Goal: Information Seeking & Learning: Learn about a topic

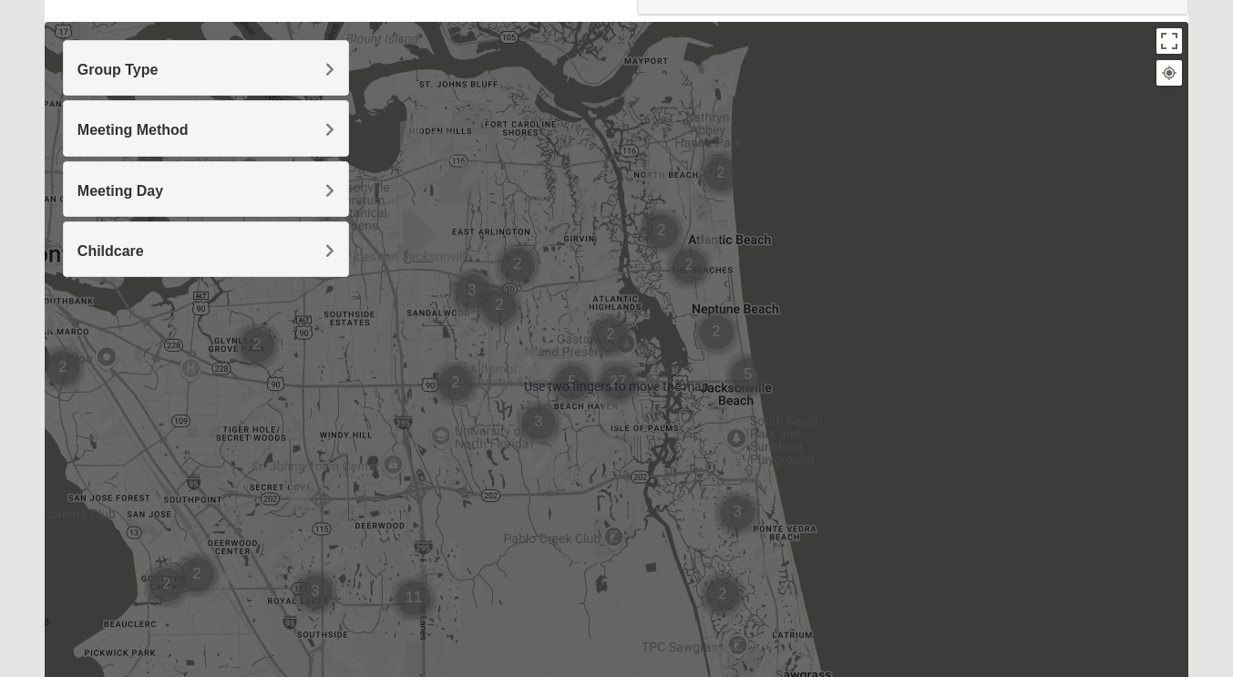
scroll to position [186, 0]
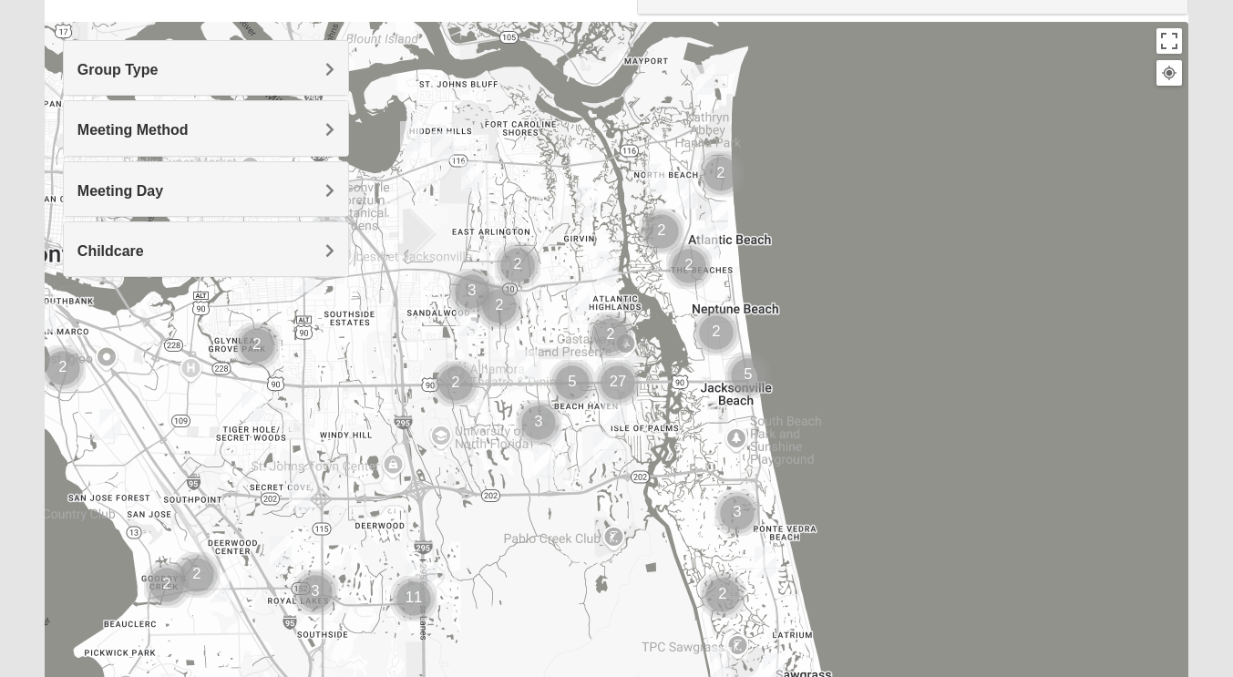
click at [324, 72] on h4 "Group Type" at bounding box center [205, 69] width 257 height 17
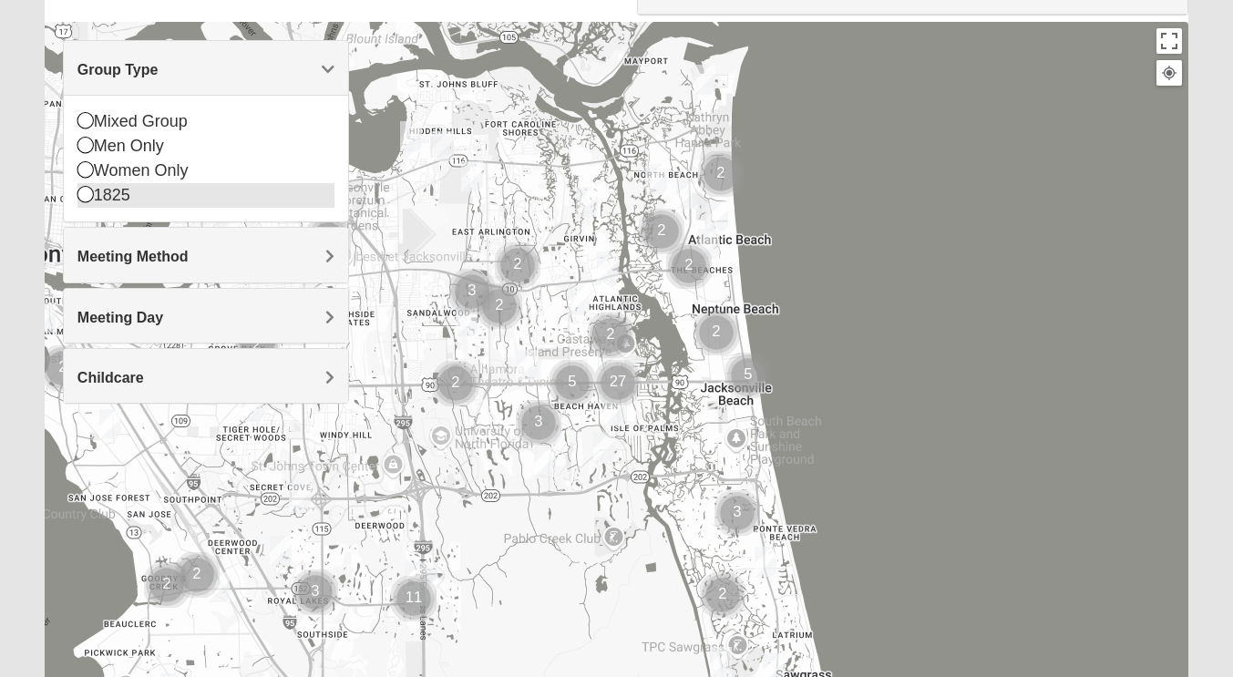
click at [123, 188] on div "1825" at bounding box center [205, 195] width 257 height 25
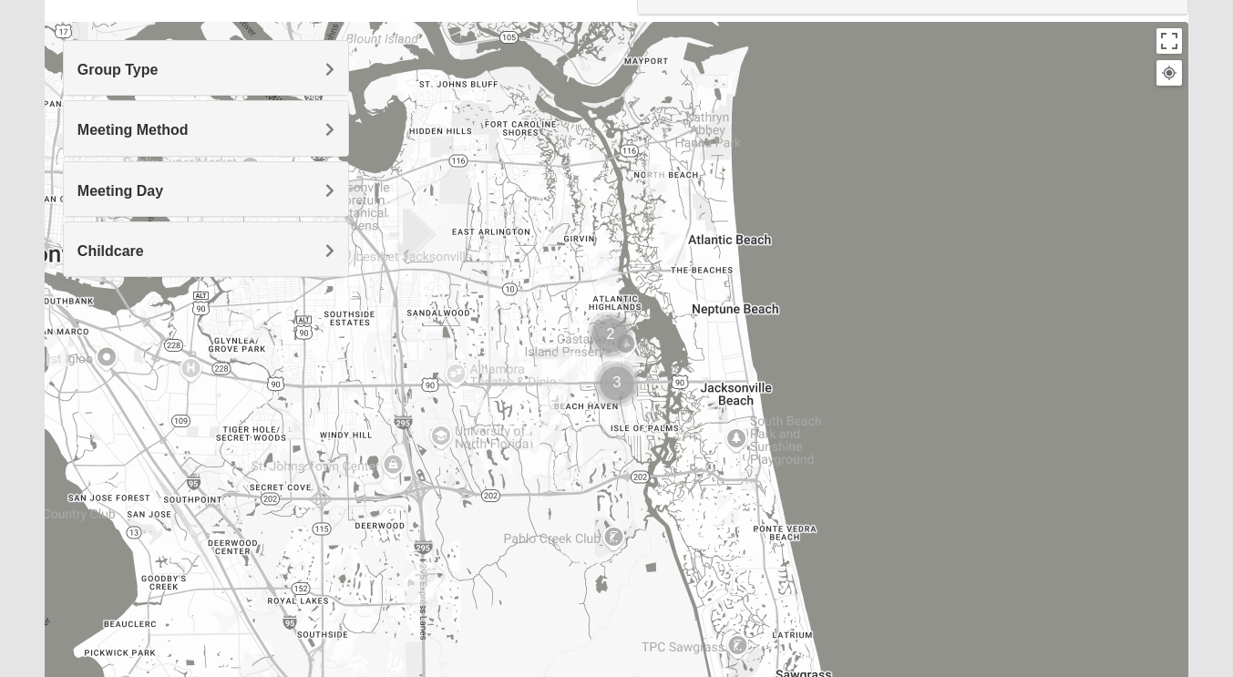
click at [312, 65] on h4 "Group Type" at bounding box center [205, 69] width 257 height 17
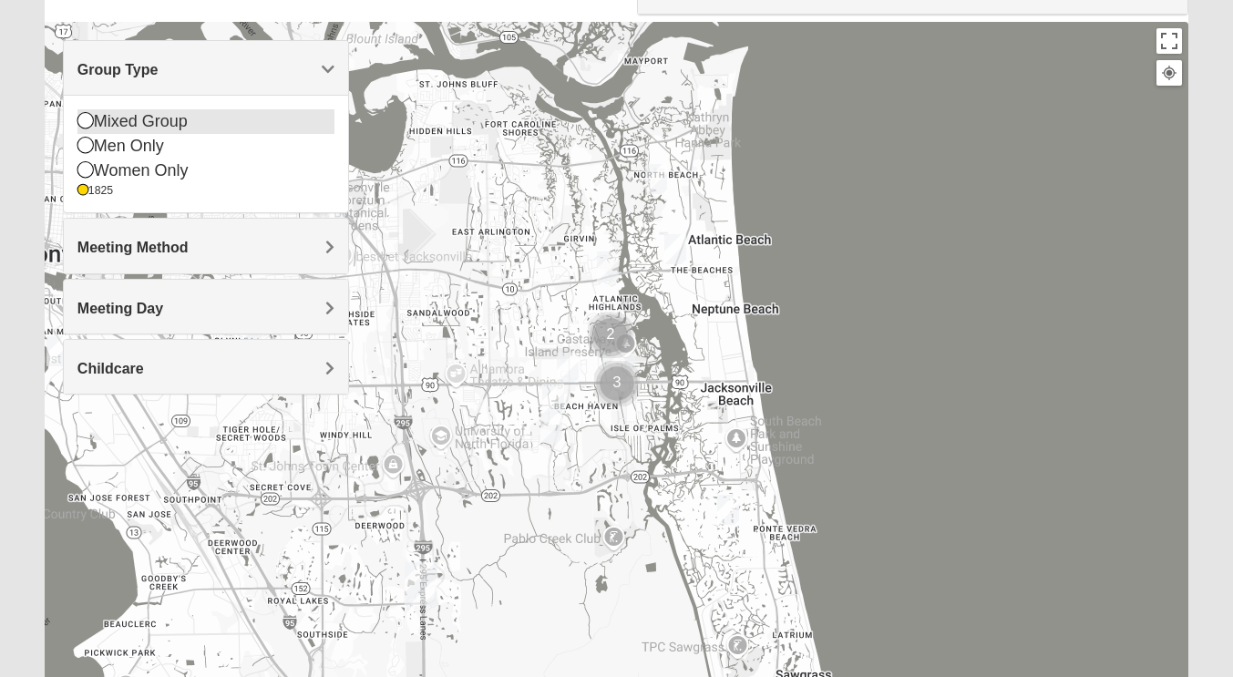
click at [157, 124] on div "Mixed Group" at bounding box center [205, 121] width 257 height 25
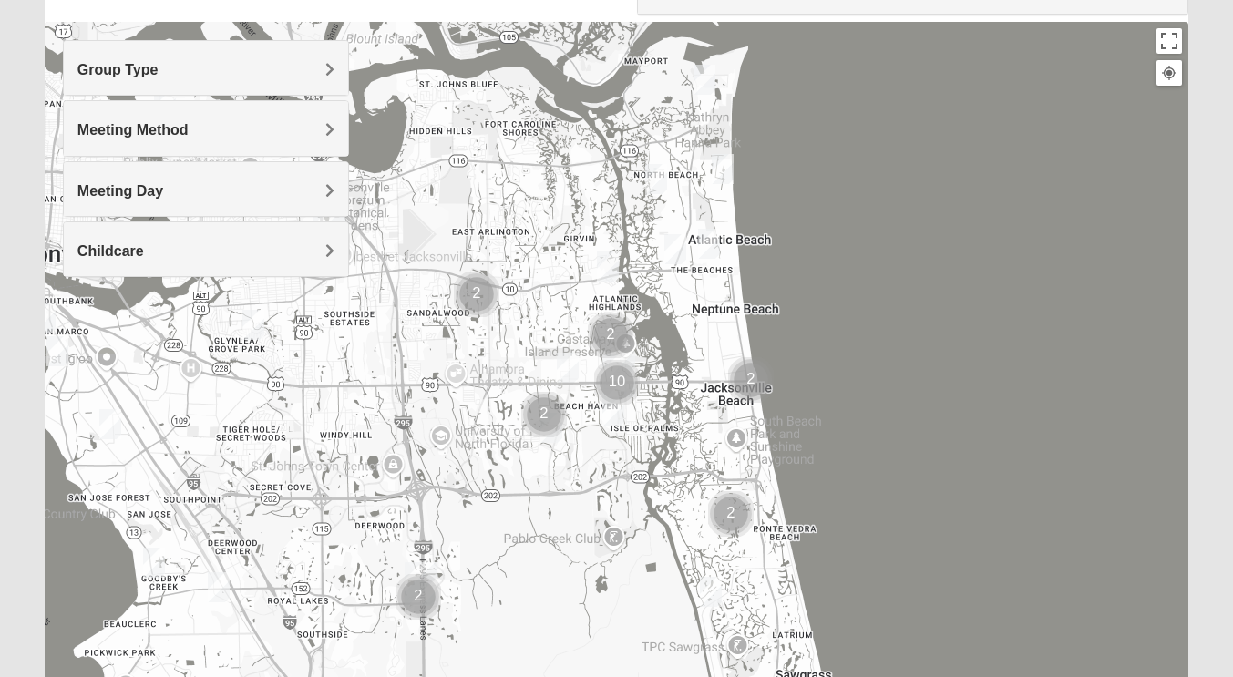
click at [315, 70] on h4 "Group Type" at bounding box center [205, 69] width 257 height 17
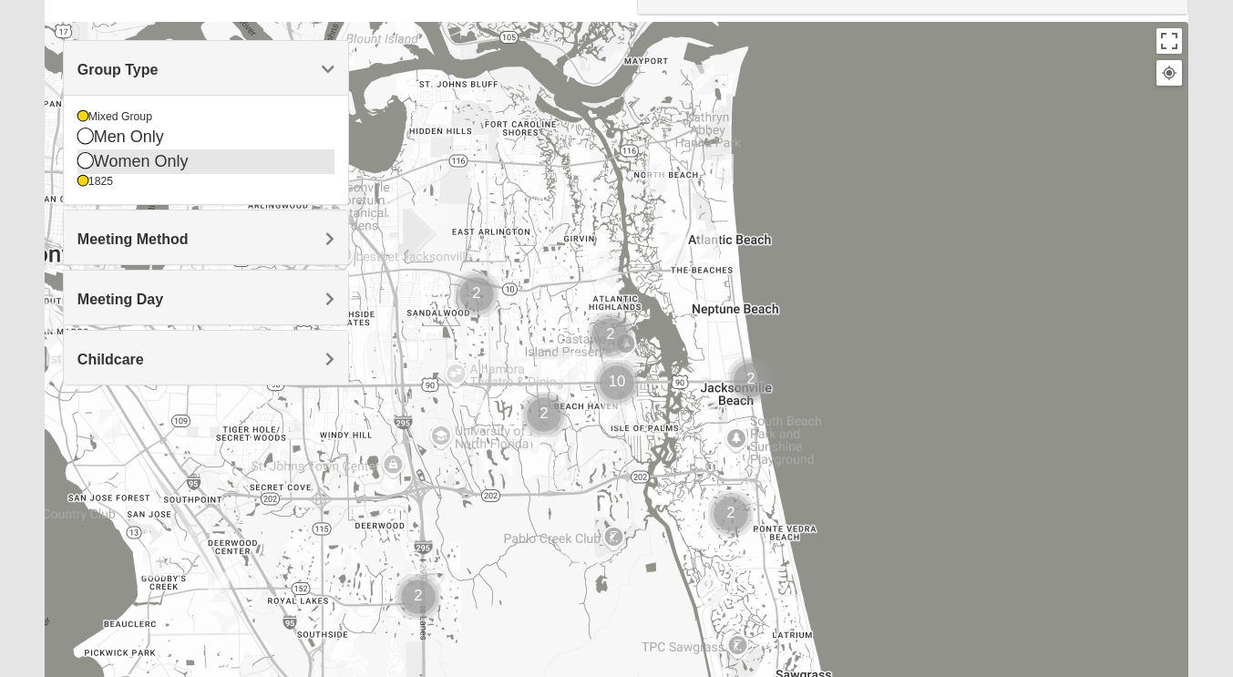
click at [180, 164] on div "Women Only" at bounding box center [205, 161] width 257 height 25
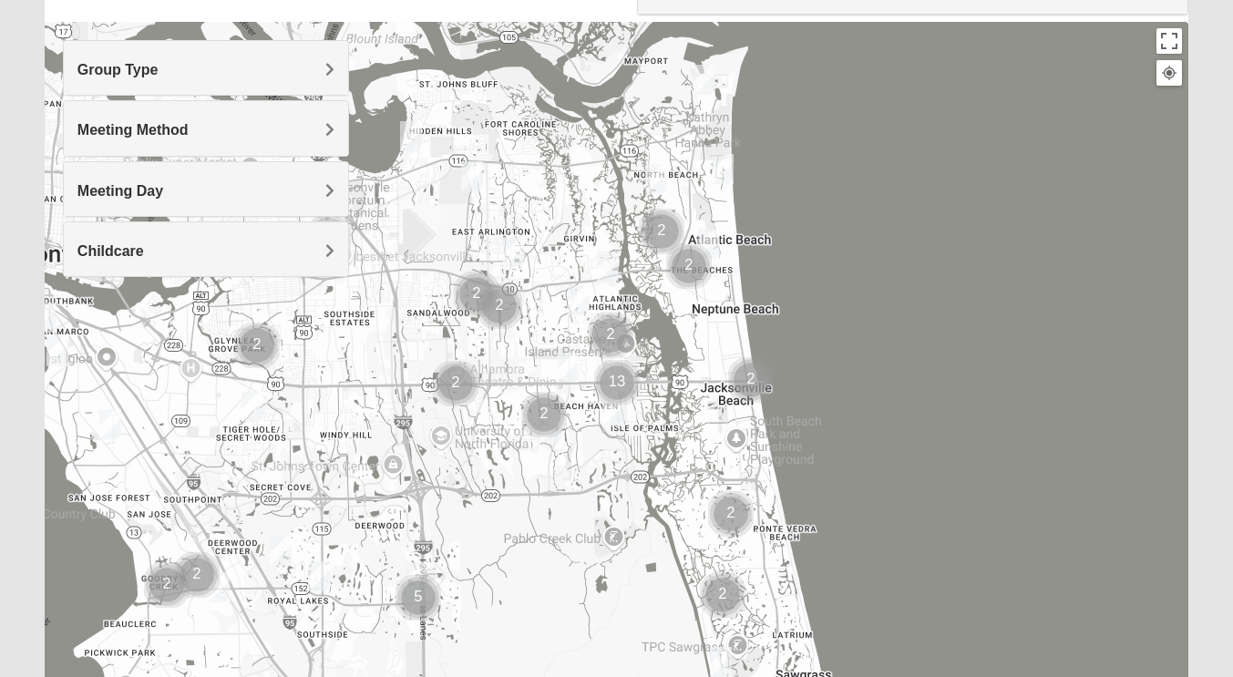
click at [189, 132] on span "Meeting Method" at bounding box center [132, 129] width 111 height 15
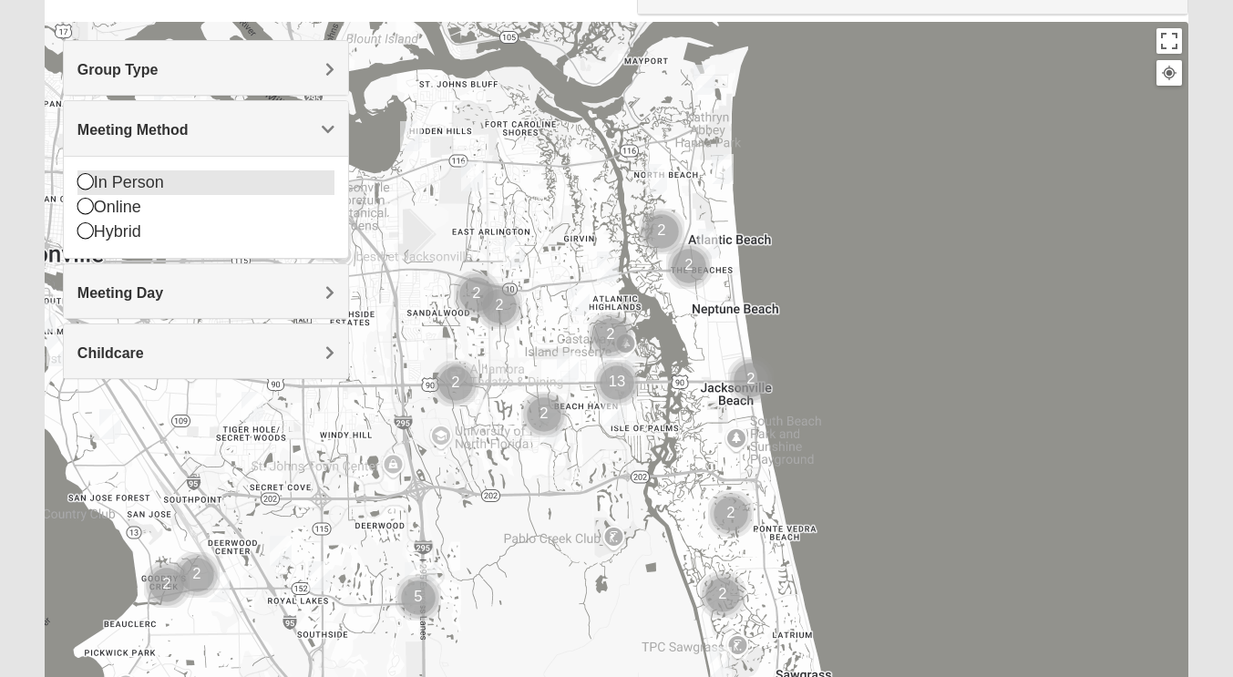
click at [151, 186] on div "In Person" at bounding box center [205, 182] width 257 height 25
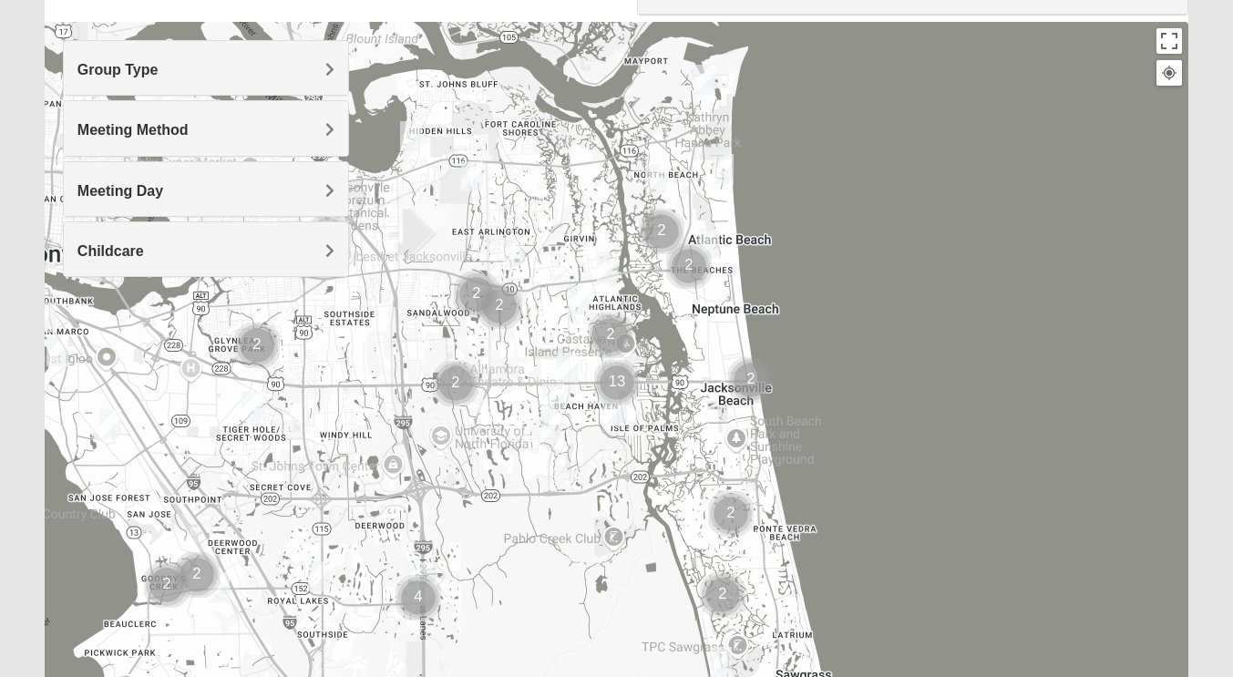
click at [144, 257] on span "Childcare" at bounding box center [110, 250] width 67 height 15
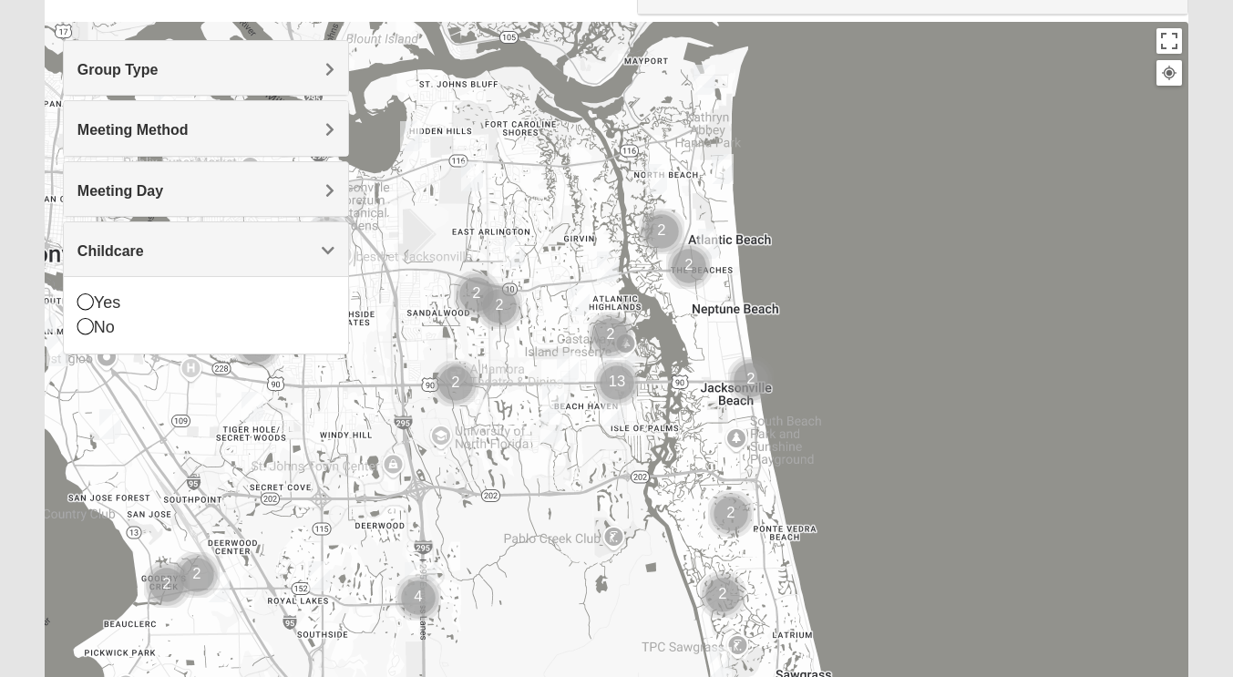
click at [330, 234] on div "Childcare" at bounding box center [206, 249] width 284 height 54
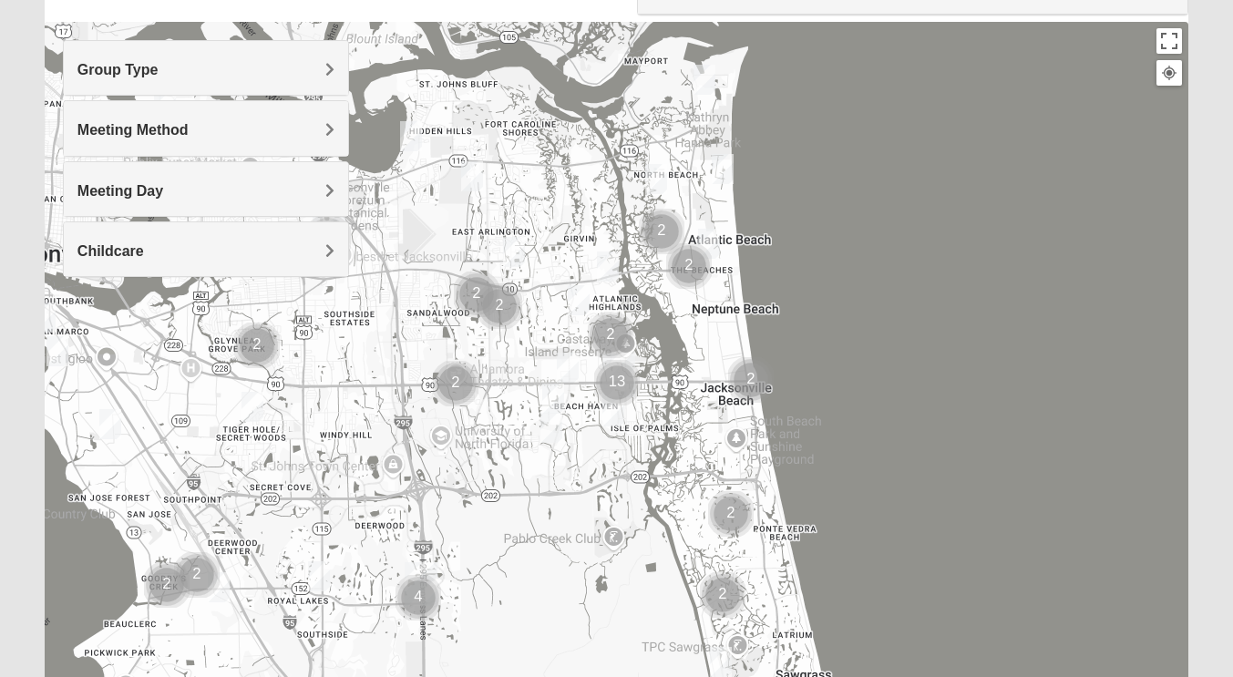
click at [326, 204] on div "Meeting Day" at bounding box center [206, 189] width 284 height 54
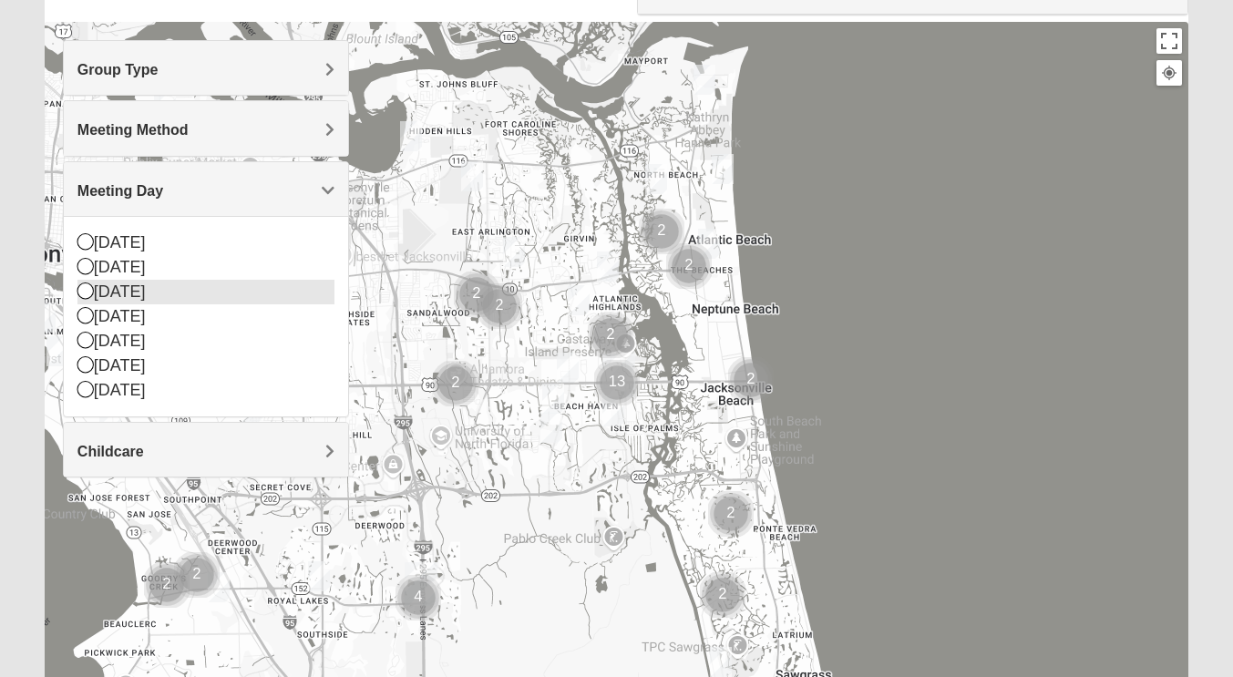
click at [133, 297] on div "[DATE]" at bounding box center [205, 292] width 257 height 25
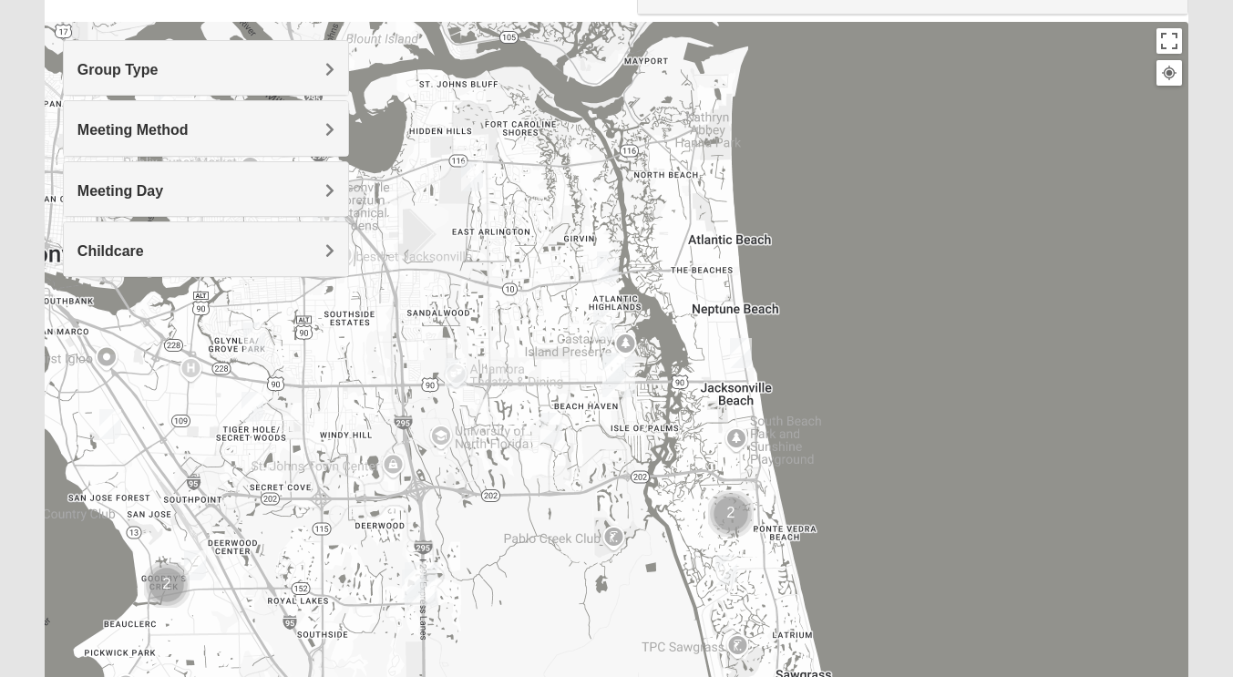
click at [163, 185] on span "Meeting Day" at bounding box center [120, 190] width 86 height 15
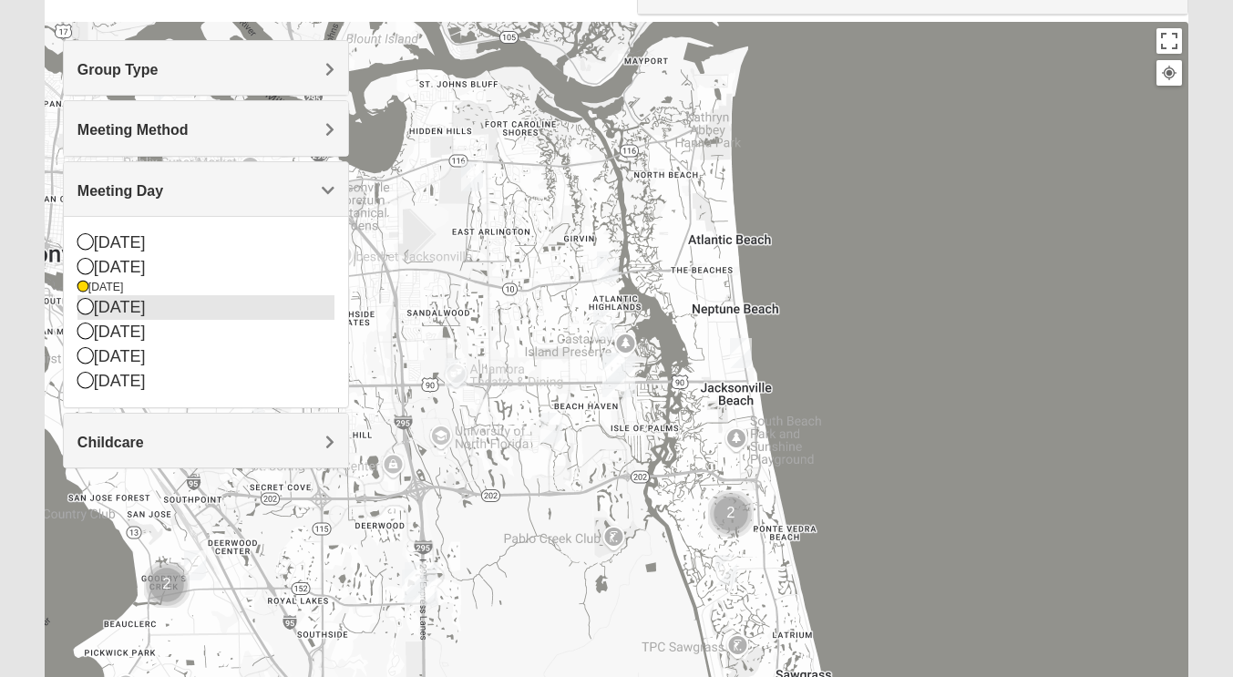
click at [152, 309] on div "[DATE]" at bounding box center [205, 307] width 257 height 25
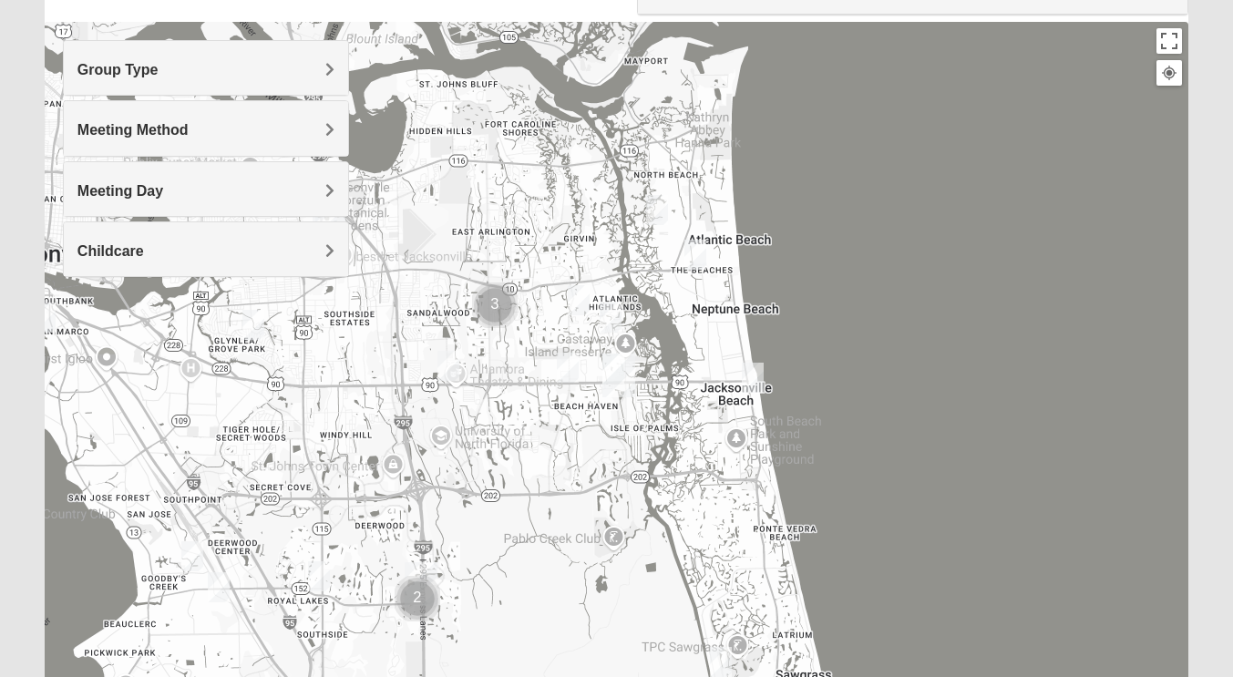
click at [163, 195] on span "Meeting Day" at bounding box center [120, 190] width 86 height 15
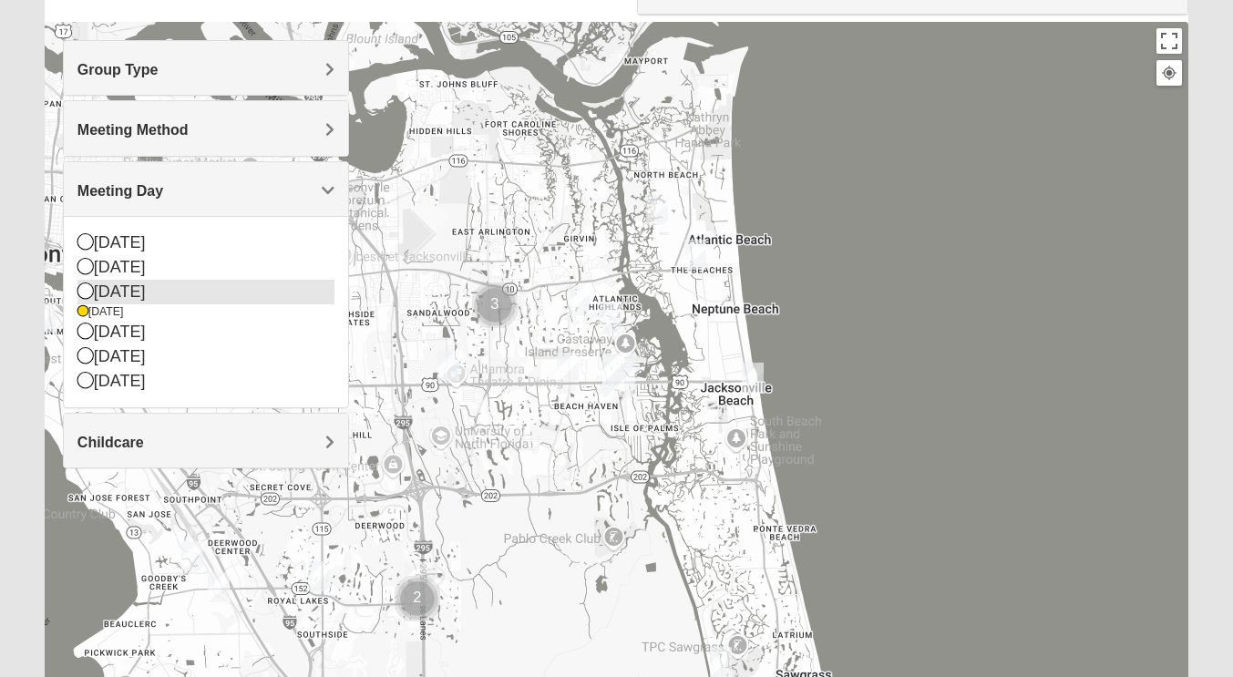
click at [145, 290] on div "[DATE]" at bounding box center [205, 292] width 257 height 25
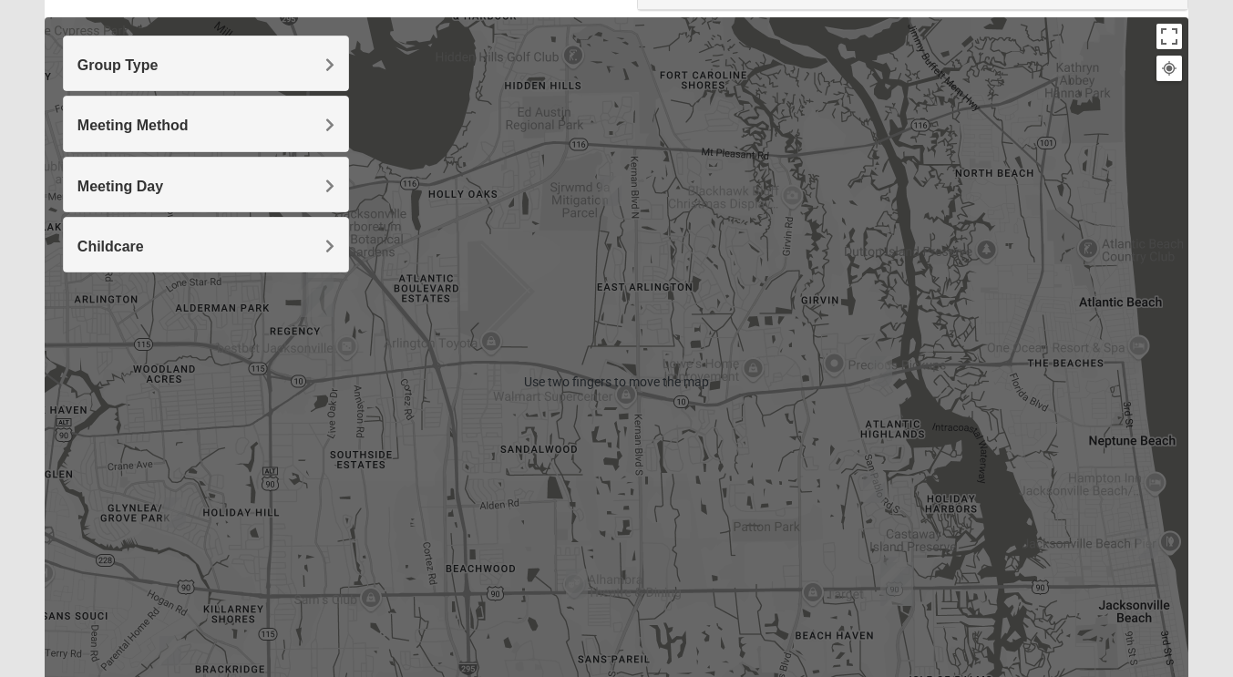
scroll to position [191, 0]
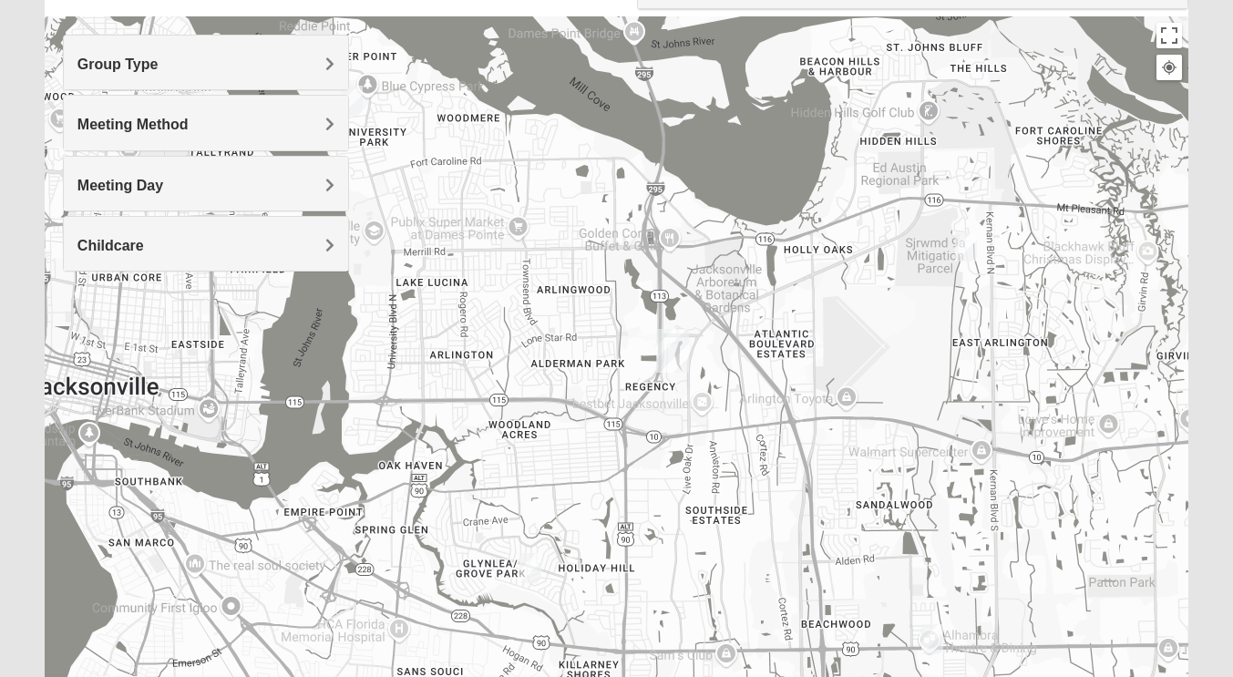
click at [321, 194] on div "Meeting Day" at bounding box center [206, 184] width 284 height 54
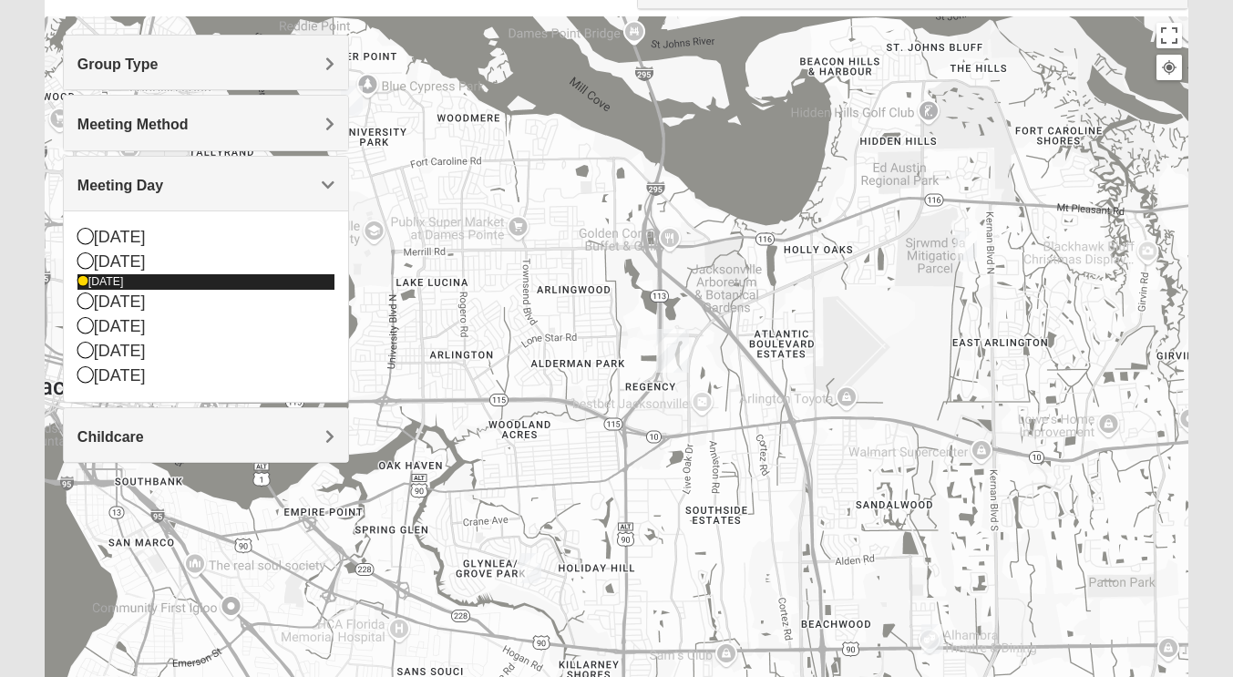
click at [163, 286] on div "[DATE]" at bounding box center [205, 281] width 257 height 15
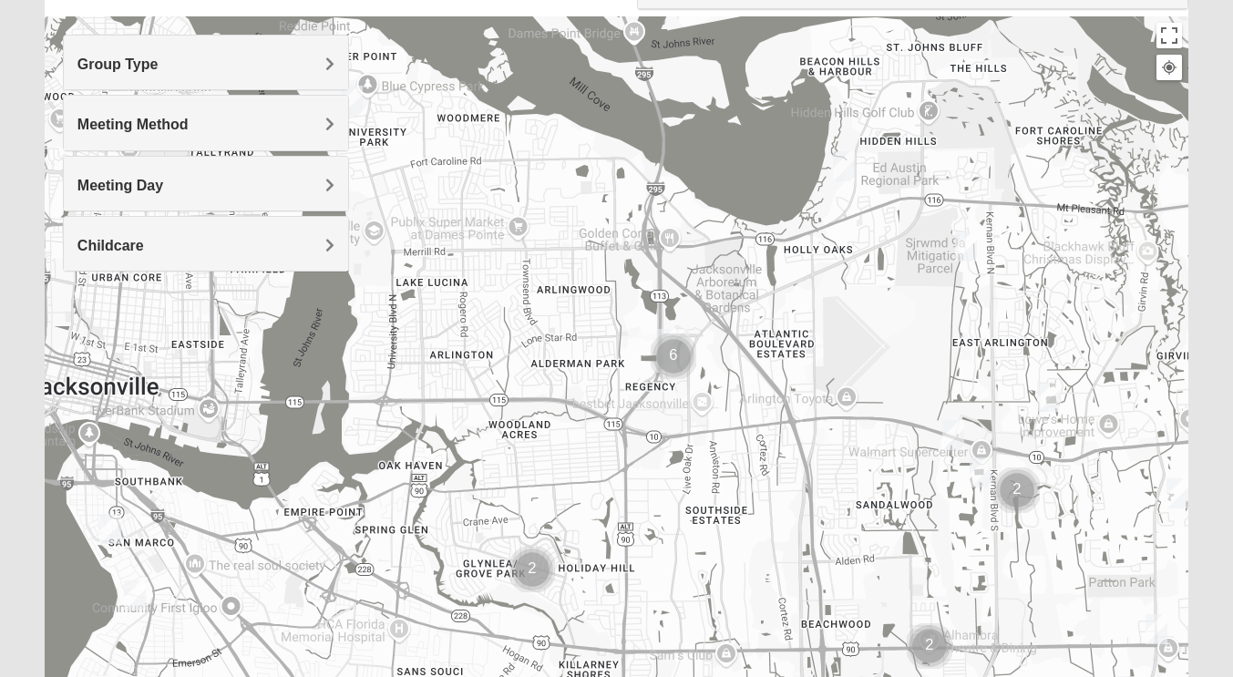
click at [343, 200] on div "Meeting Day" at bounding box center [206, 184] width 284 height 54
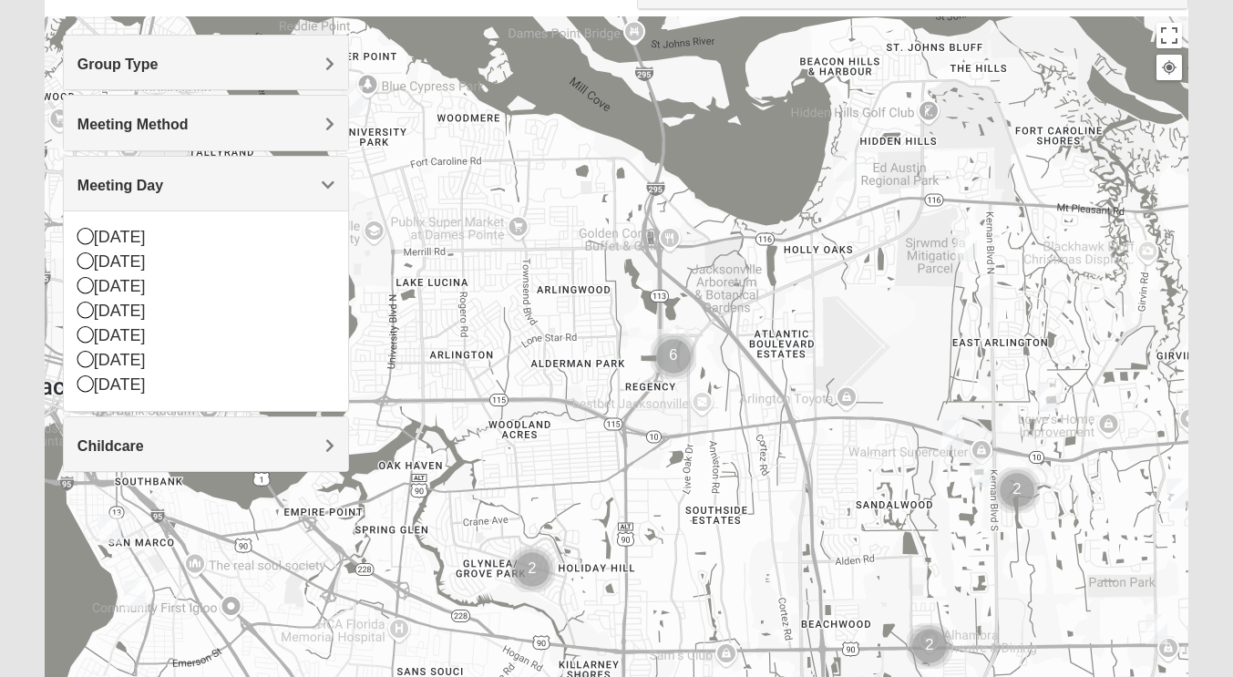
click at [318, 200] on div "Meeting Day" at bounding box center [206, 184] width 284 height 54
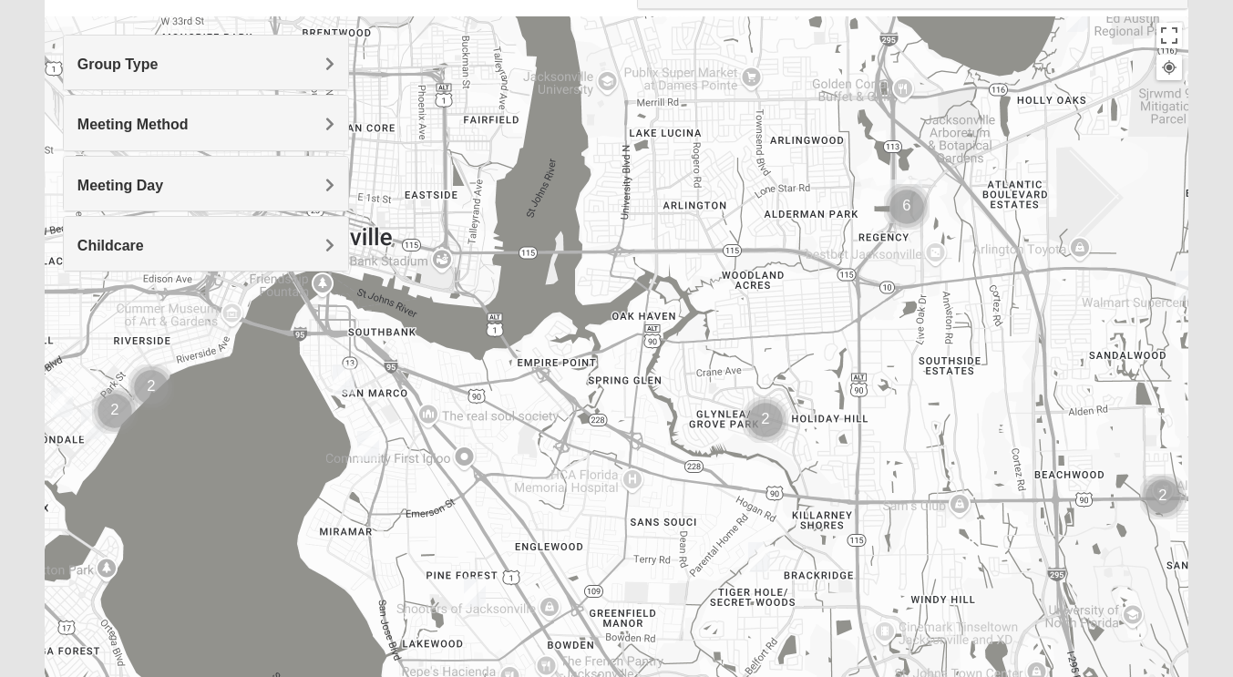
click at [364, 448] on img "1825 Mixed Chamberlian/Hicks 32207" at bounding box center [368, 446] width 36 height 45
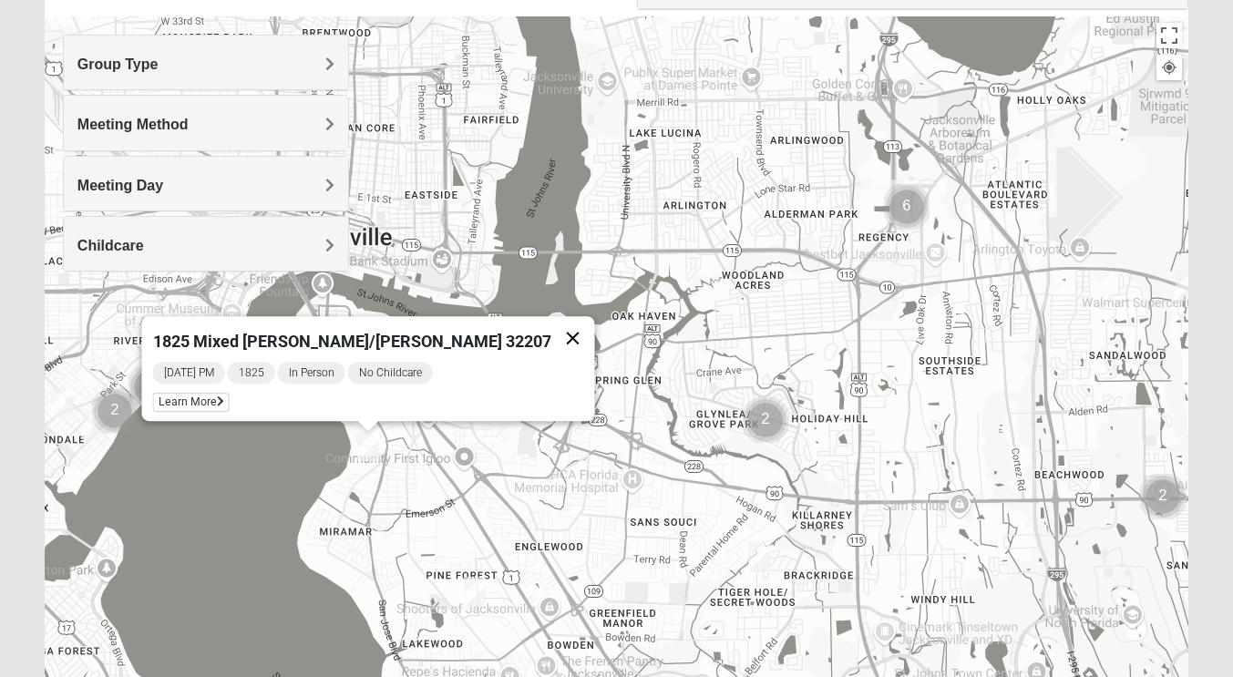
click at [550, 326] on button "Close" at bounding box center [572, 338] width 44 height 44
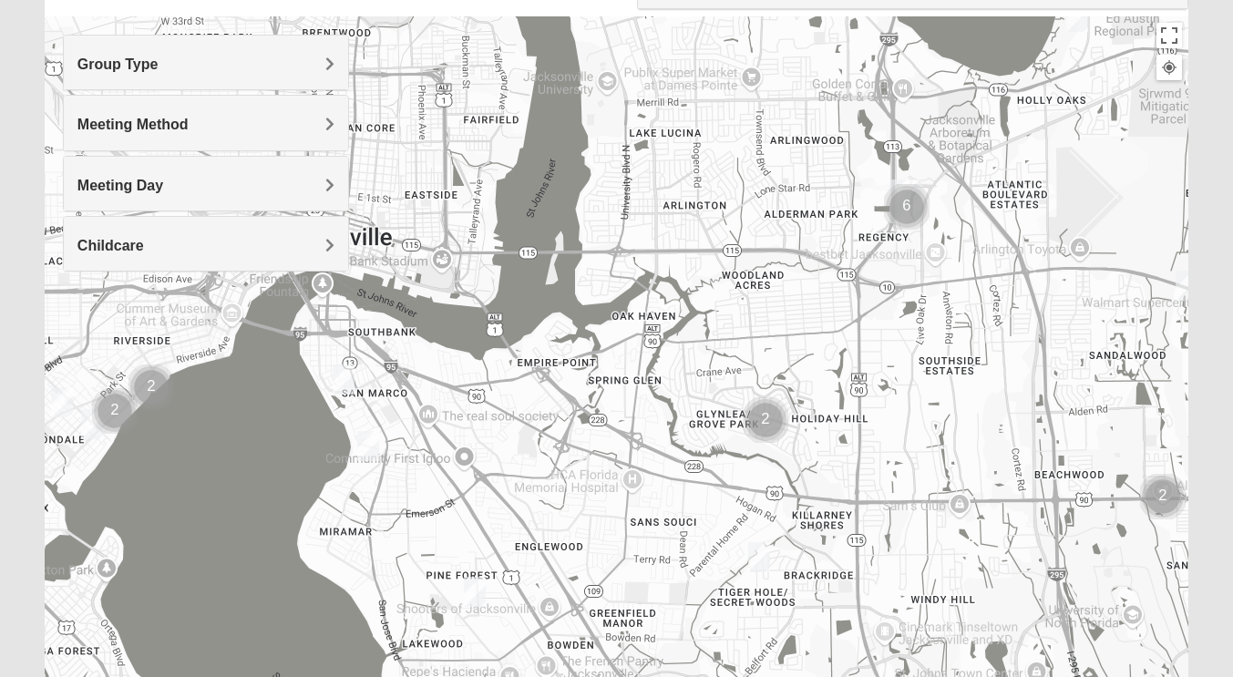
click at [343, 379] on img "Mixed Thompson 32207" at bounding box center [343, 379] width 36 height 45
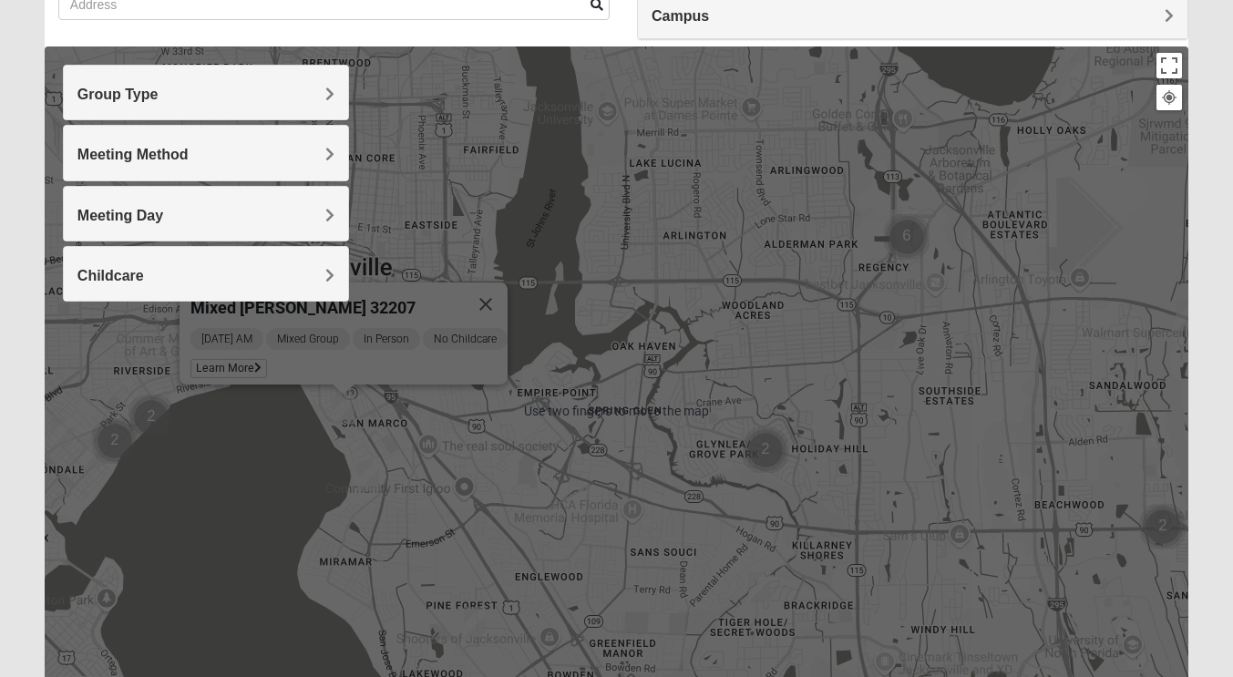
scroll to position [192, 0]
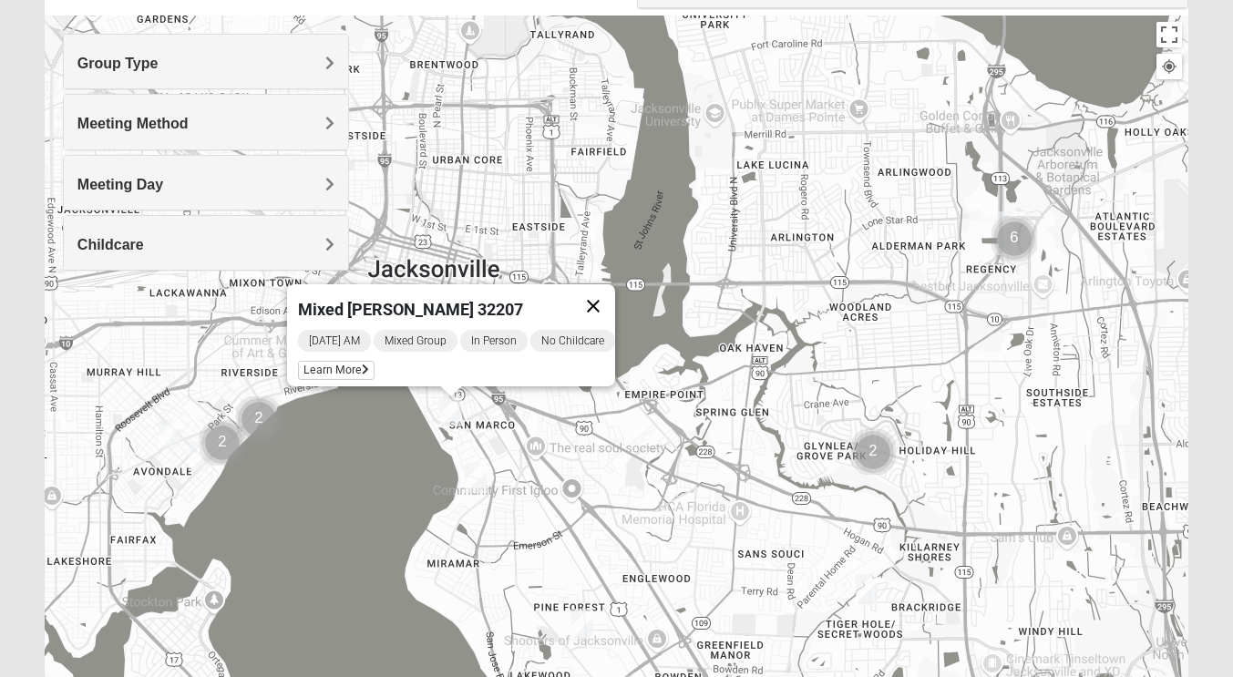
click at [610, 289] on button "Close" at bounding box center [593, 306] width 44 height 44
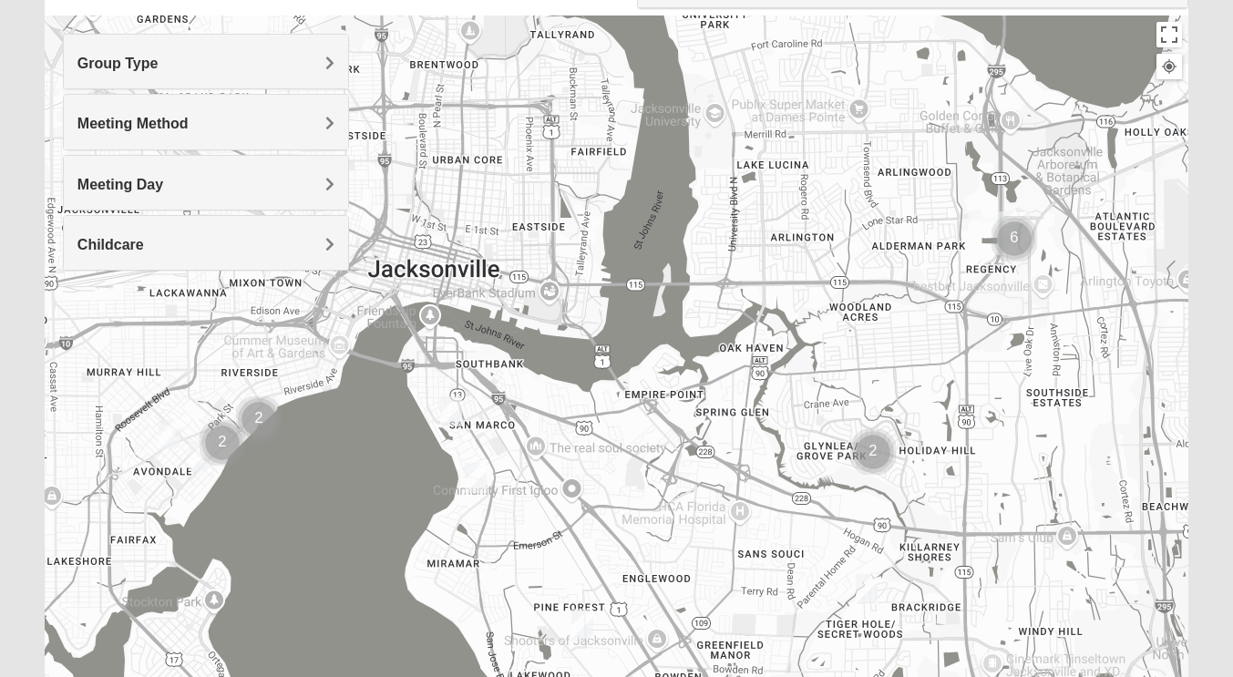
click at [208, 64] on h4 "Group Type" at bounding box center [205, 63] width 257 height 17
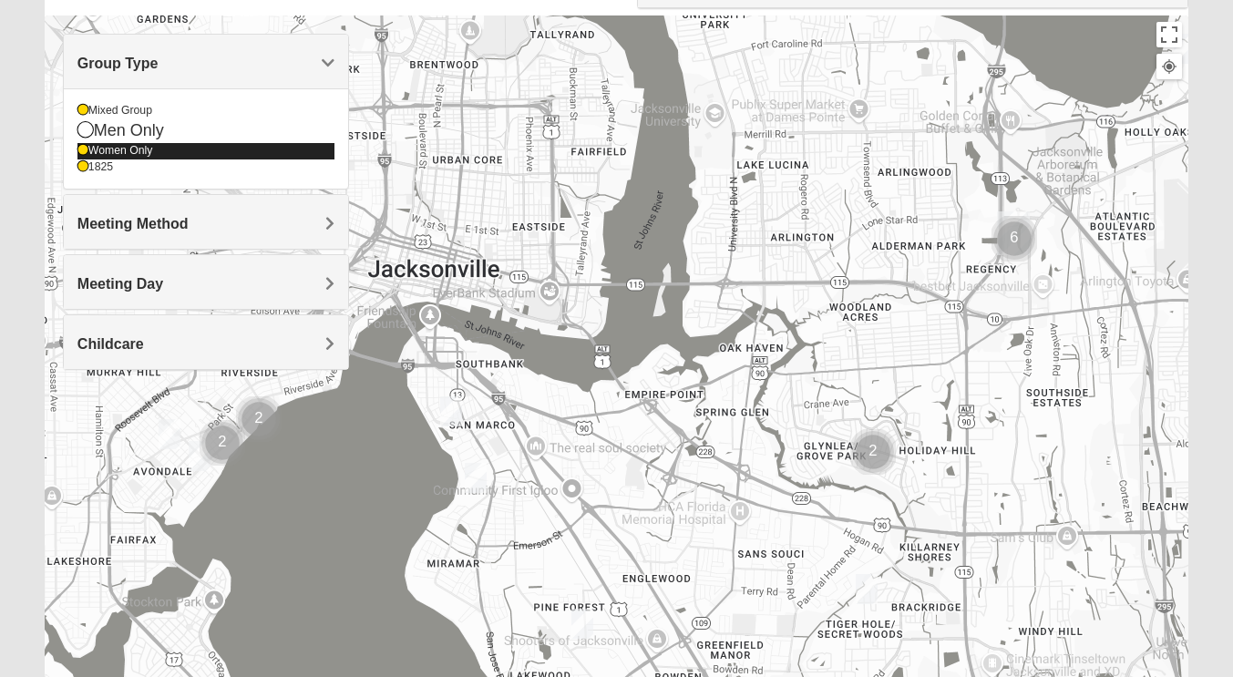
click at [83, 149] on icon at bounding box center [82, 150] width 11 height 11
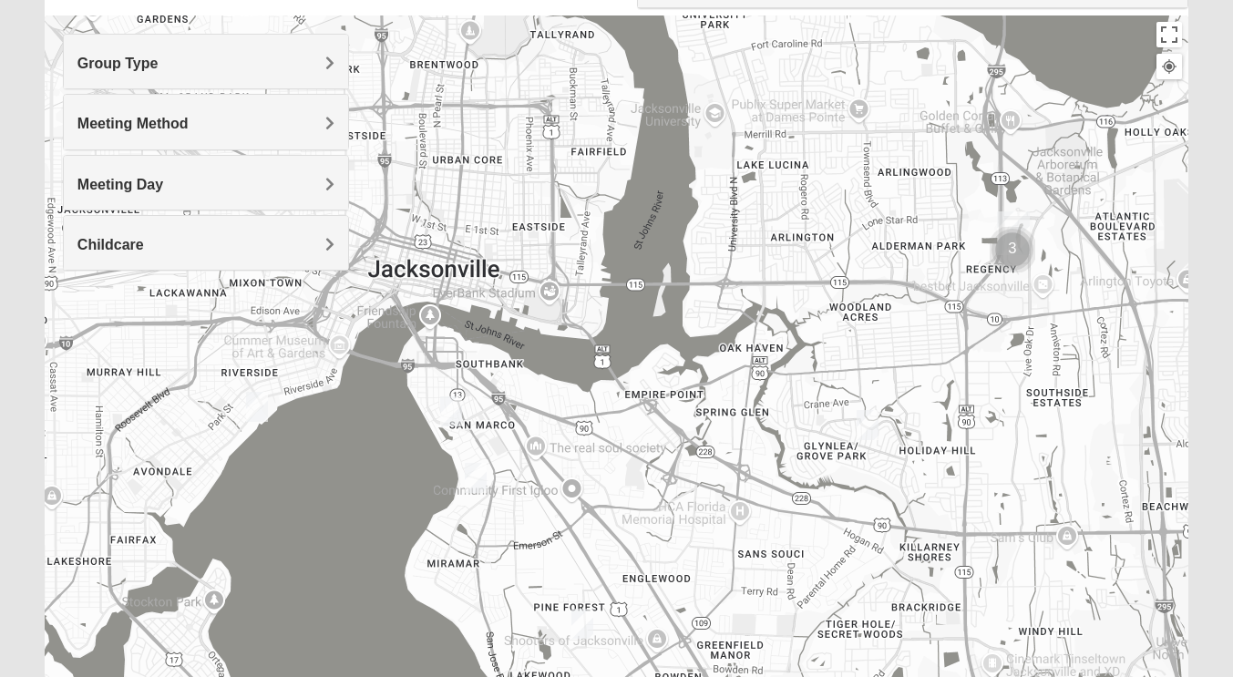
click at [87, 112] on div "Meeting Method" at bounding box center [206, 122] width 284 height 54
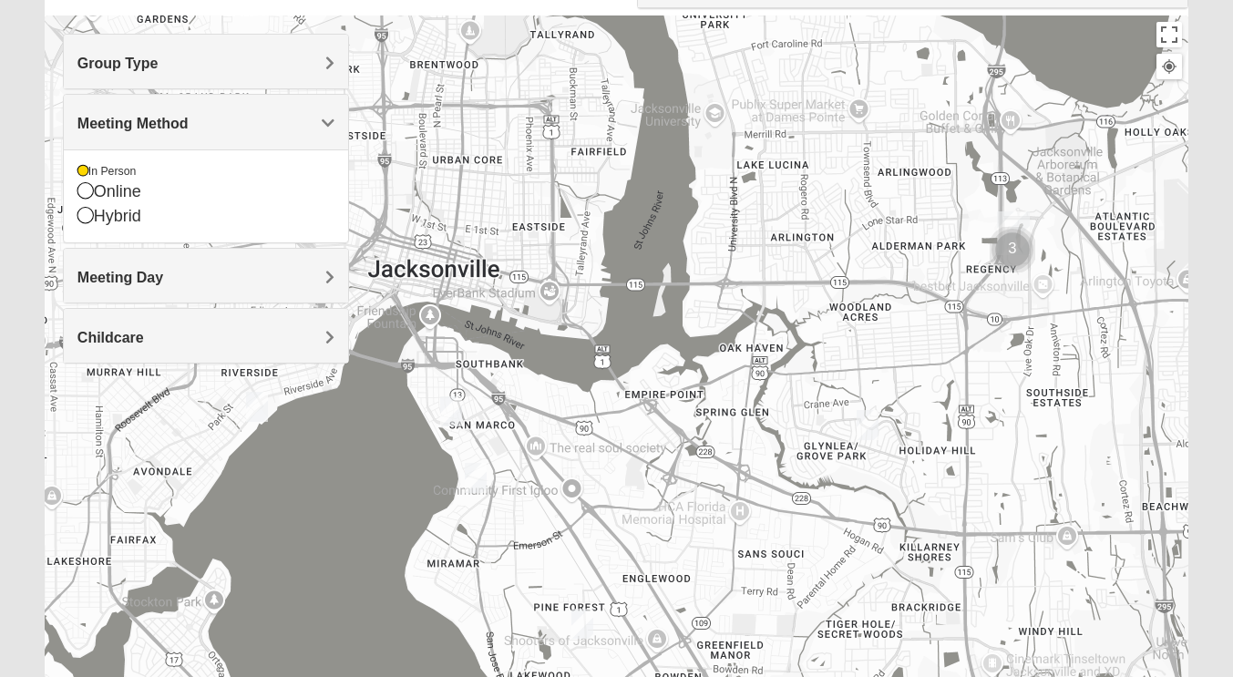
click at [99, 128] on span "Meeting Method" at bounding box center [132, 123] width 111 height 15
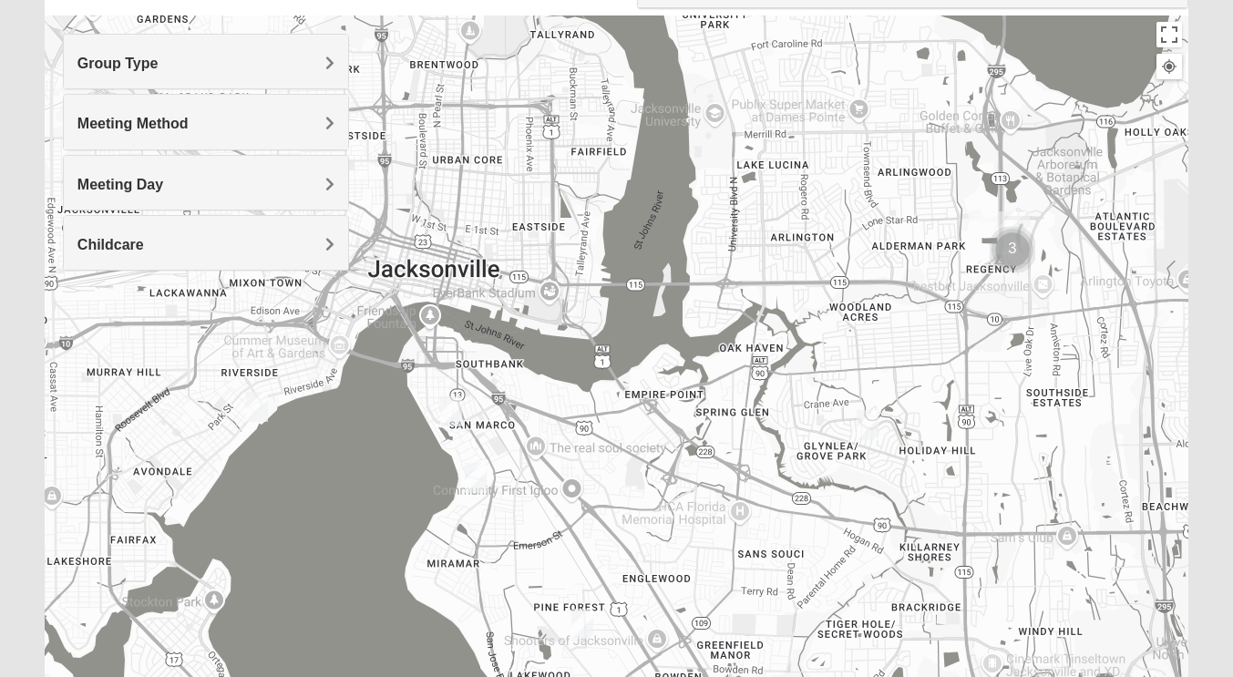
click at [101, 63] on span "Group Type" at bounding box center [117, 63] width 81 height 15
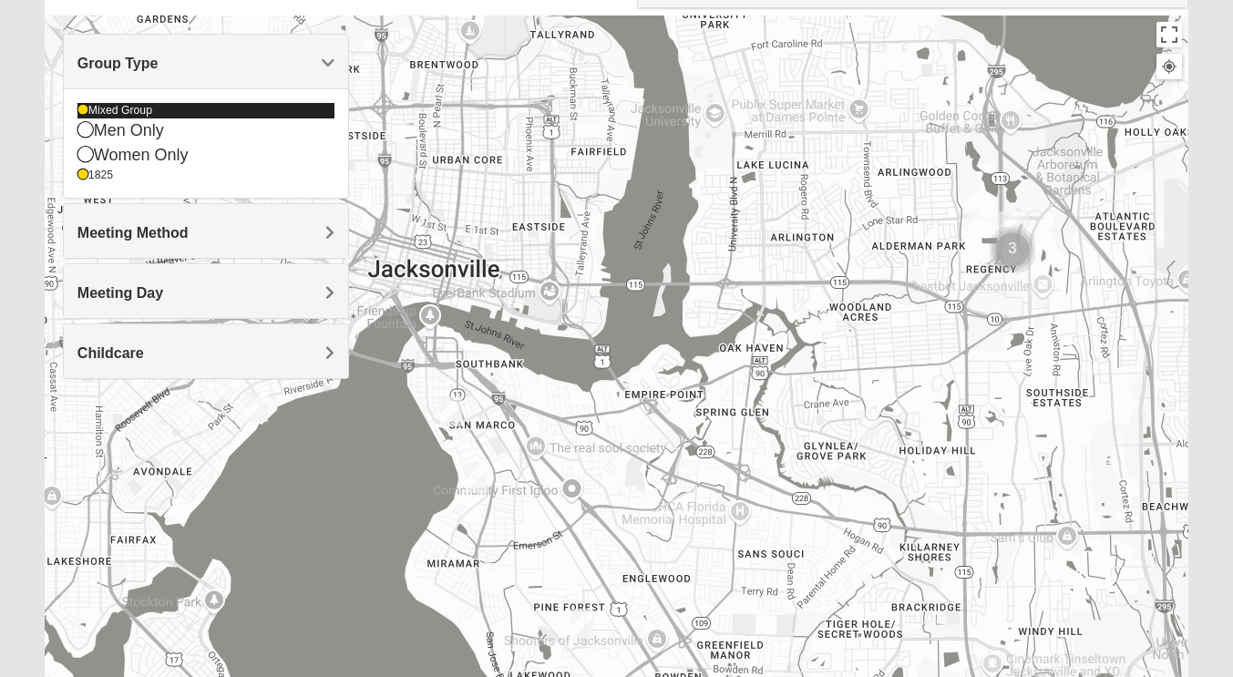
click at [83, 109] on icon at bounding box center [82, 110] width 11 height 11
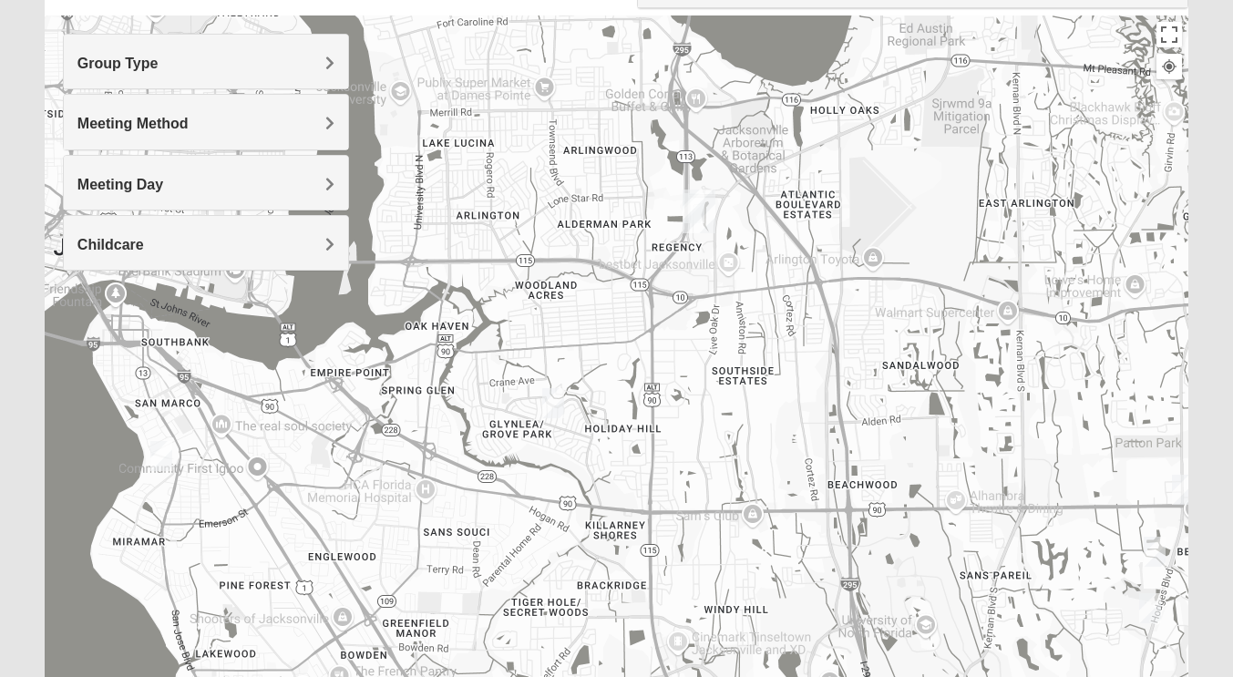
click at [556, 398] on img "1825 Mixed Shamet 32216" at bounding box center [553, 403] width 36 height 45
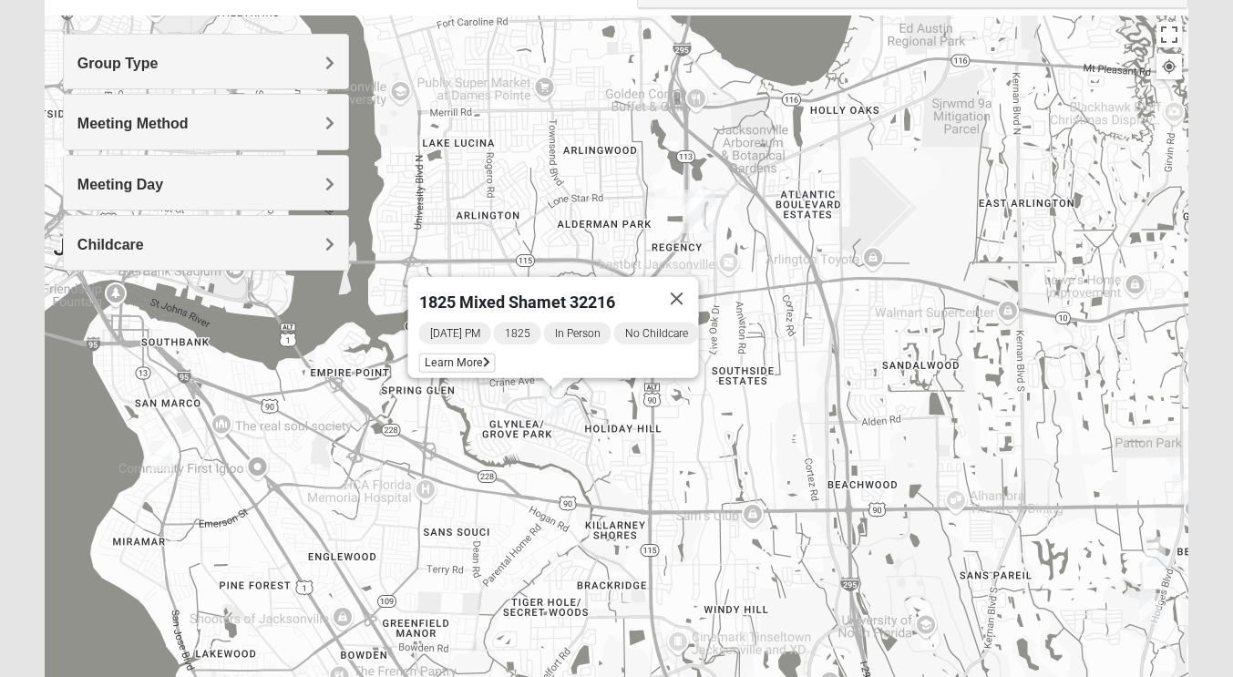
click at [167, 180] on h4 "Meeting Day" at bounding box center [205, 184] width 257 height 17
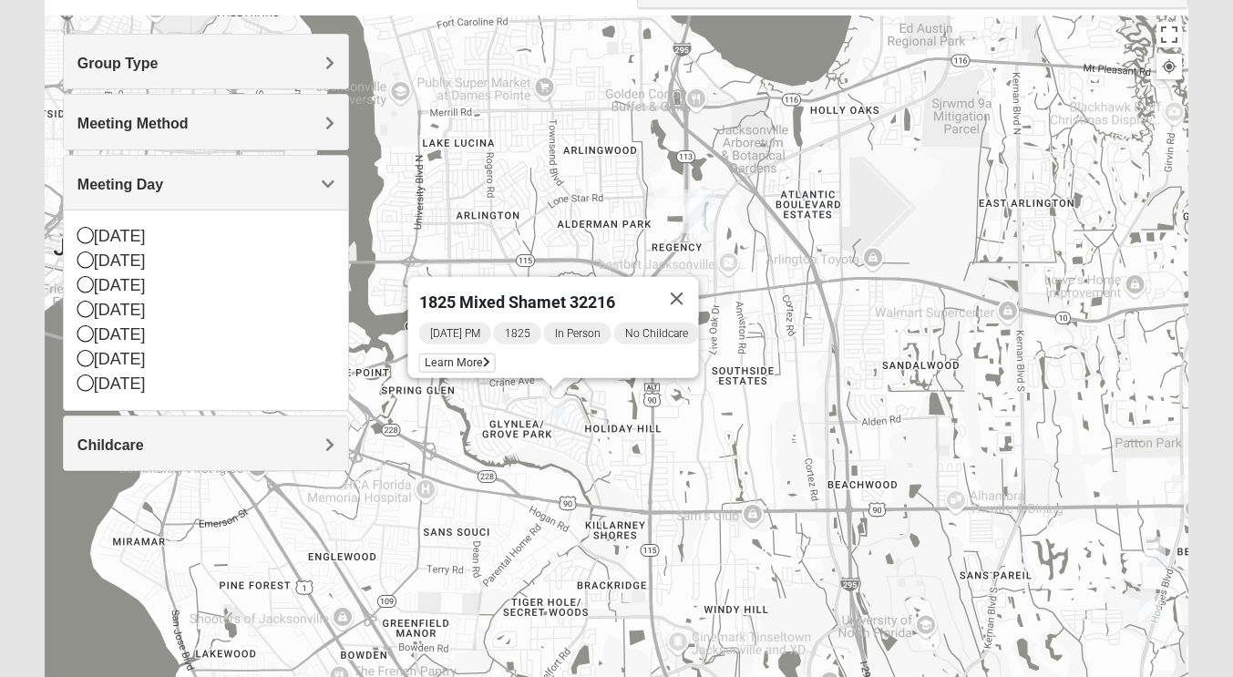
click at [151, 183] on span "Meeting Day" at bounding box center [120, 184] width 86 height 15
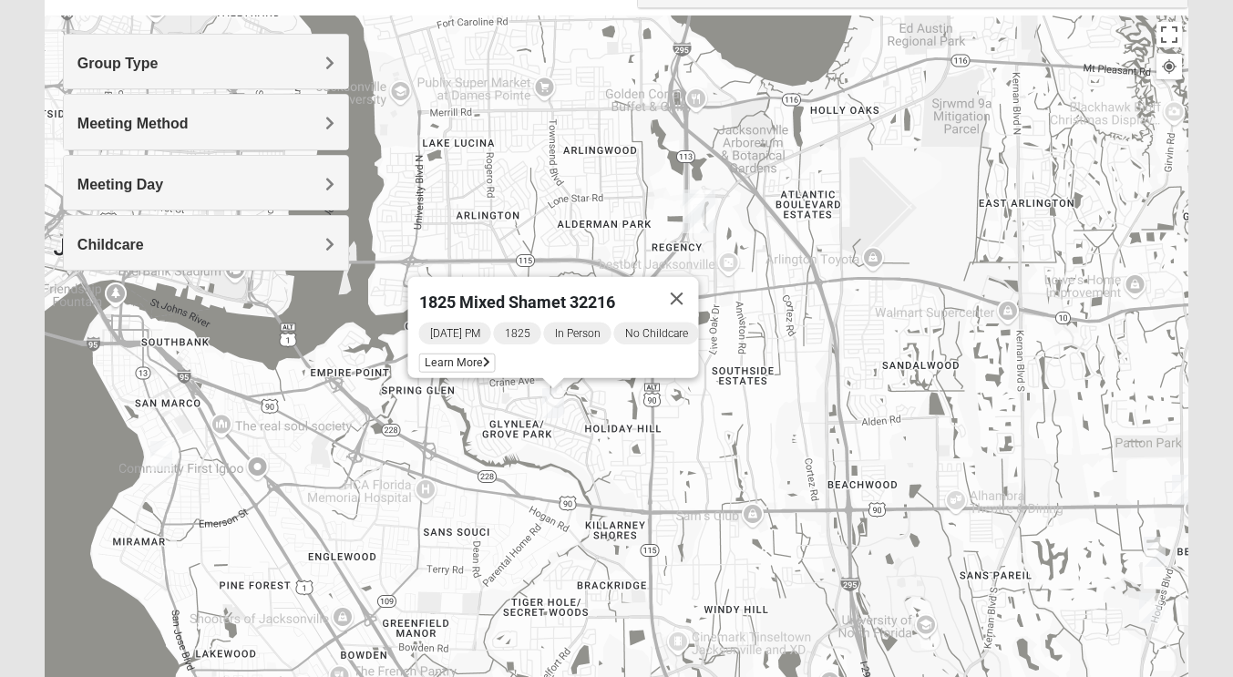
drag, startPoint x: 423, startPoint y: 354, endPoint x: 467, endPoint y: 431, distance: 88.6
click at [467, 431] on div "1825 Mixed Shamet 32216 [DATE] PM 1825 In Person No Childcare Learn More" at bounding box center [617, 379] width 1144 height 729
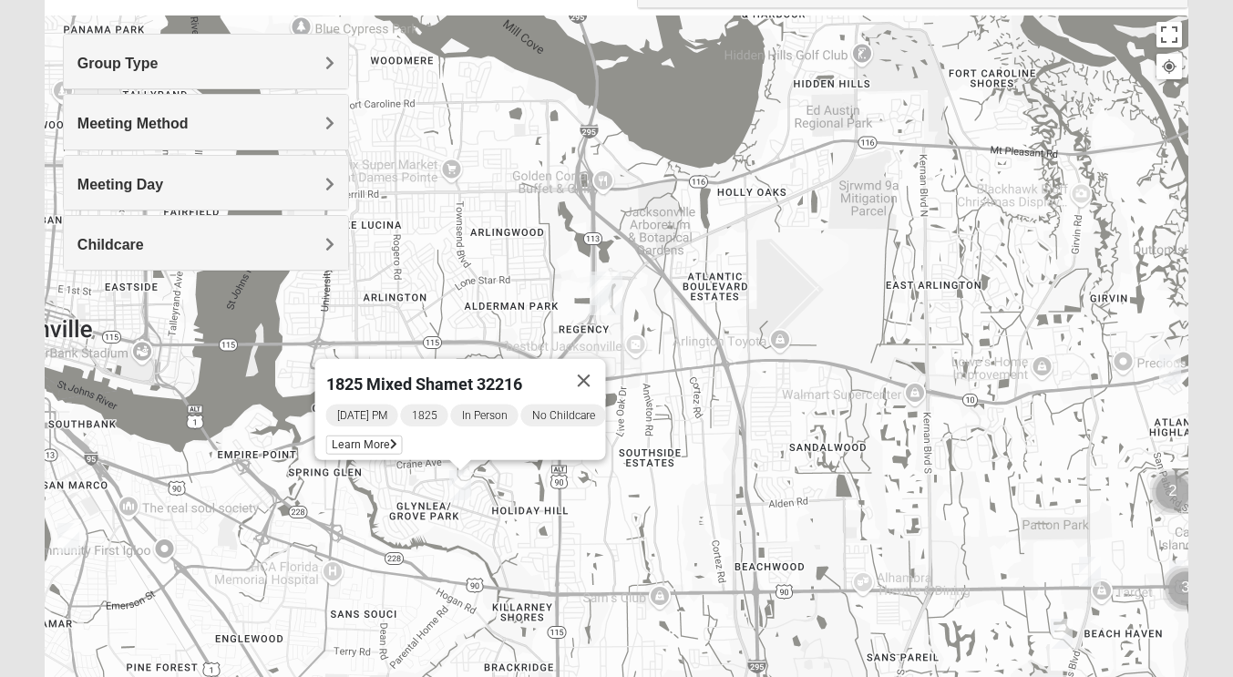
click at [602, 285] on img "Arlington" at bounding box center [605, 293] width 47 height 58
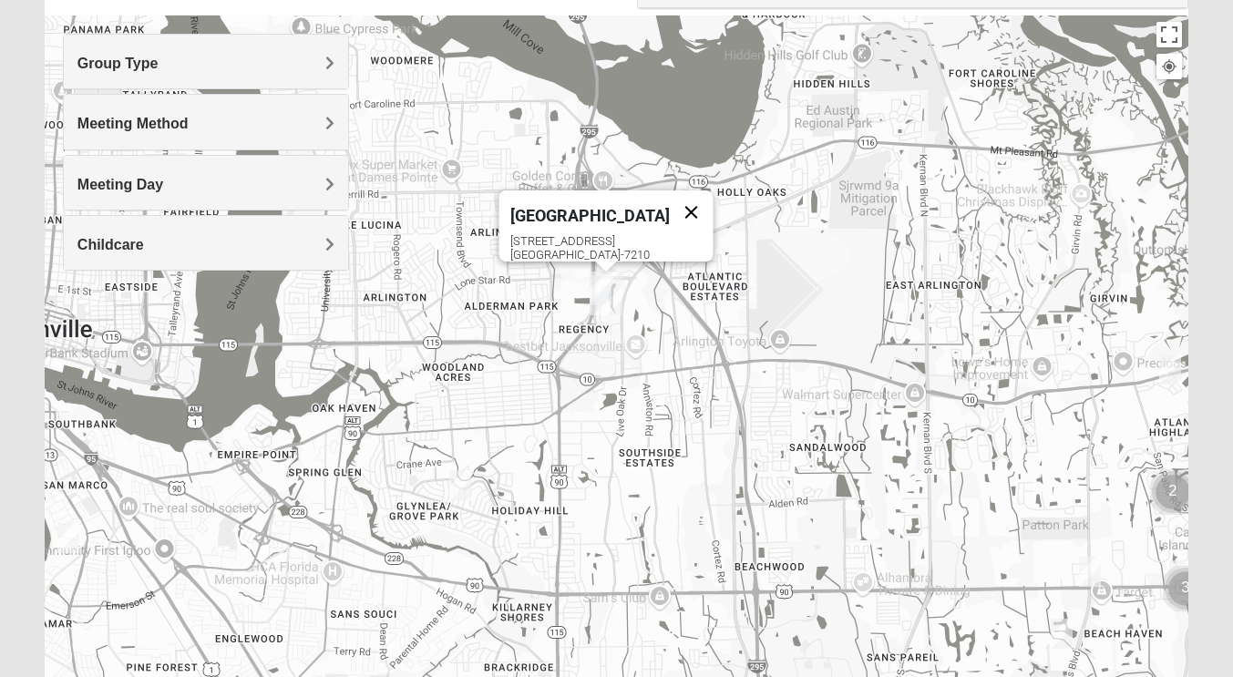
click at [669, 197] on button "Close" at bounding box center [691, 212] width 44 height 44
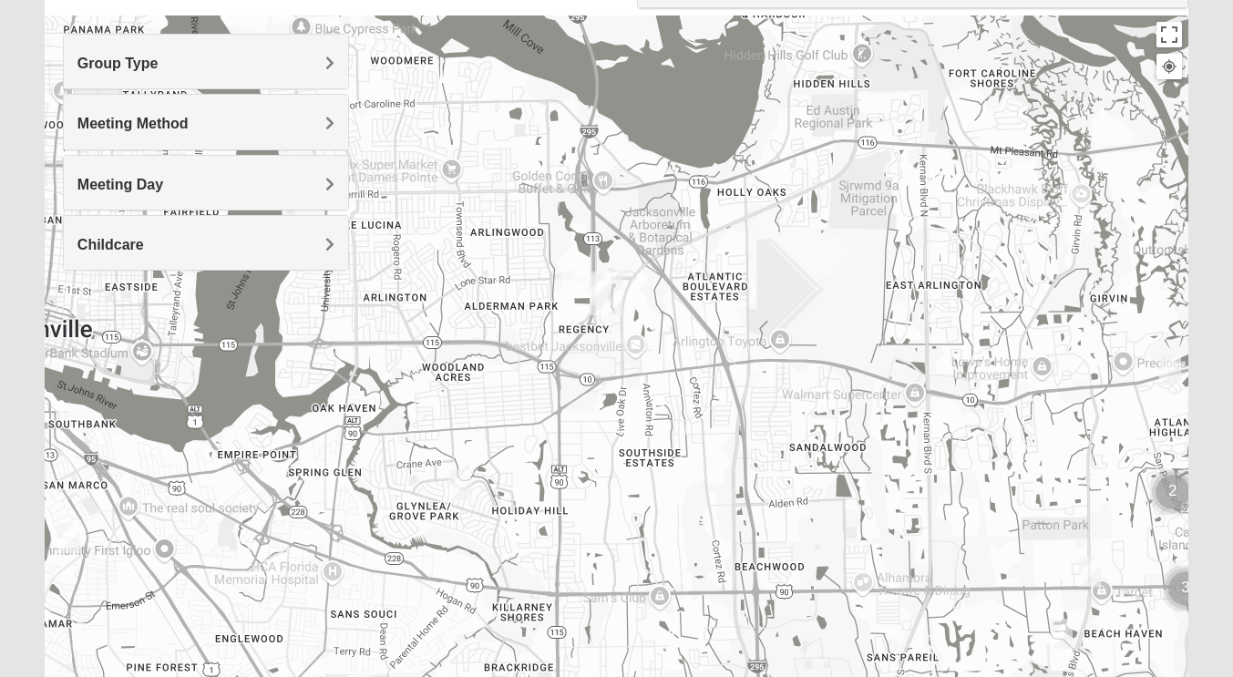
scroll to position [195, 0]
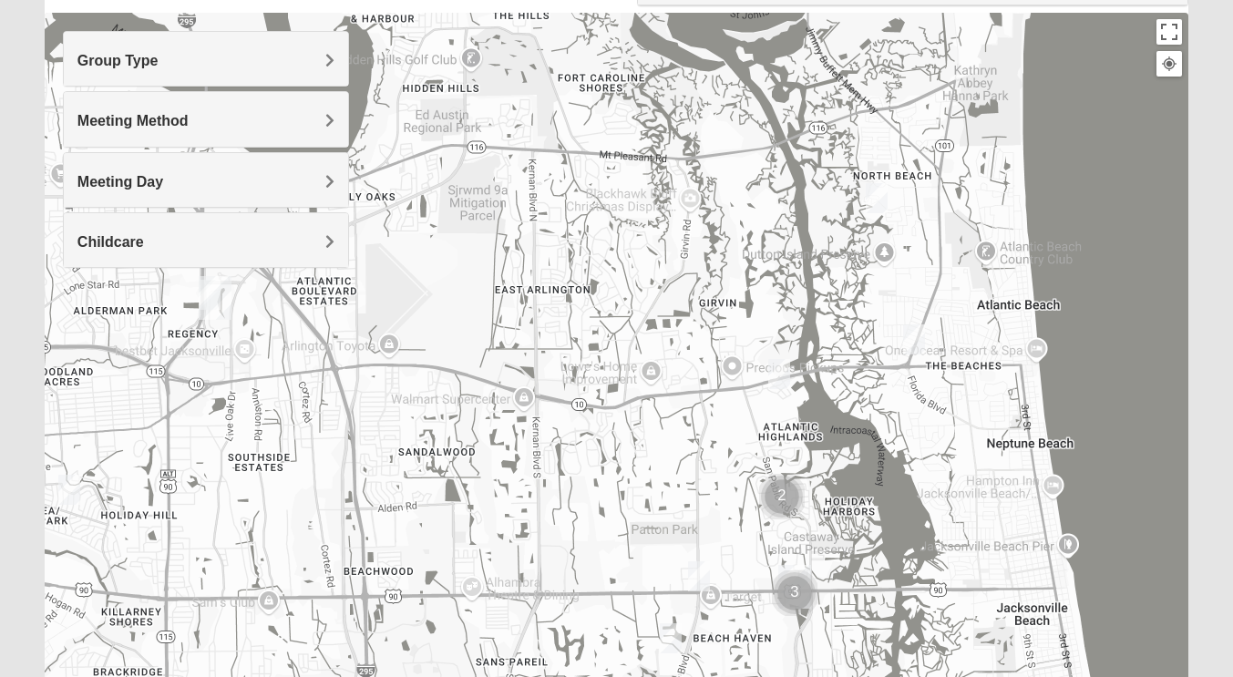
click at [779, 365] on img "1825 Womens Carkhuff 32224" at bounding box center [779, 374] width 36 height 45
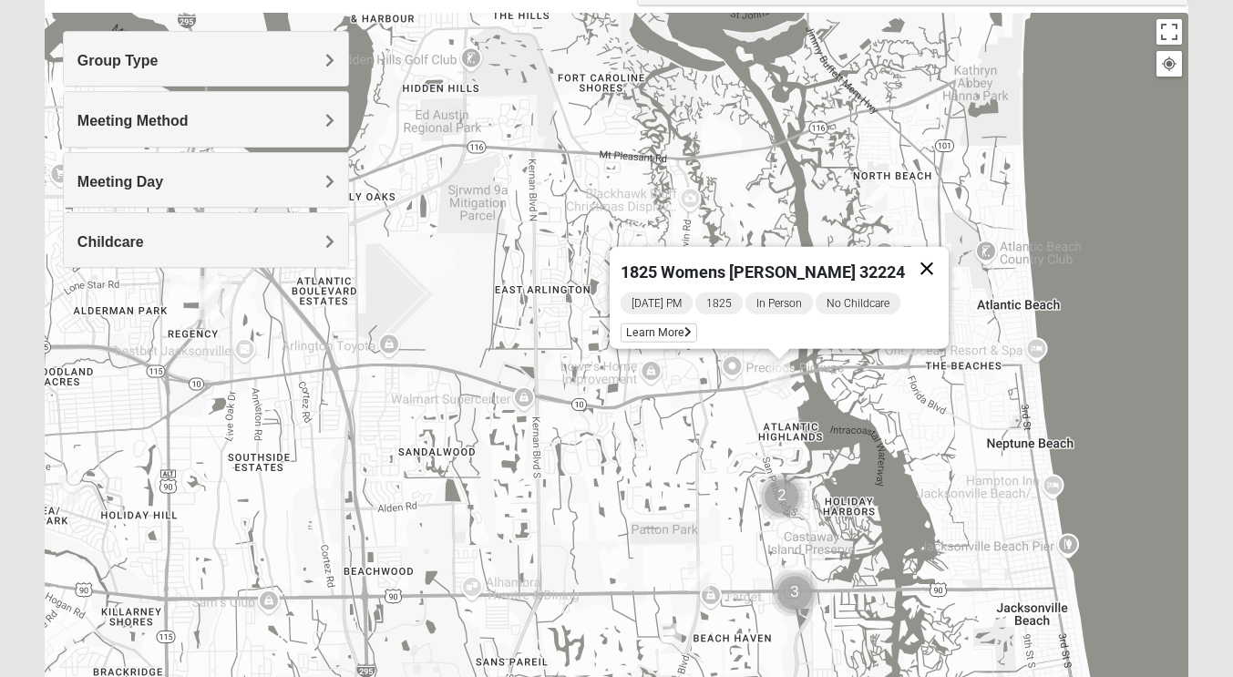
click at [910, 248] on button "Close" at bounding box center [927, 269] width 44 height 44
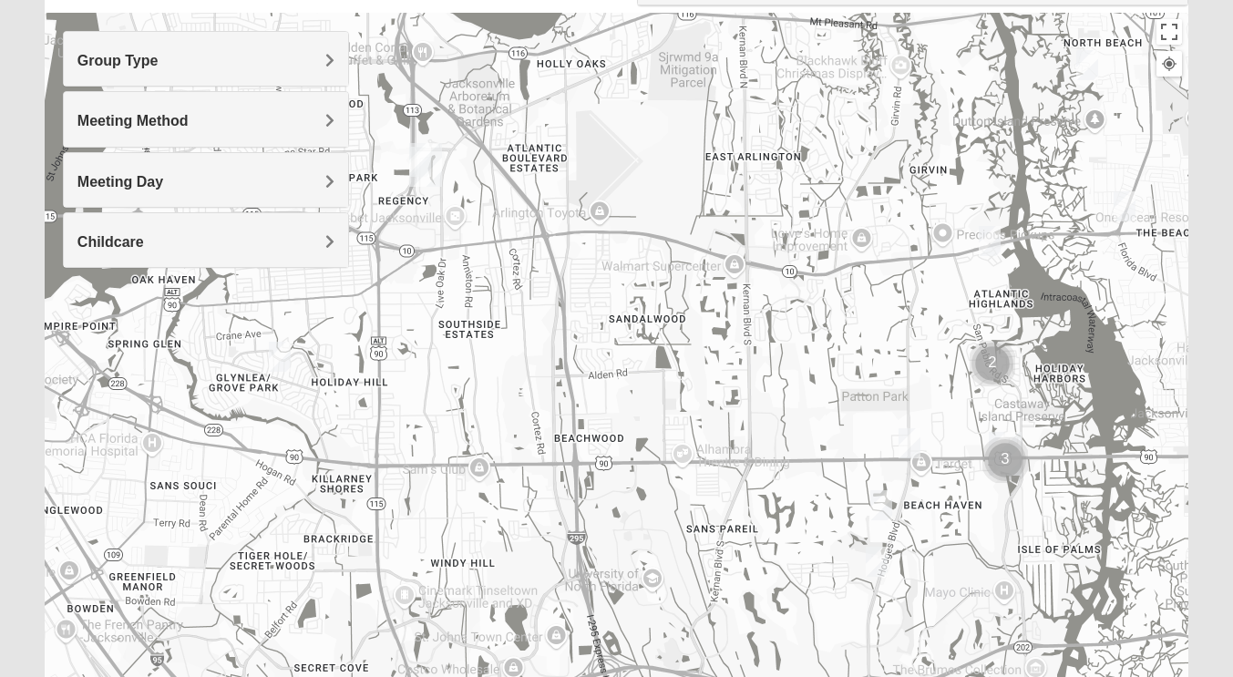
click at [908, 439] on img "1825 Womens Annis/Ferguson 32246" at bounding box center [909, 443] width 36 height 45
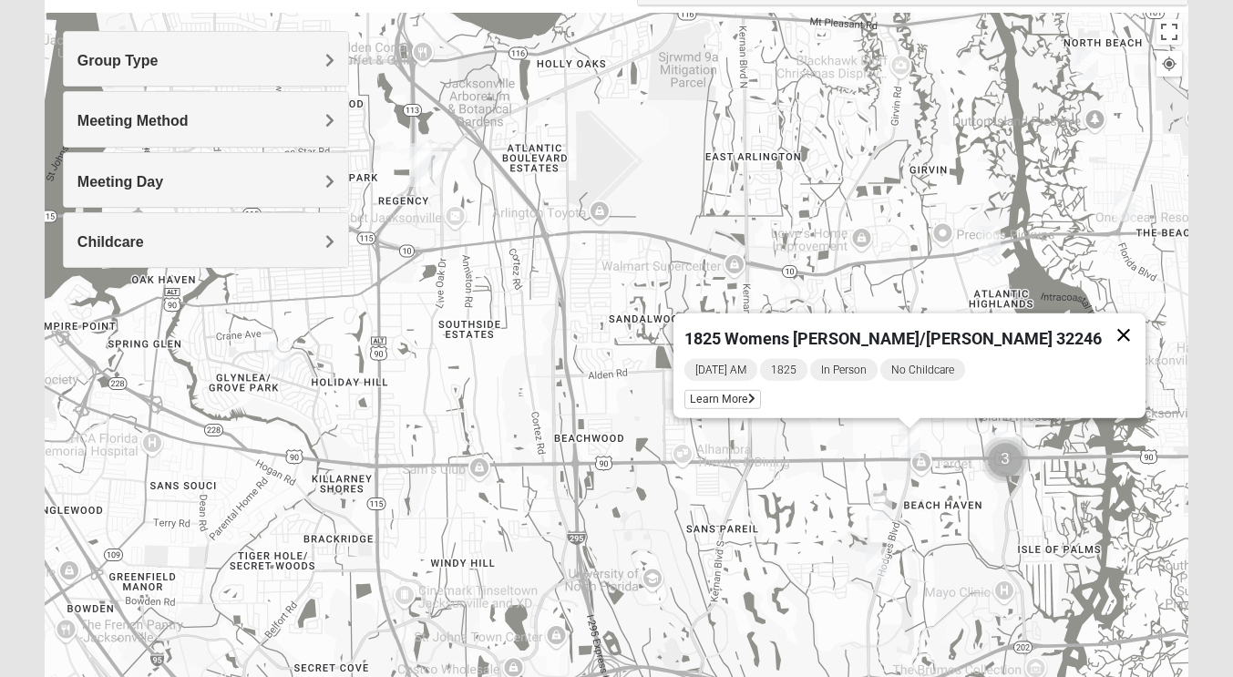
click at [1102, 324] on button "Close" at bounding box center [1124, 335] width 44 height 44
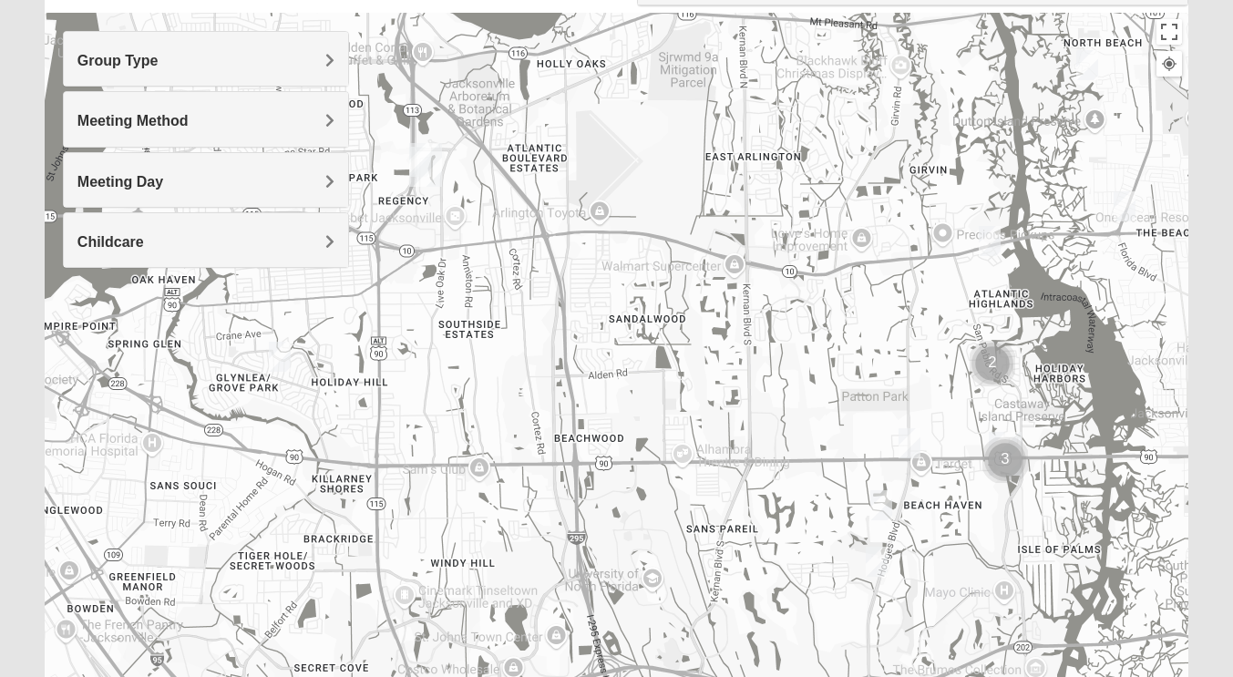
click at [878, 498] on img "1825 Mens Cason 32224" at bounding box center [881, 505] width 36 height 45
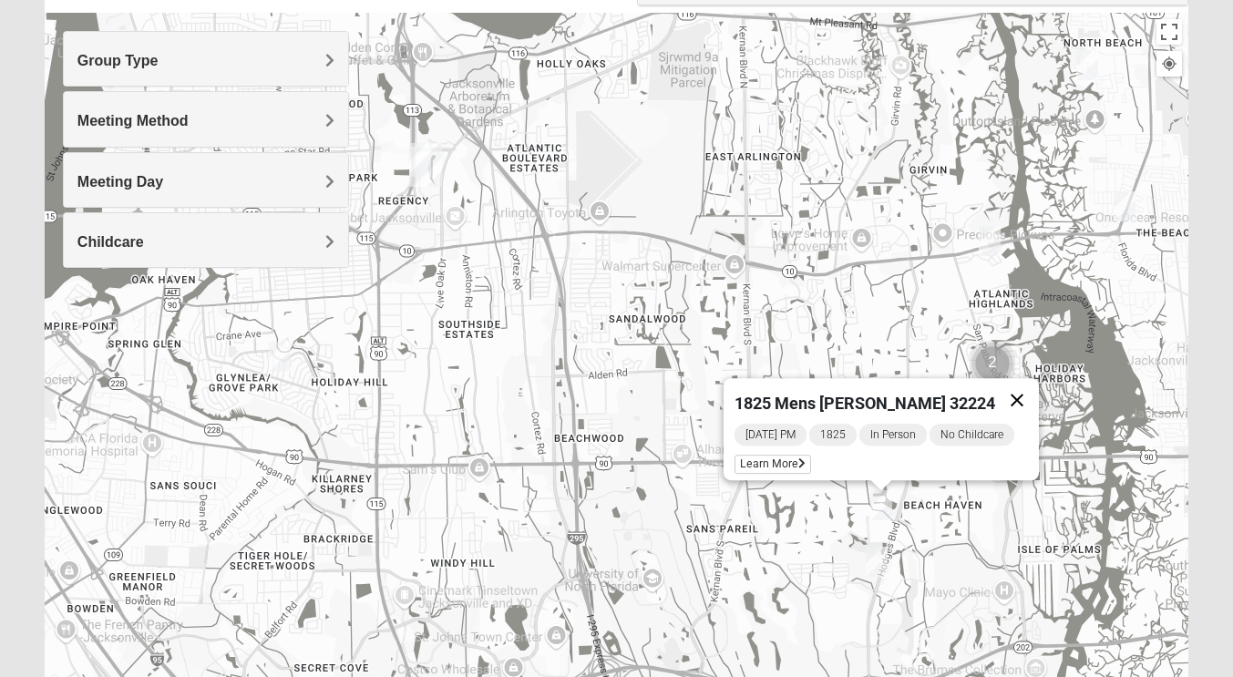
click at [1013, 393] on button "Close" at bounding box center [1017, 400] width 44 height 44
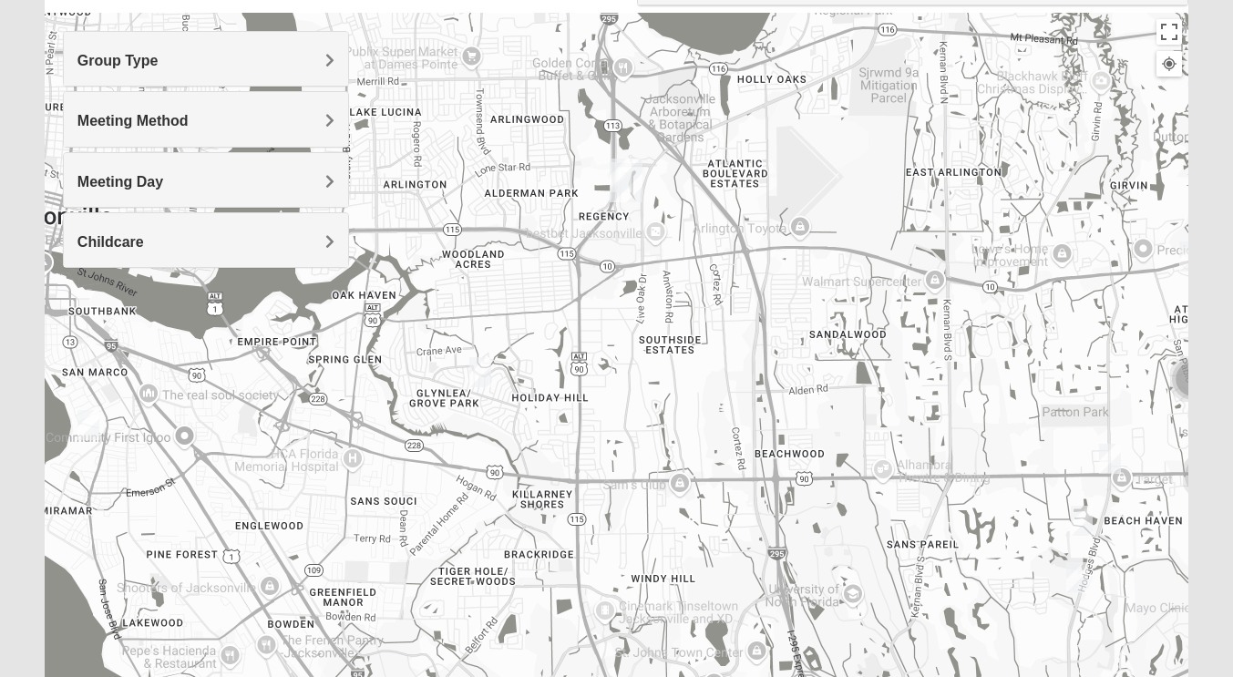
click at [480, 370] on img "1825 Mixed Shamet 32216" at bounding box center [480, 372] width 36 height 45
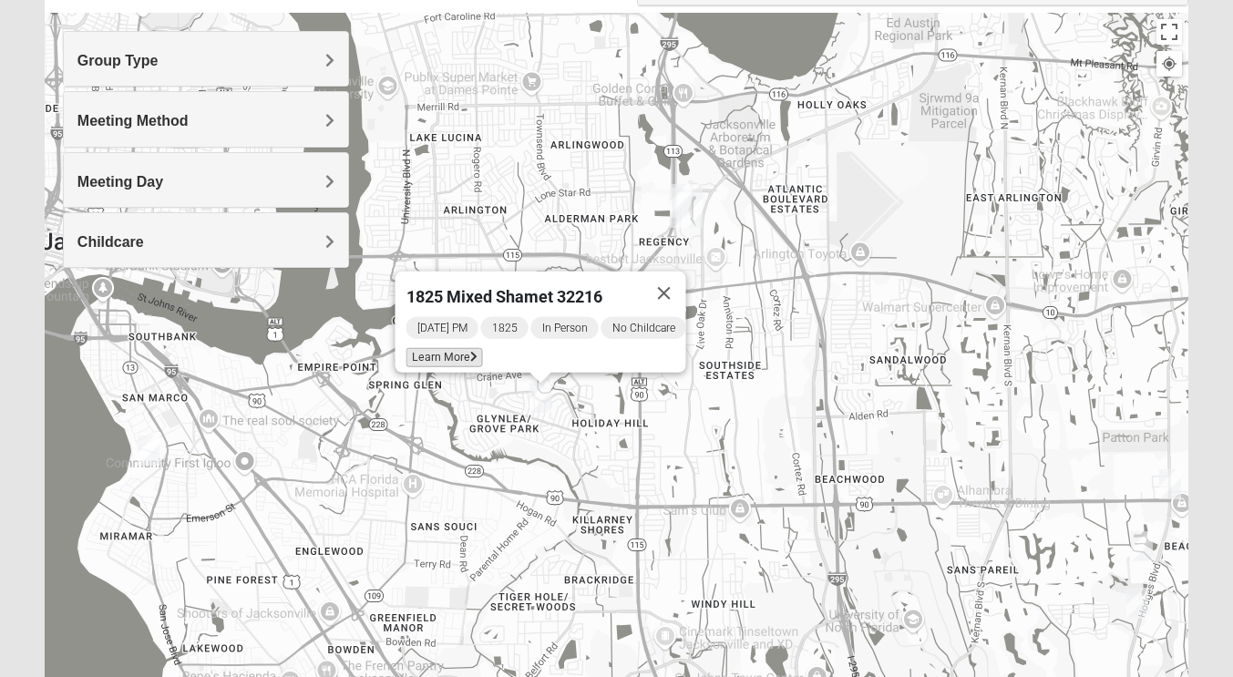
click at [412, 348] on span "Learn More" at bounding box center [443, 357] width 77 height 19
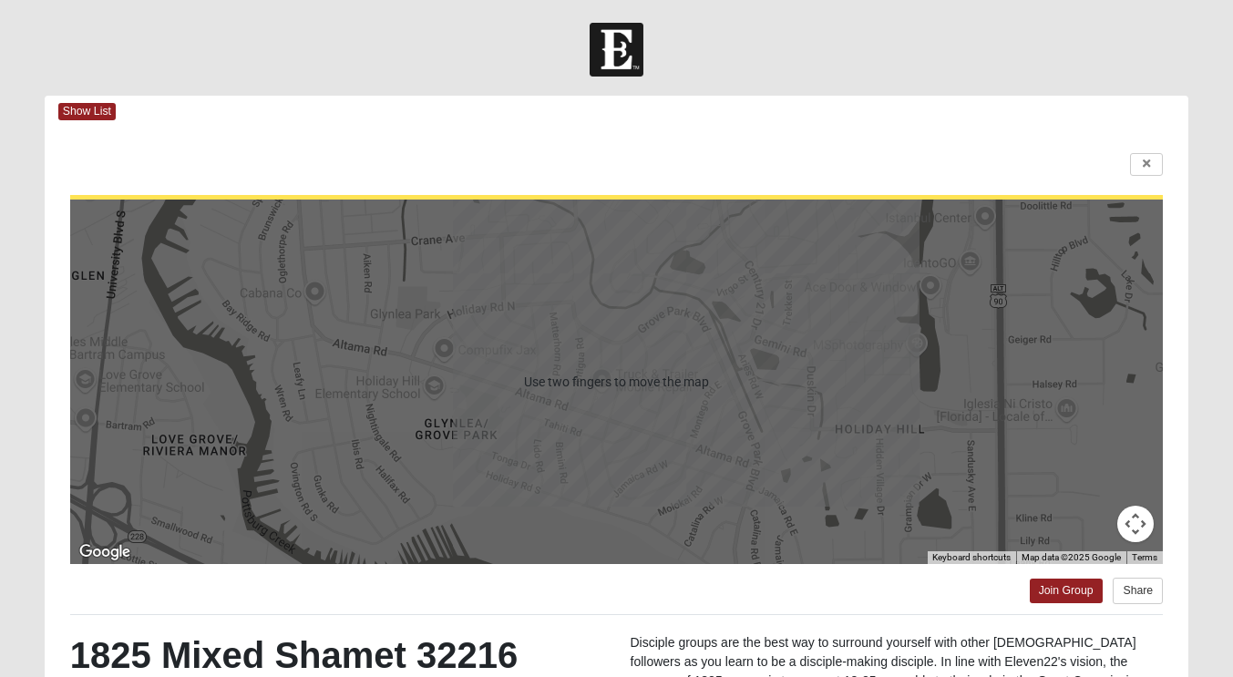
scroll to position [2, 0]
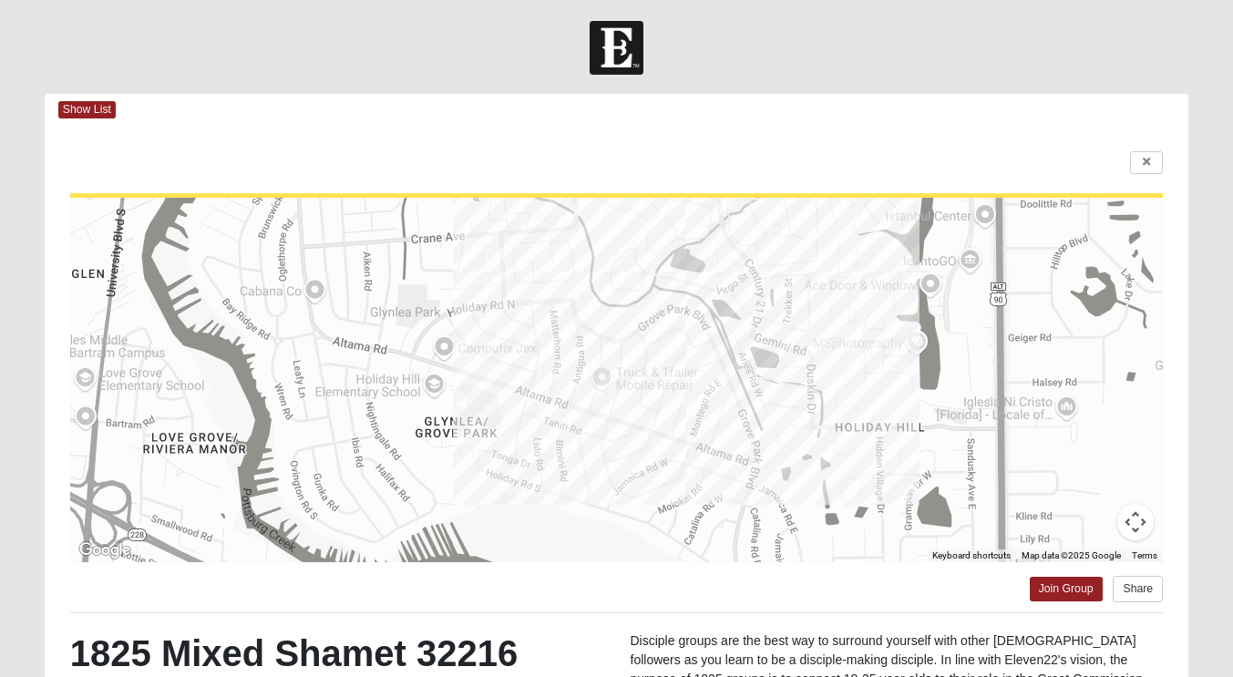
click at [45, 287] on div "To navigate the map with touch gestures double-tap and hold your finger on the …" at bounding box center [617, 521] width 1144 height 790
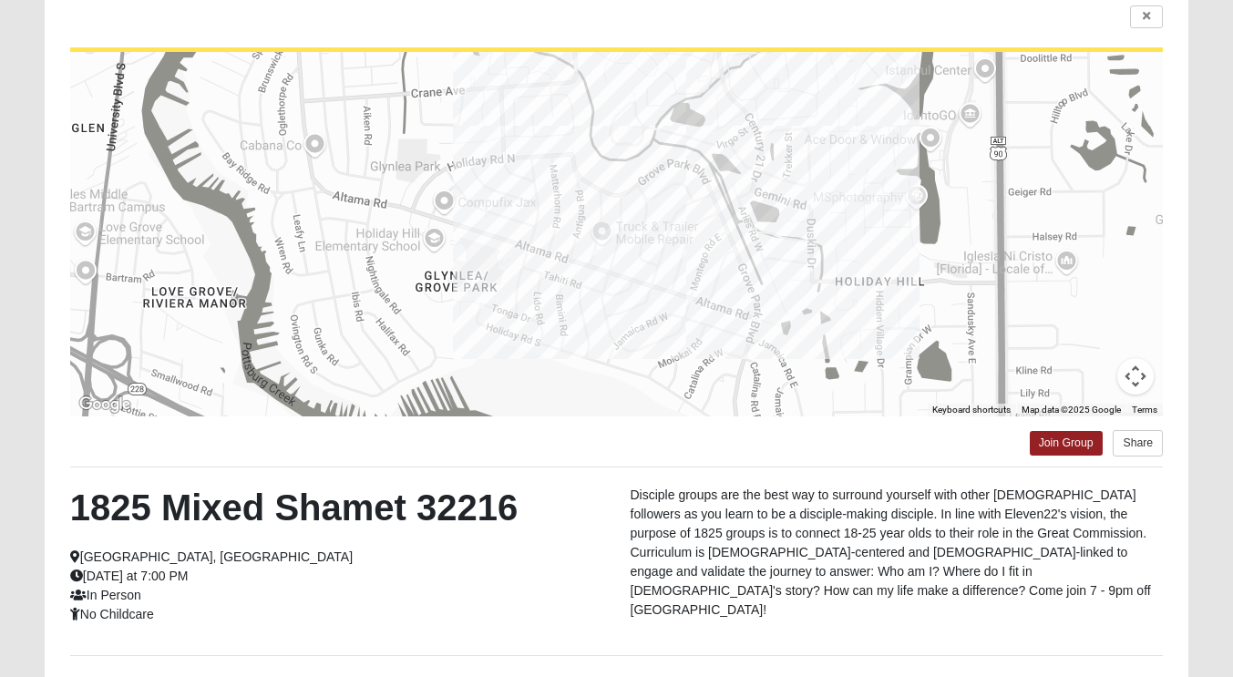
scroll to position [156, 0]
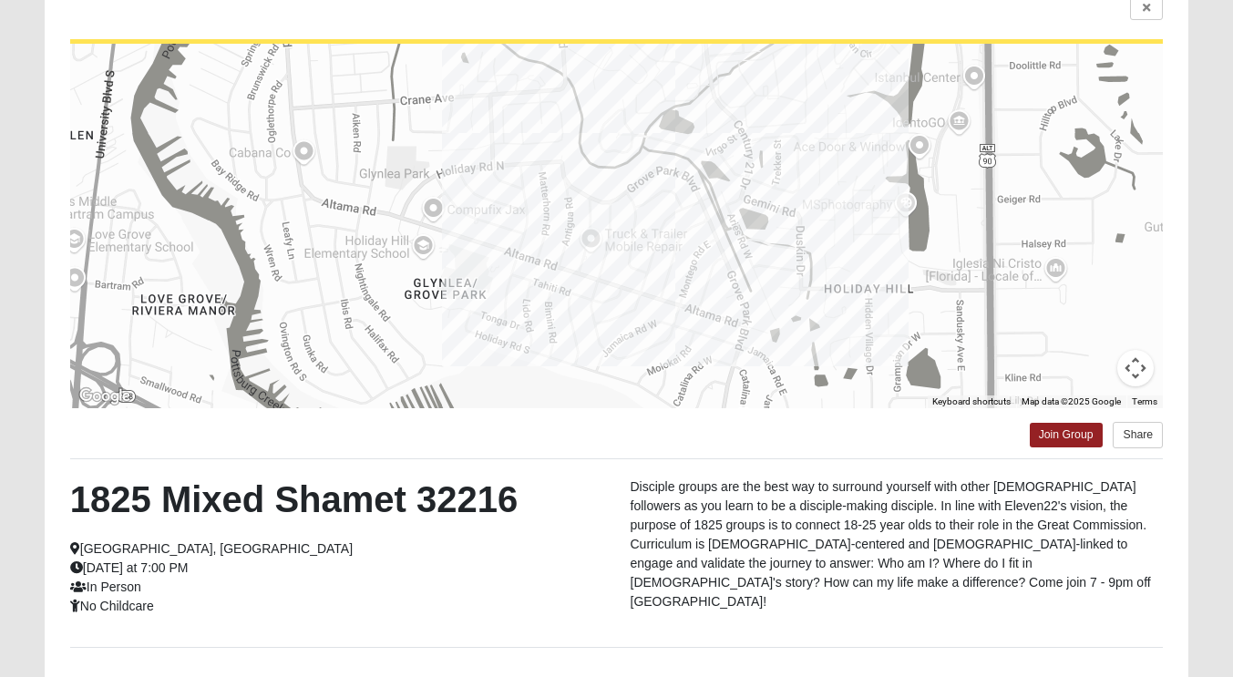
click at [589, 241] on div at bounding box center [616, 226] width 1093 height 364
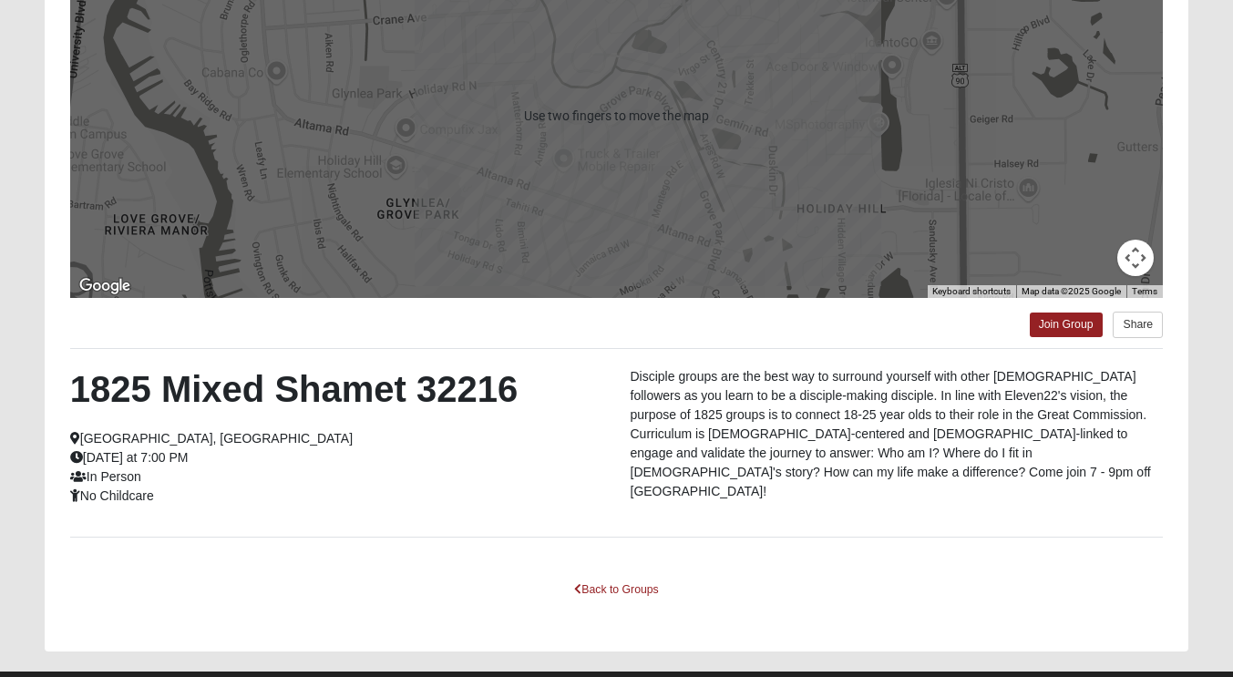
scroll to position [307, 0]
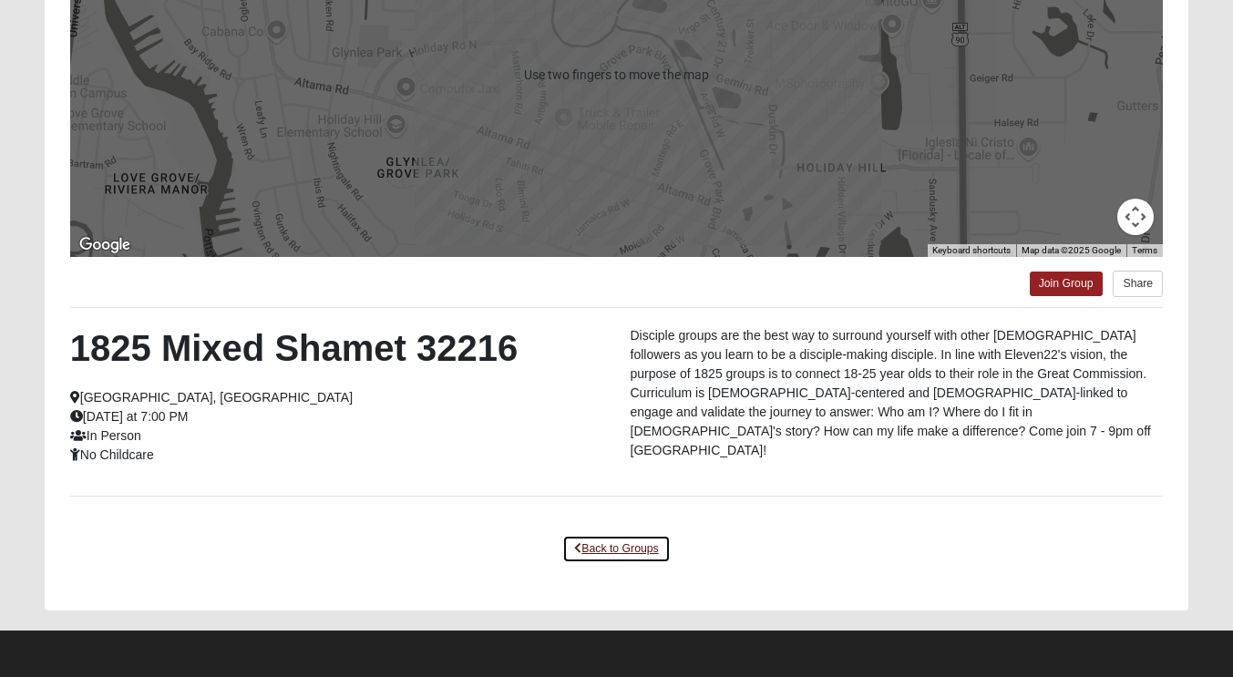
click at [611, 541] on link "Back to Groups" at bounding box center [616, 549] width 108 height 28
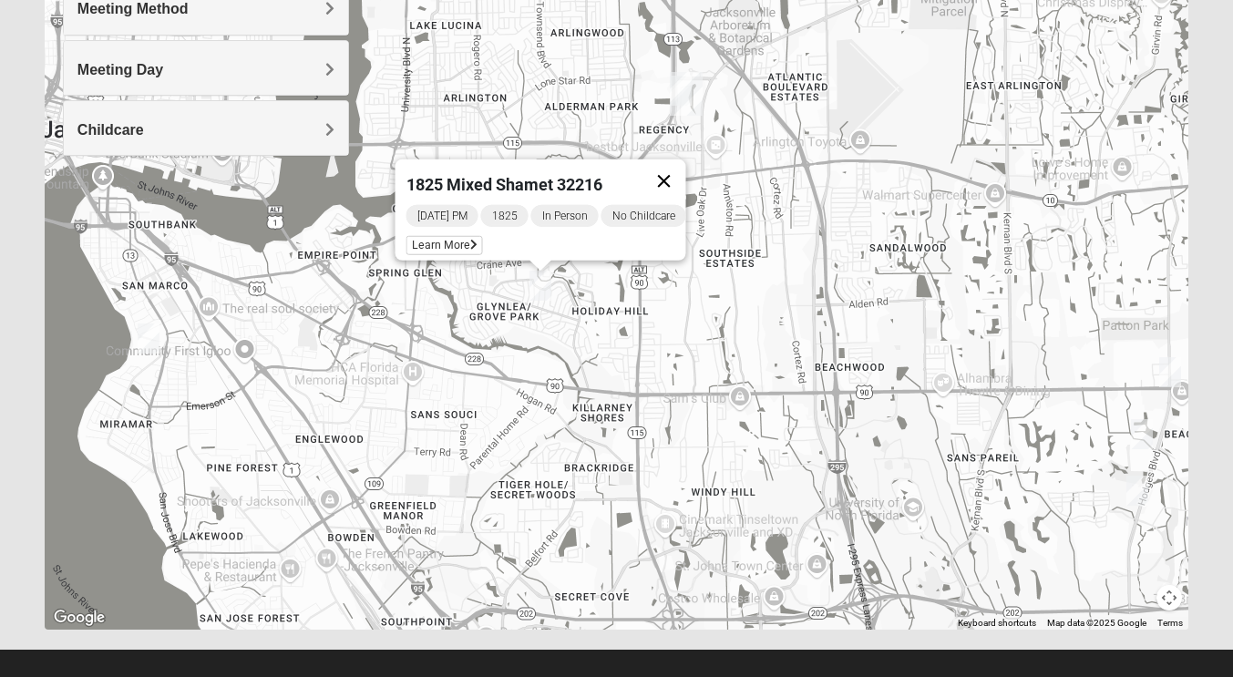
click at [681, 162] on button "Close" at bounding box center [663, 181] width 44 height 44
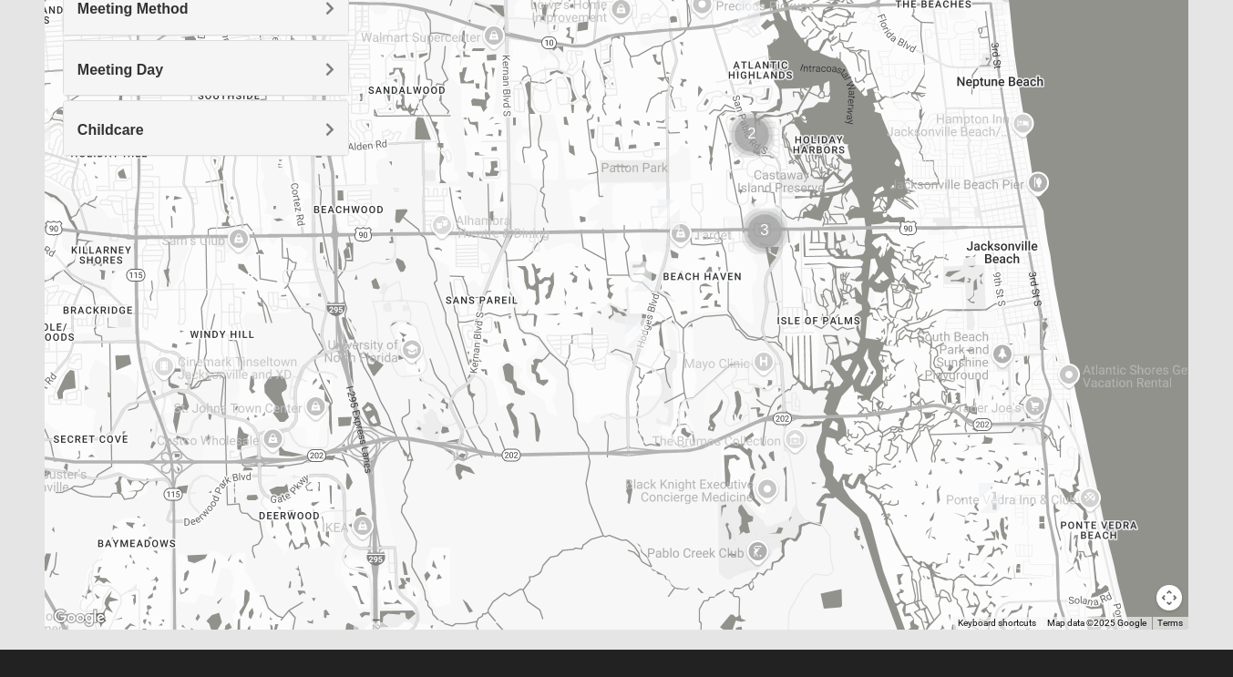
click at [659, 213] on img "1825 Womens Annis/Ferguson 32246" at bounding box center [669, 214] width 36 height 45
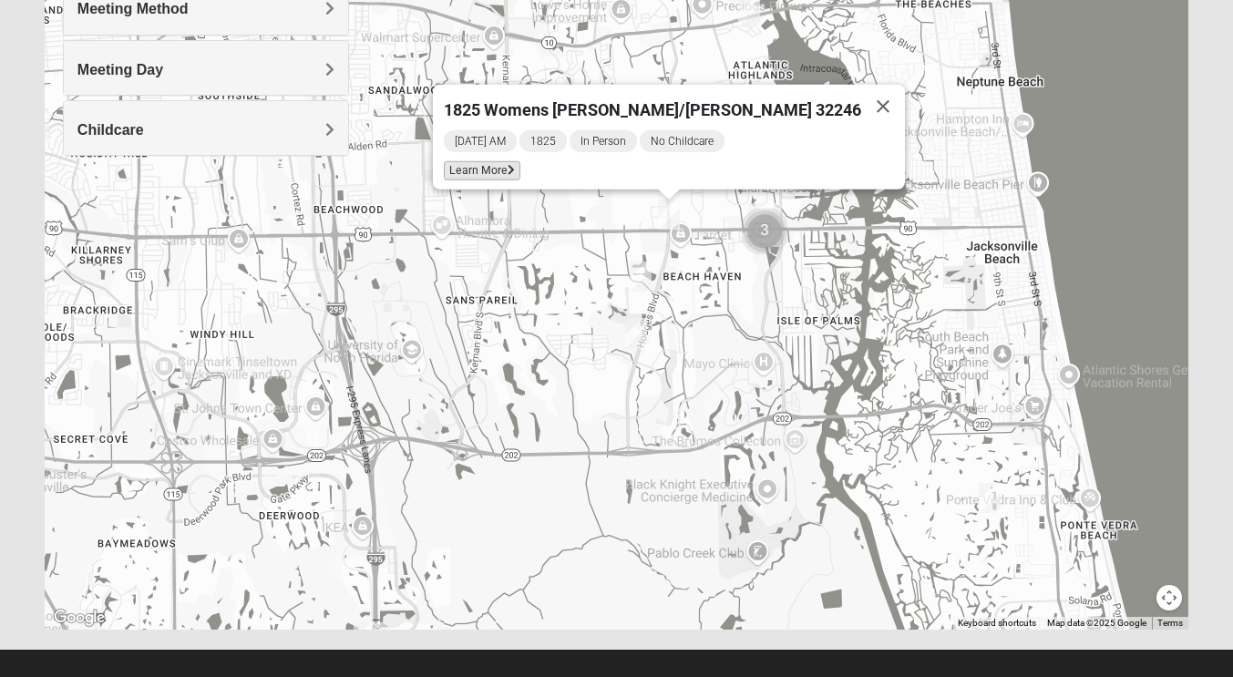
click at [520, 168] on span "Learn More" at bounding box center [482, 170] width 77 height 19
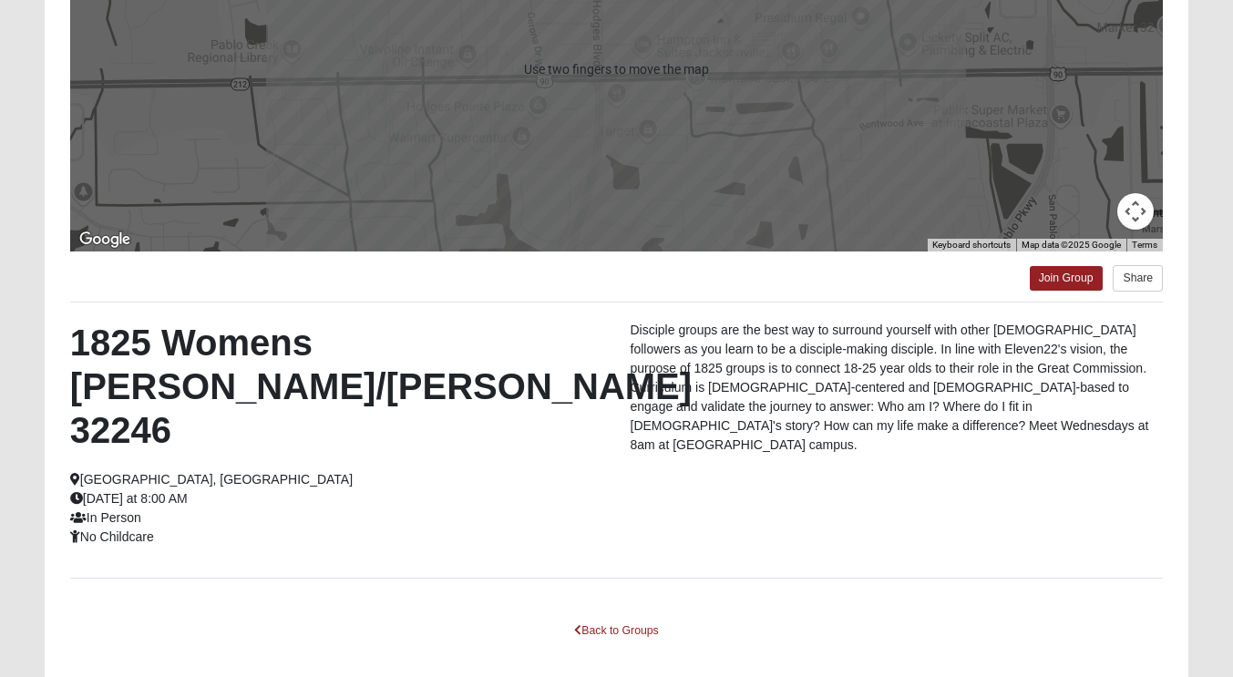
scroll to position [321, 0]
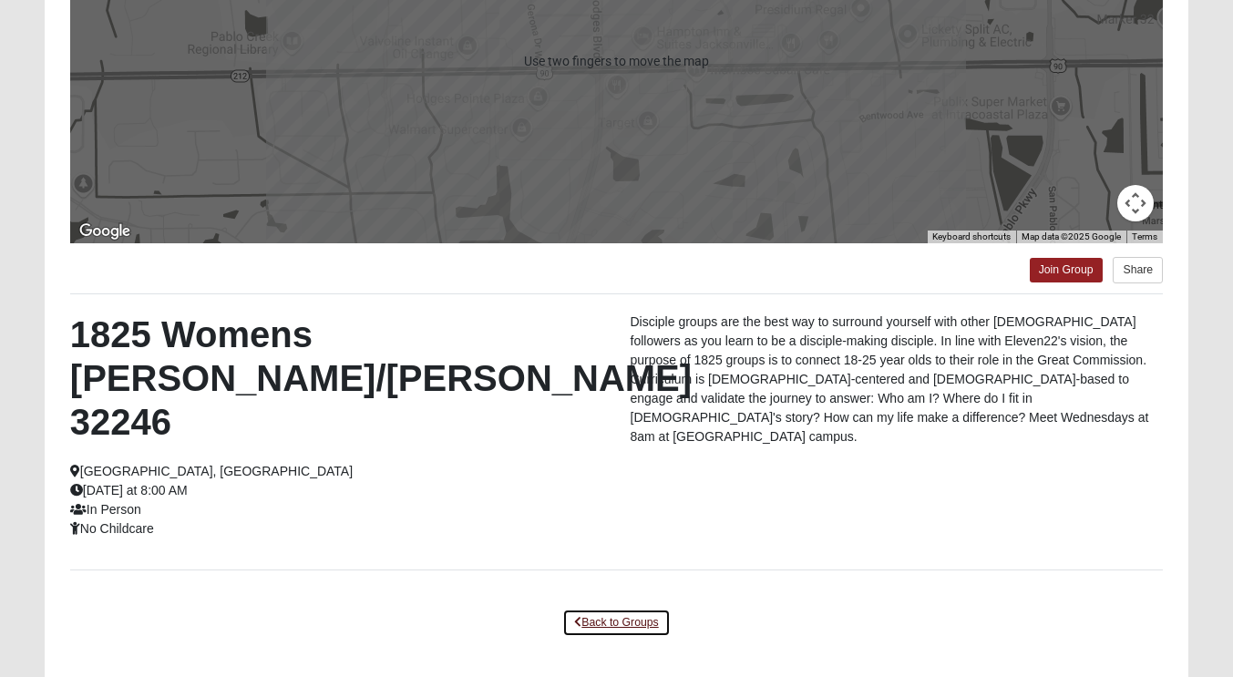
click at [605, 609] on link "Back to Groups" at bounding box center [616, 623] width 108 height 28
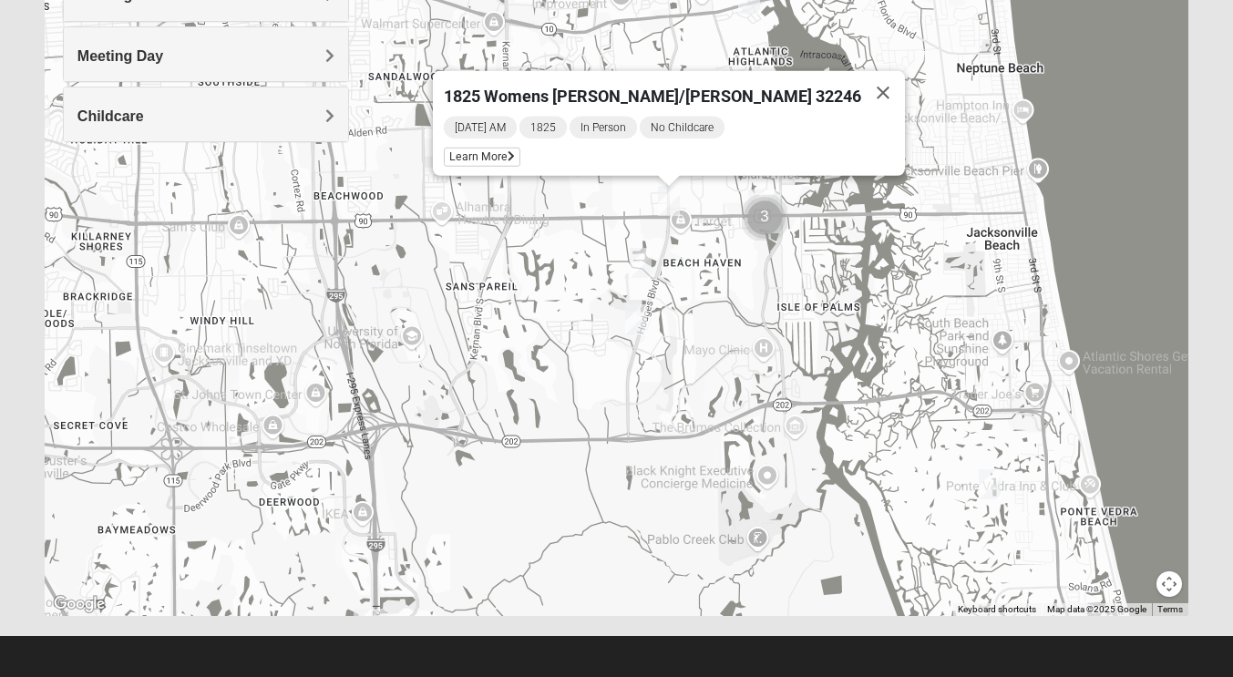
click at [641, 264] on img "1825 Mens Cason 32224" at bounding box center [640, 263] width 36 height 45
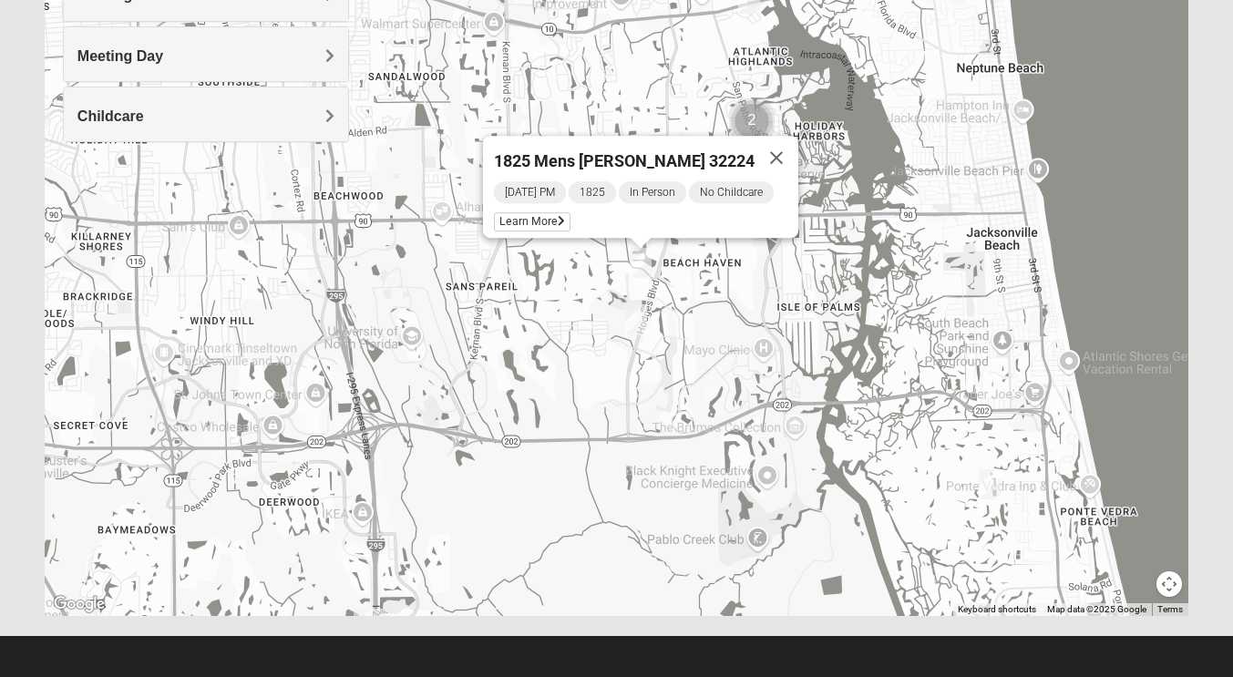
click at [645, 321] on img "1825 Womens Hirneisen 32224" at bounding box center [636, 319] width 36 height 45
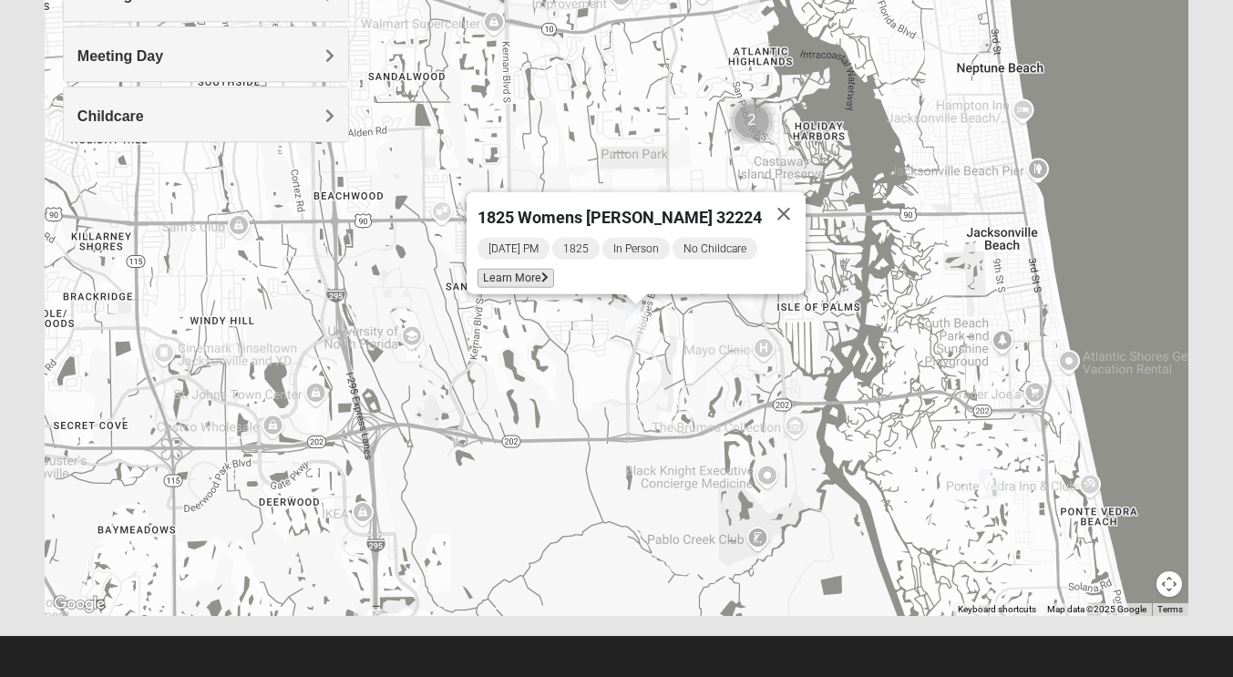
click at [524, 269] on span "Learn More" at bounding box center [515, 278] width 77 height 19
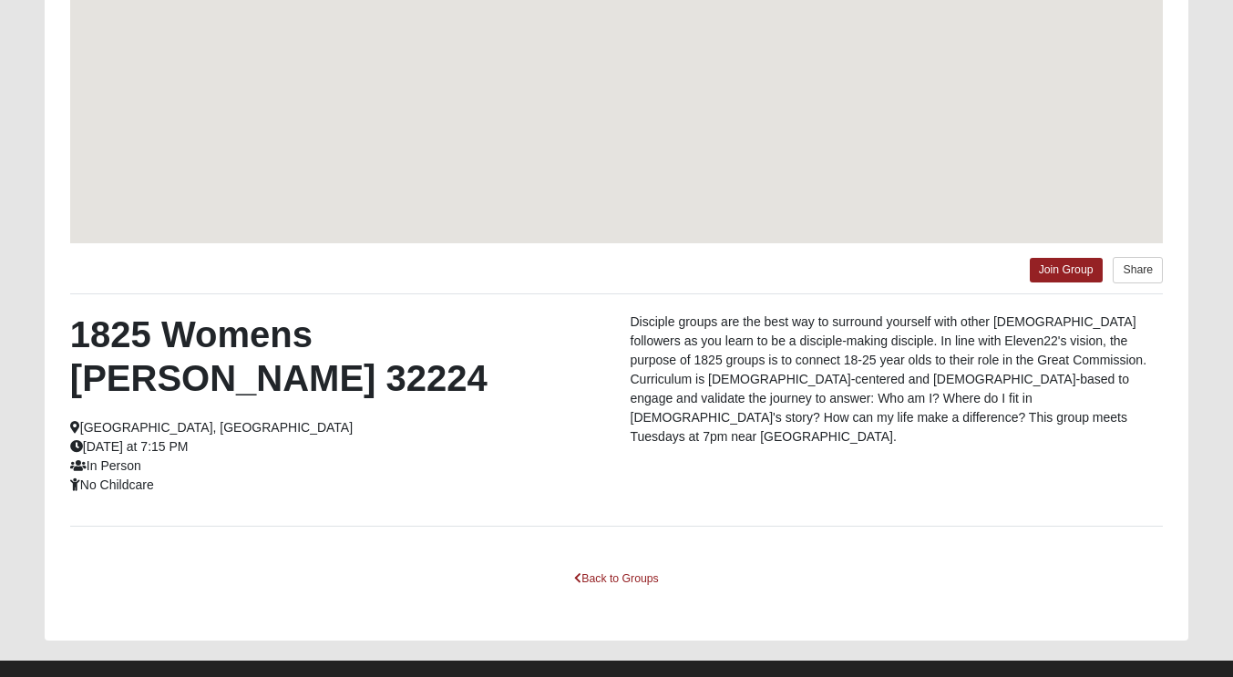
scroll to position [241, 0]
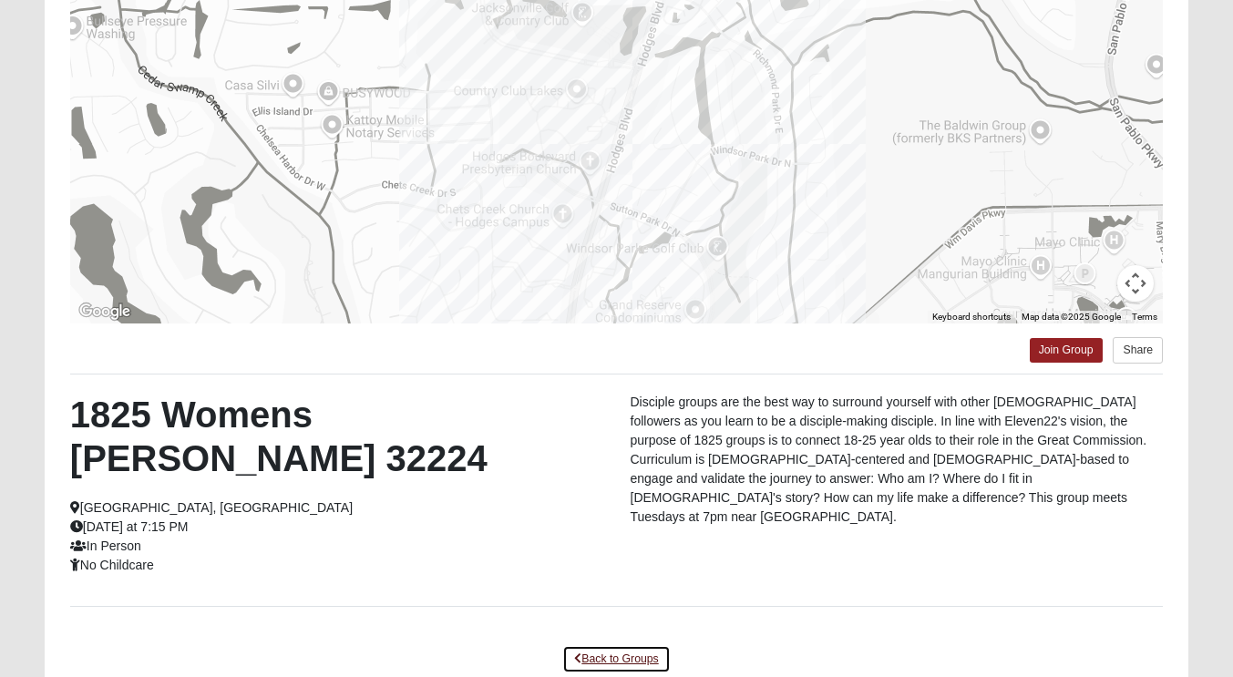
click at [601, 645] on link "Back to Groups" at bounding box center [616, 659] width 108 height 28
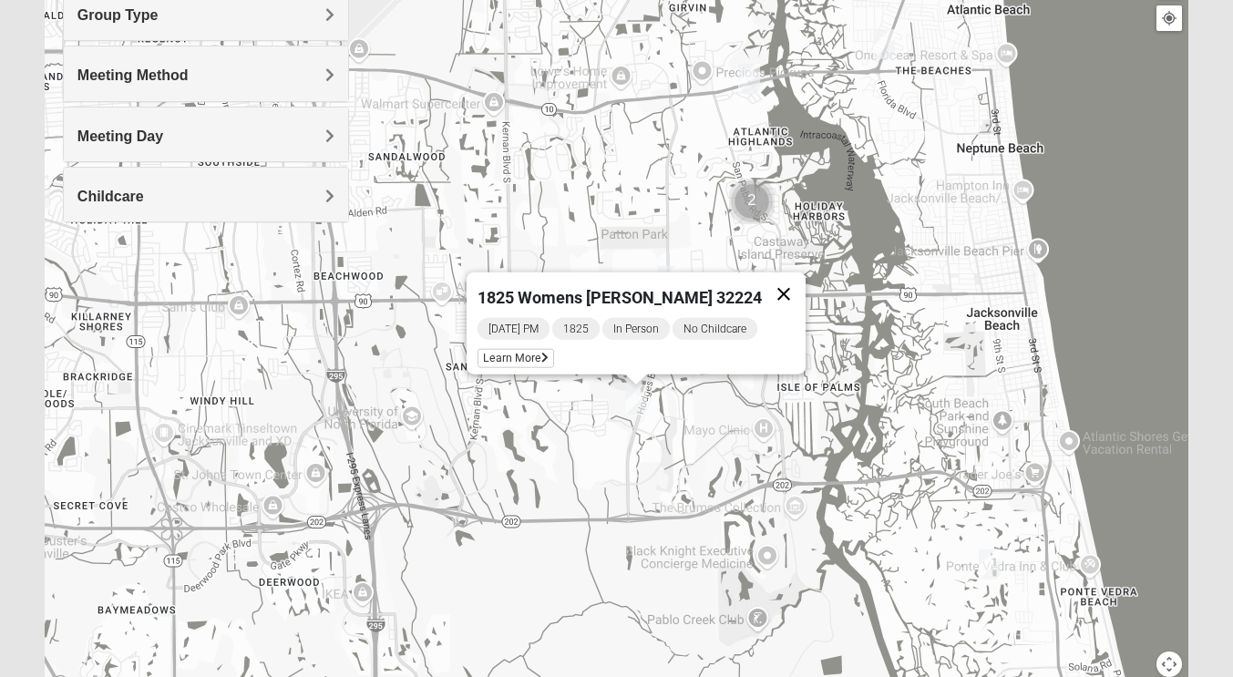
click at [765, 275] on button "Close" at bounding box center [784, 294] width 44 height 44
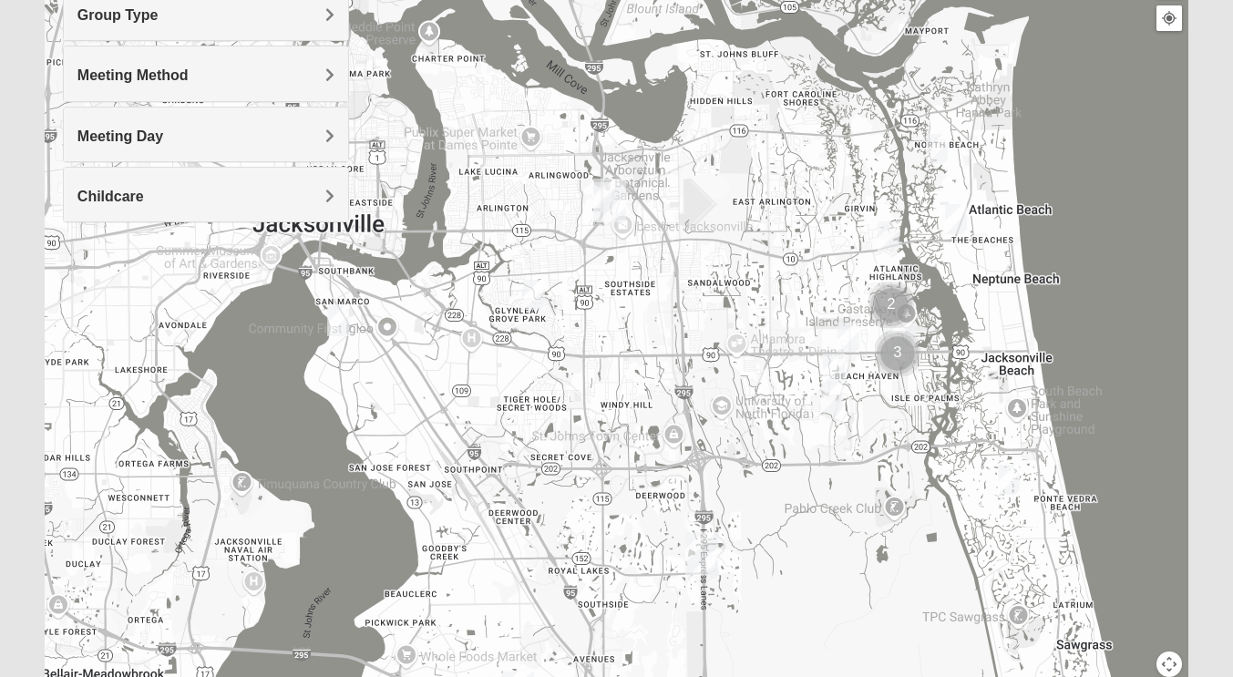
click at [828, 396] on img "1825 Womens Hirneisen 32224" at bounding box center [832, 397] width 36 height 45
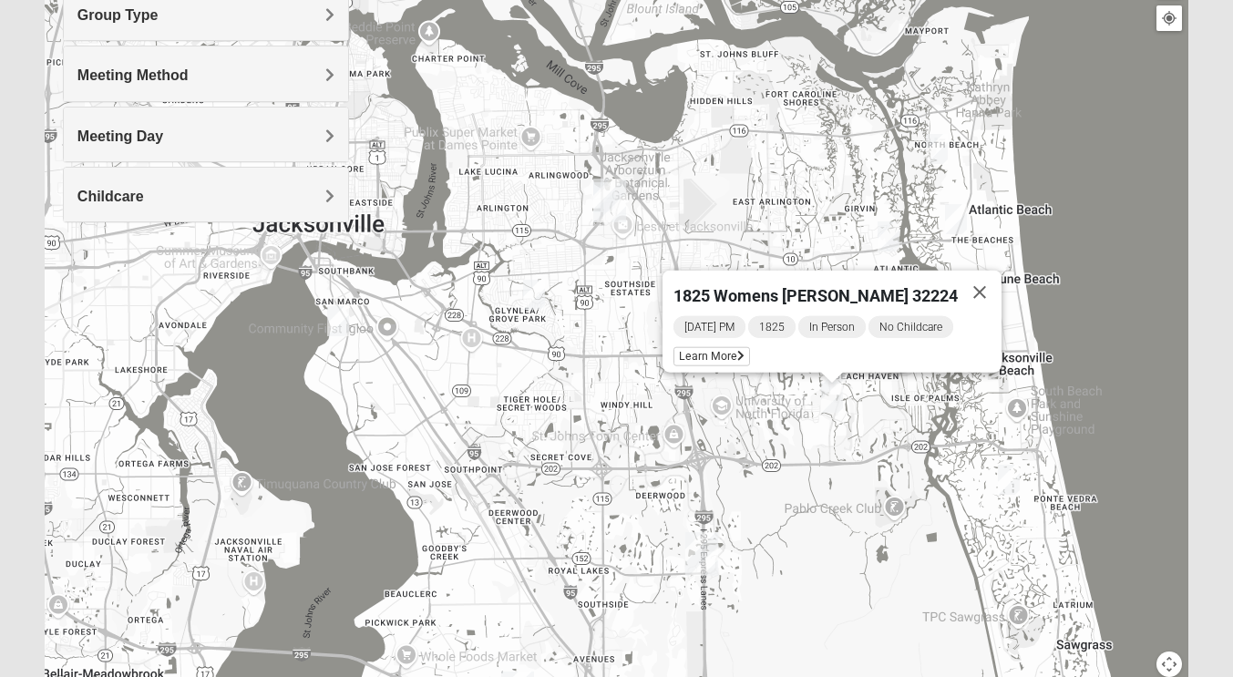
click at [189, 77] on span "Meeting Method" at bounding box center [132, 74] width 111 height 15
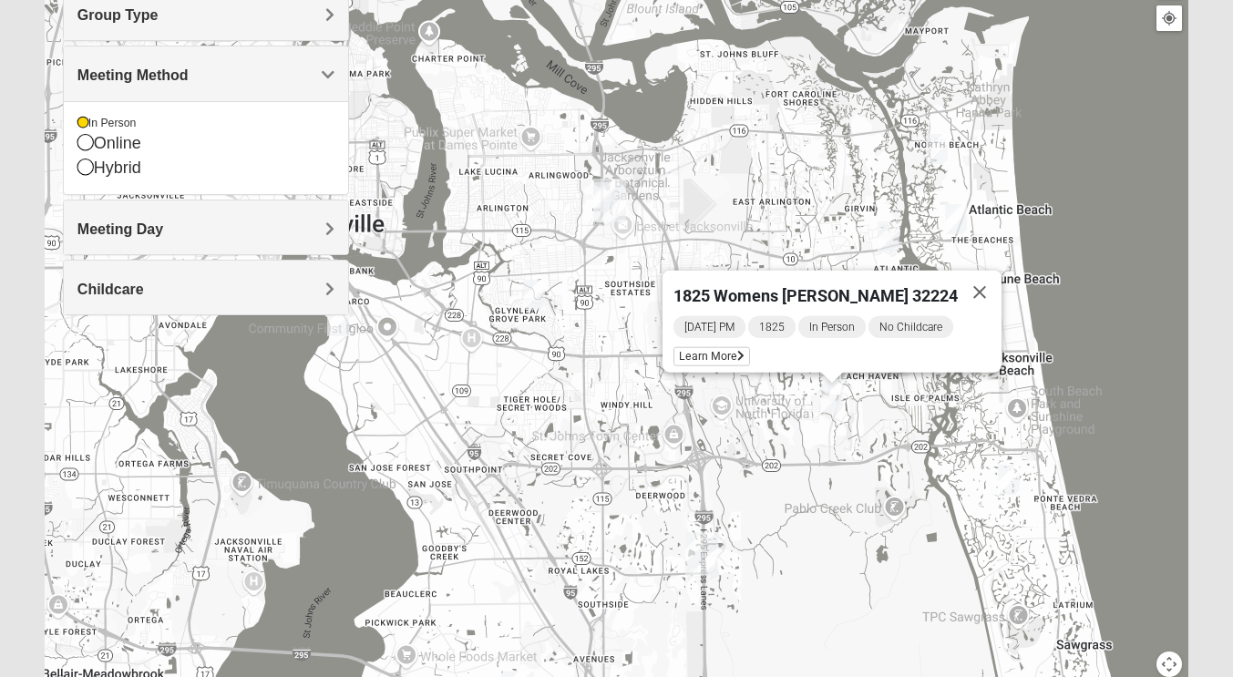
click at [309, 70] on h4 "Meeting Method" at bounding box center [205, 75] width 257 height 17
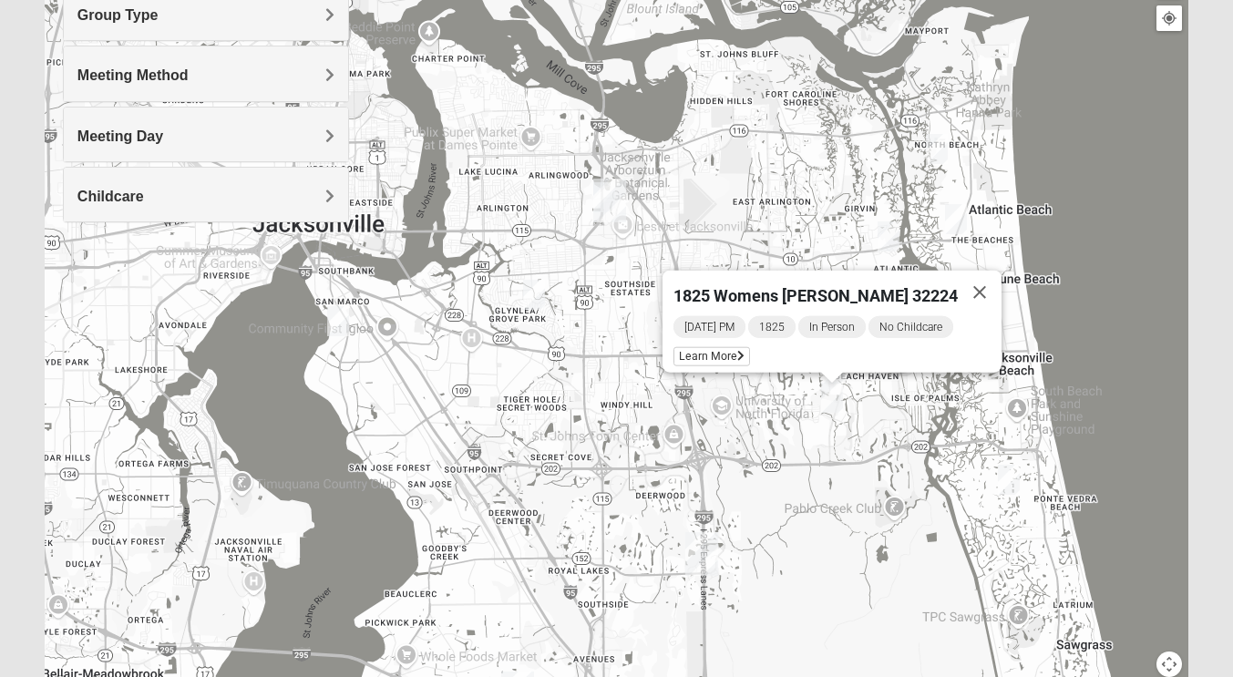
click at [238, 25] on div "Group Type" at bounding box center [206, 13] width 284 height 54
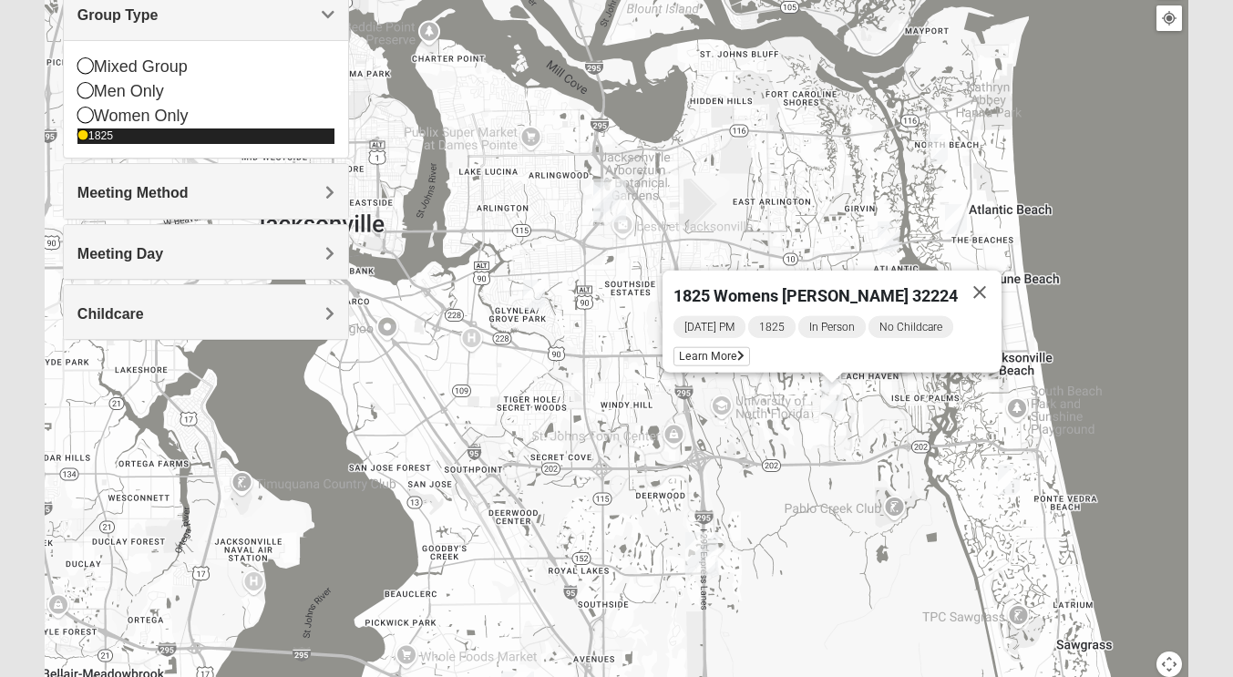
click at [83, 136] on icon at bounding box center [82, 135] width 11 height 11
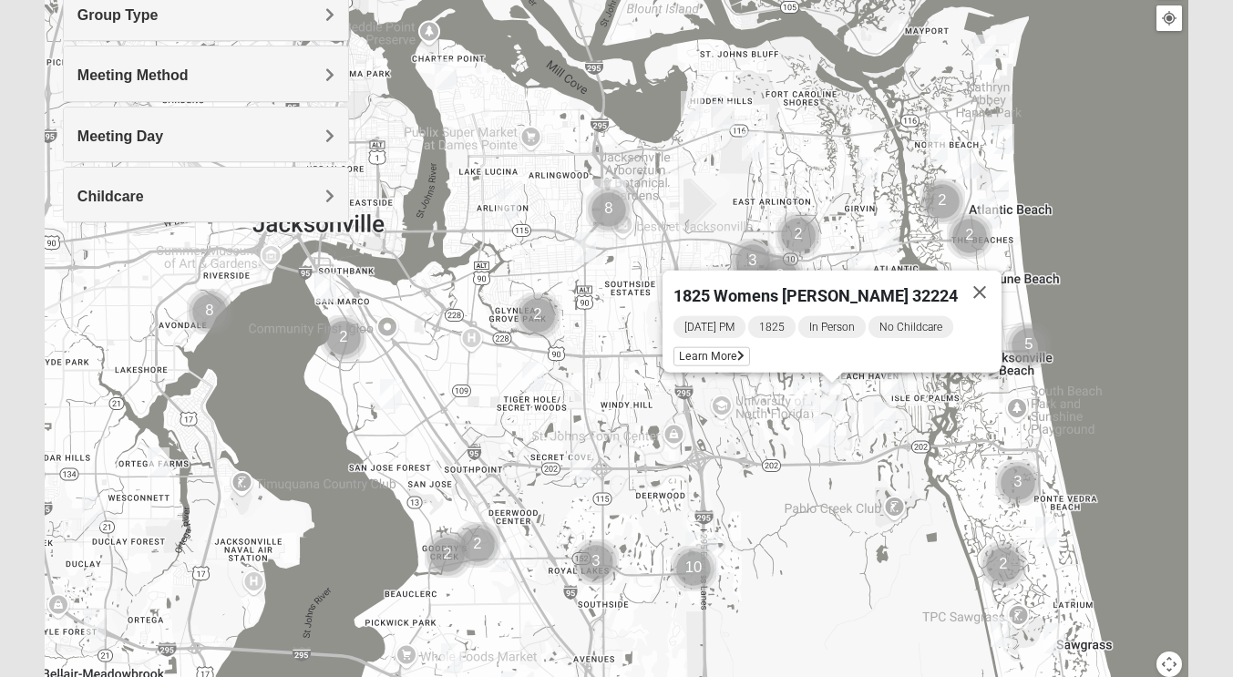
click at [92, 112] on div "Meeting Day" at bounding box center [206, 135] width 284 height 54
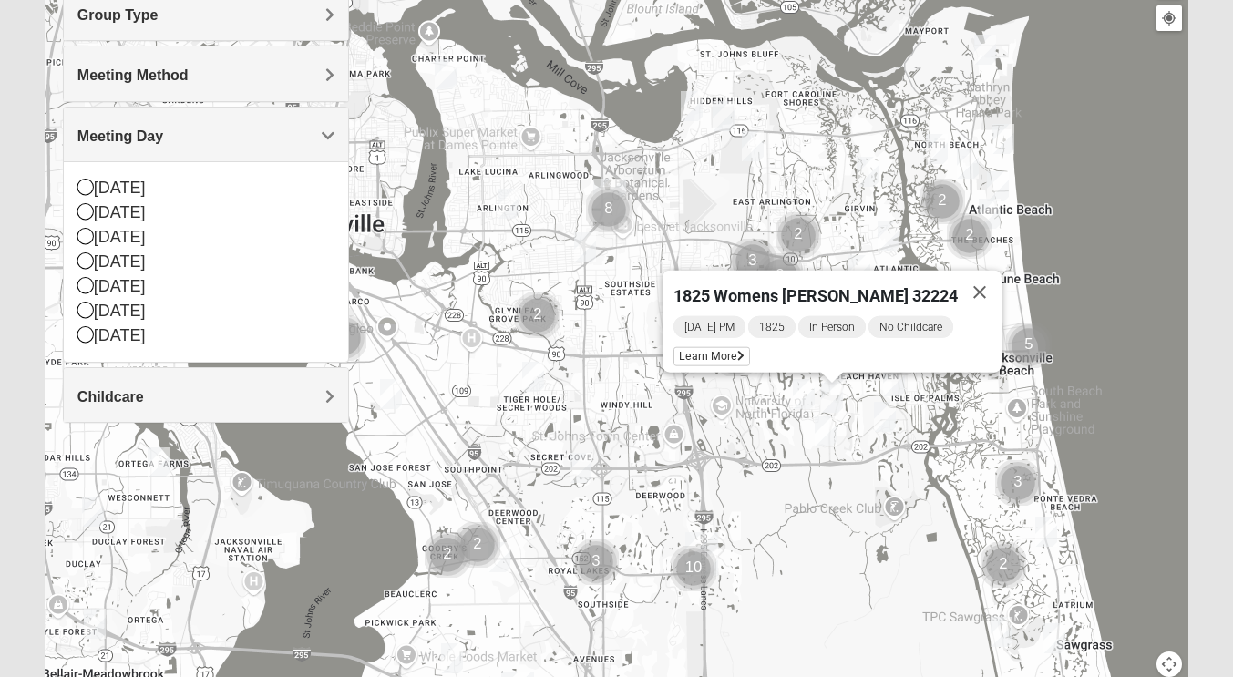
click at [97, 113] on div "Meeting Day" at bounding box center [206, 135] width 284 height 54
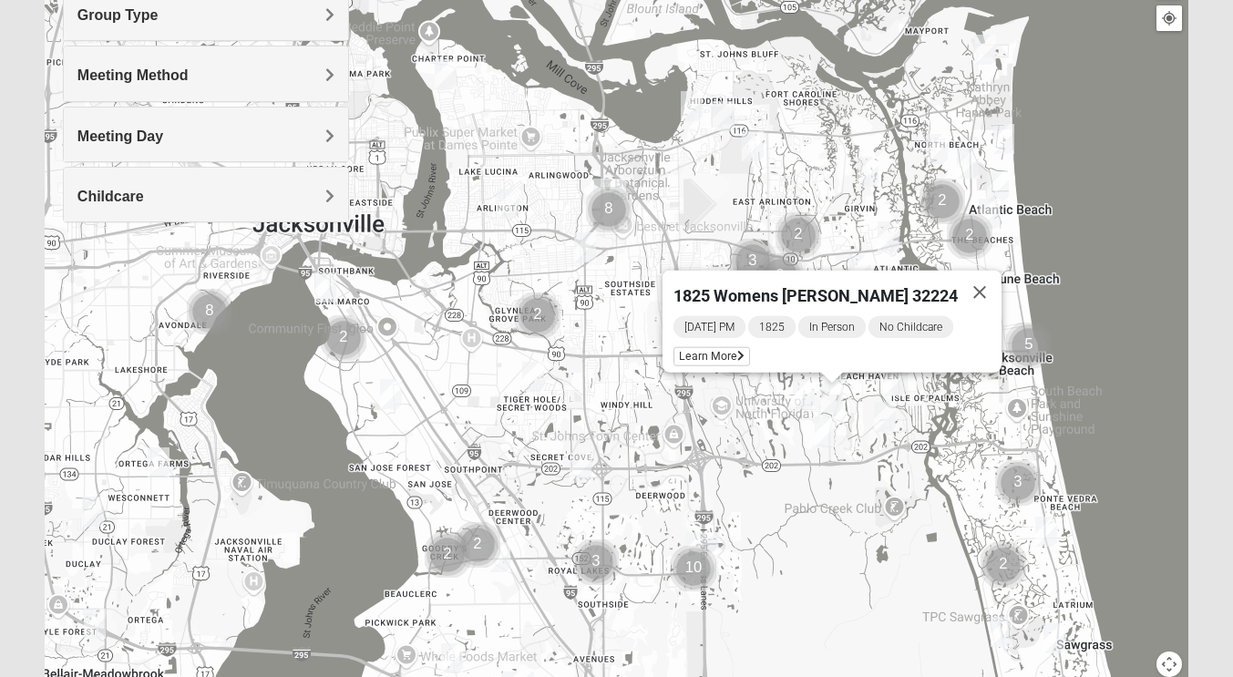
click at [99, 17] on span "Group Type" at bounding box center [117, 14] width 81 height 15
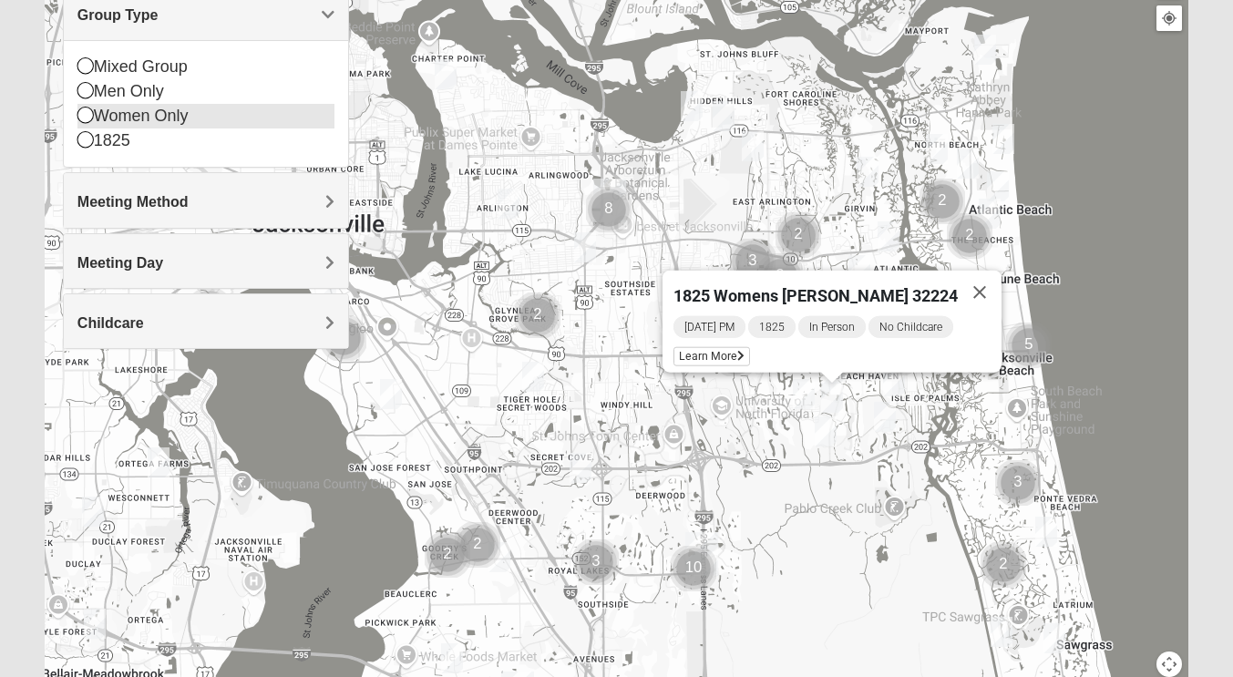
click at [91, 112] on icon at bounding box center [85, 115] width 16 height 16
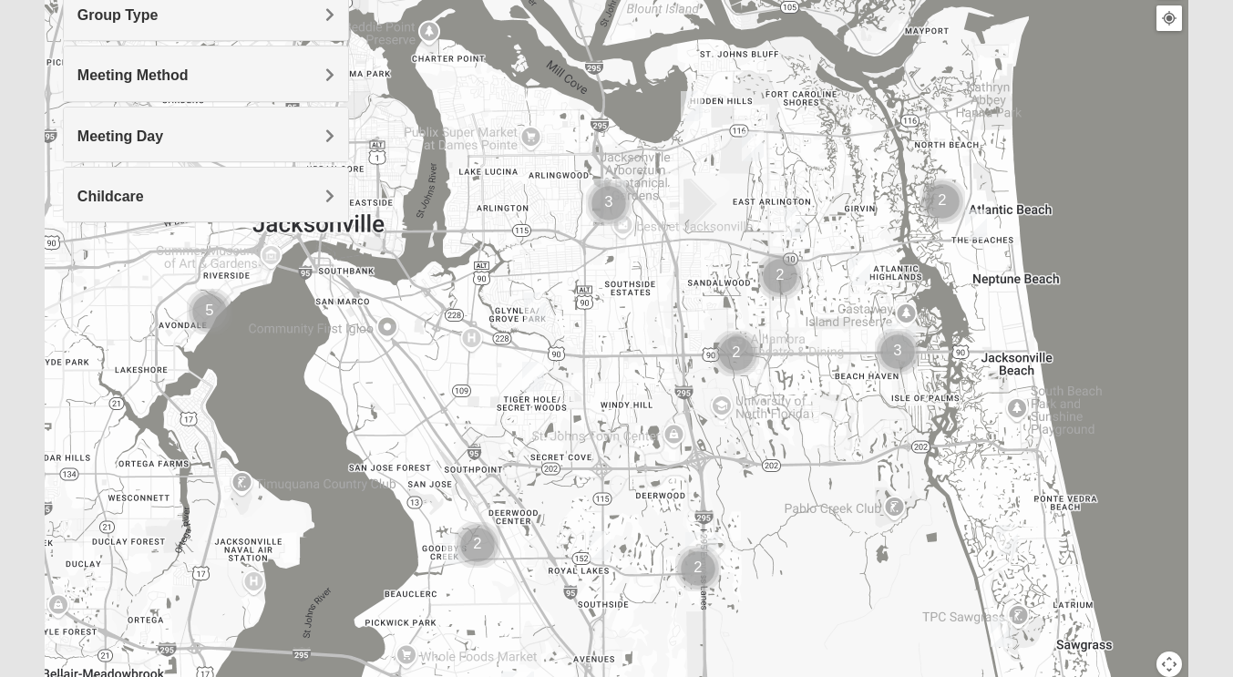
click at [101, 14] on span "Group Type" at bounding box center [117, 14] width 81 height 15
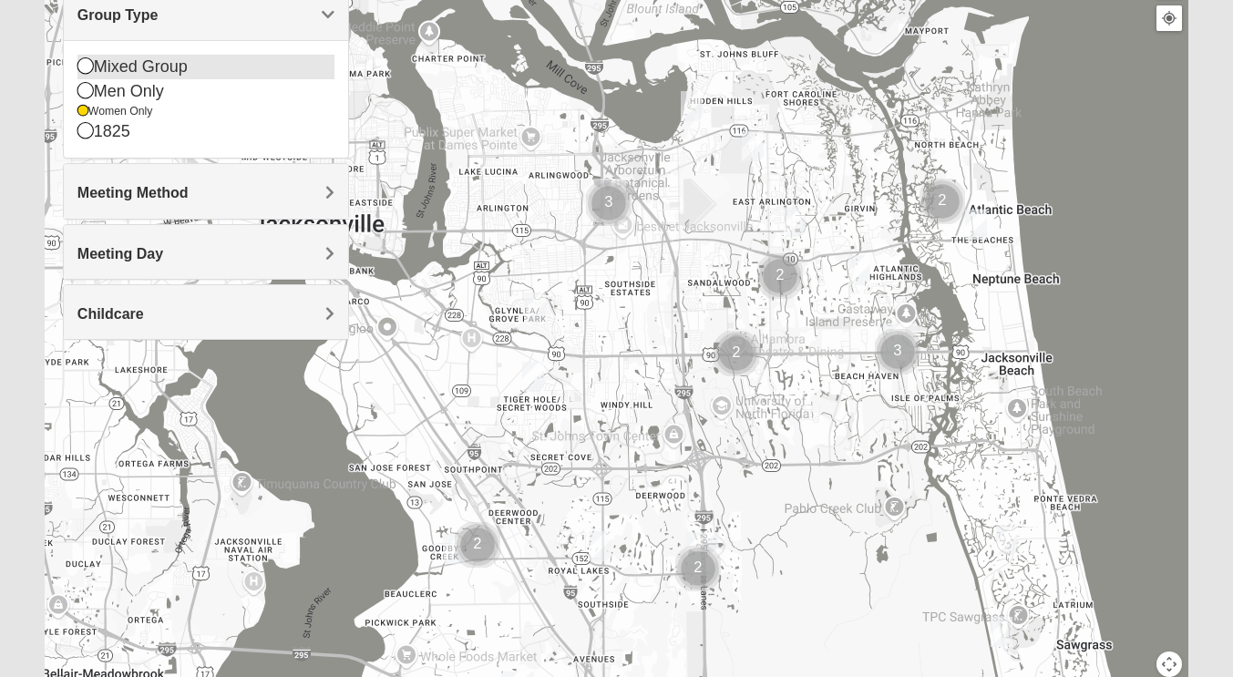
click at [89, 69] on icon at bounding box center [85, 65] width 16 height 16
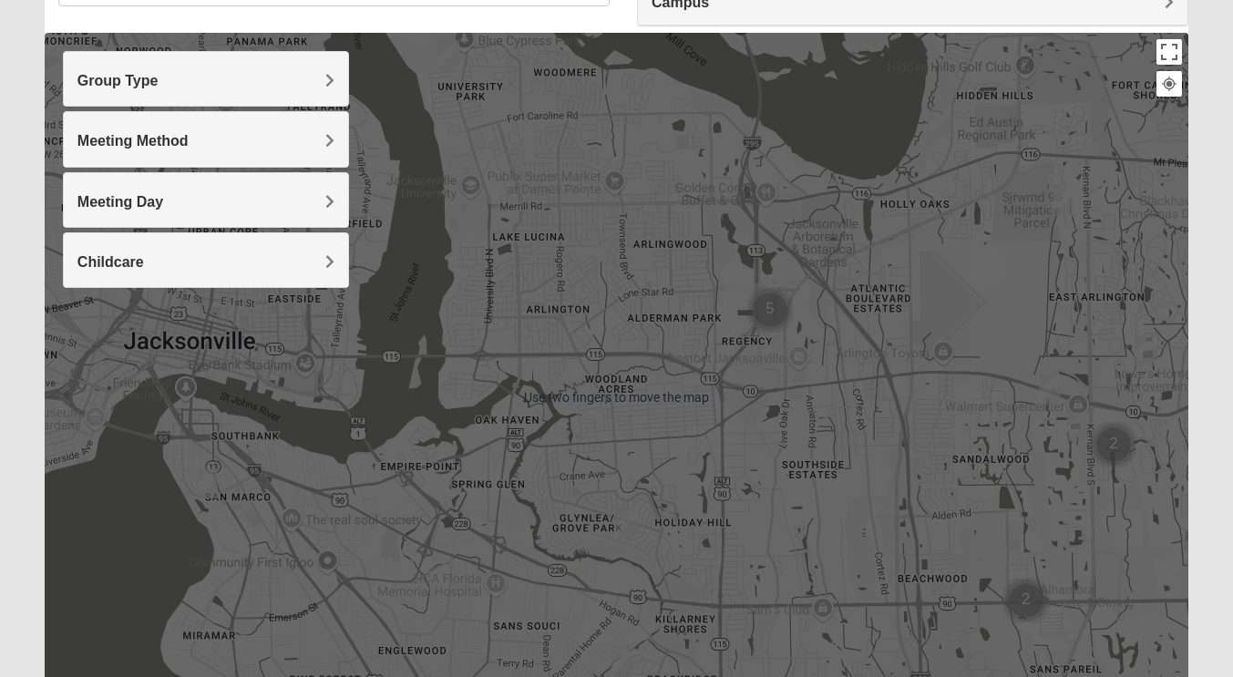
scroll to position [179, 0]
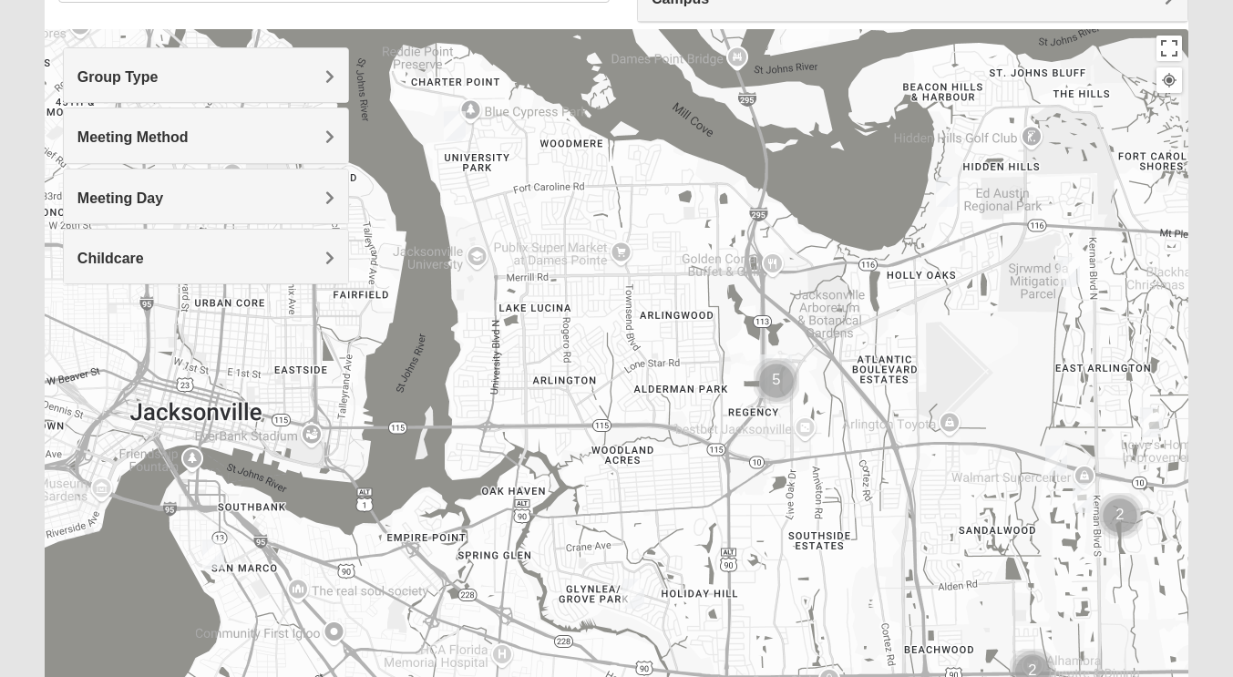
click at [453, 129] on img "Mixed Walker 32277" at bounding box center [454, 126] width 36 height 45
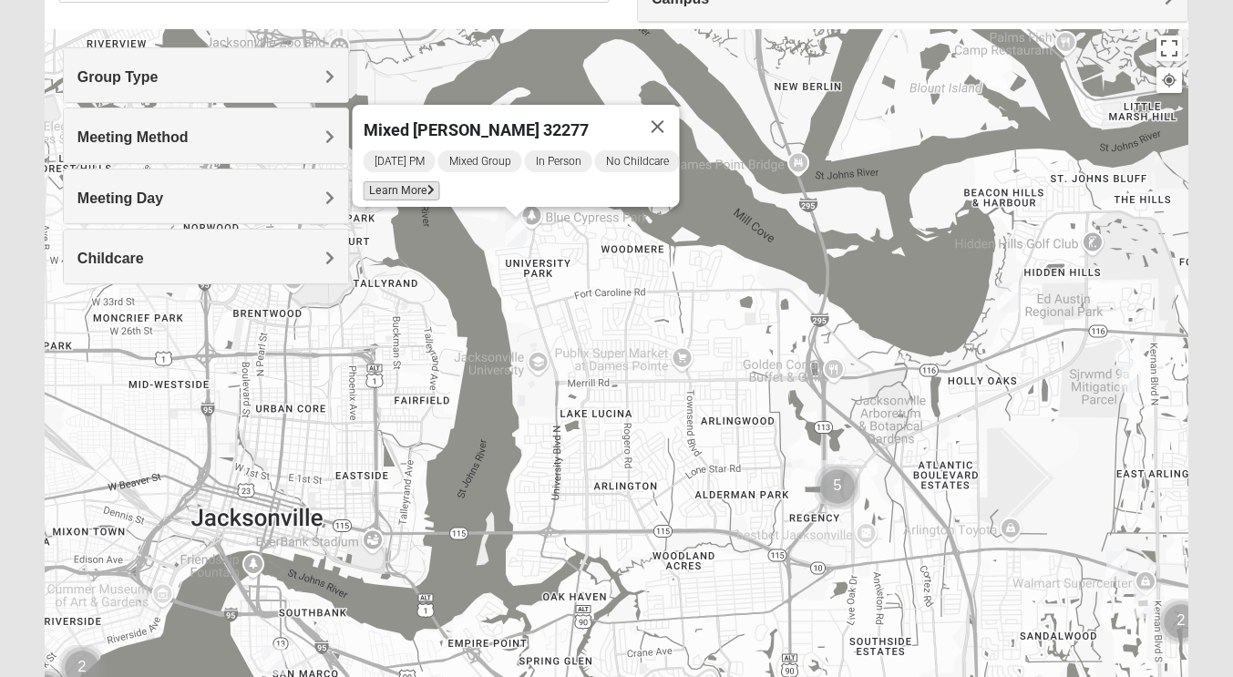
click at [386, 181] on span "Learn More" at bounding box center [401, 190] width 77 height 19
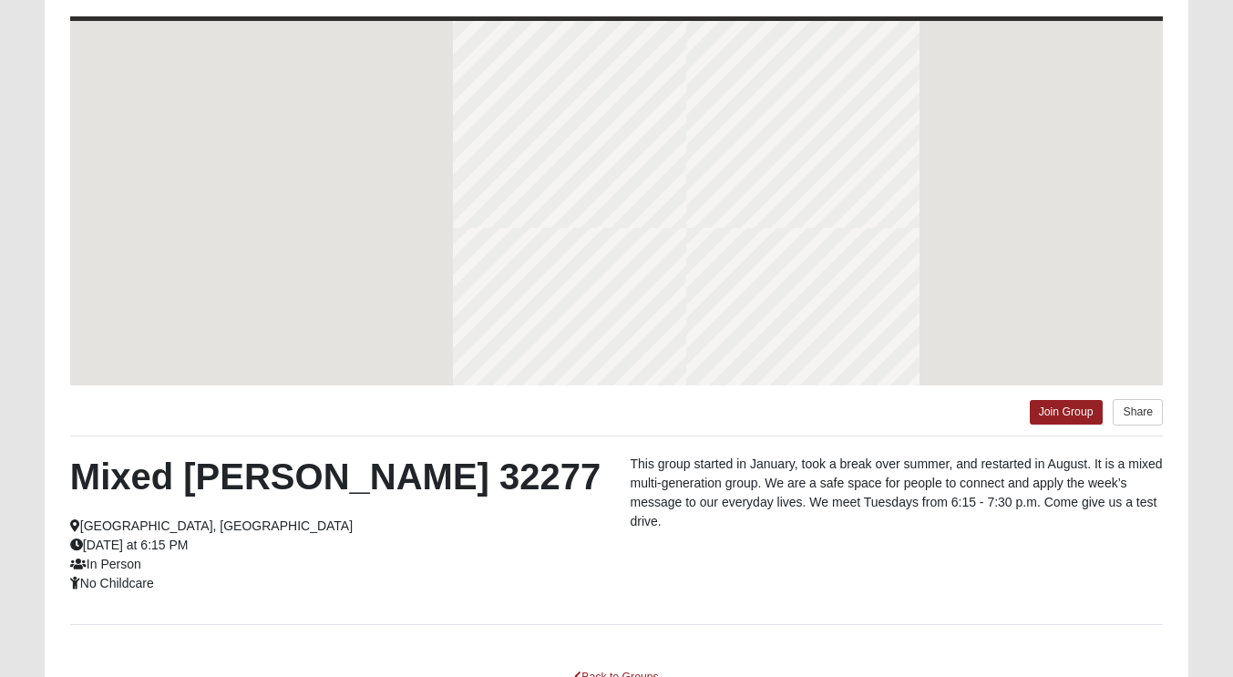
scroll to position [98, 0]
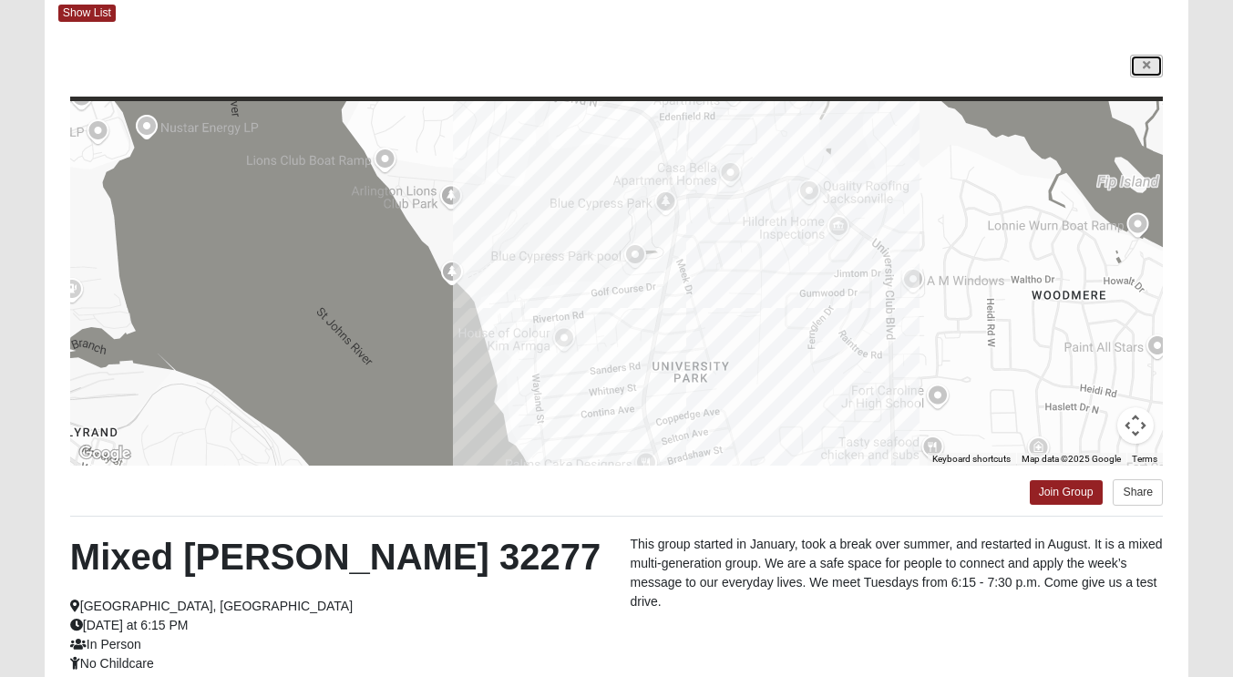
click at [1145, 66] on icon at bounding box center [1146, 65] width 7 height 11
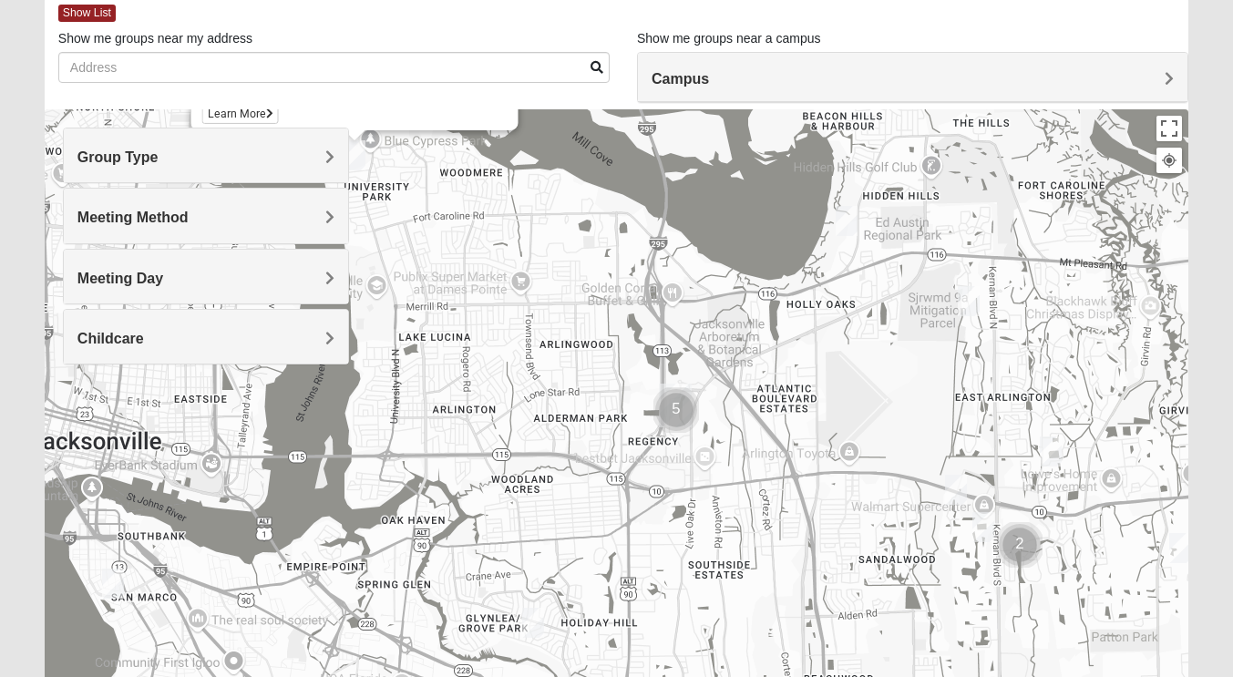
click at [954, 477] on img "Mixed Bell-Higgins 32246" at bounding box center [956, 489] width 36 height 45
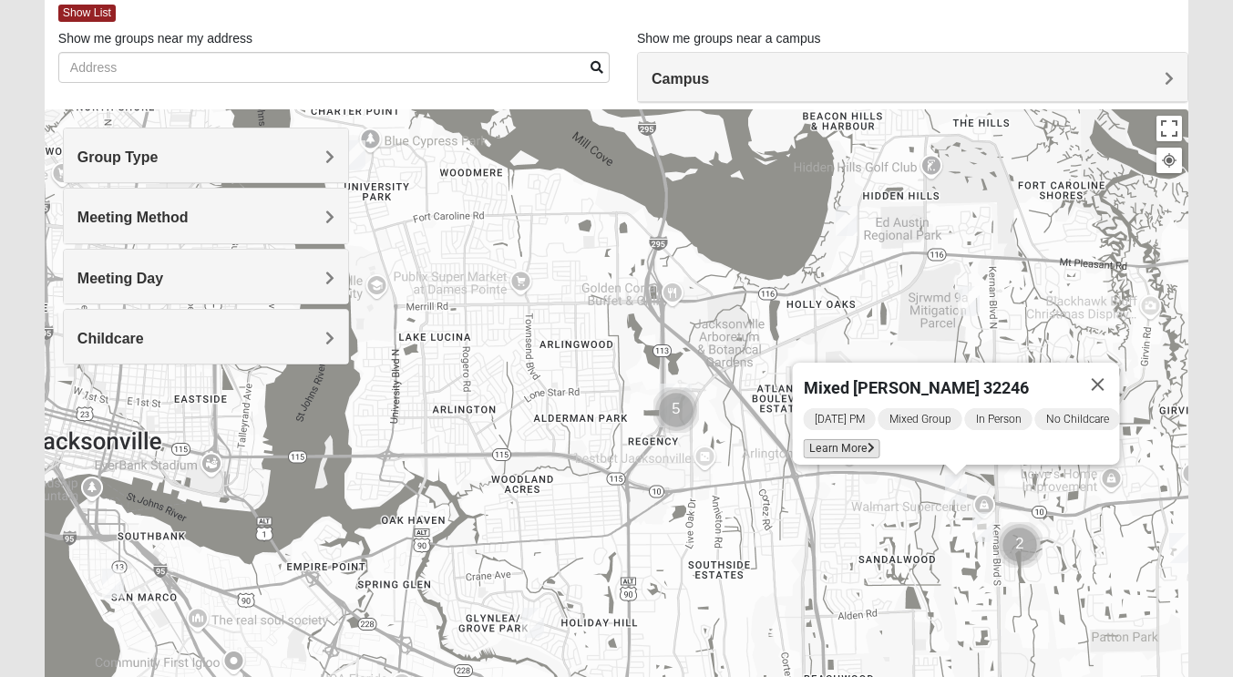
click at [822, 439] on span "Learn More" at bounding box center [841, 448] width 77 height 19
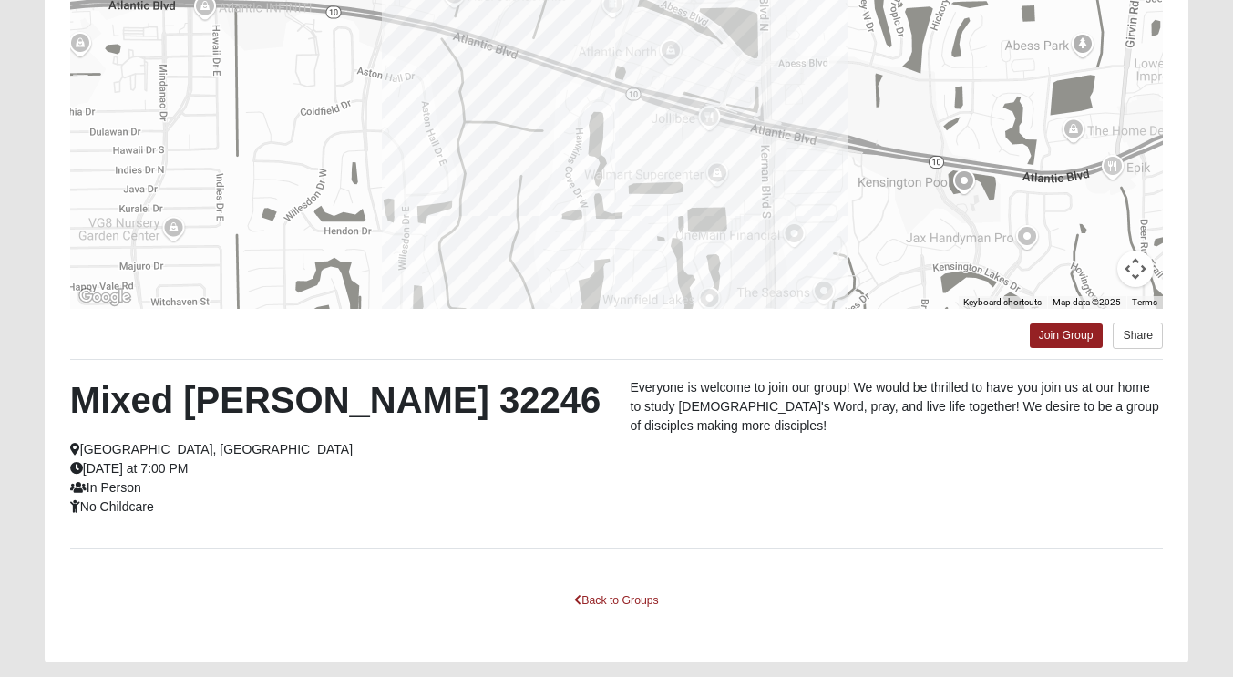
scroll to position [255, 0]
click at [601, 588] on link "Back to Groups" at bounding box center [616, 601] width 108 height 28
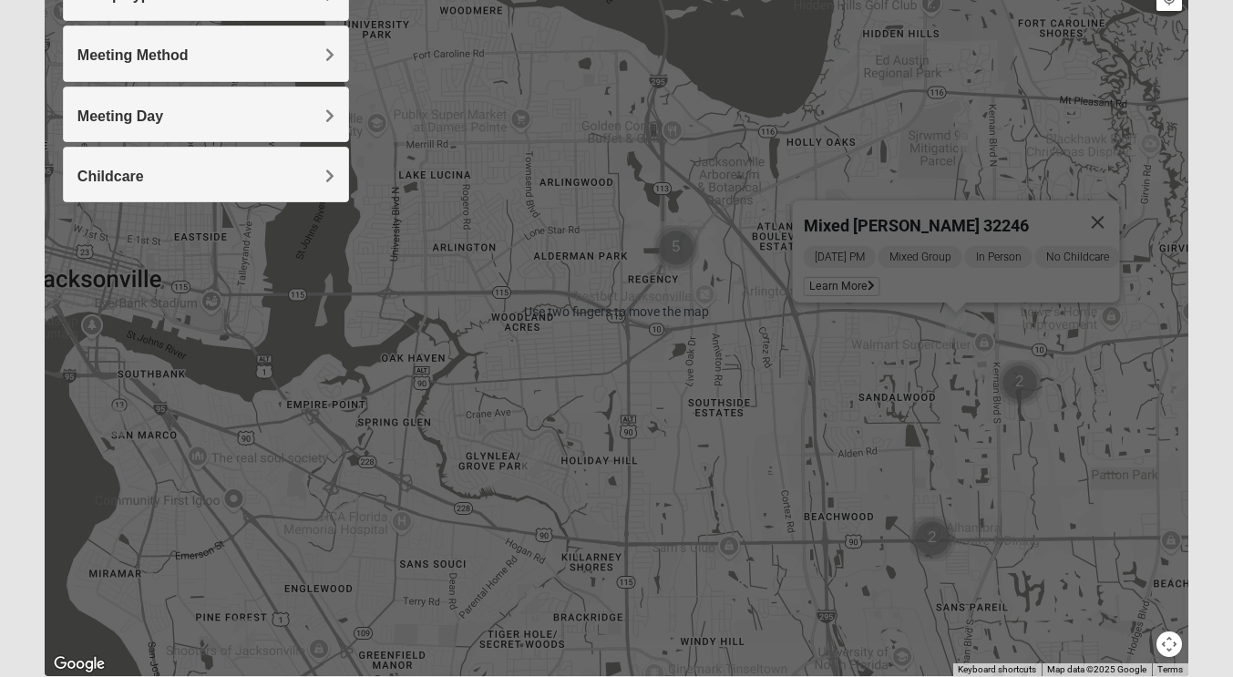
scroll to position [262, 0]
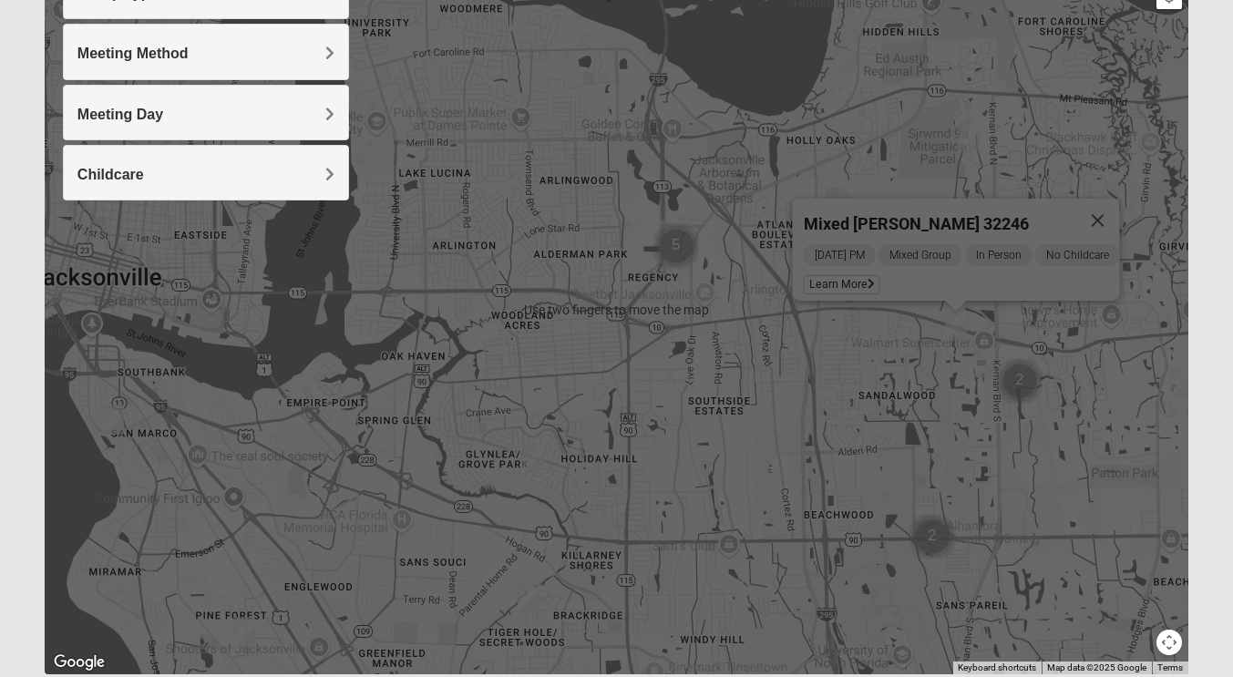
click at [319, 173] on h4 "Childcare" at bounding box center [205, 174] width 257 height 17
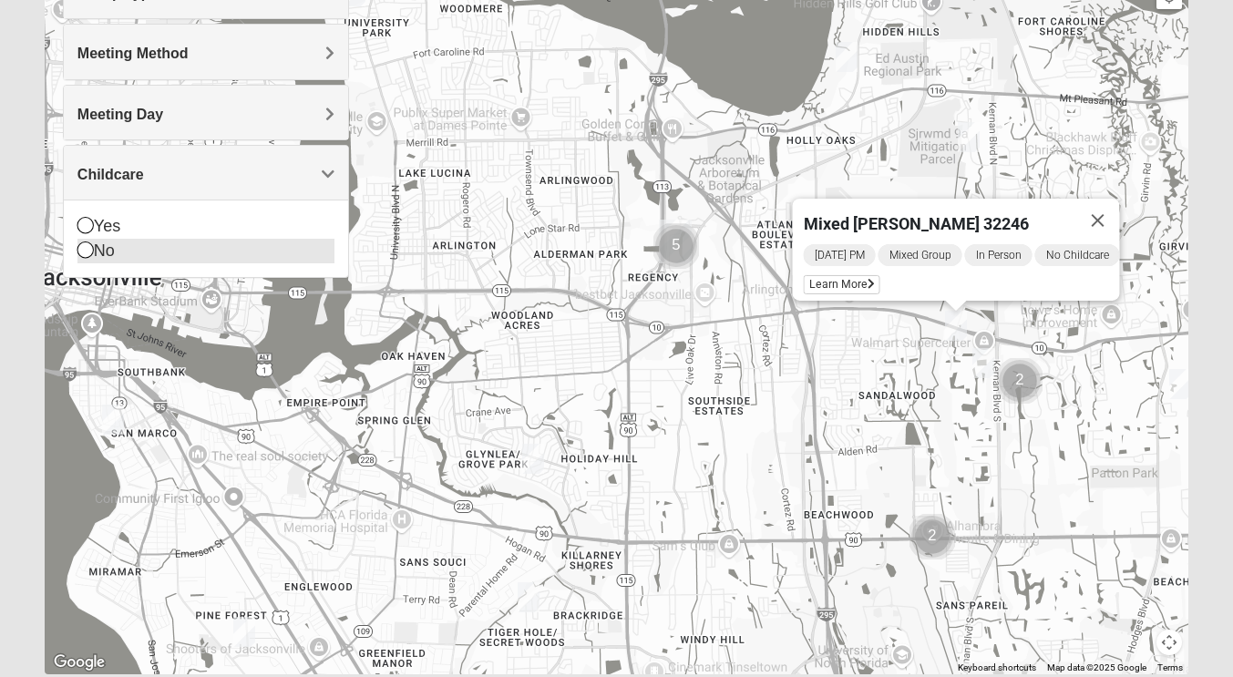
click at [93, 262] on div "No" at bounding box center [205, 251] width 257 height 25
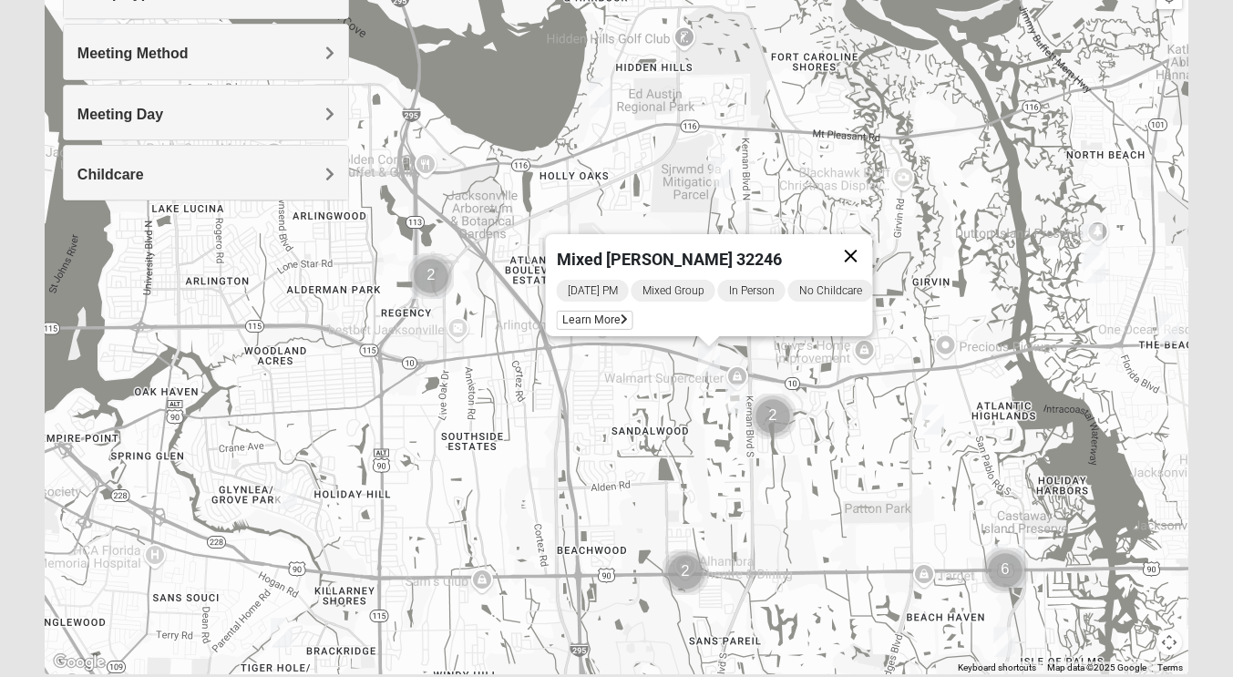
click at [857, 239] on button "Close" at bounding box center [850, 256] width 44 height 44
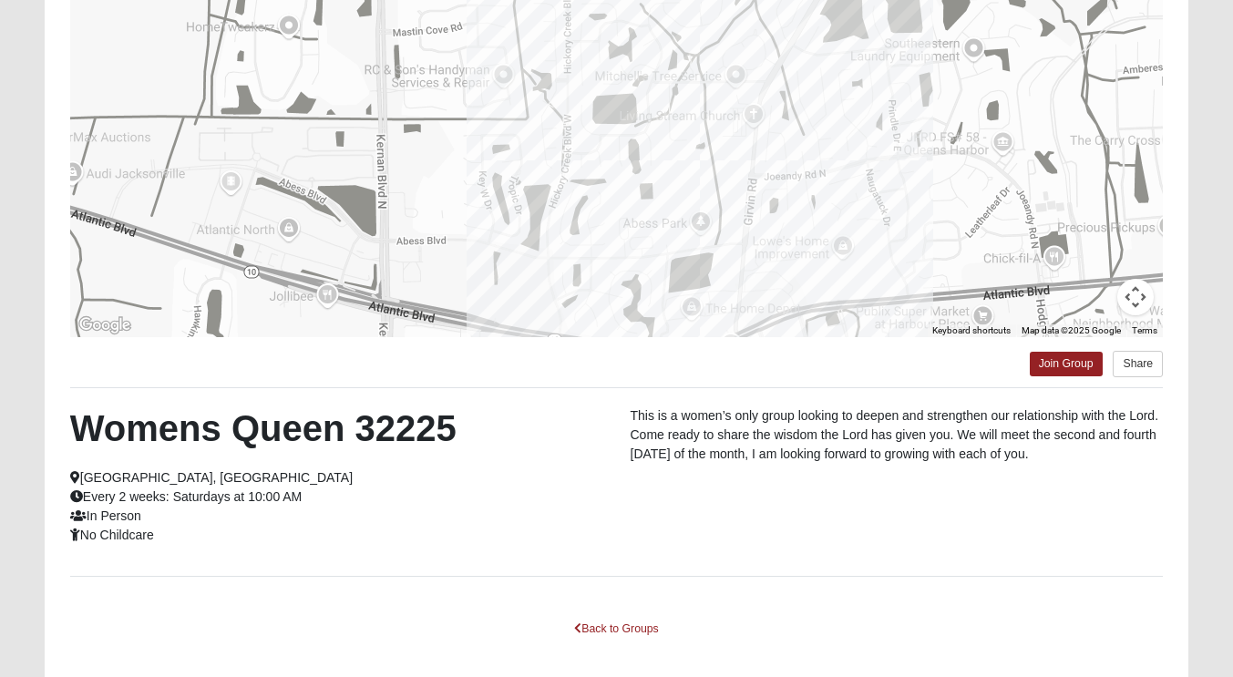
scroll to position [229, 0]
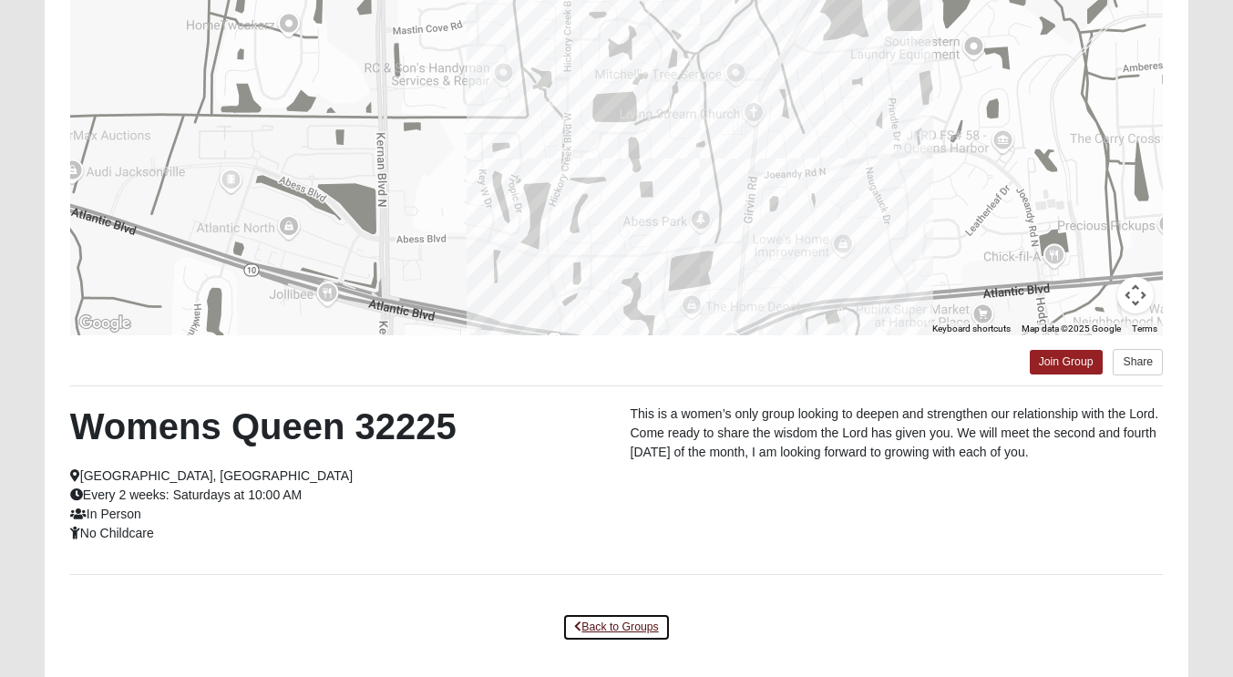
click at [609, 620] on link "Back to Groups" at bounding box center [616, 627] width 108 height 28
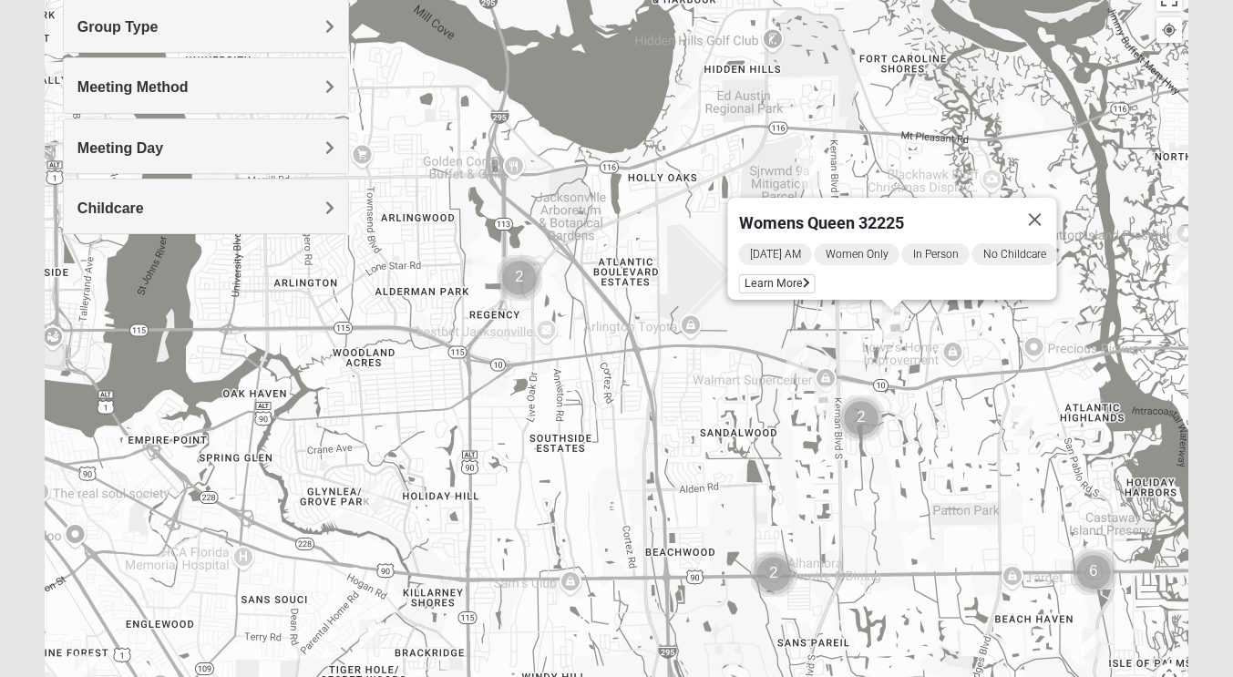
click at [795, 359] on img "Mixed Bell-Higgins 32246" at bounding box center [797, 363] width 36 height 45
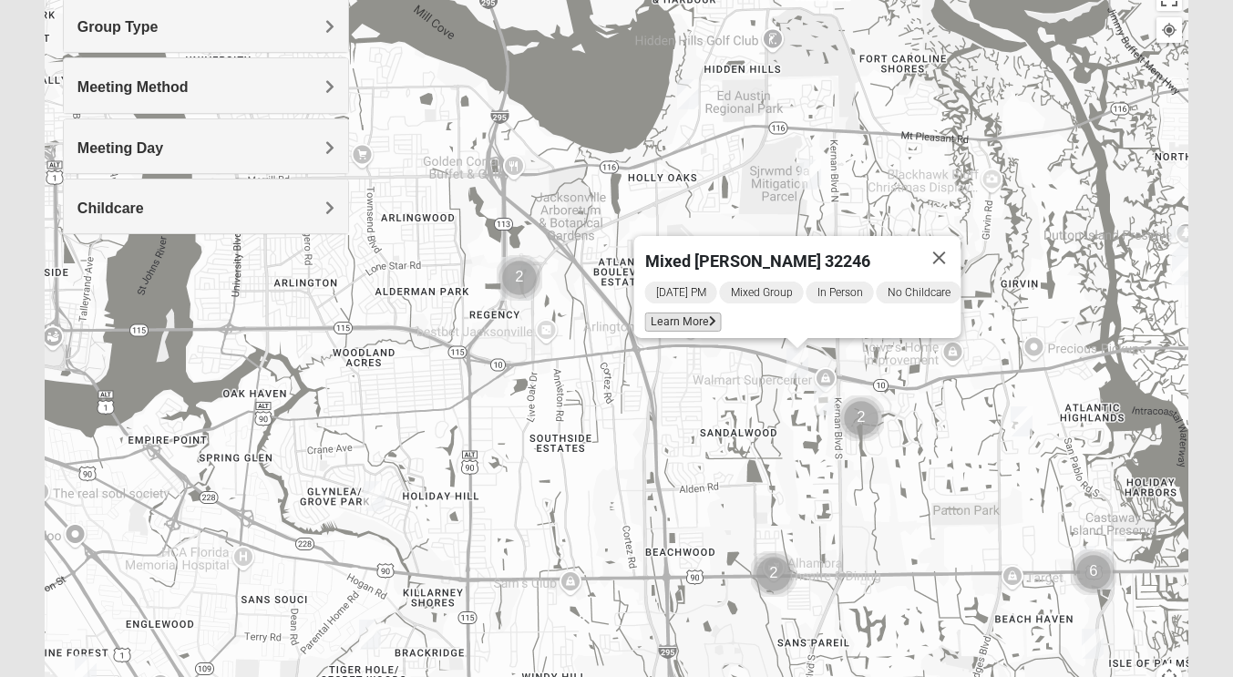
click at [662, 313] on span "Learn More" at bounding box center [682, 322] width 77 height 19
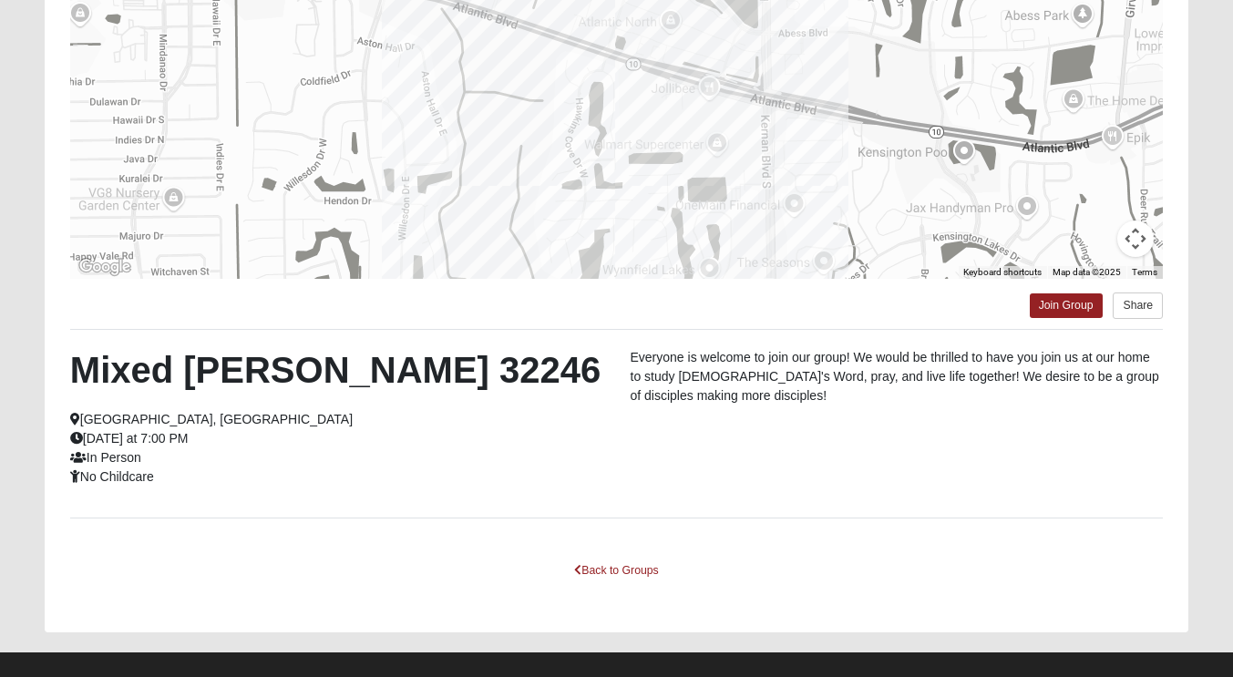
scroll to position [307, 0]
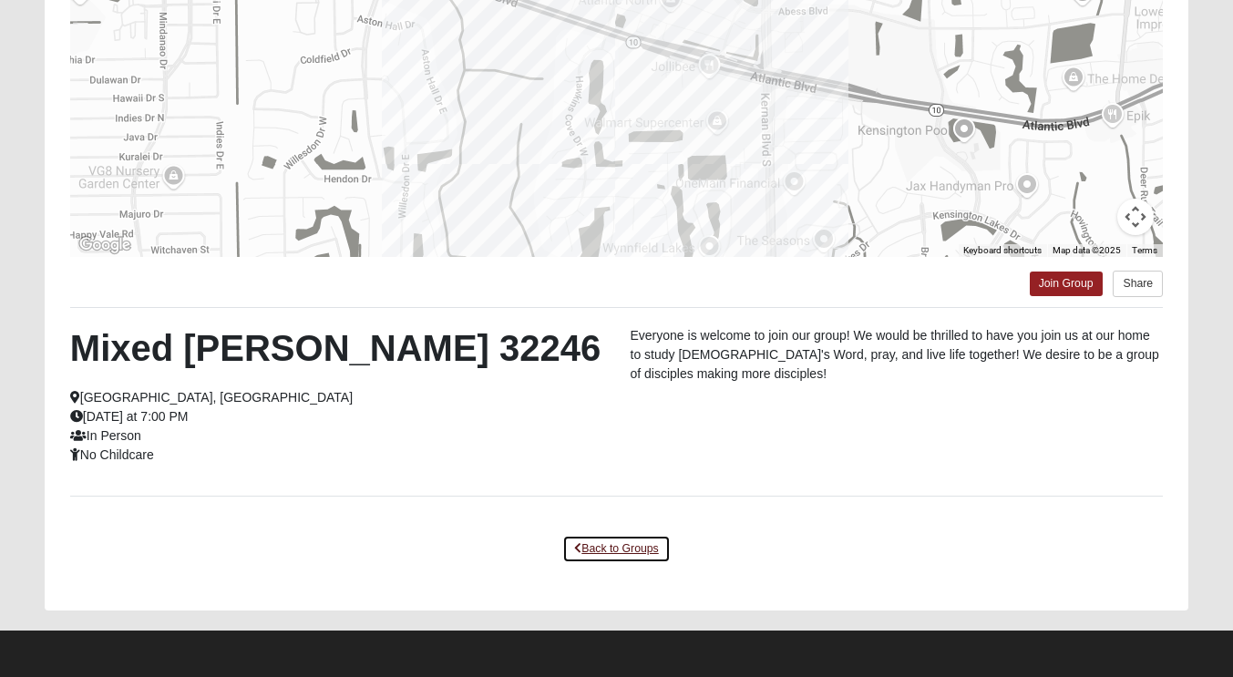
click at [619, 554] on link "Back to Groups" at bounding box center [616, 549] width 108 height 28
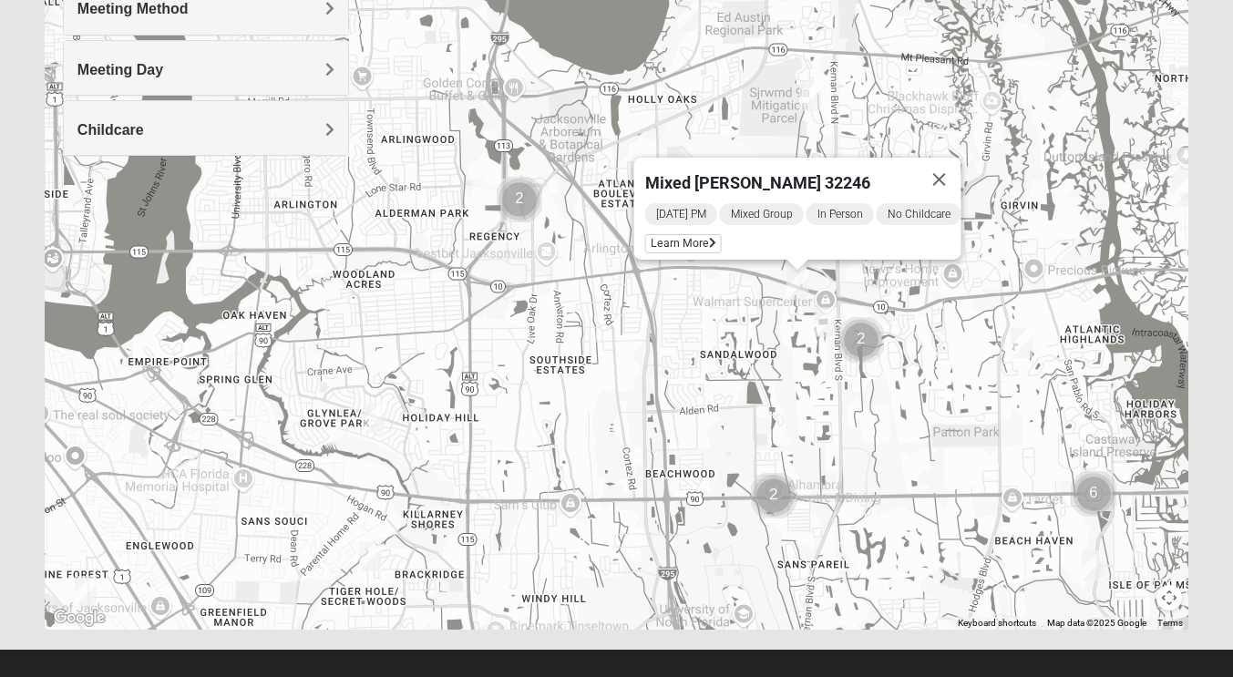
click at [823, 331] on img "Mixed Maytum 32246" at bounding box center [824, 322] width 36 height 45
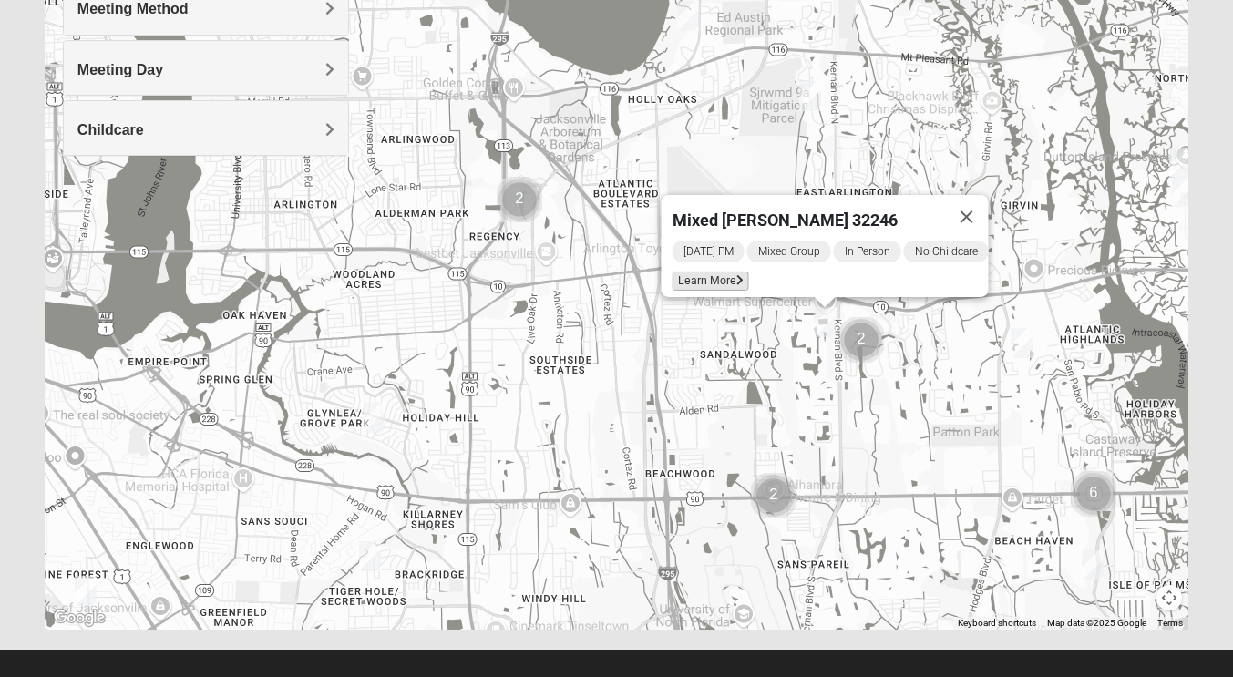
click at [684, 273] on span "Learn More" at bounding box center [710, 281] width 77 height 19
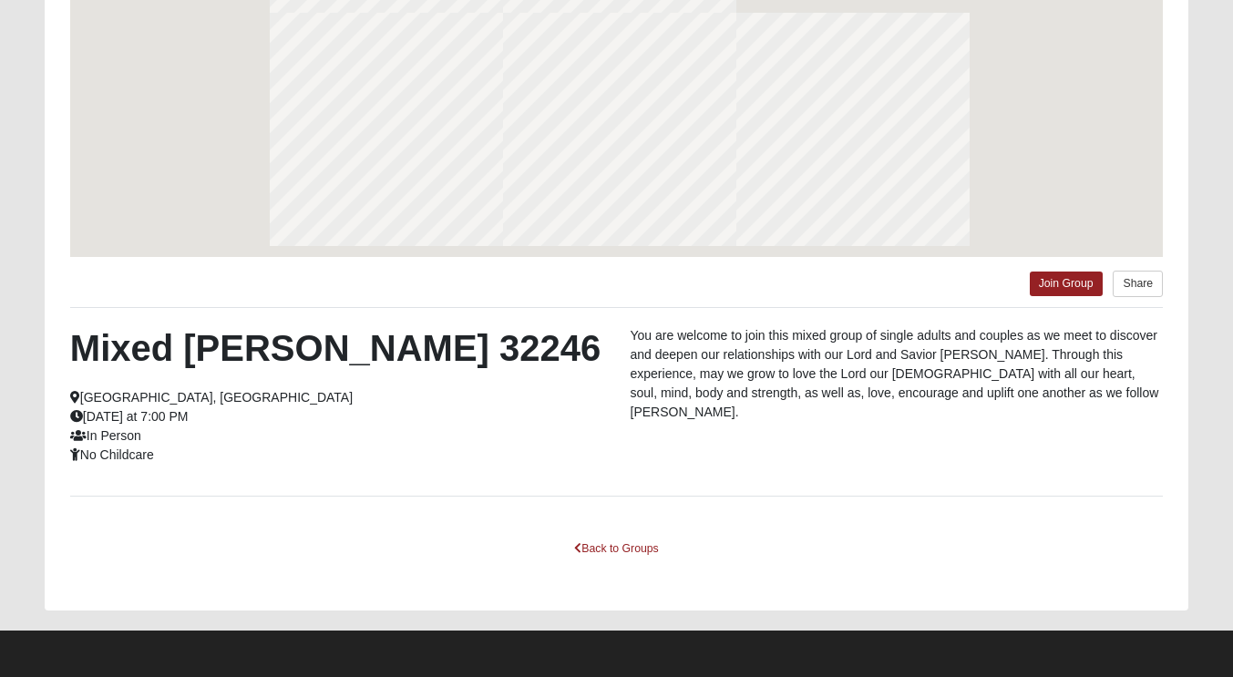
scroll to position [227, 0]
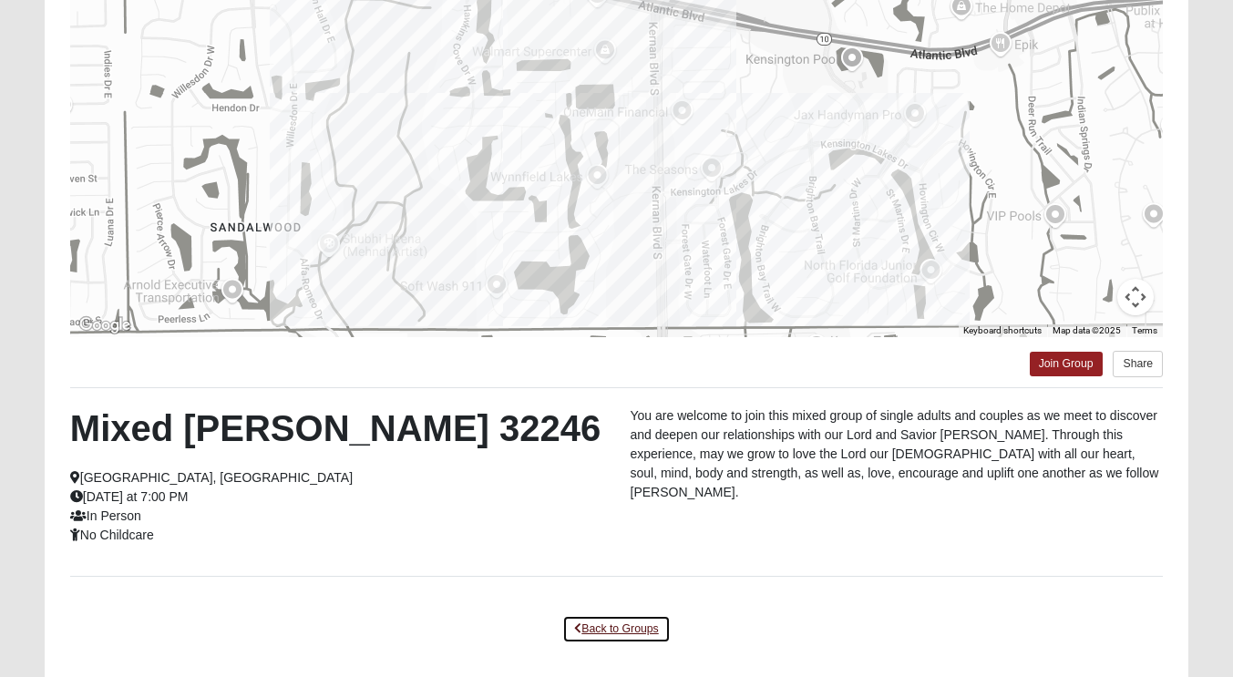
click at [594, 624] on link "Back to Groups" at bounding box center [616, 629] width 108 height 28
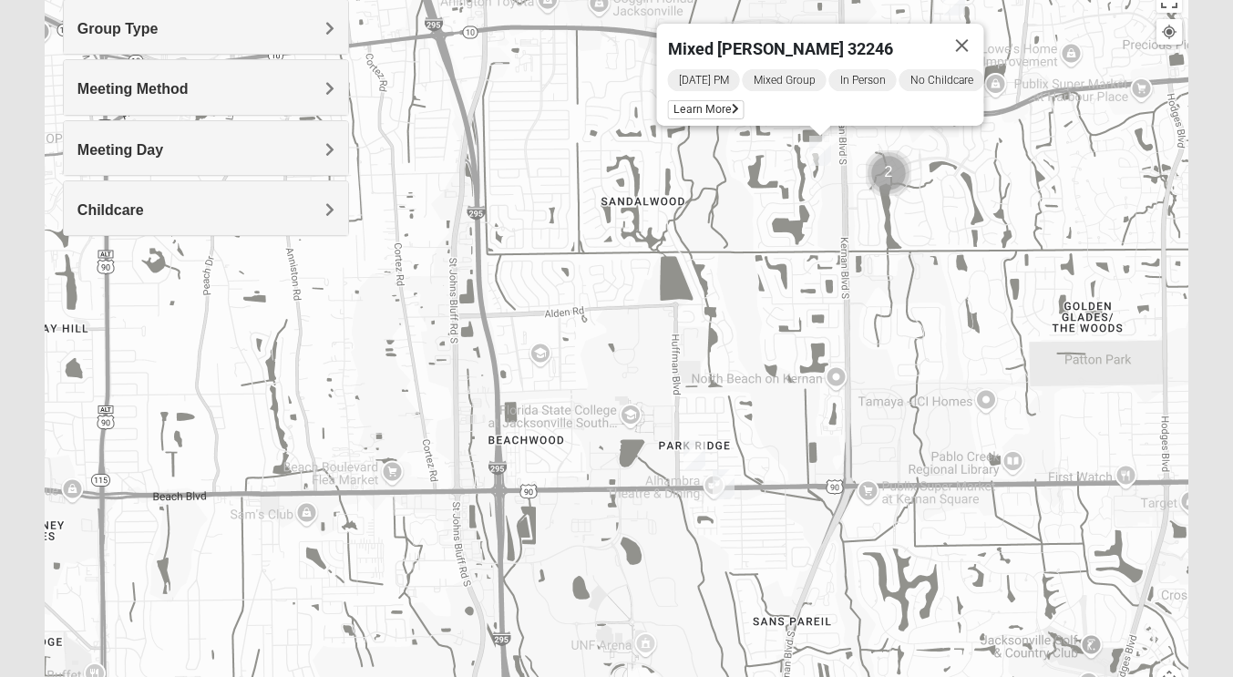
click at [697, 457] on img "Womens Campanella/Harnek 32246" at bounding box center [694, 455] width 36 height 45
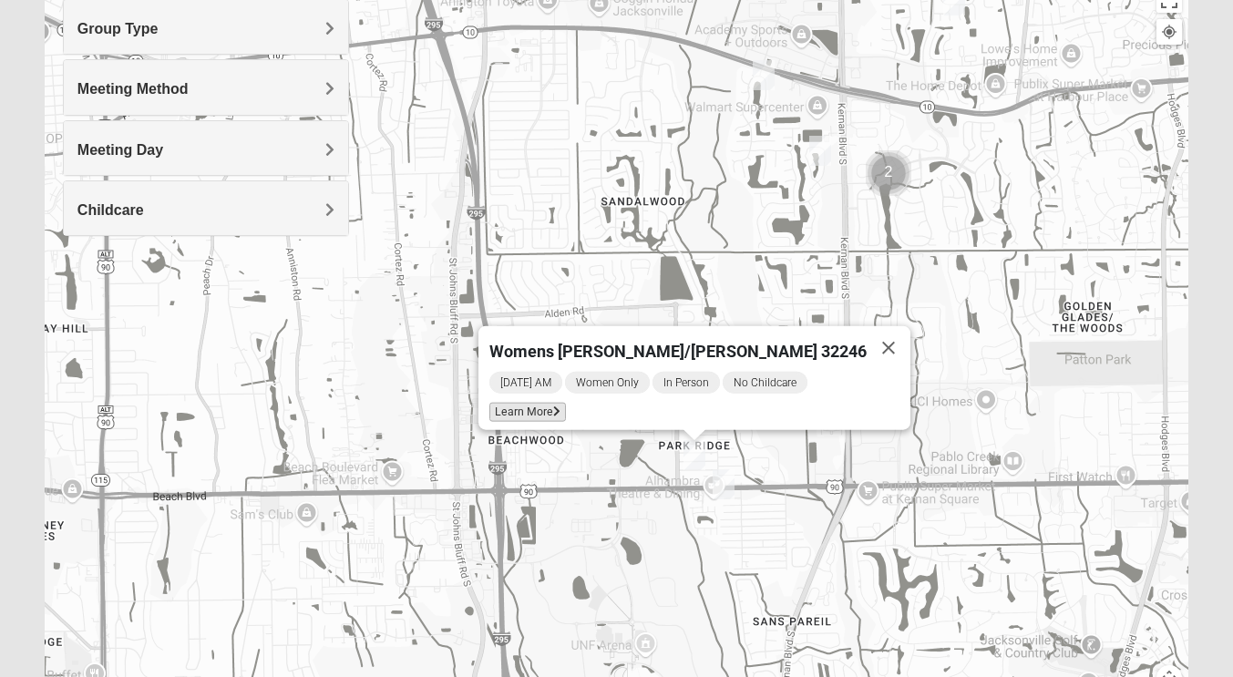
click at [556, 403] on span "Learn More" at bounding box center [527, 412] width 77 height 19
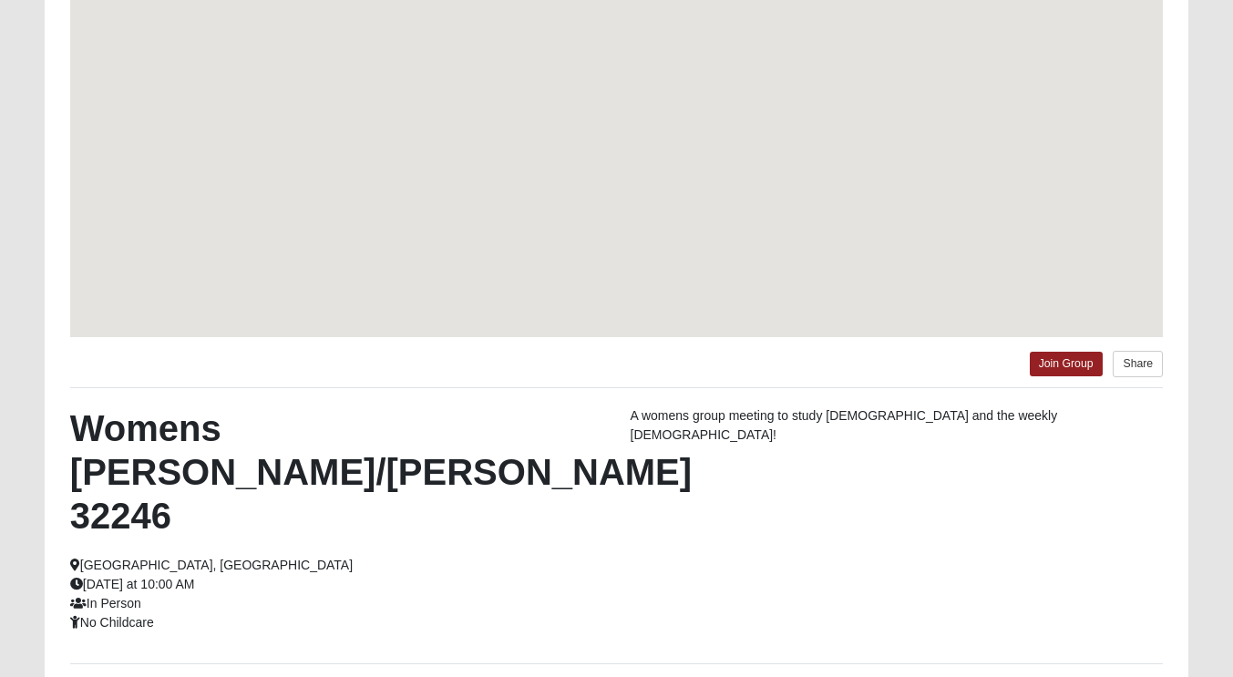
scroll to position [147, 0]
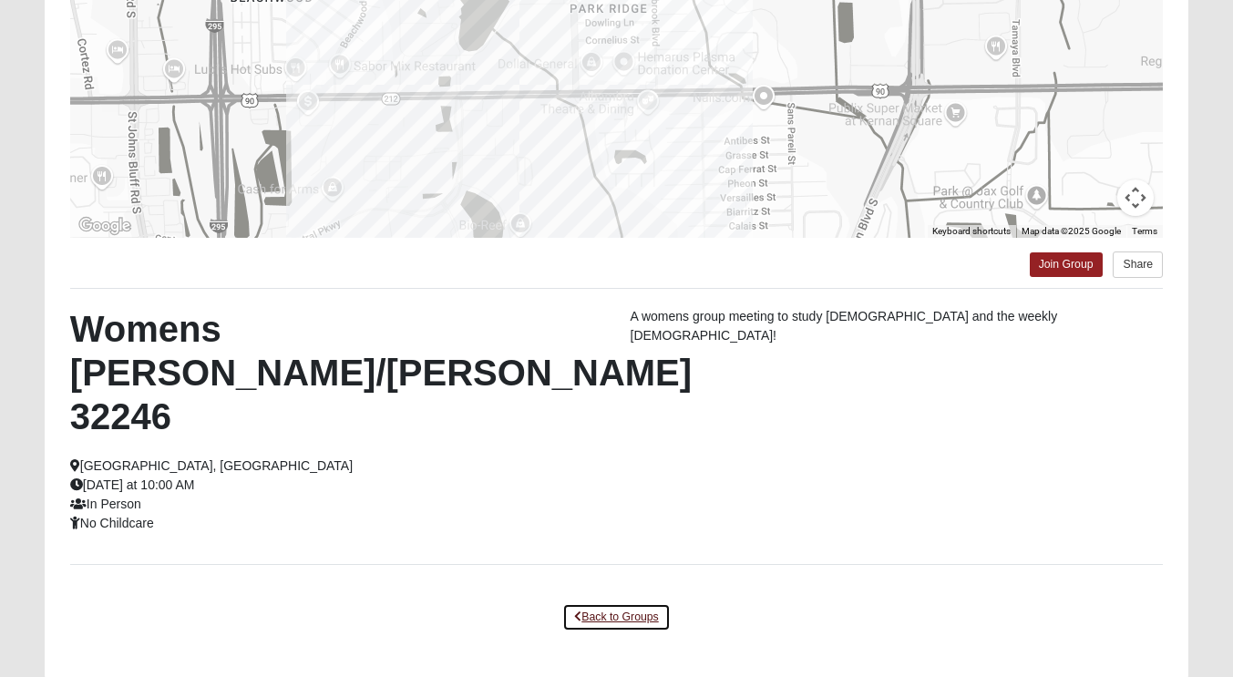
click at [601, 603] on link "Back to Groups" at bounding box center [616, 617] width 108 height 28
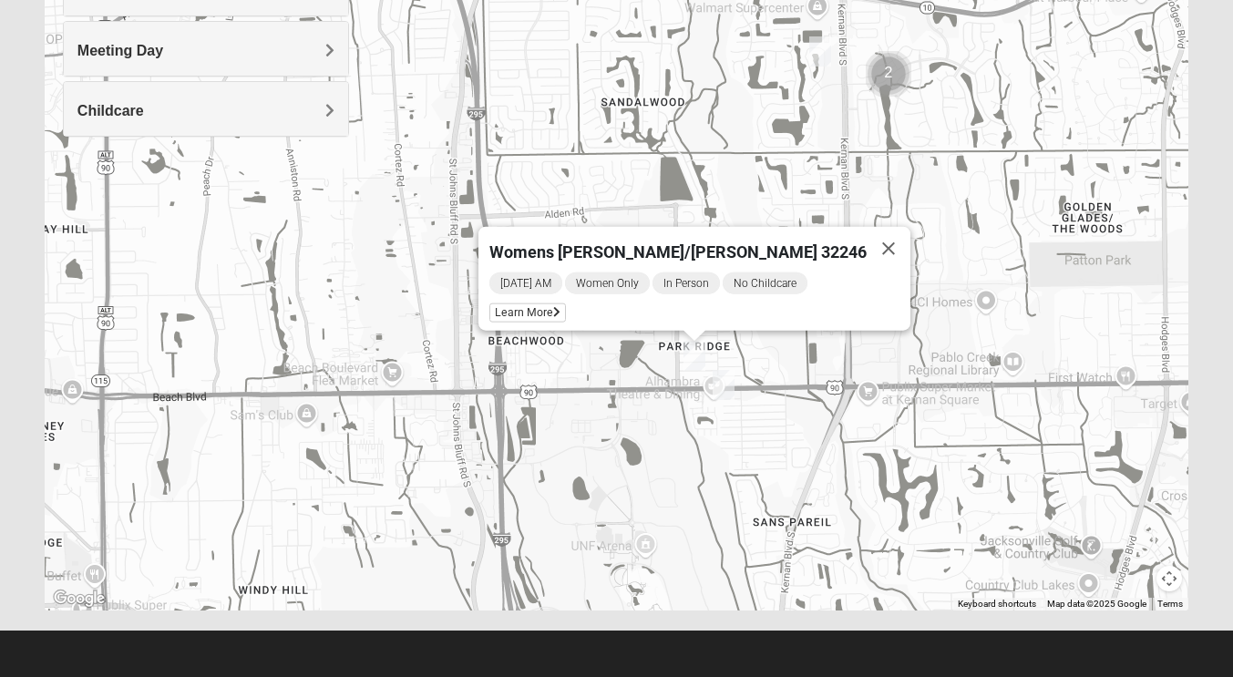
click at [721, 378] on img "Womens Chapman 32224" at bounding box center [723, 385] width 36 height 45
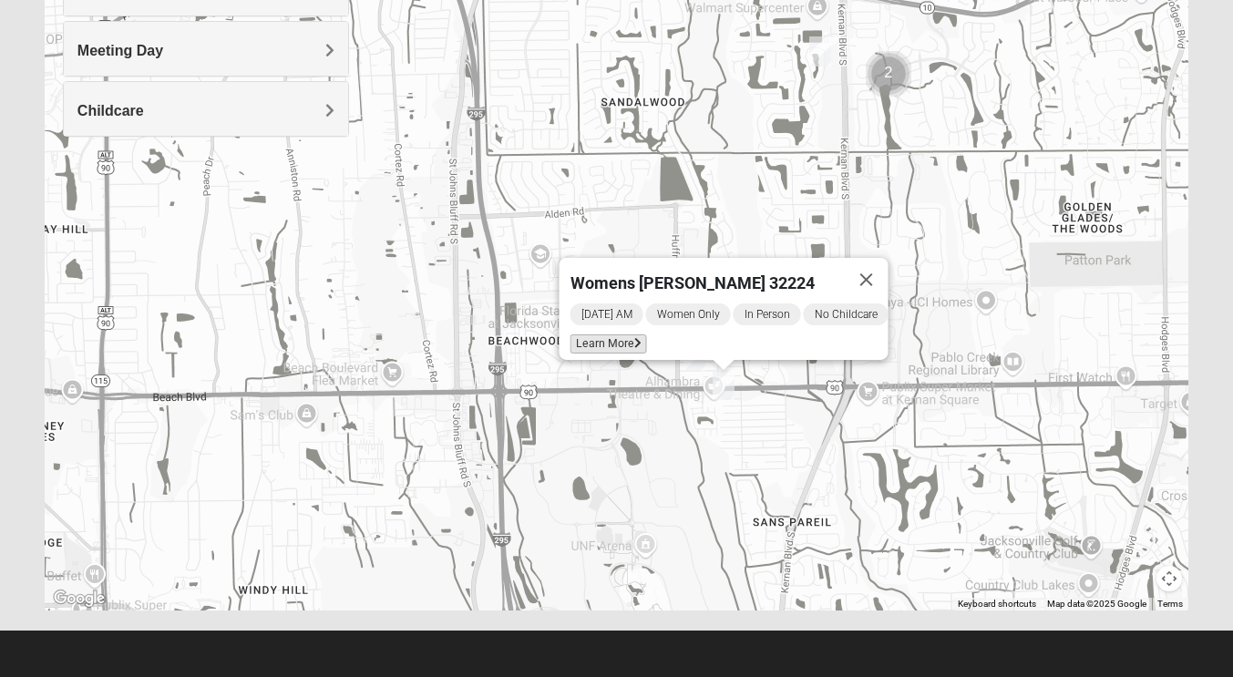
click at [596, 334] on span "Learn More" at bounding box center [607, 343] width 77 height 19
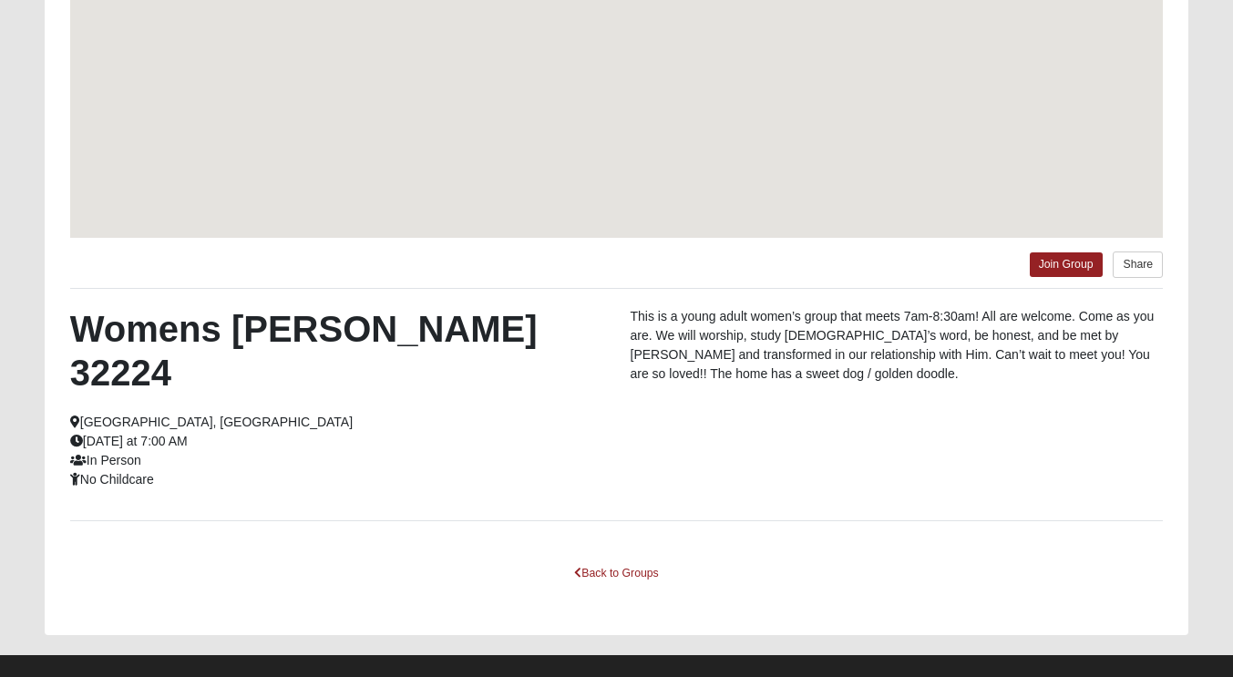
scroll to position [246, 0]
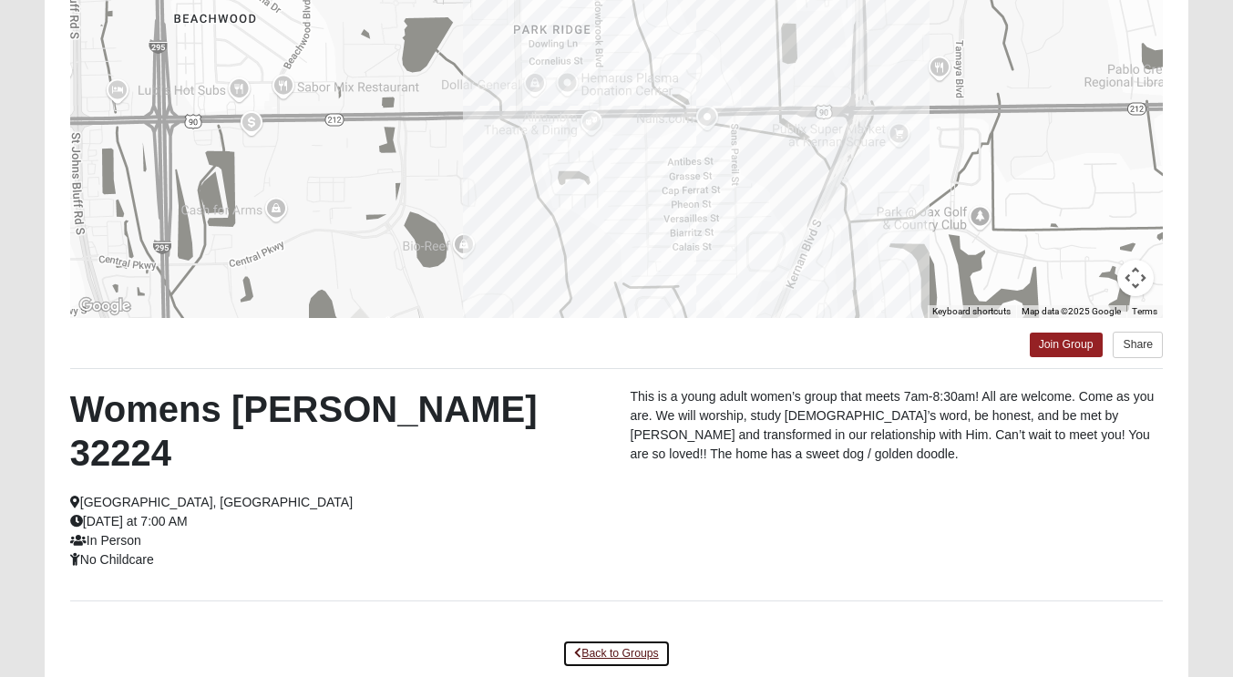
click at [604, 640] on link "Back to Groups" at bounding box center [616, 654] width 108 height 28
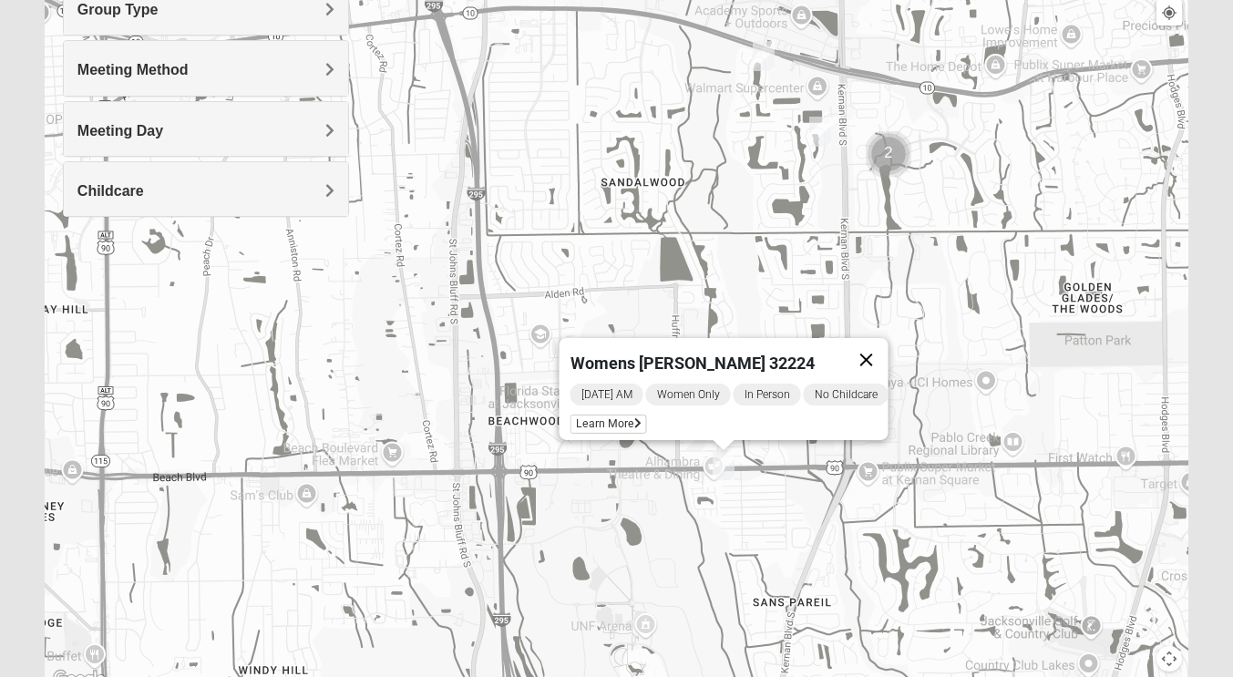
click at [873, 349] on button "Close" at bounding box center [866, 360] width 44 height 44
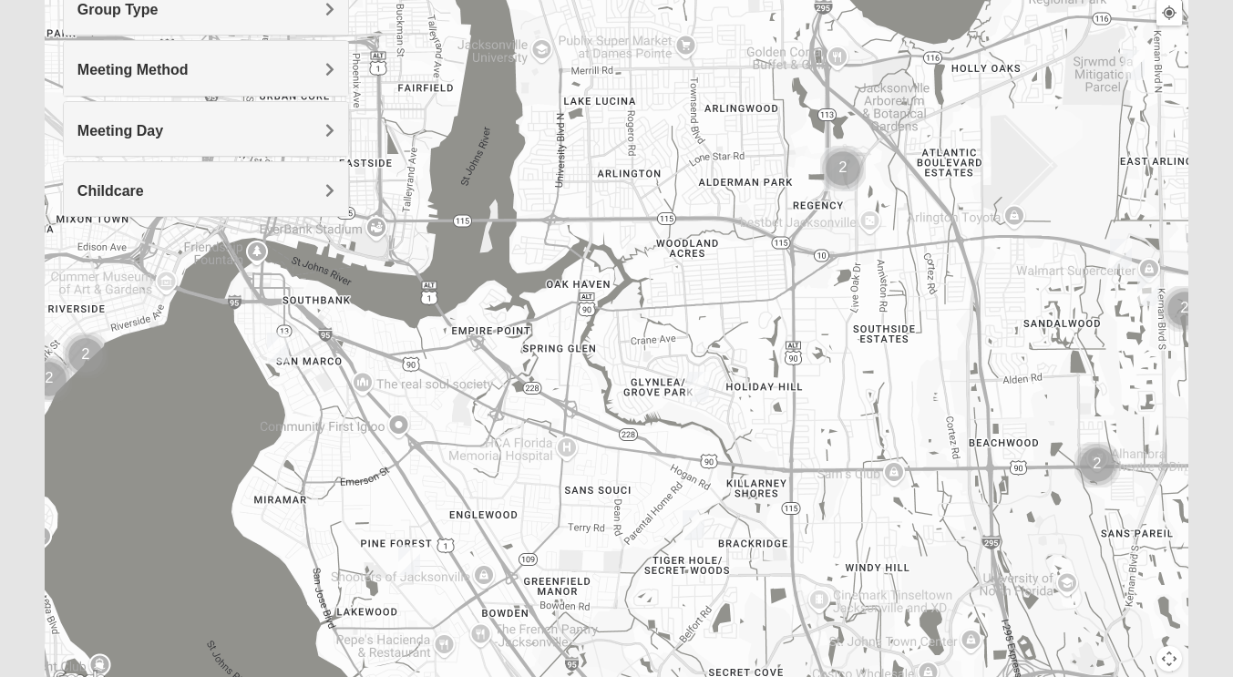
click at [283, 344] on img "Mixed Thompson 32207" at bounding box center [278, 347] width 36 height 45
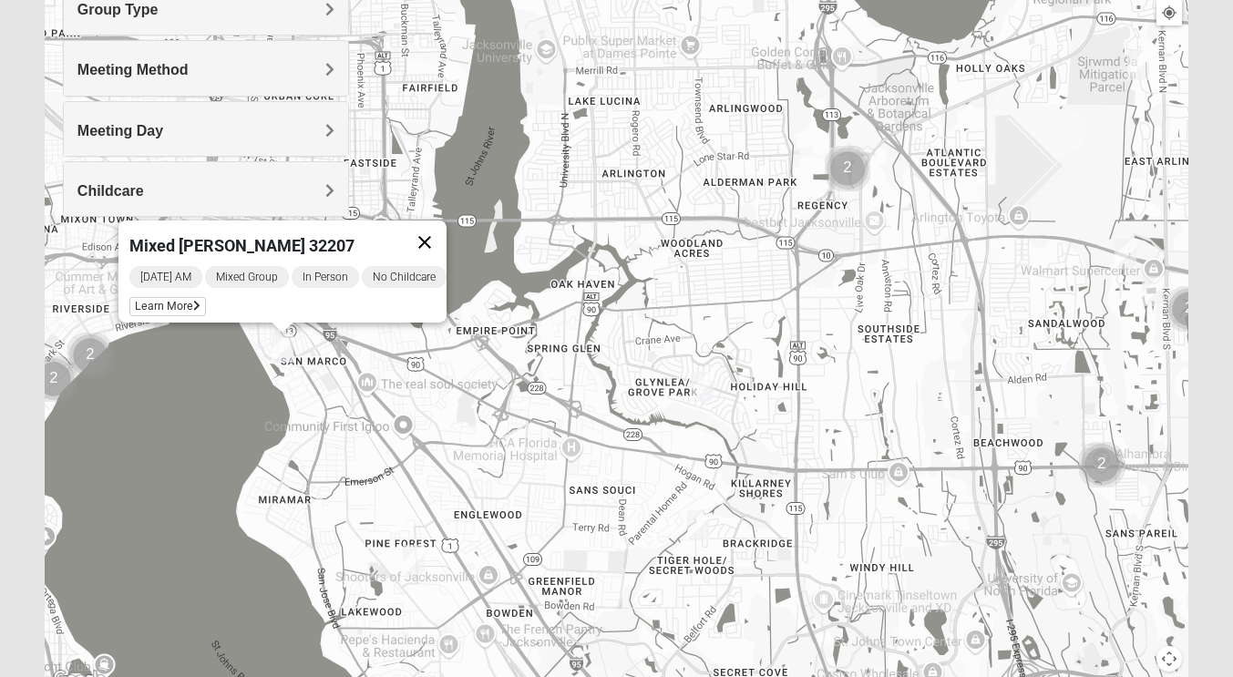
click at [446, 229] on button "Close" at bounding box center [425, 243] width 44 height 44
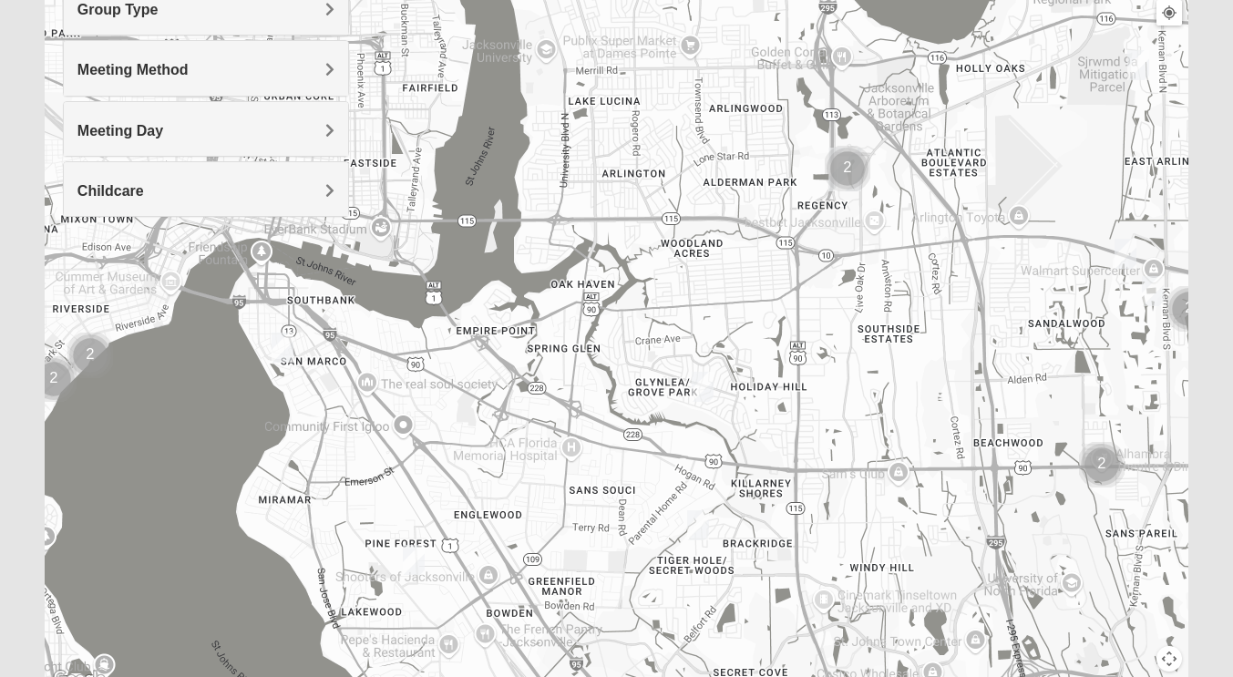
click at [117, 16] on span "Group Type" at bounding box center [117, 9] width 81 height 15
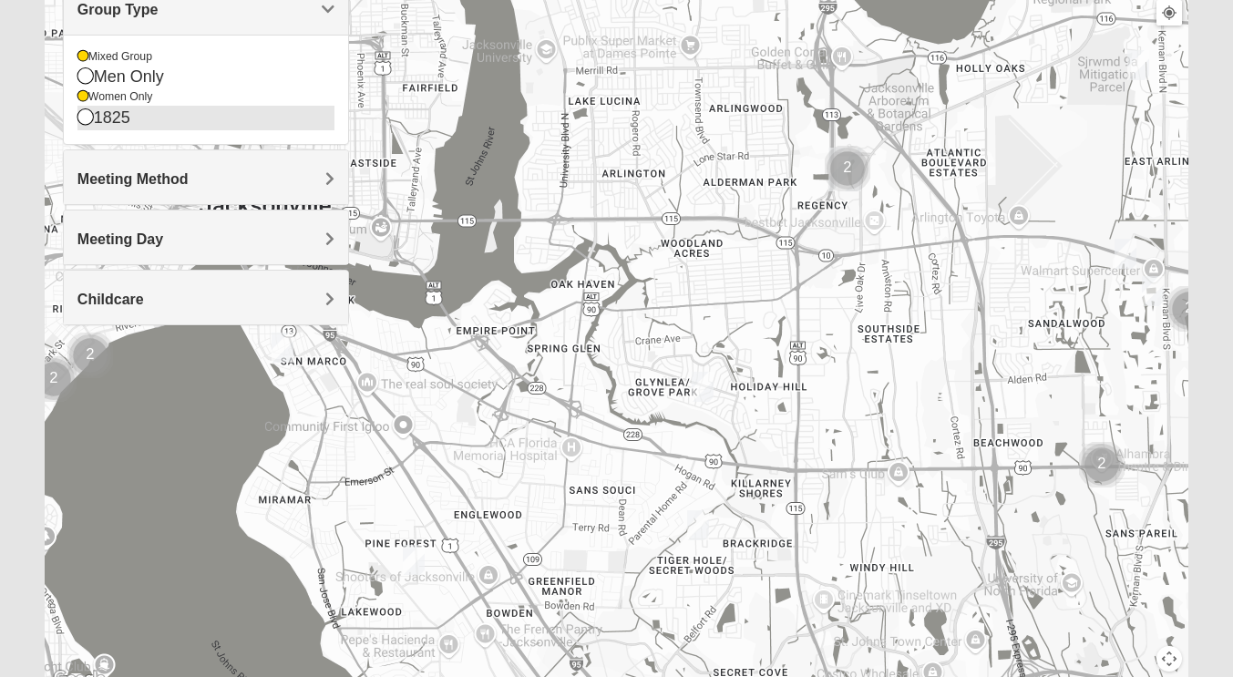
click at [94, 113] on div "1825" at bounding box center [205, 118] width 257 height 25
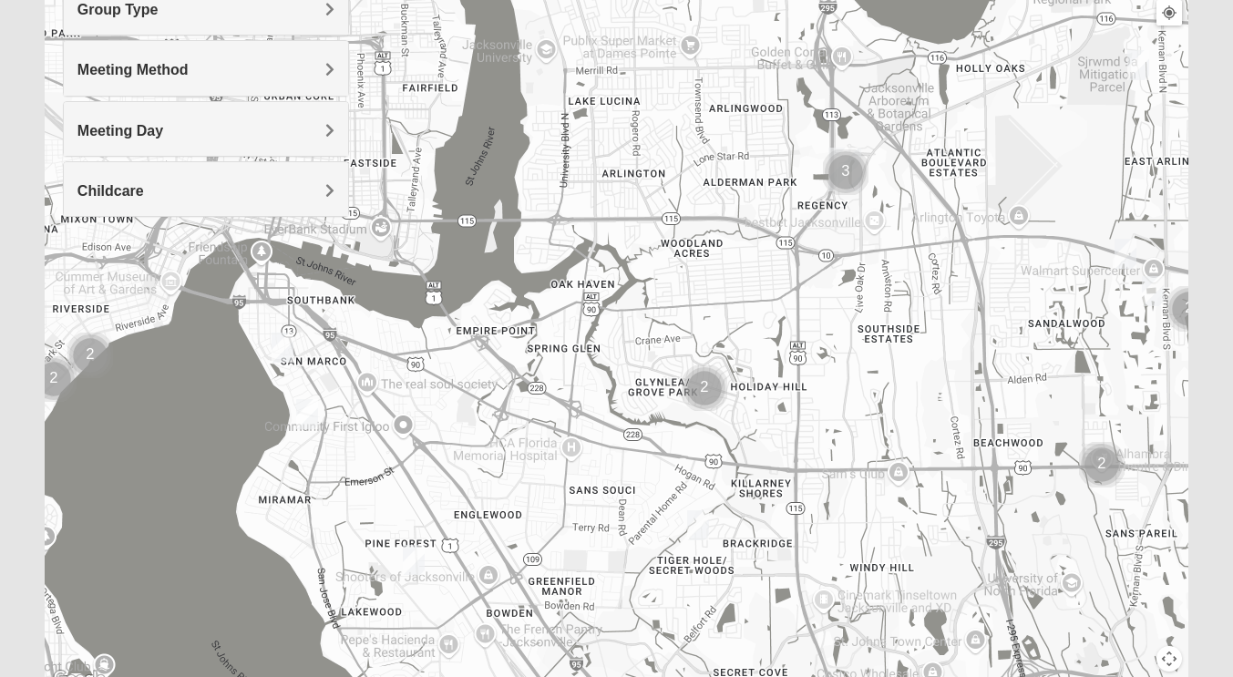
click at [306, 421] on img "1825 Mixed Chamberlian/Hicks 32207" at bounding box center [307, 414] width 36 height 45
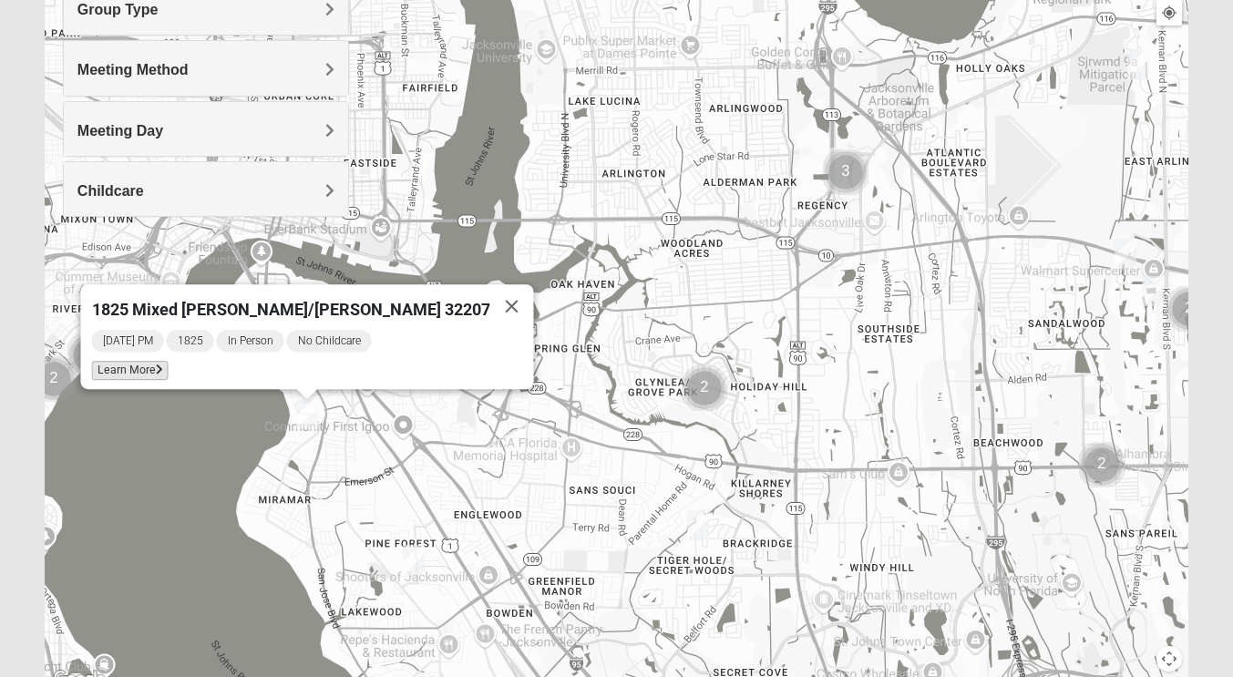
click at [168, 365] on span "Learn More" at bounding box center [129, 370] width 77 height 19
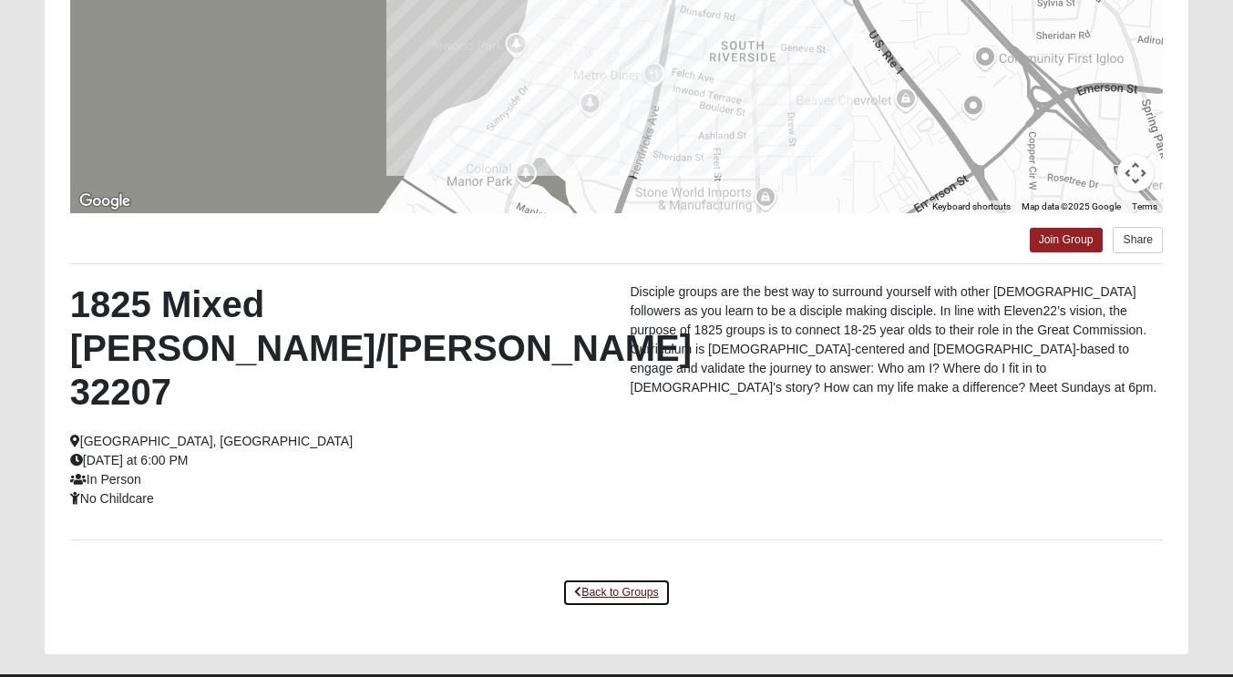
click at [605, 579] on link "Back to Groups" at bounding box center [616, 593] width 108 height 28
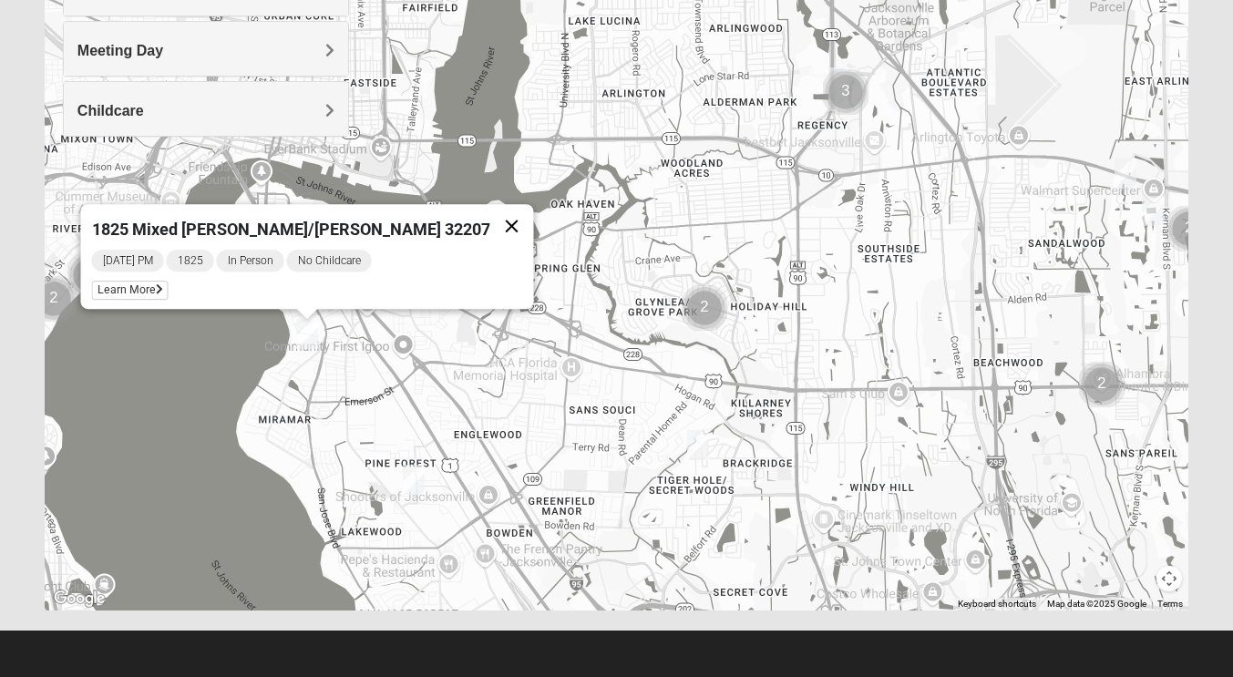
click at [489, 216] on button "Close" at bounding box center [511, 226] width 44 height 44
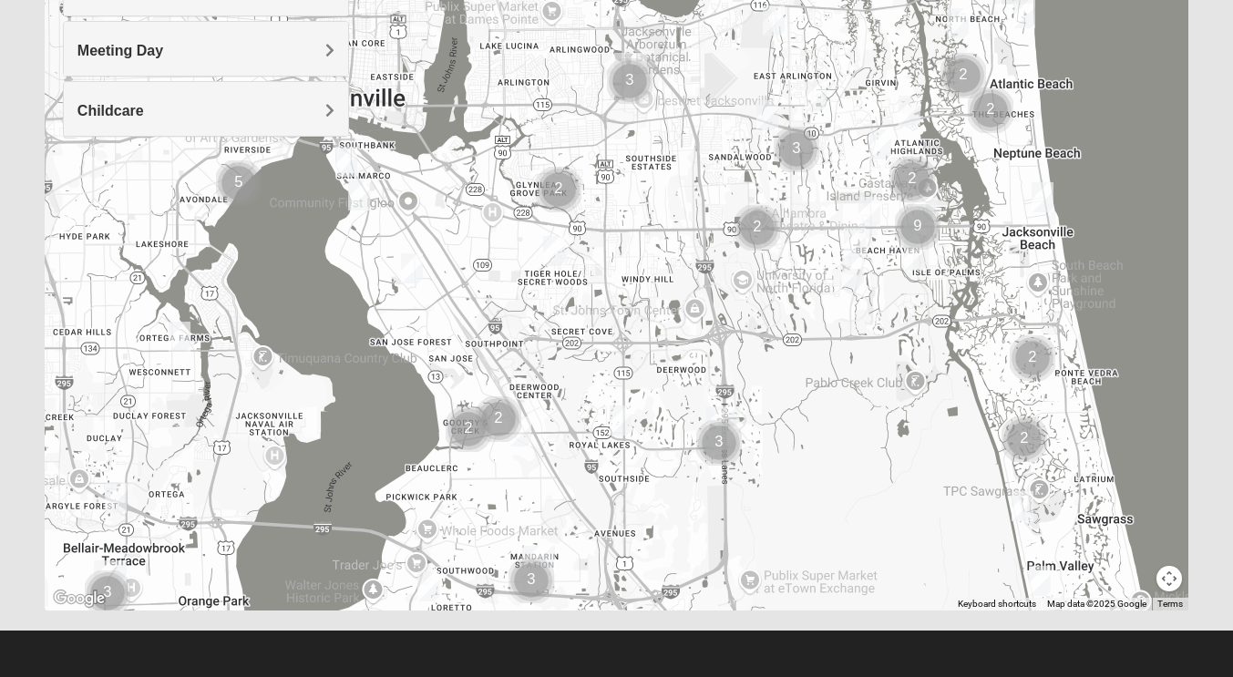
click at [621, 420] on img "Womens Coady" at bounding box center [620, 420] width 36 height 45
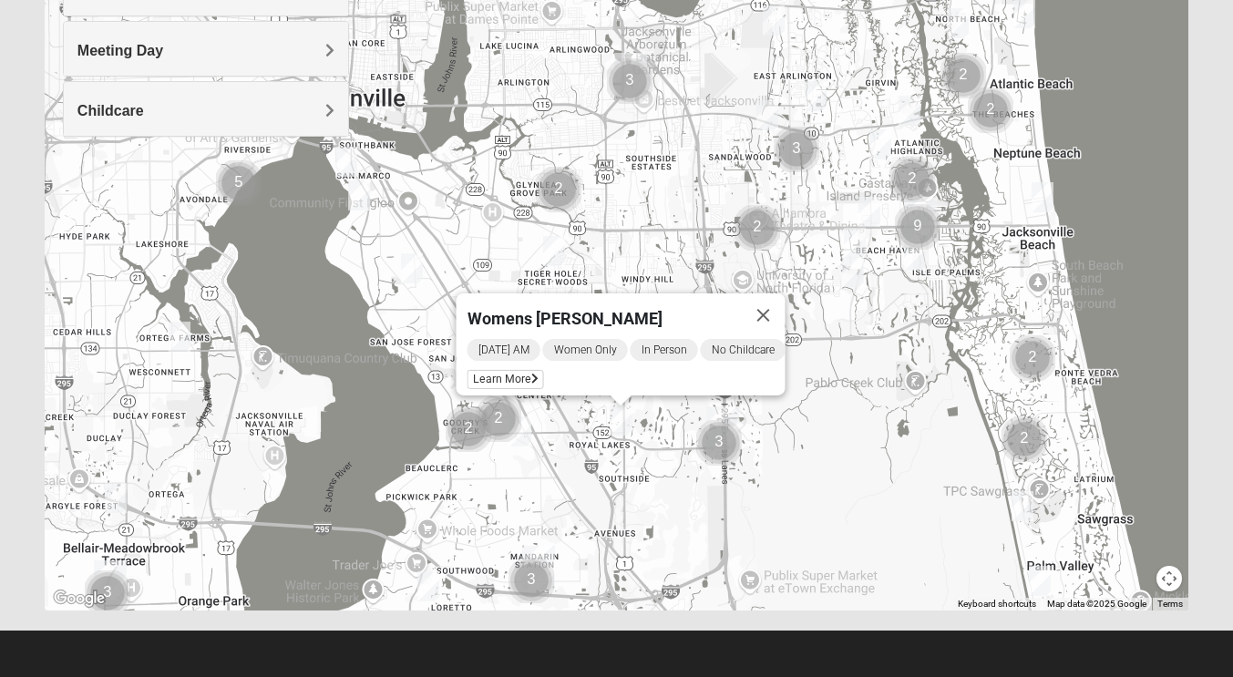
click at [779, 300] on button "Close" at bounding box center [763, 315] width 44 height 44
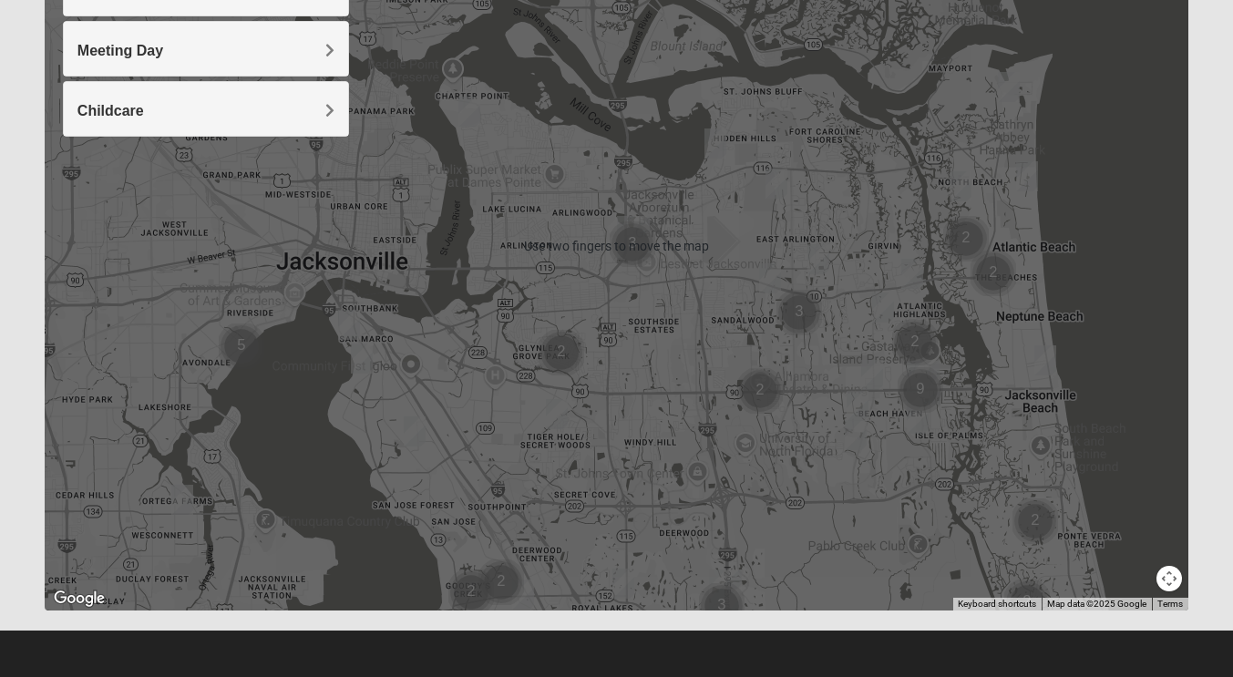
scroll to position [325, 0]
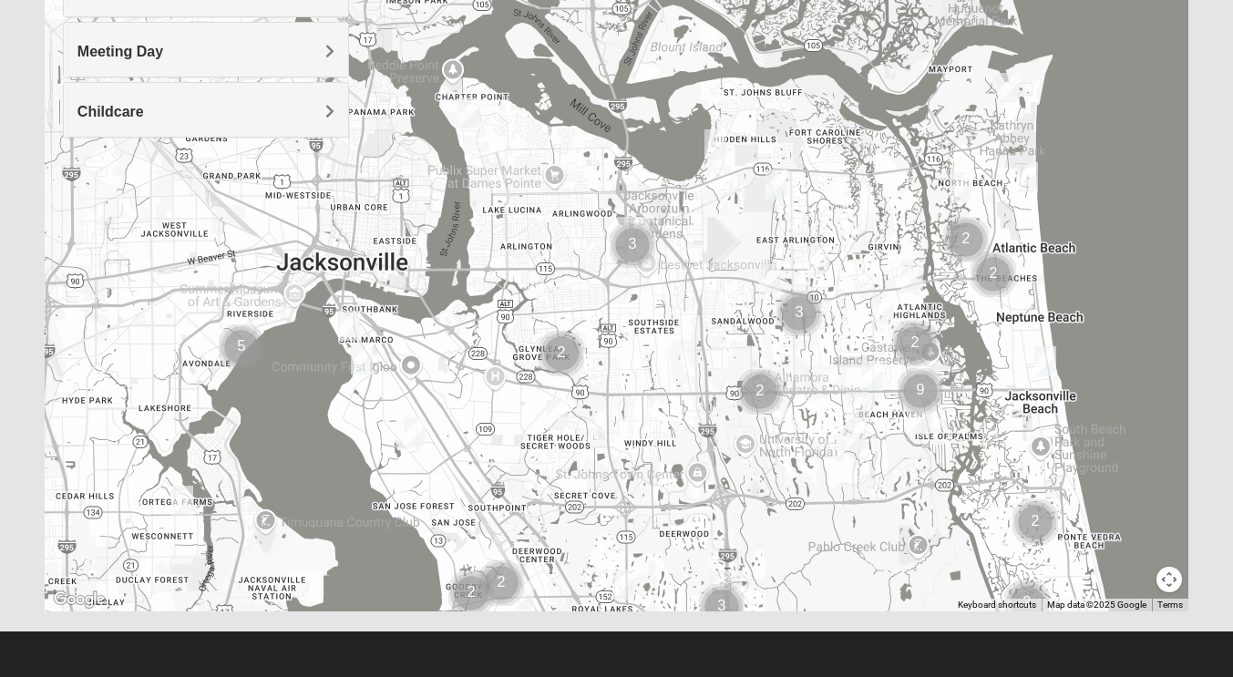
click at [1172, 577] on button "Map camera controls" at bounding box center [1169, 580] width 26 height 26
click at [1167, 575] on button "Map camera controls" at bounding box center [1169, 580] width 26 height 26
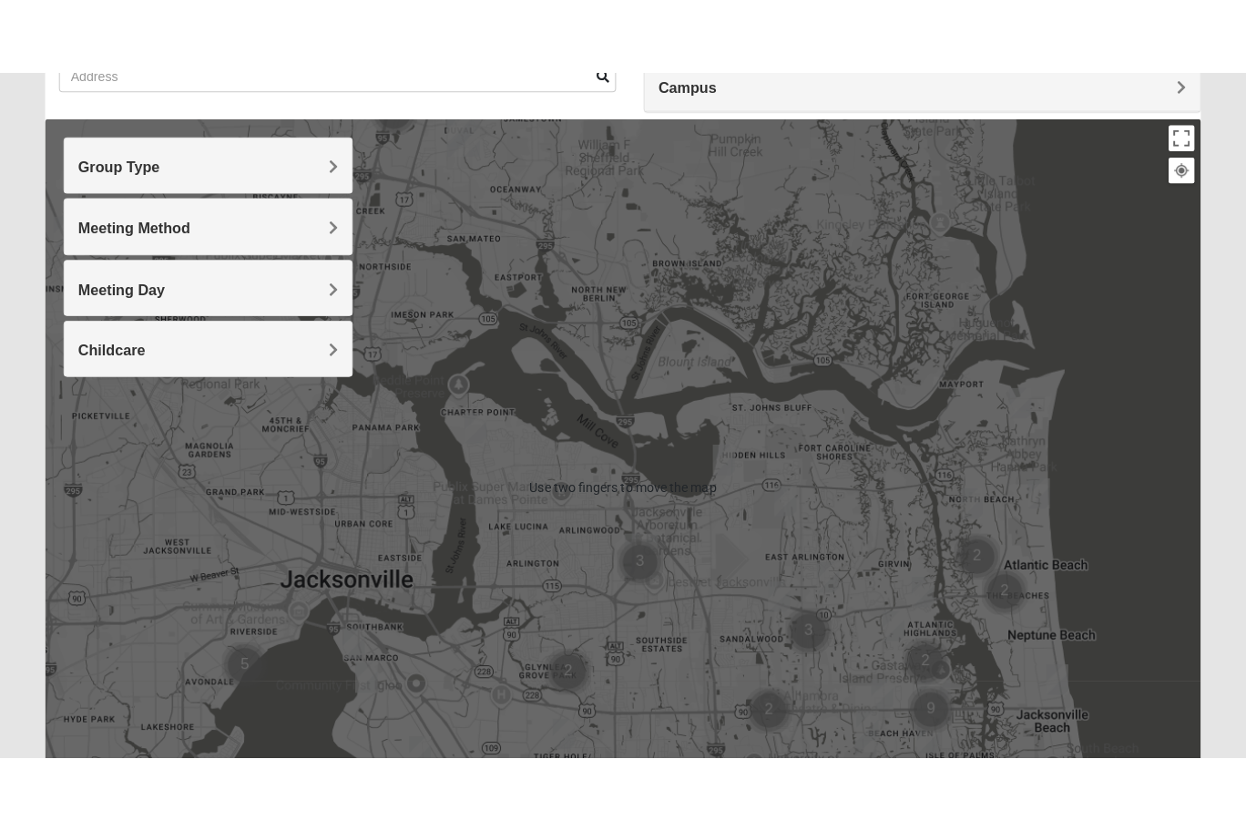
scroll to position [162, 0]
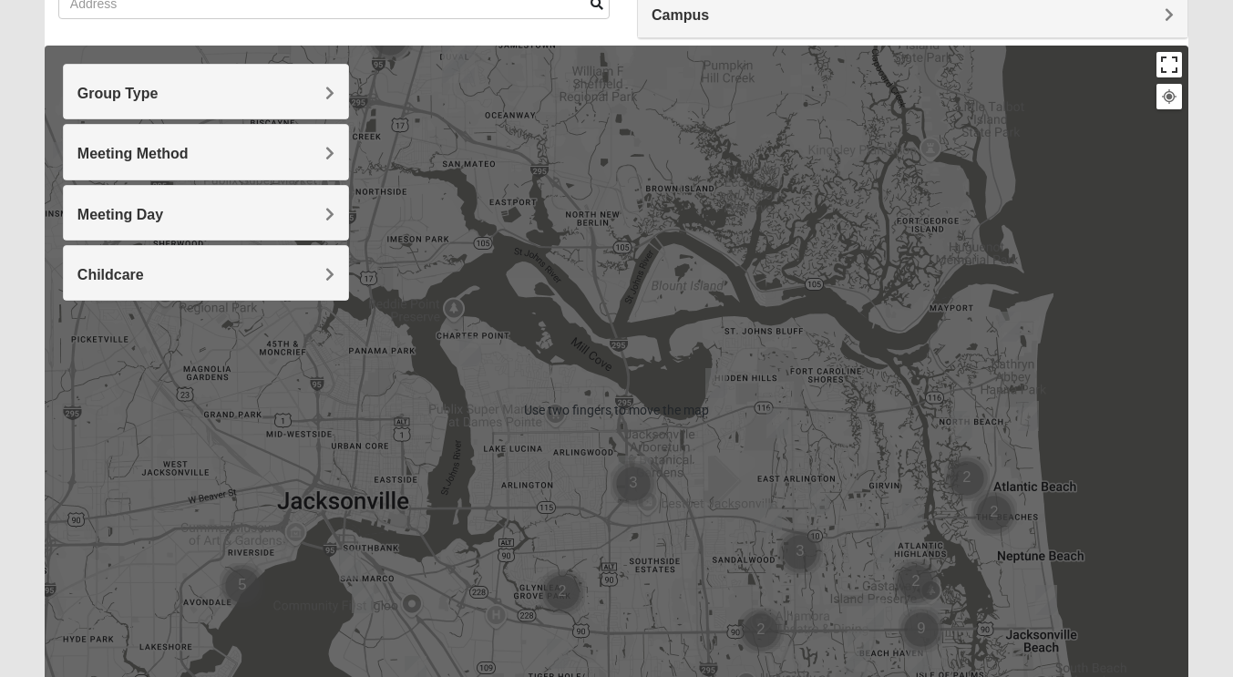
click at [1171, 62] on button "Toggle fullscreen view" at bounding box center [1169, 65] width 26 height 26
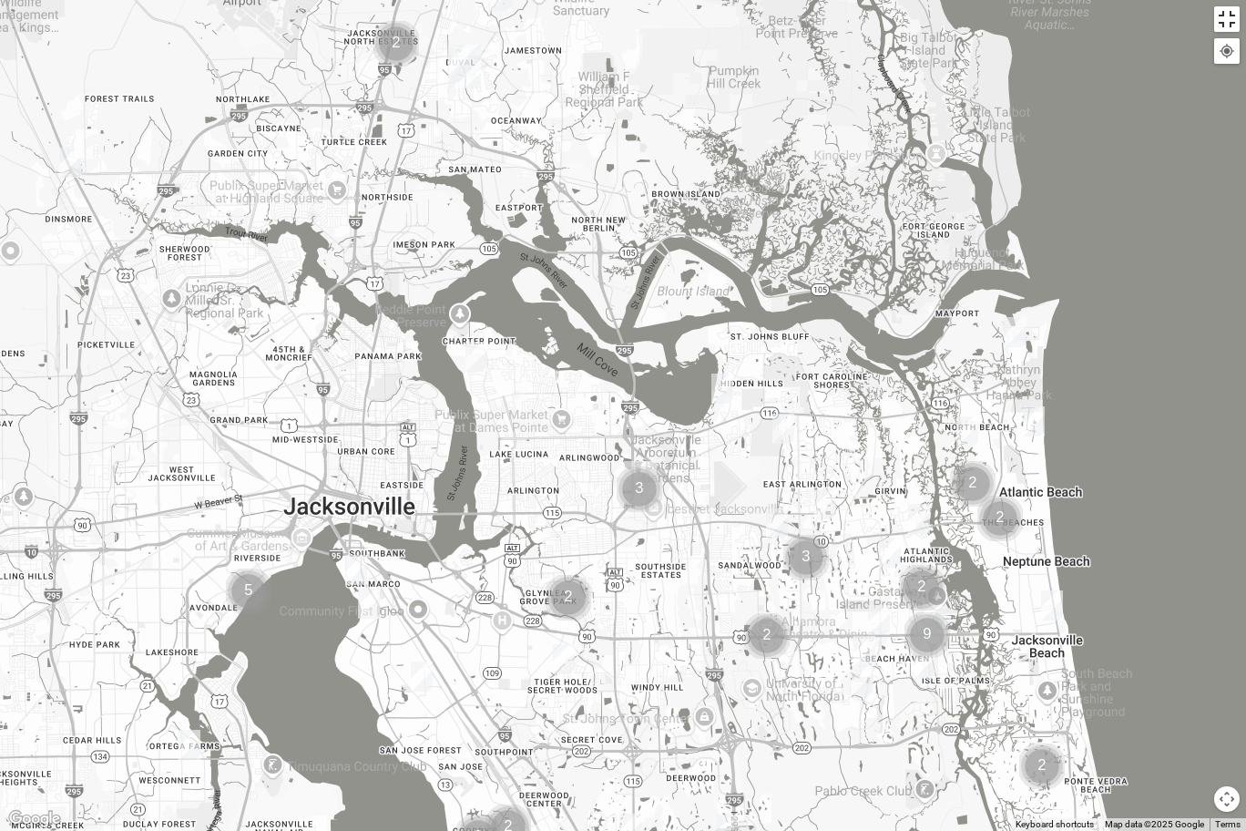
click at [1232, 13] on button "Toggle fullscreen view" at bounding box center [1228, 19] width 26 height 26
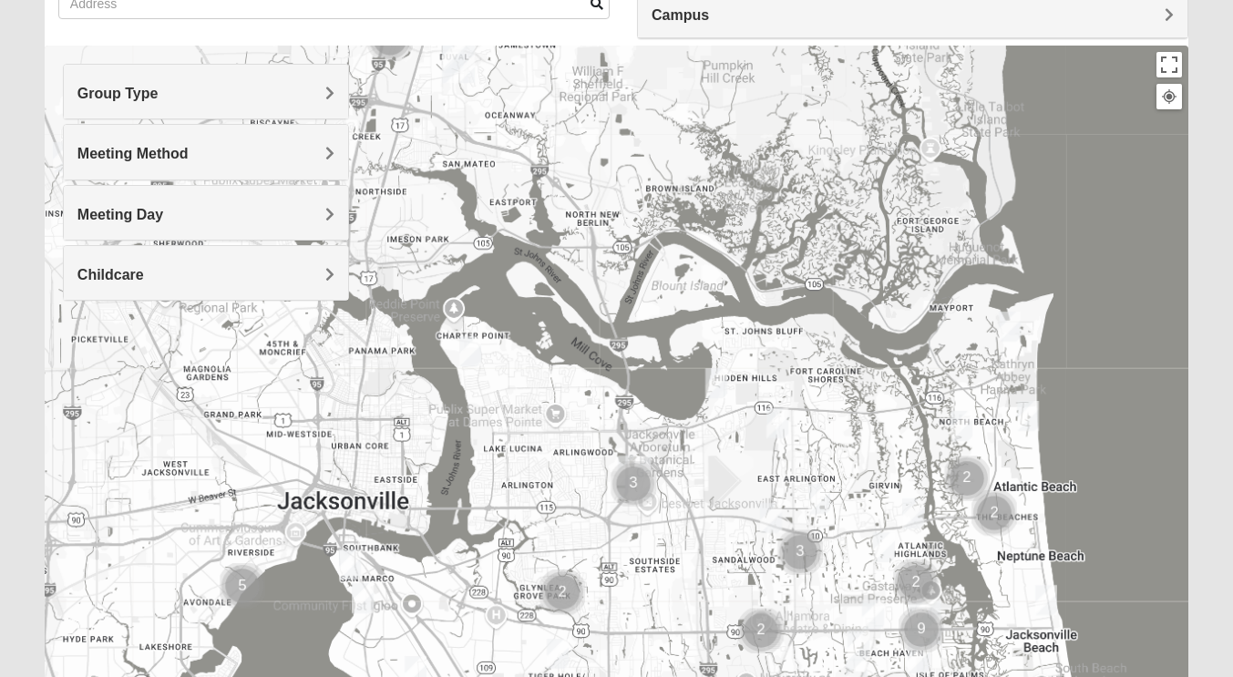
click at [318, 274] on h4 "Childcare" at bounding box center [205, 274] width 257 height 17
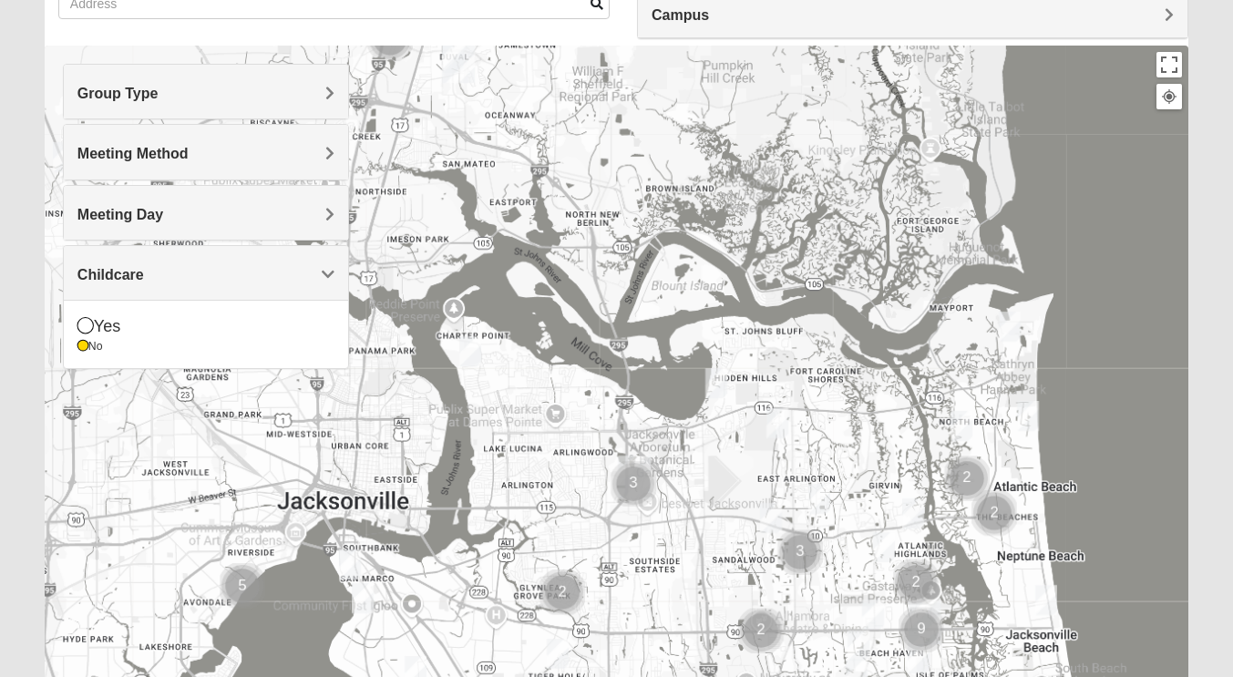
click at [144, 279] on span "Childcare" at bounding box center [110, 274] width 67 height 15
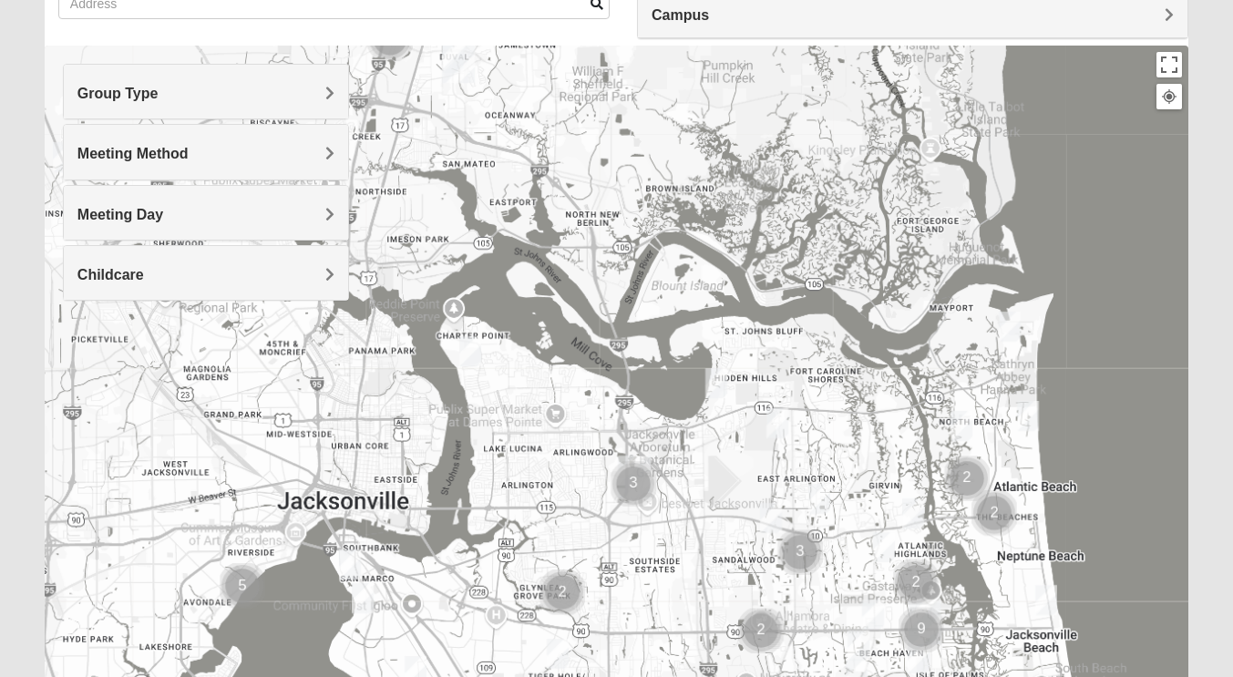
click at [163, 215] on span "Meeting Day" at bounding box center [120, 214] width 86 height 15
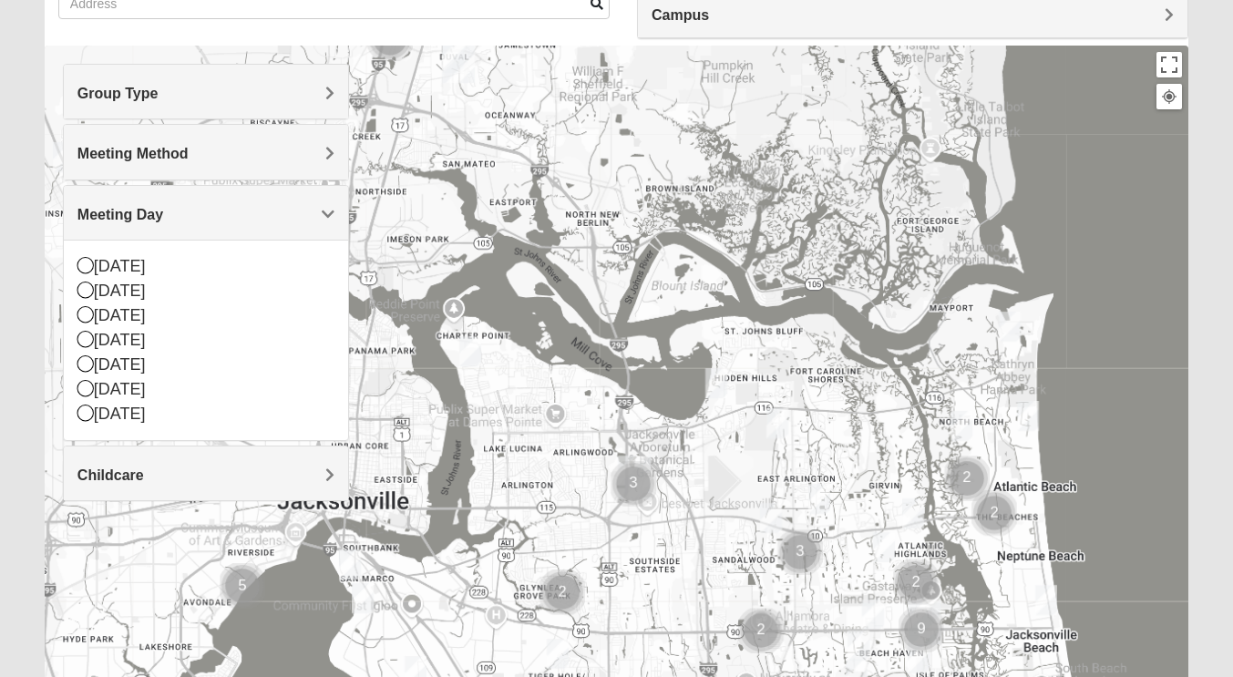
click at [163, 221] on span "Meeting Day" at bounding box center [120, 214] width 86 height 15
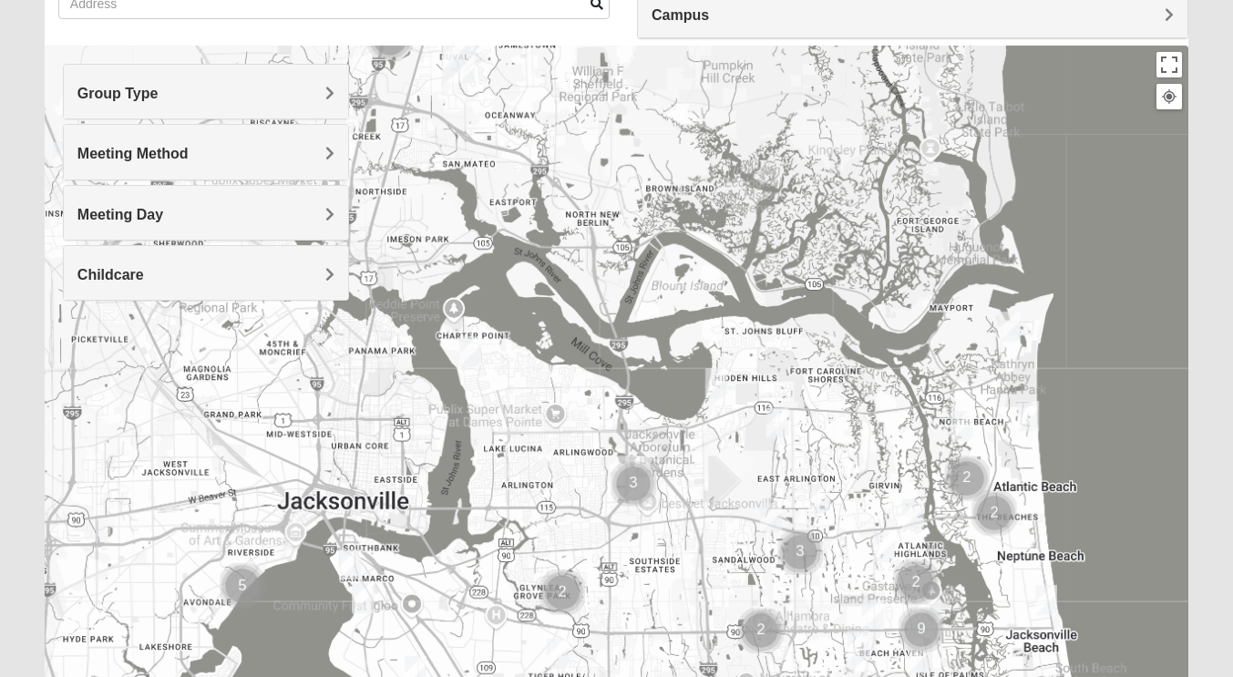
click at [322, 156] on h4 "Meeting Method" at bounding box center [205, 153] width 257 height 17
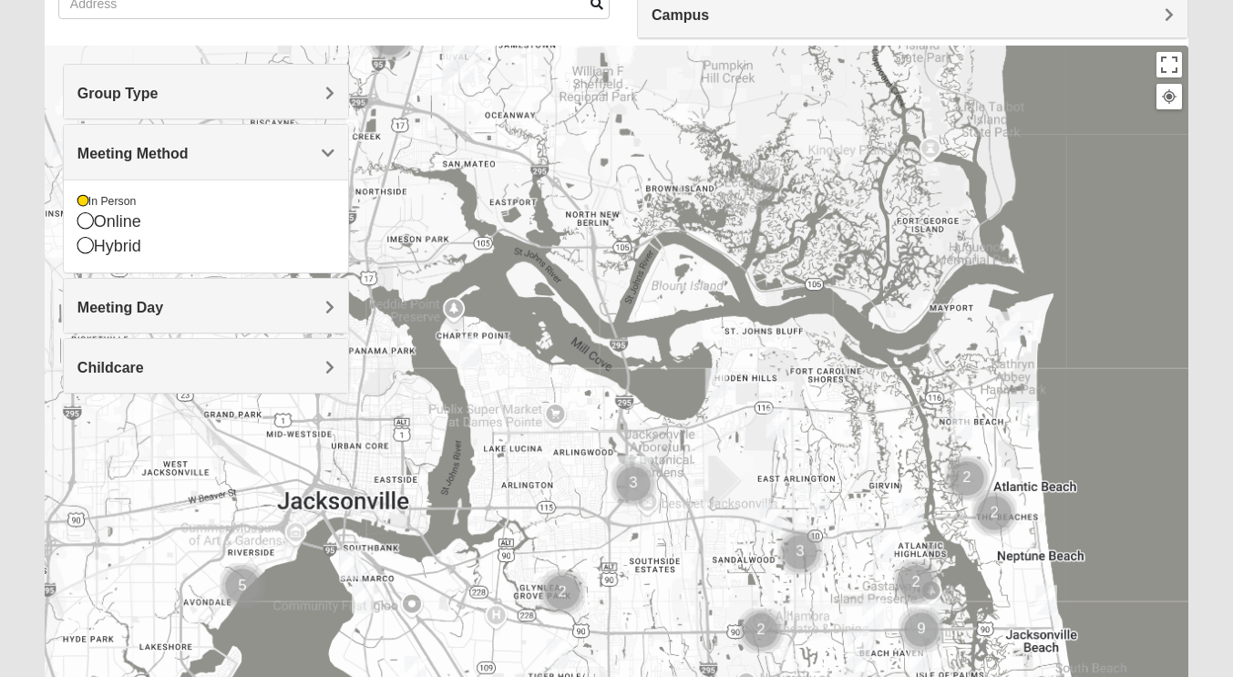
click at [323, 165] on div "Meeting Method" at bounding box center [206, 152] width 284 height 54
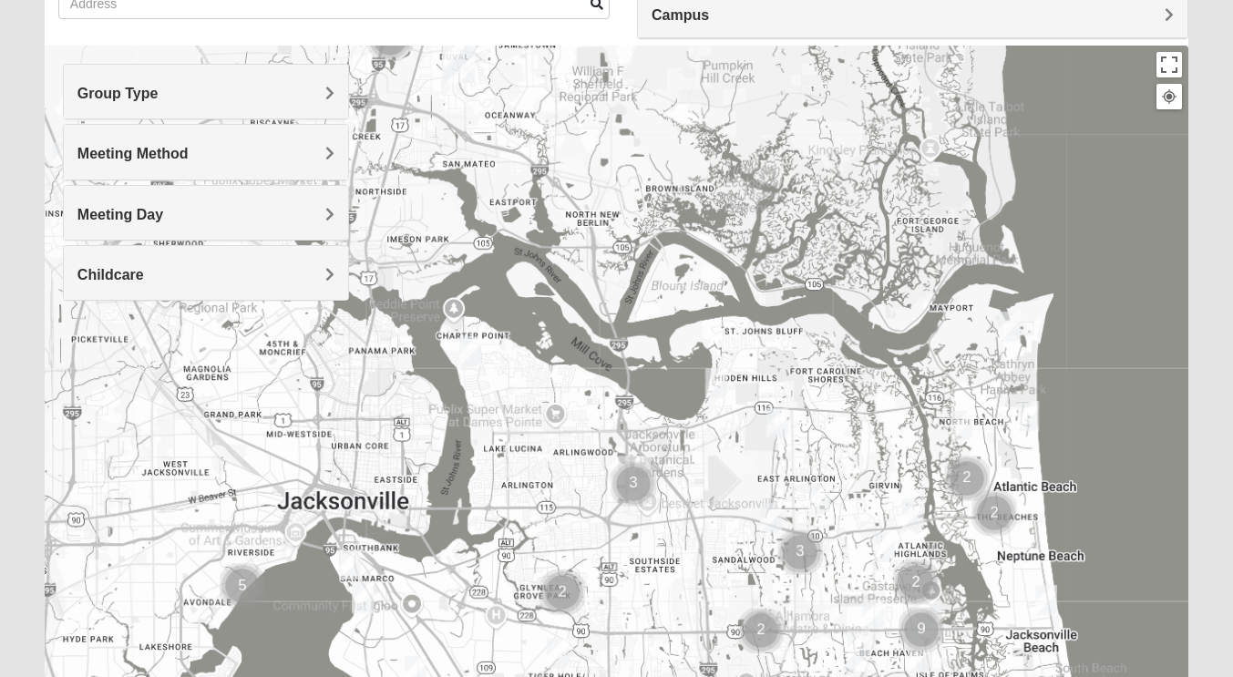
click at [323, 87] on h4 "Group Type" at bounding box center [205, 93] width 257 height 17
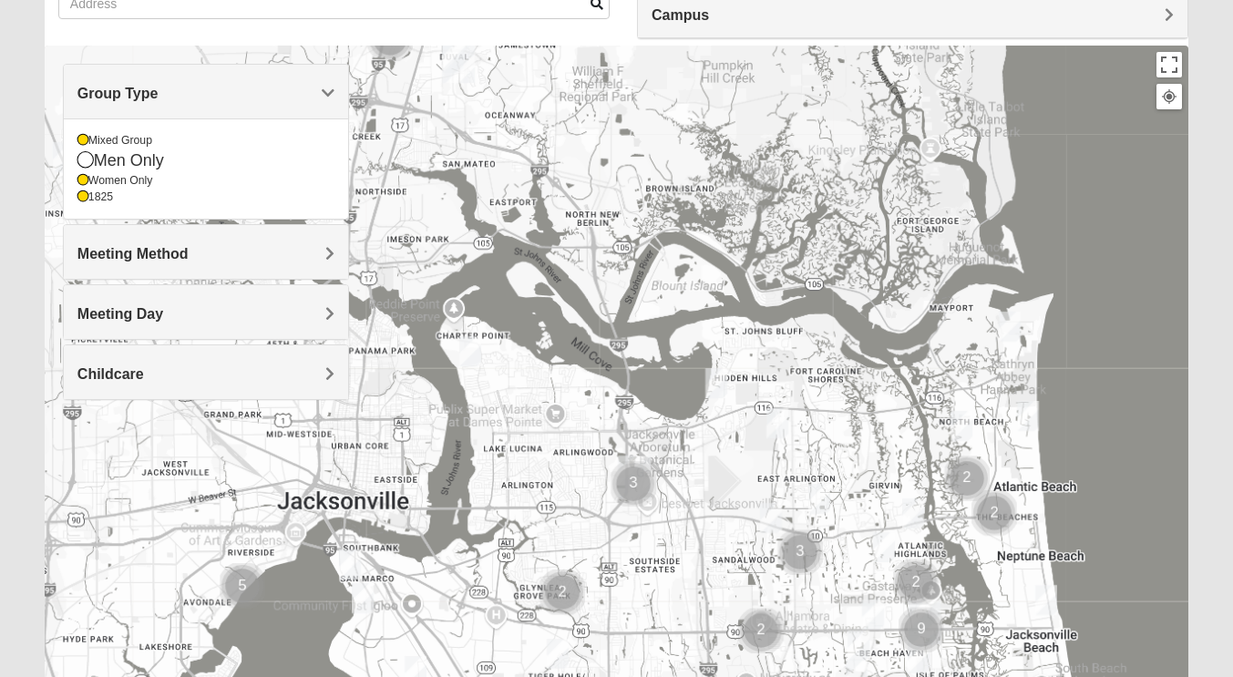
click at [1171, 106] on button at bounding box center [1169, 97] width 26 height 26
click at [159, 87] on span "Group Type" at bounding box center [117, 93] width 81 height 15
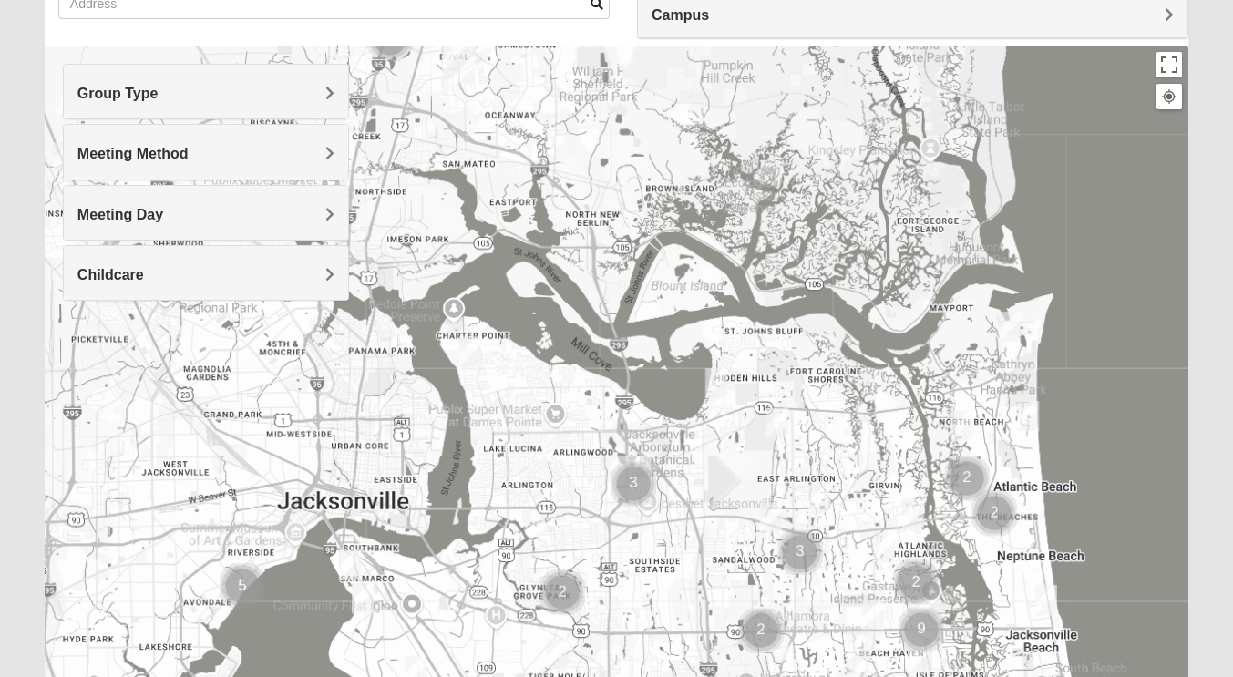
click at [467, 360] on img "Mixed Walker 32277" at bounding box center [470, 351] width 36 height 45
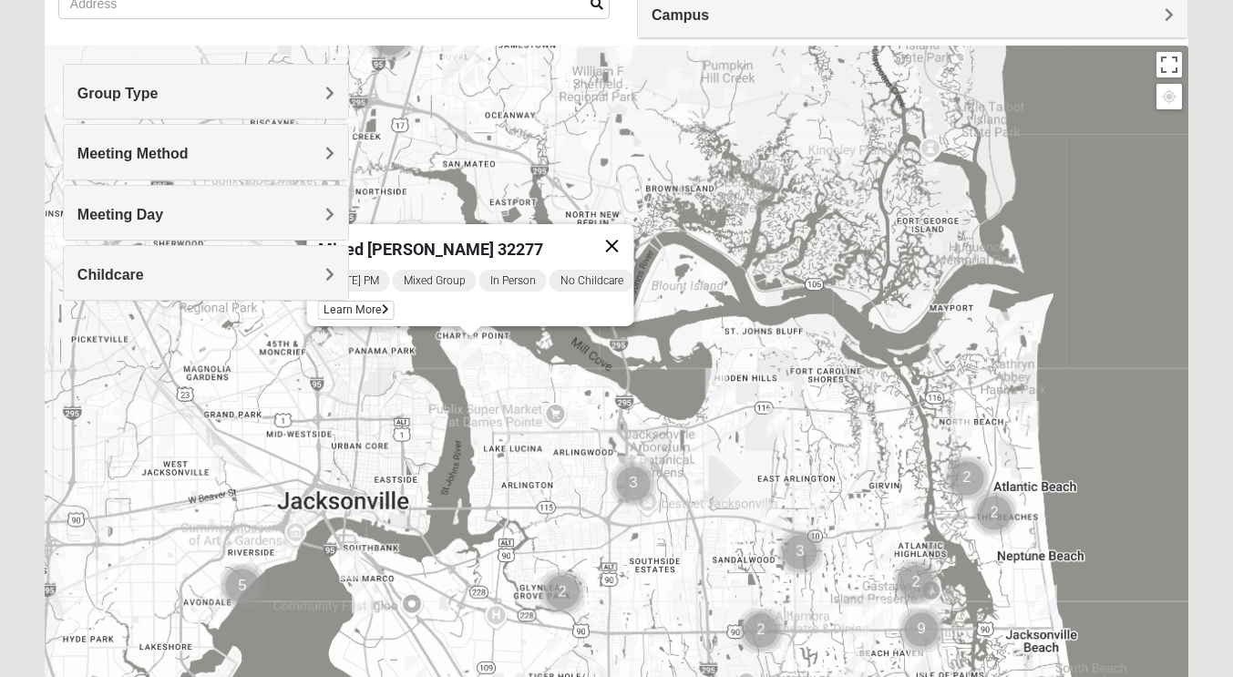
click at [621, 233] on button "Close" at bounding box center [612, 246] width 44 height 44
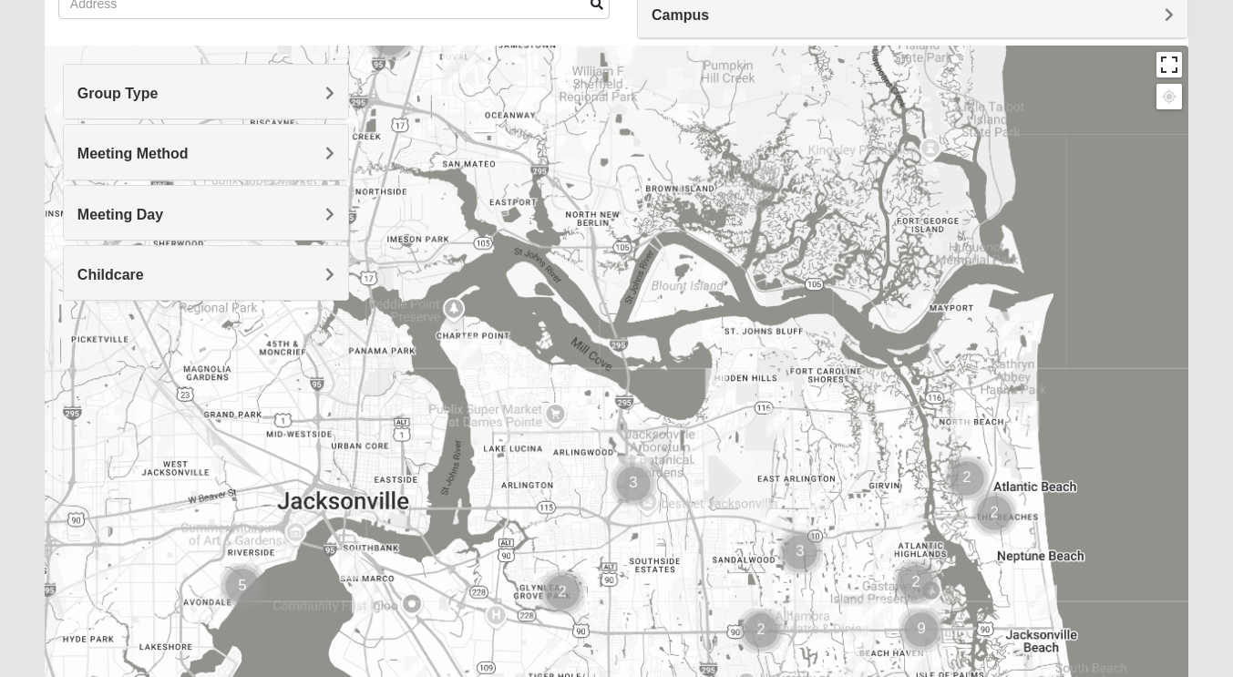
click at [1171, 67] on button "Toggle fullscreen view" at bounding box center [1169, 65] width 26 height 26
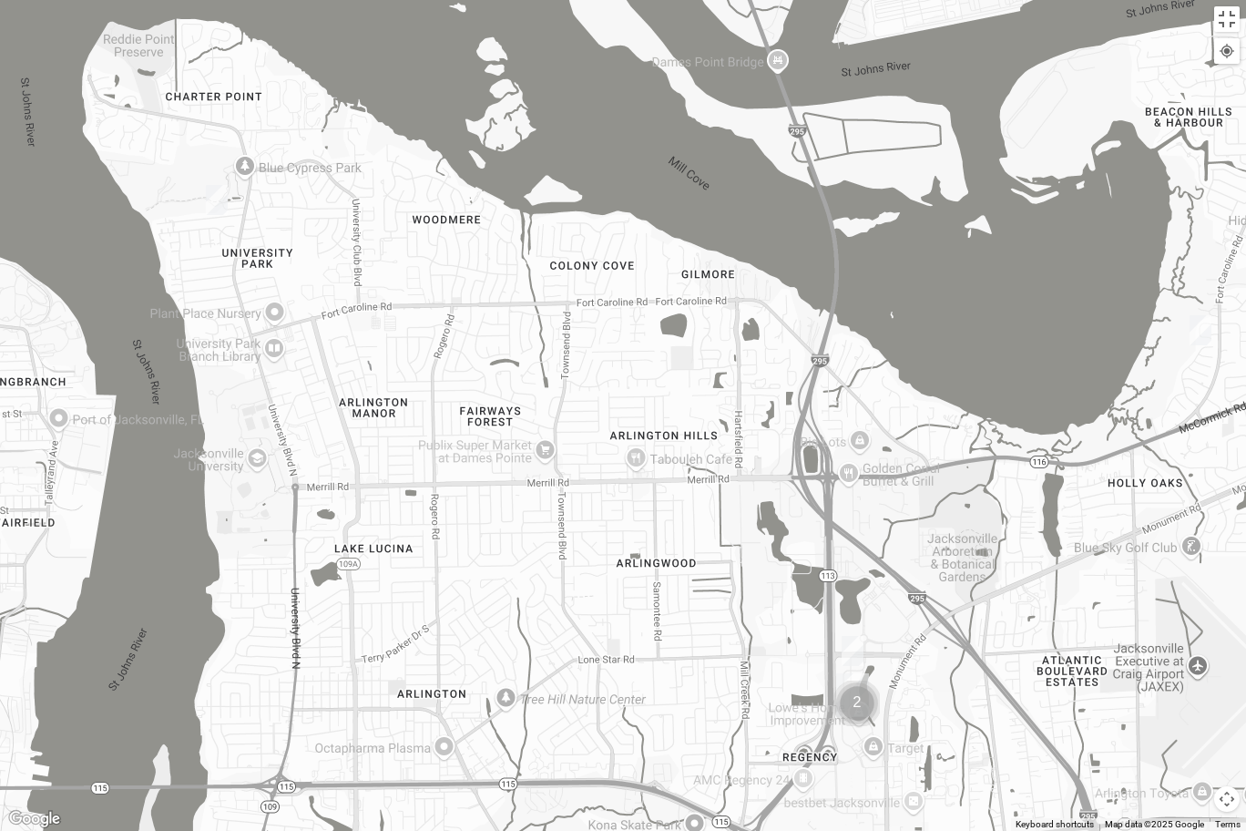
click at [221, 204] on img "Mixed Walker 32277" at bounding box center [217, 200] width 36 height 45
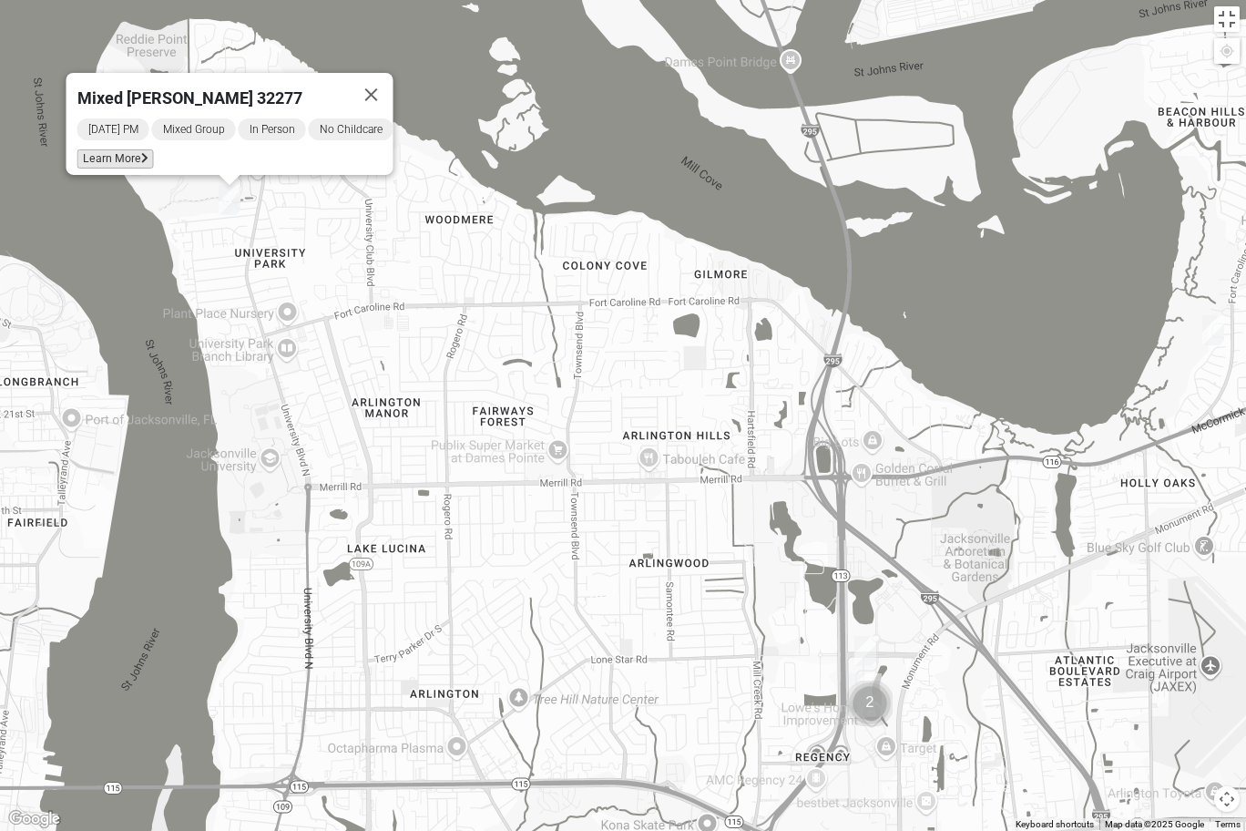
click at [109, 149] on span "Learn More" at bounding box center [115, 158] width 77 height 19
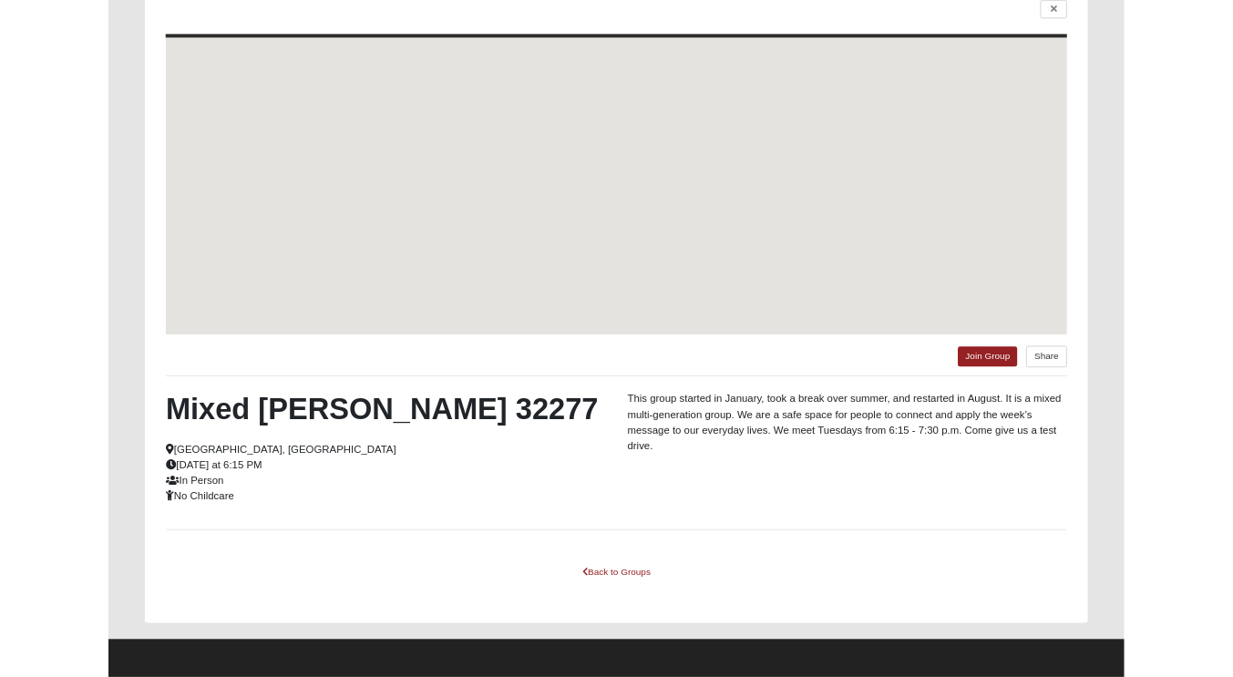
scroll to position [82, 0]
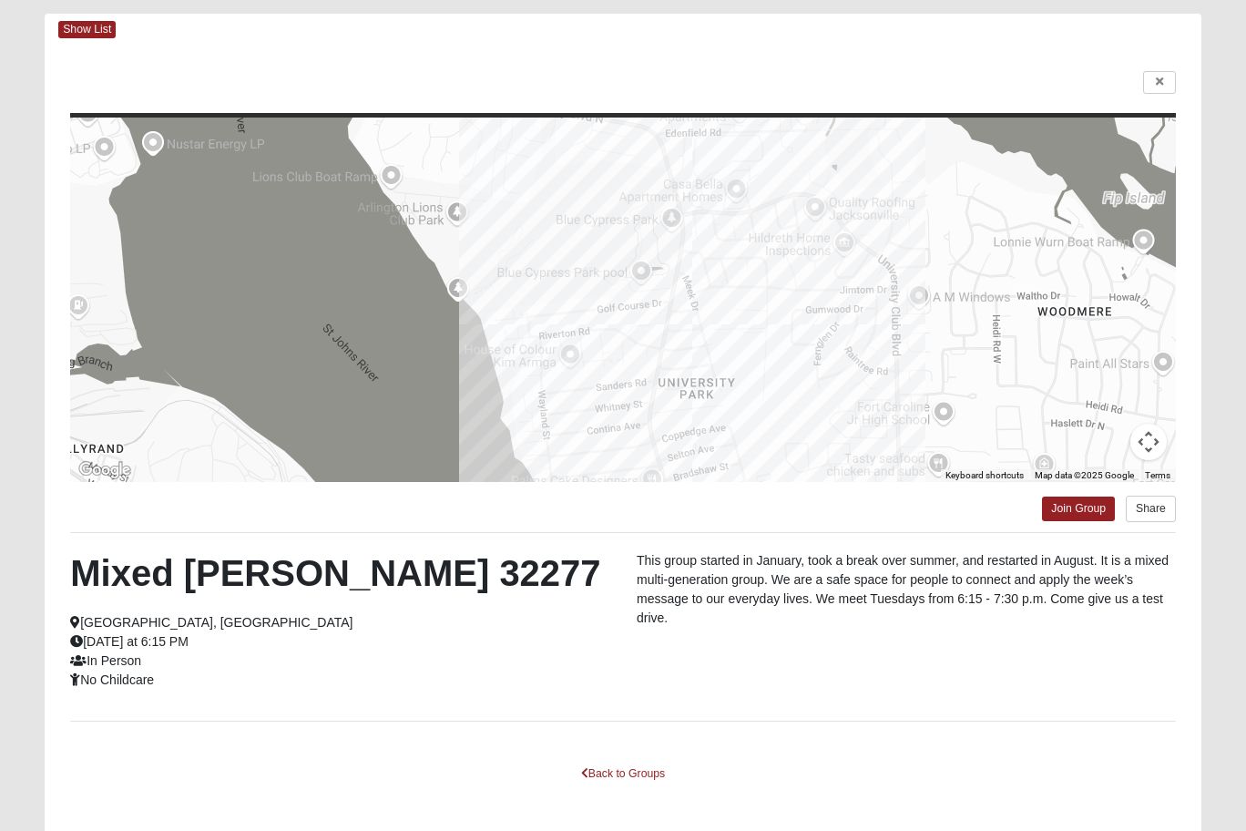
click at [609, 676] on html "Log In Find A Group Error Show List Loading Groups" at bounding box center [623, 410] width 1246 height 984
click at [604, 676] on html "Log In Find A Group Error Show List Loading Groups" at bounding box center [623, 410] width 1246 height 984
click at [600, 676] on html "Log In Find A Group Error Show List Loading Groups" at bounding box center [623, 410] width 1246 height 984
click at [1156, 78] on html "Log In Find A Group Error Show List Loading Groups" at bounding box center [623, 410] width 1246 height 984
click at [1155, 76] on html "Log In Find A Group Error Show List Loading Groups" at bounding box center [623, 410] width 1246 height 984
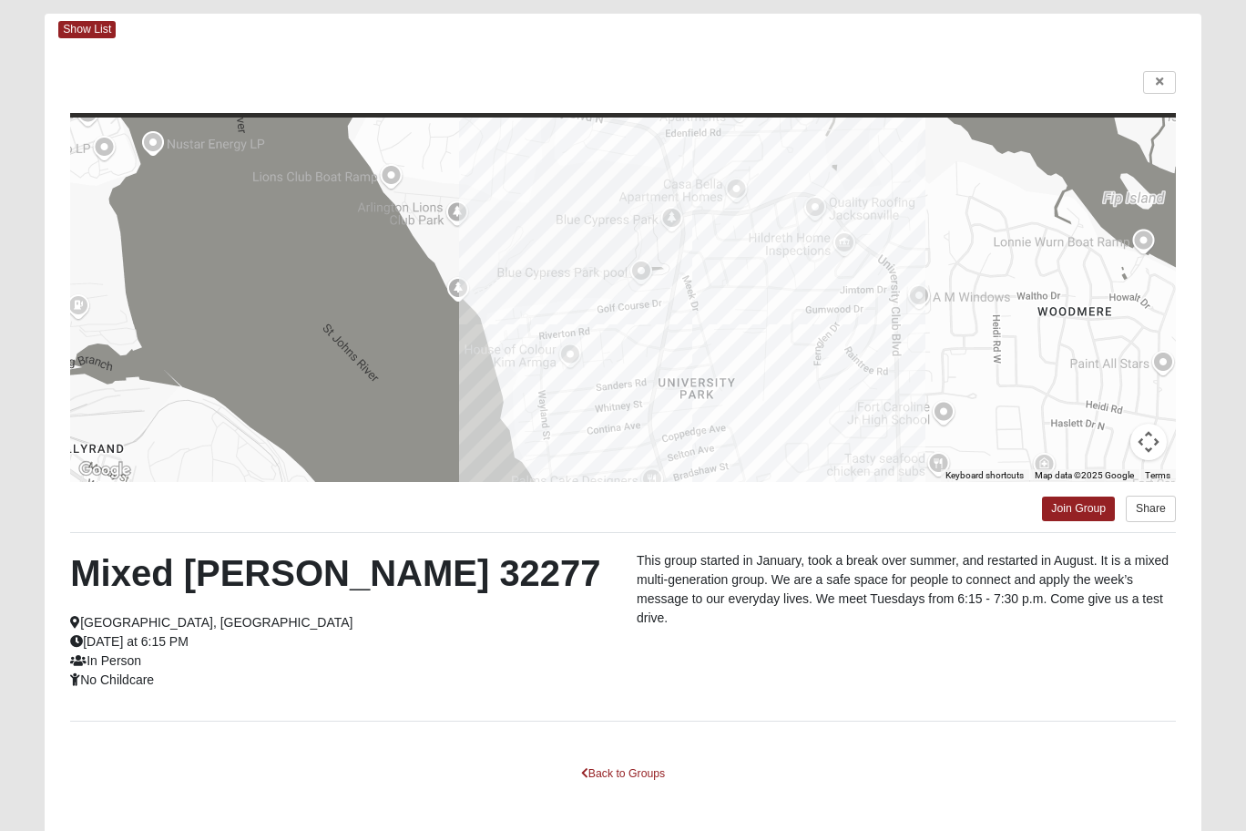
click at [87, 43] on html "Log In Find A Group Error Show List Loading Groups" at bounding box center [623, 410] width 1246 height 984
click at [77, 27] on html "Log In Find A Group Error Show List Loading Groups" at bounding box center [623, 410] width 1246 height 984
click at [605, 676] on html "Log In Find A Group Error Show List Loading Groups" at bounding box center [623, 410] width 1246 height 984
click at [258, 676] on html "Log In Find A Group Error Show List Loading Groups" at bounding box center [623, 410] width 1246 height 984
click at [638, 676] on html "Log In Find A Group Error Show List Loading Groups" at bounding box center [623, 410] width 1246 height 984
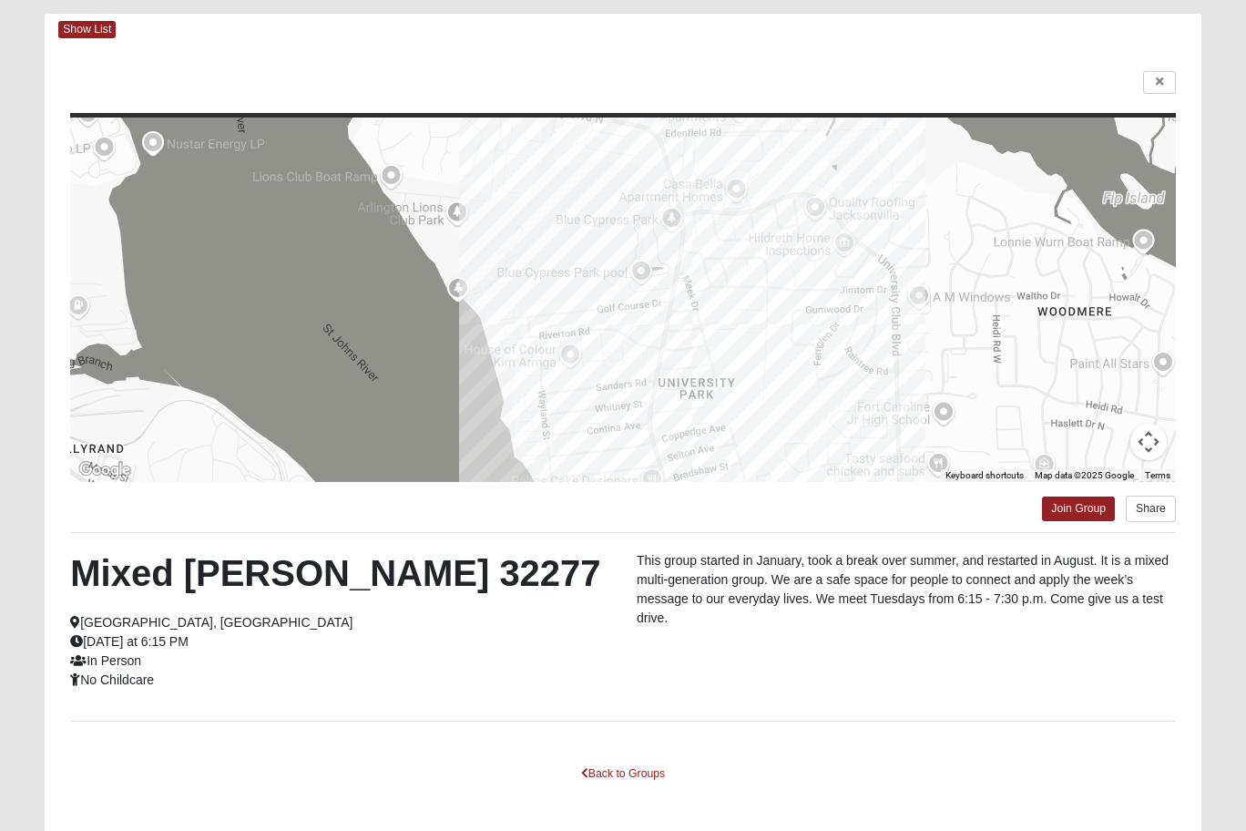
click at [1163, 82] on html "Log In Find A Group Error Show List Loading Groups" at bounding box center [623, 410] width 1246 height 984
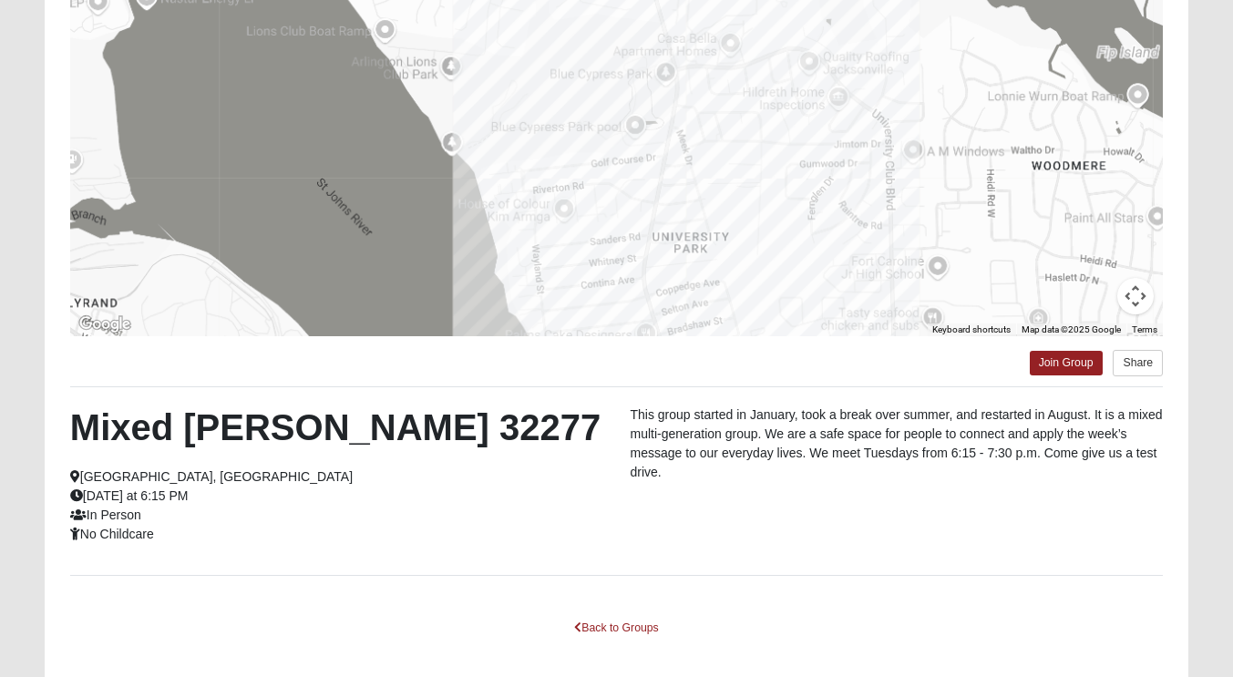
scroll to position [262, 0]
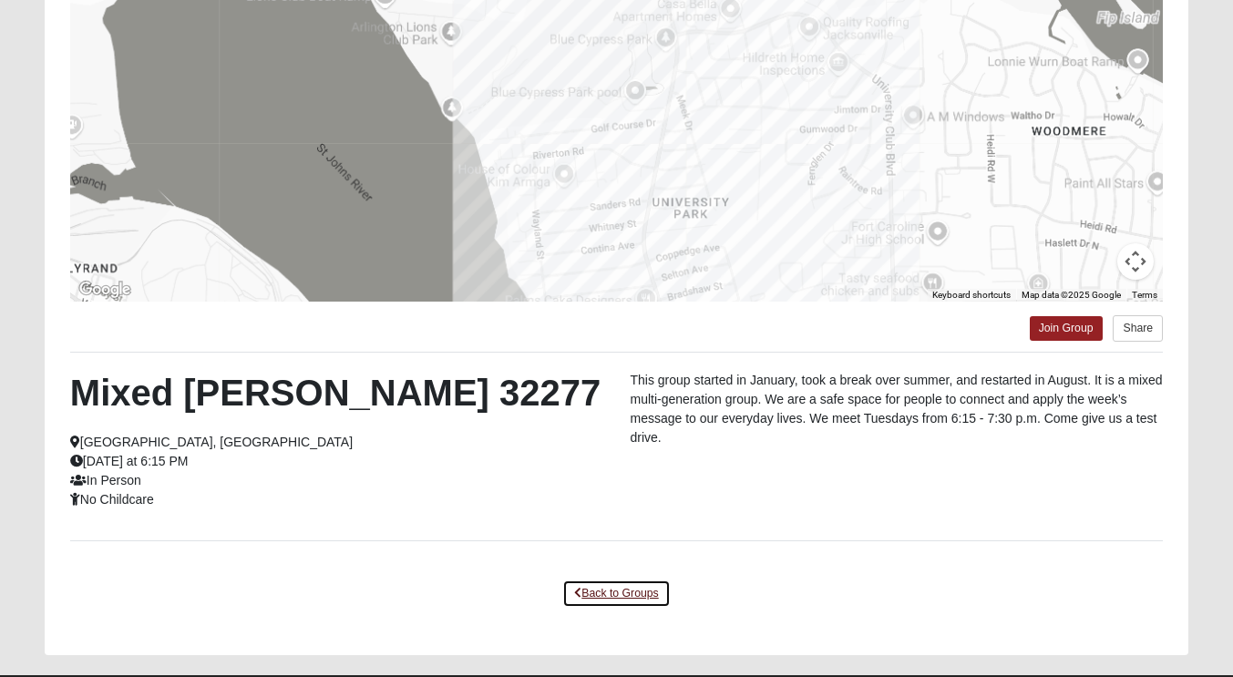
click at [604, 607] on link "Back to Groups" at bounding box center [616, 594] width 108 height 28
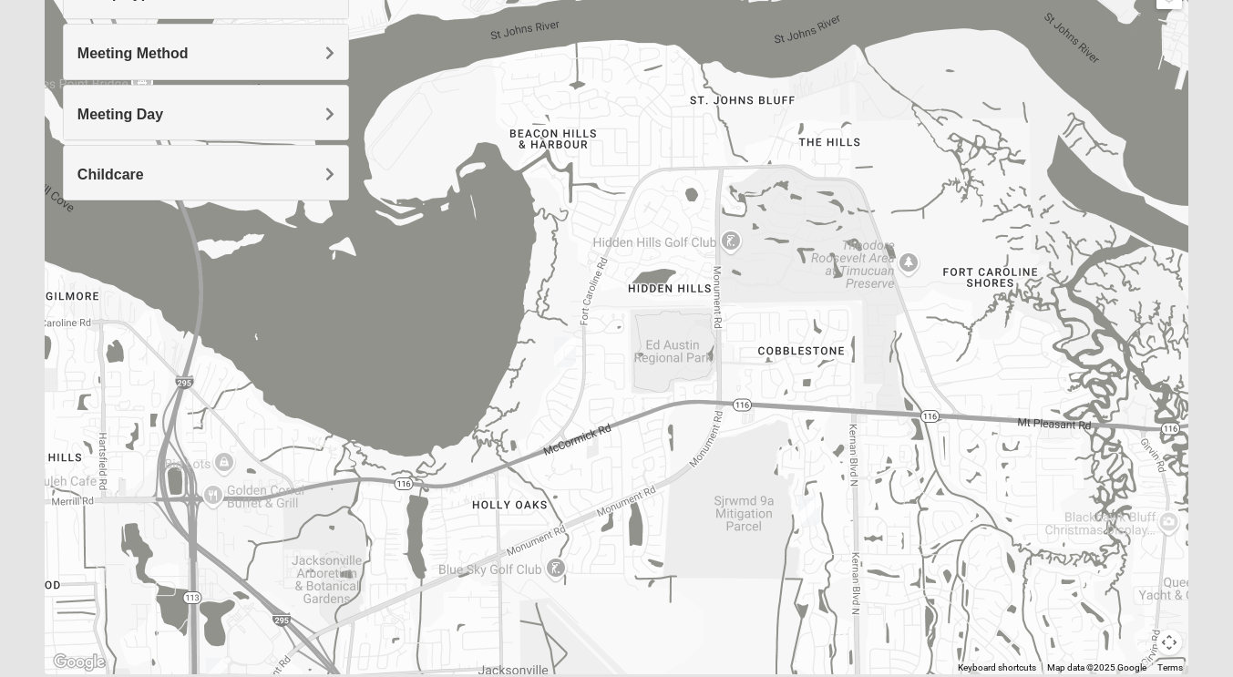
click at [566, 352] on img "Womens DeLoach 32225" at bounding box center [565, 352] width 36 height 45
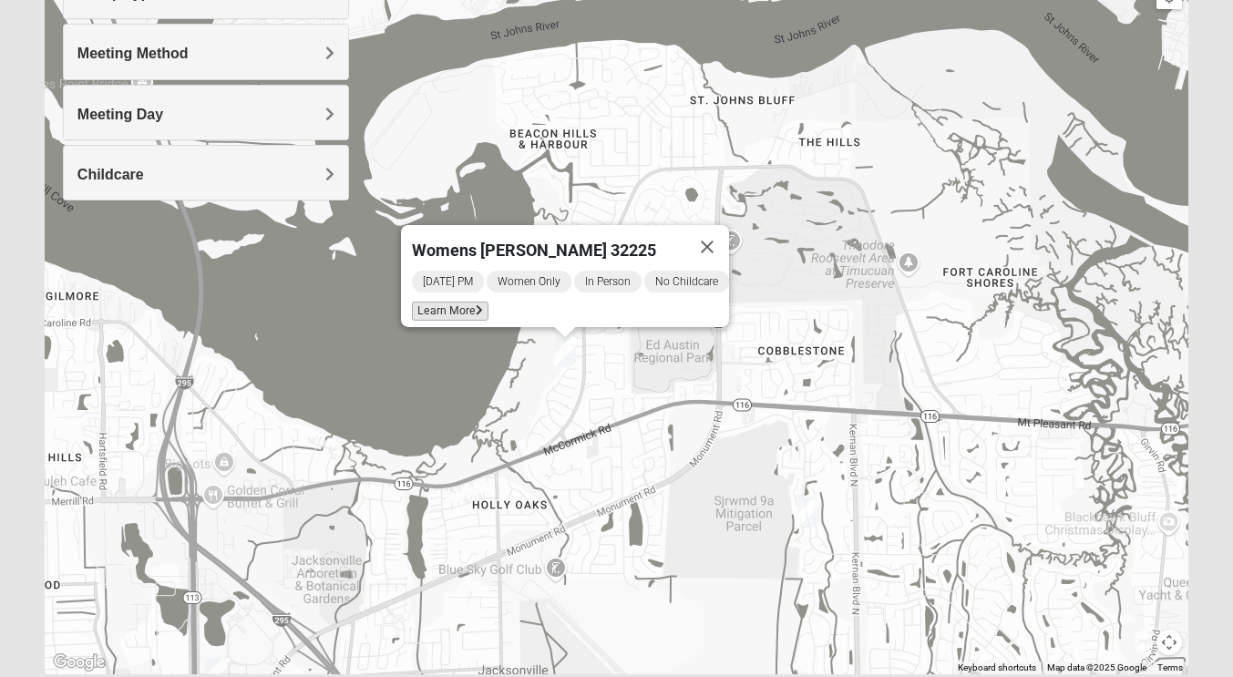
click at [426, 304] on span "Learn More" at bounding box center [450, 311] width 77 height 19
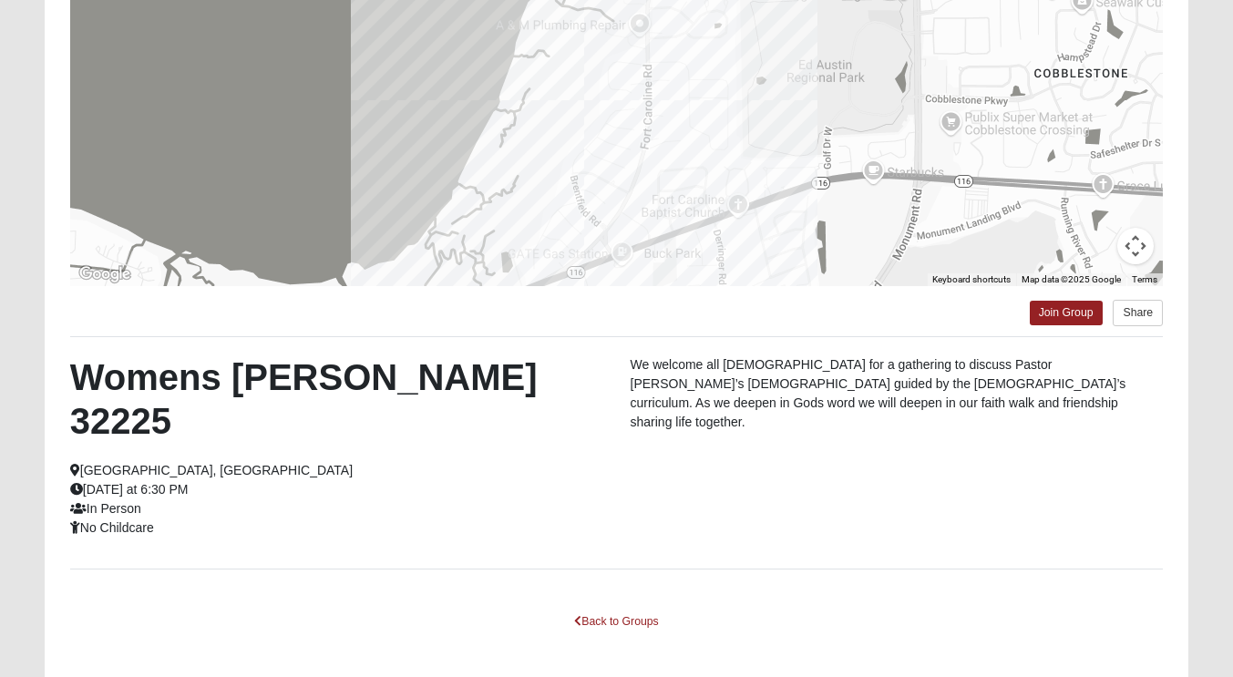
scroll to position [278, 0]
click at [594, 608] on link "Back to Groups" at bounding box center [616, 622] width 108 height 28
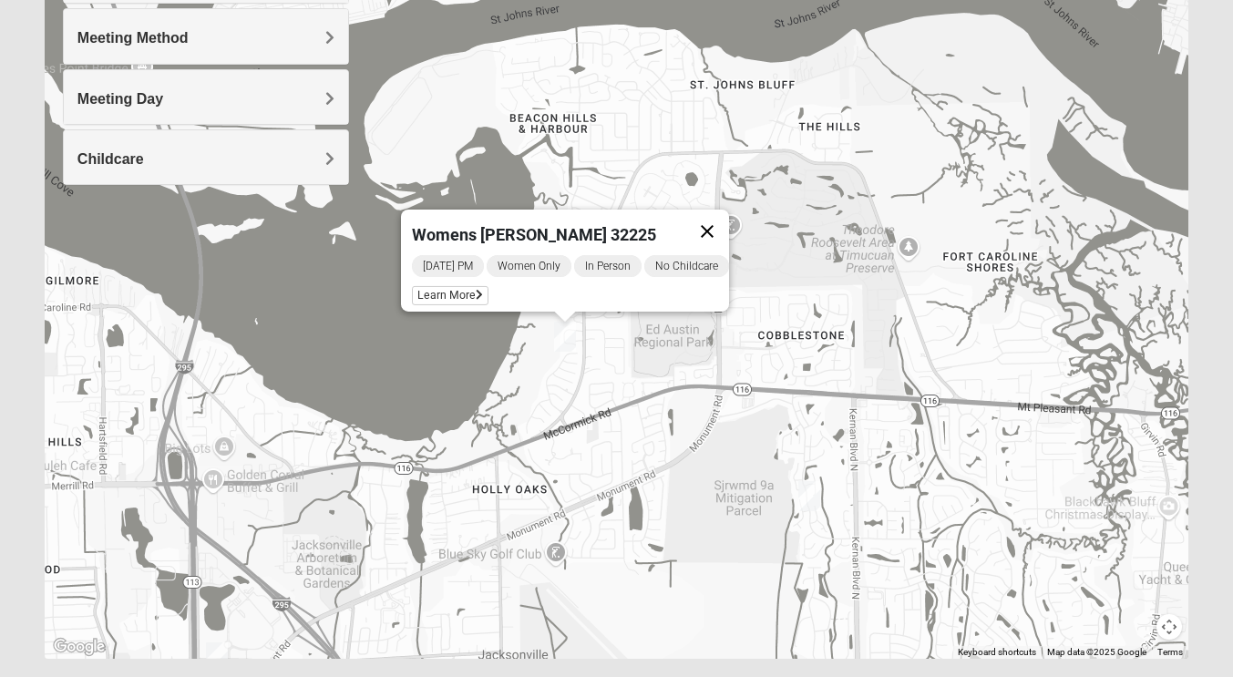
click at [708, 213] on button "Close" at bounding box center [707, 232] width 44 height 44
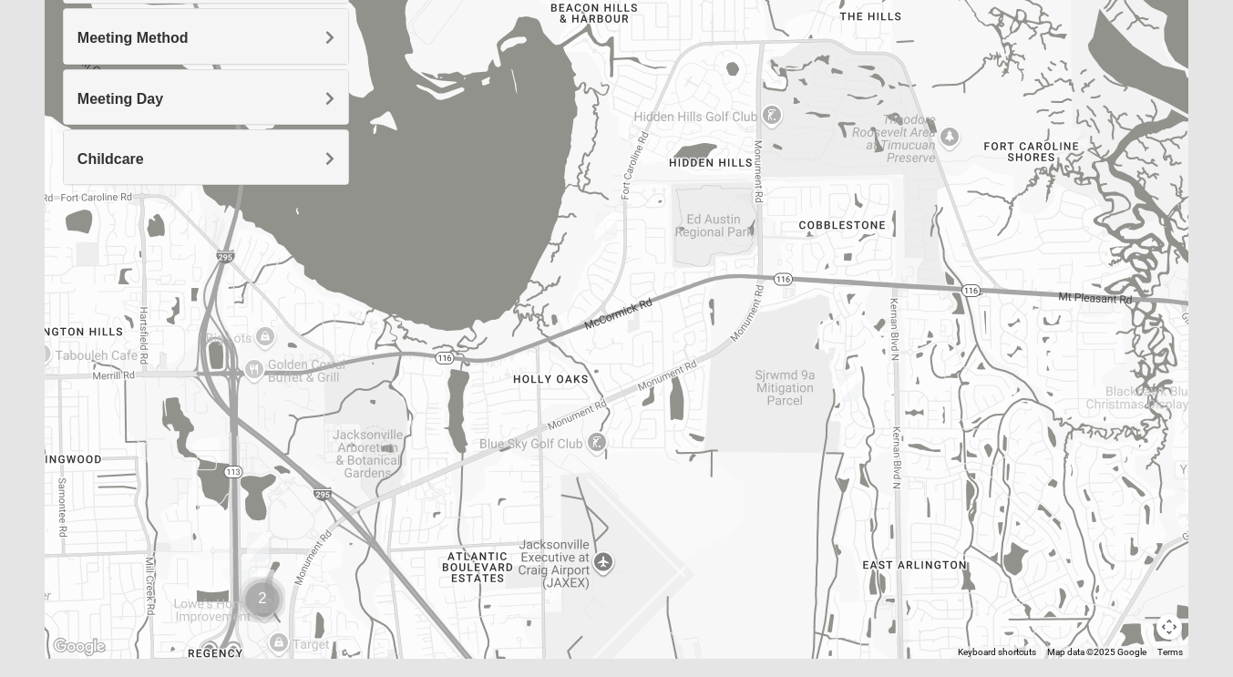
click at [850, 383] on img "Womens Beattie 32225" at bounding box center [850, 386] width 36 height 45
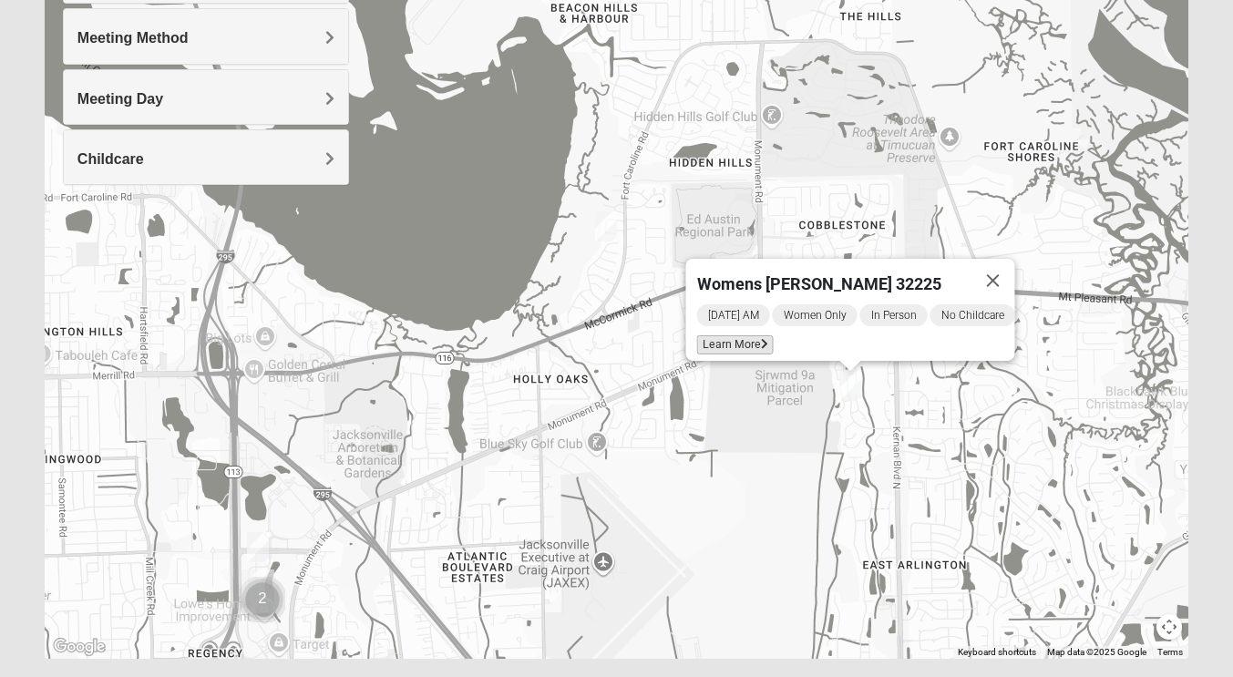
click at [701, 335] on span "Learn More" at bounding box center [734, 344] width 77 height 19
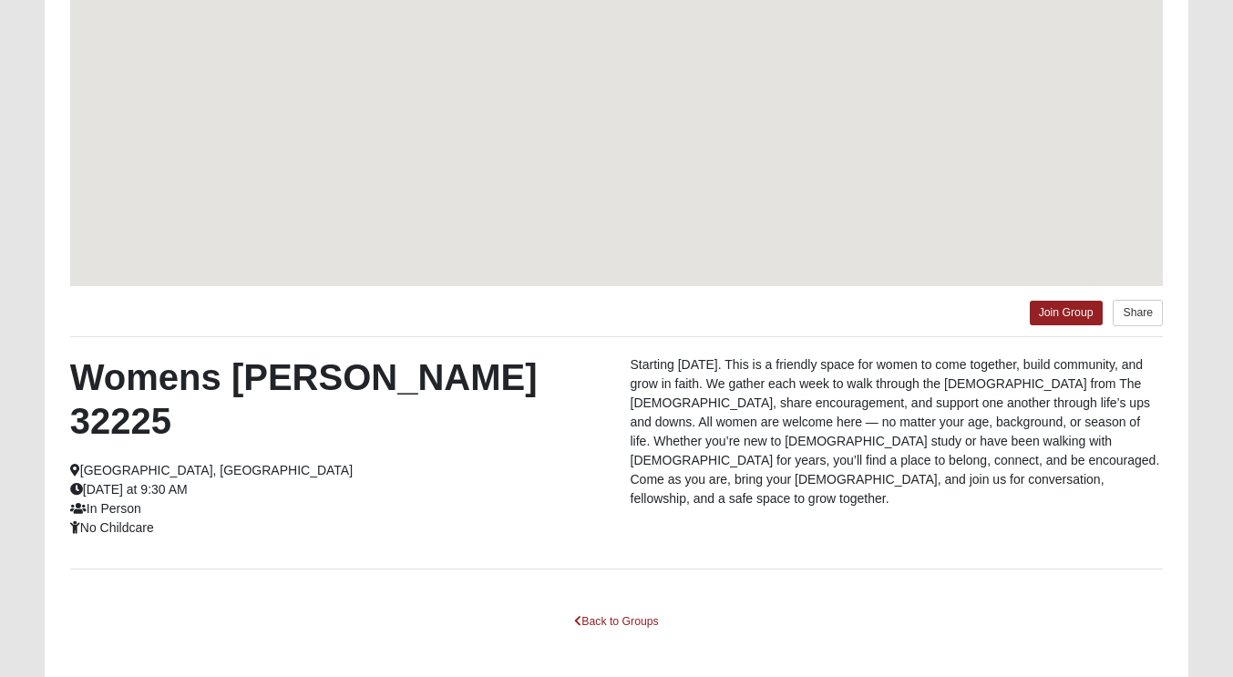
scroll to position [198, 0]
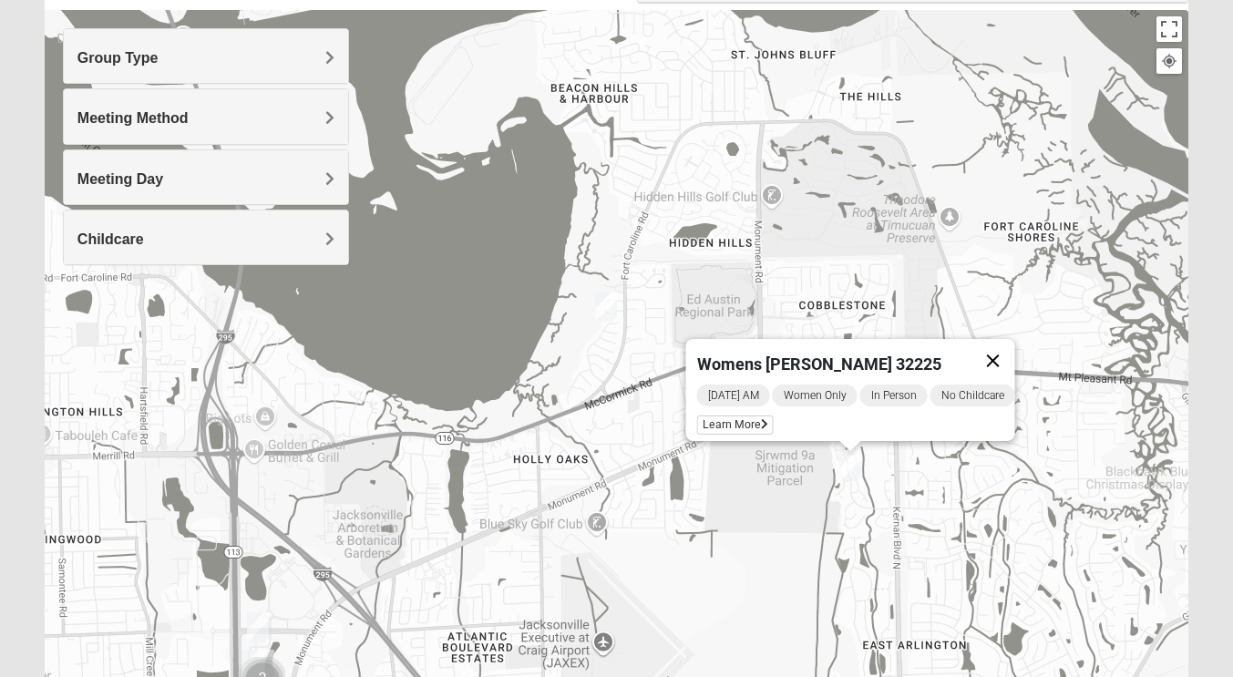
click at [1000, 355] on button "Close" at bounding box center [992, 361] width 44 height 44
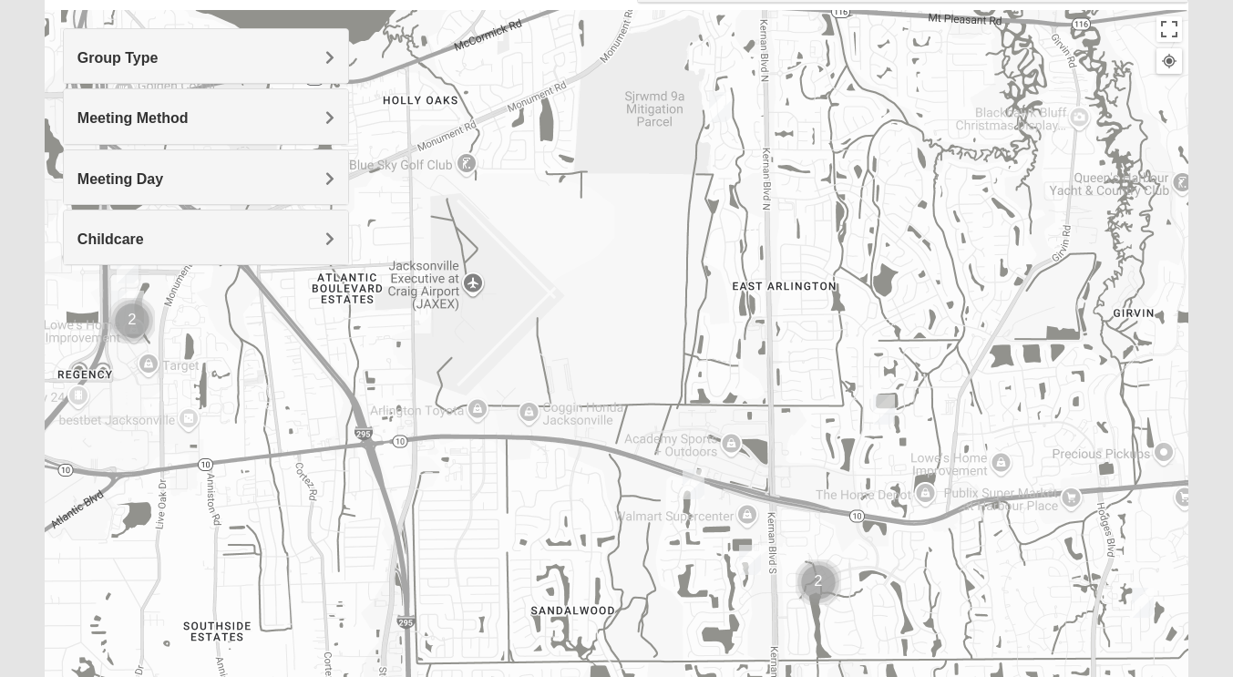
click at [880, 408] on img "Womens Queen 32225" at bounding box center [884, 409] width 36 height 45
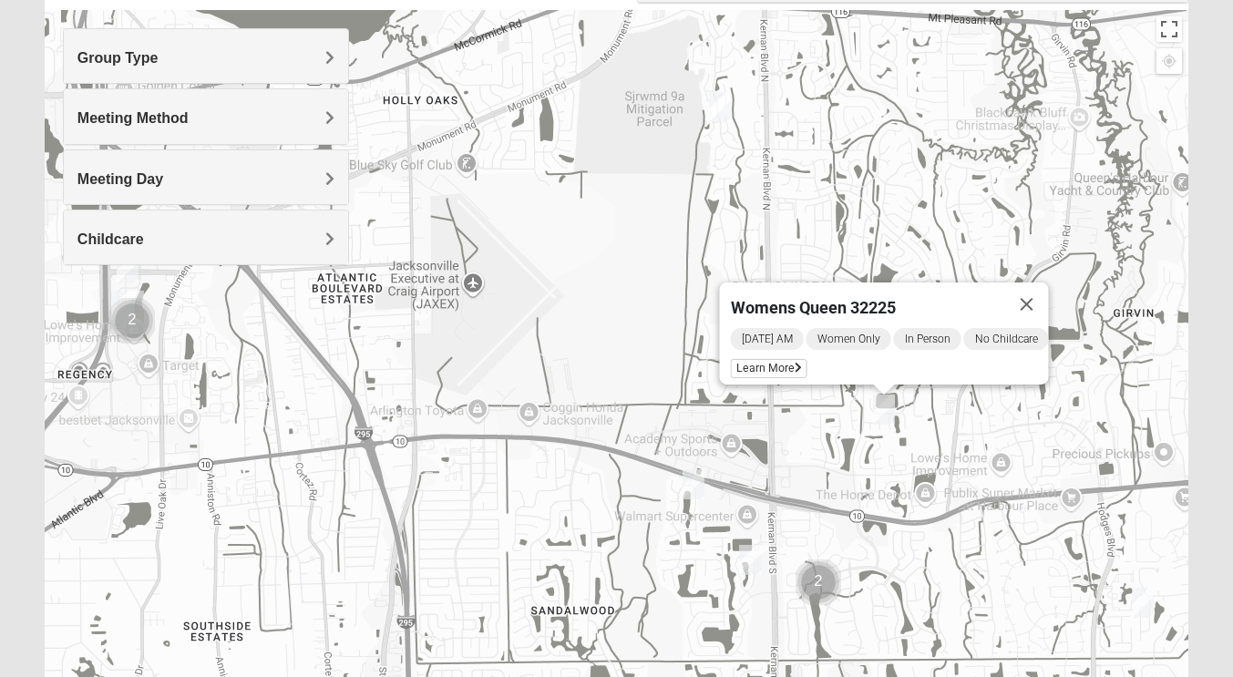
click at [684, 481] on img "Mixed Bell-Higgins 32246" at bounding box center [693, 484] width 36 height 45
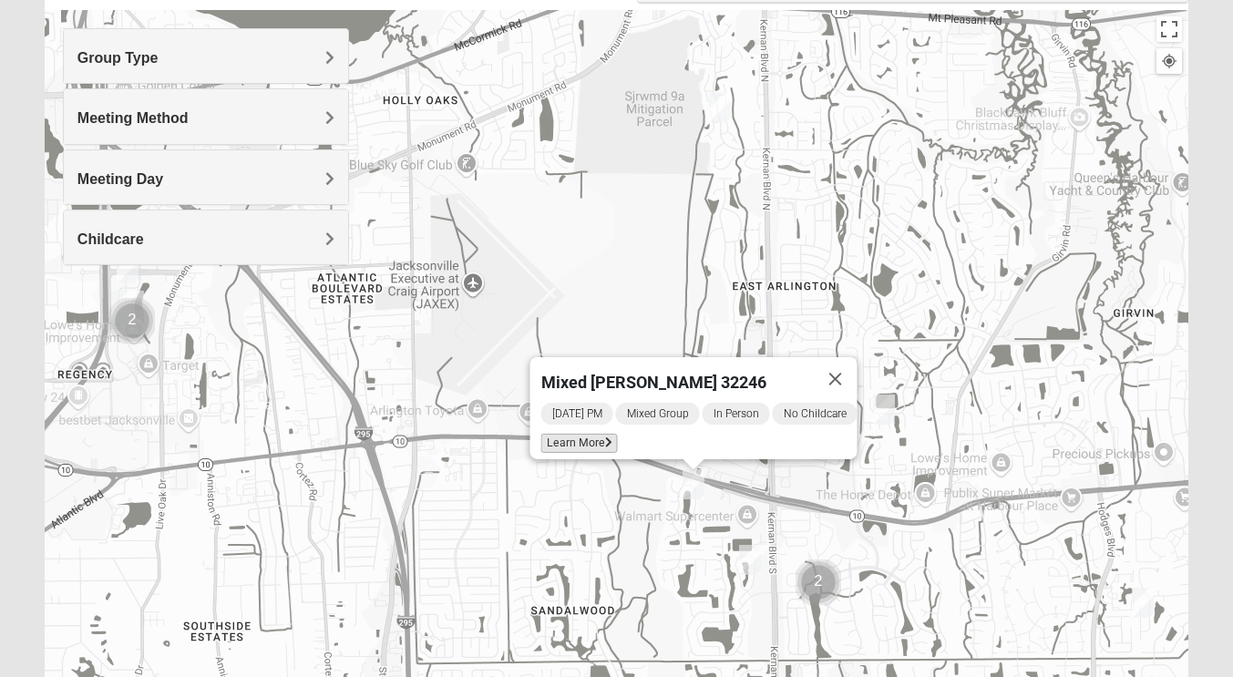
click at [559, 434] on span "Learn More" at bounding box center [578, 443] width 77 height 19
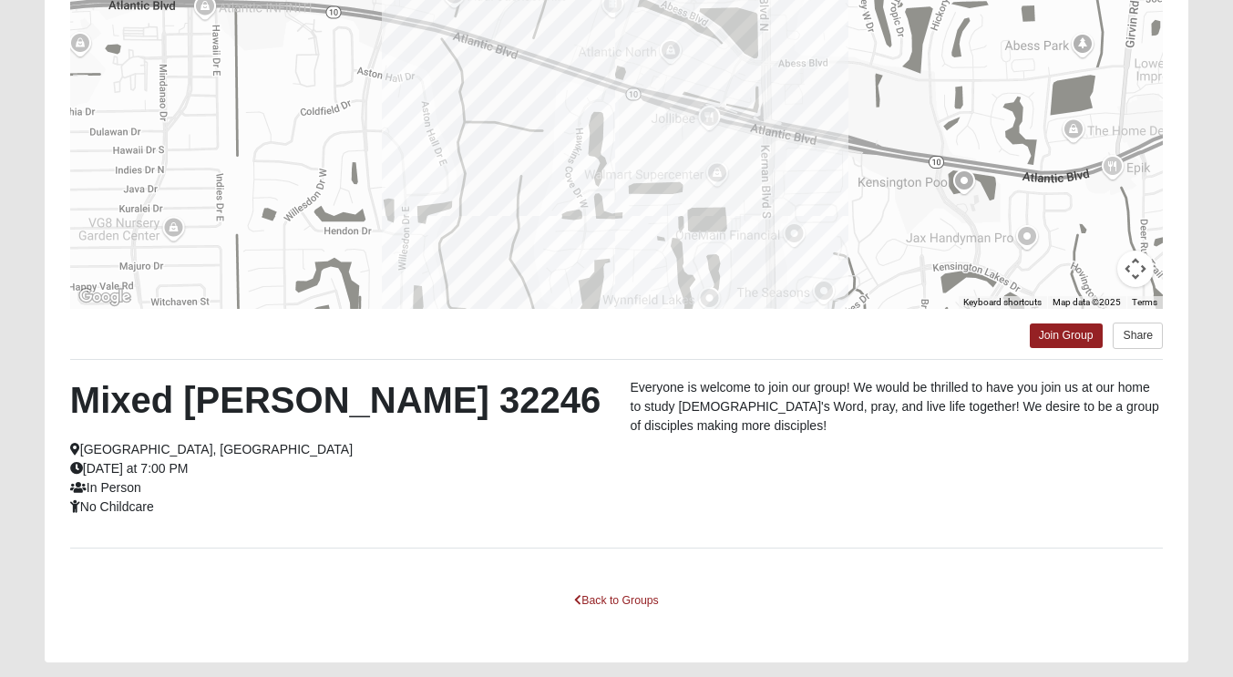
scroll to position [274, 0]
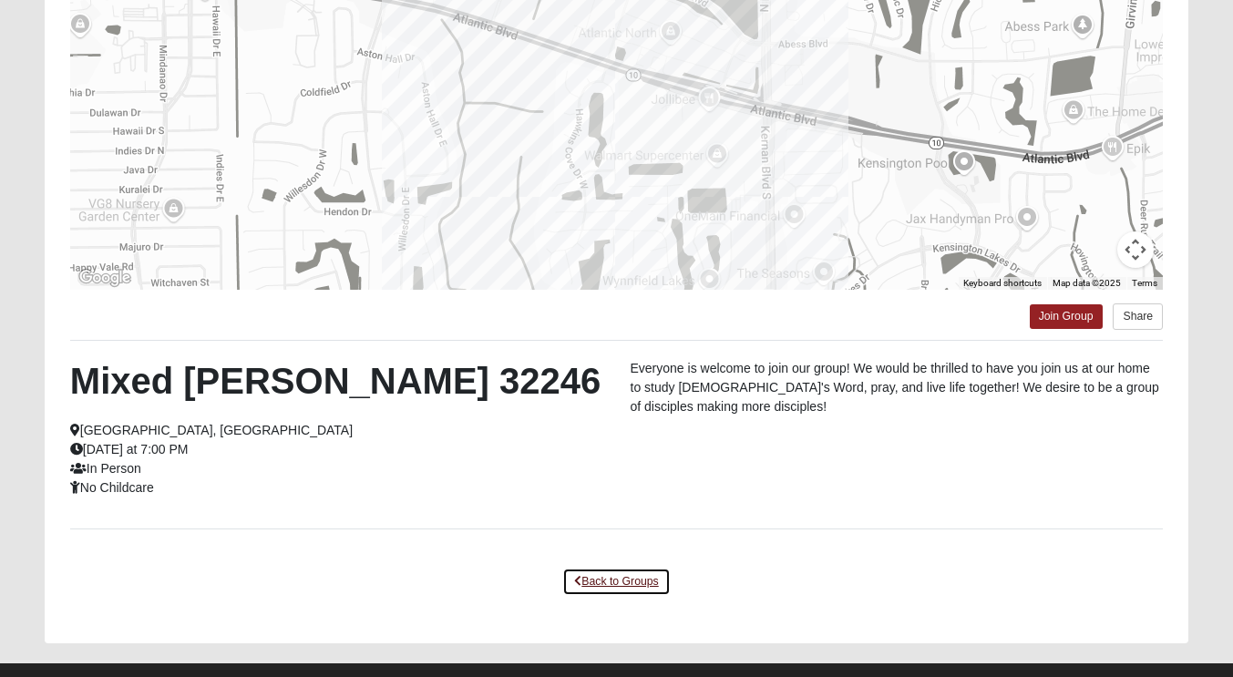
click at [601, 586] on link "Back to Groups" at bounding box center [616, 582] width 108 height 28
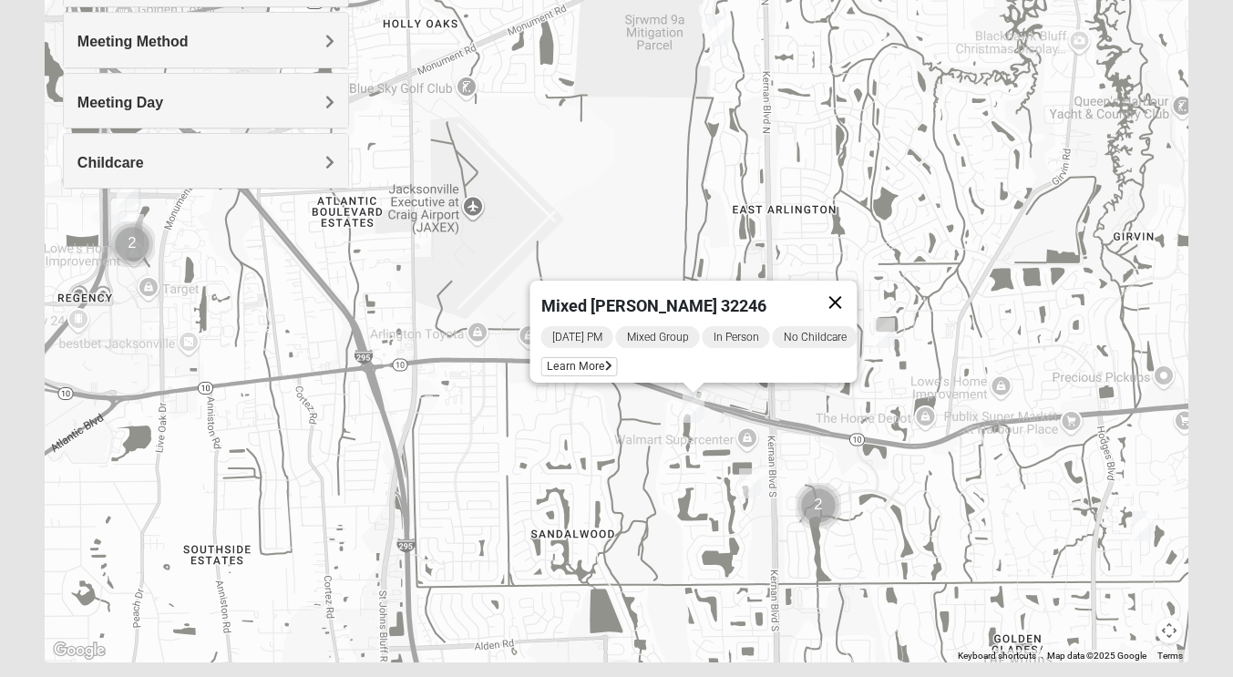
click at [846, 296] on button "Close" at bounding box center [835, 303] width 44 height 44
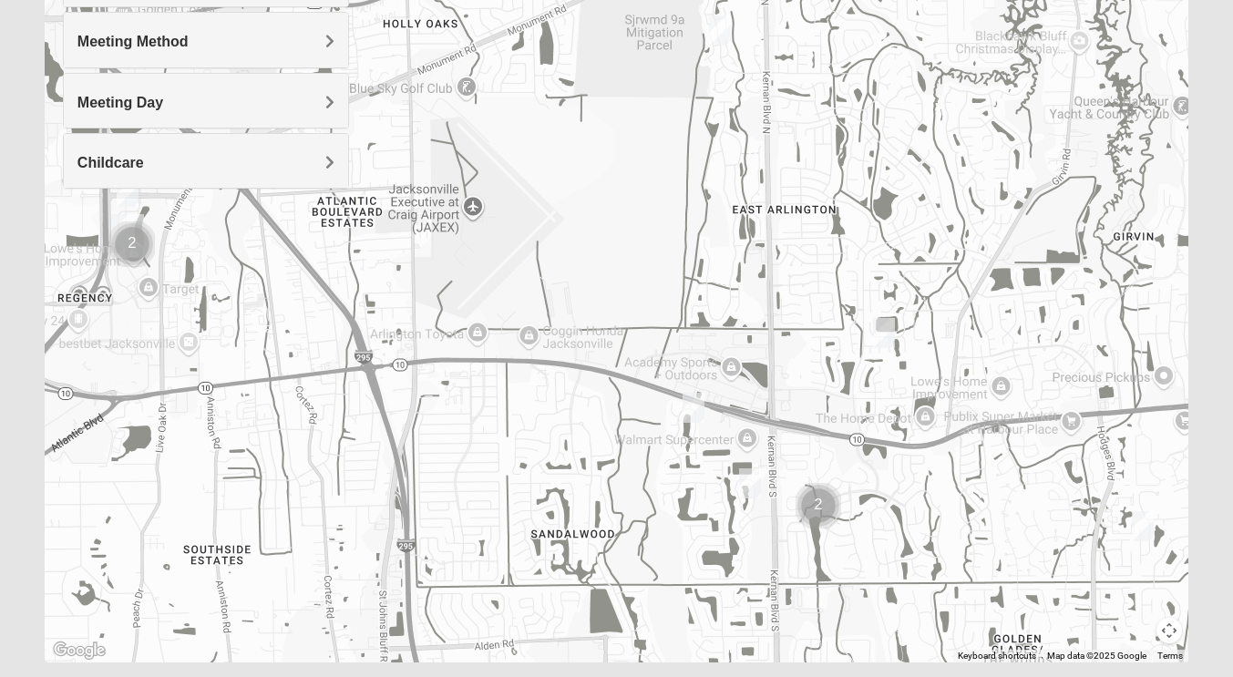
click at [309, 44] on h4 "Meeting Method" at bounding box center [205, 41] width 257 height 17
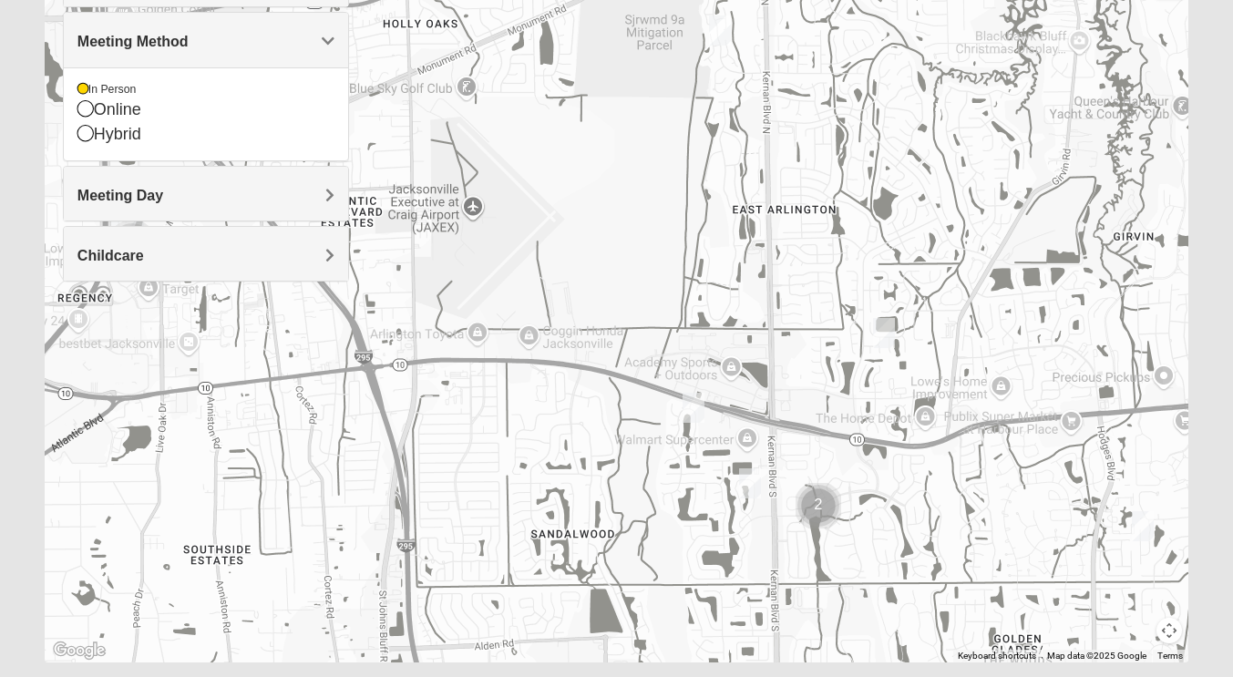
click at [207, 43] on h4 "Meeting Method" at bounding box center [205, 41] width 257 height 17
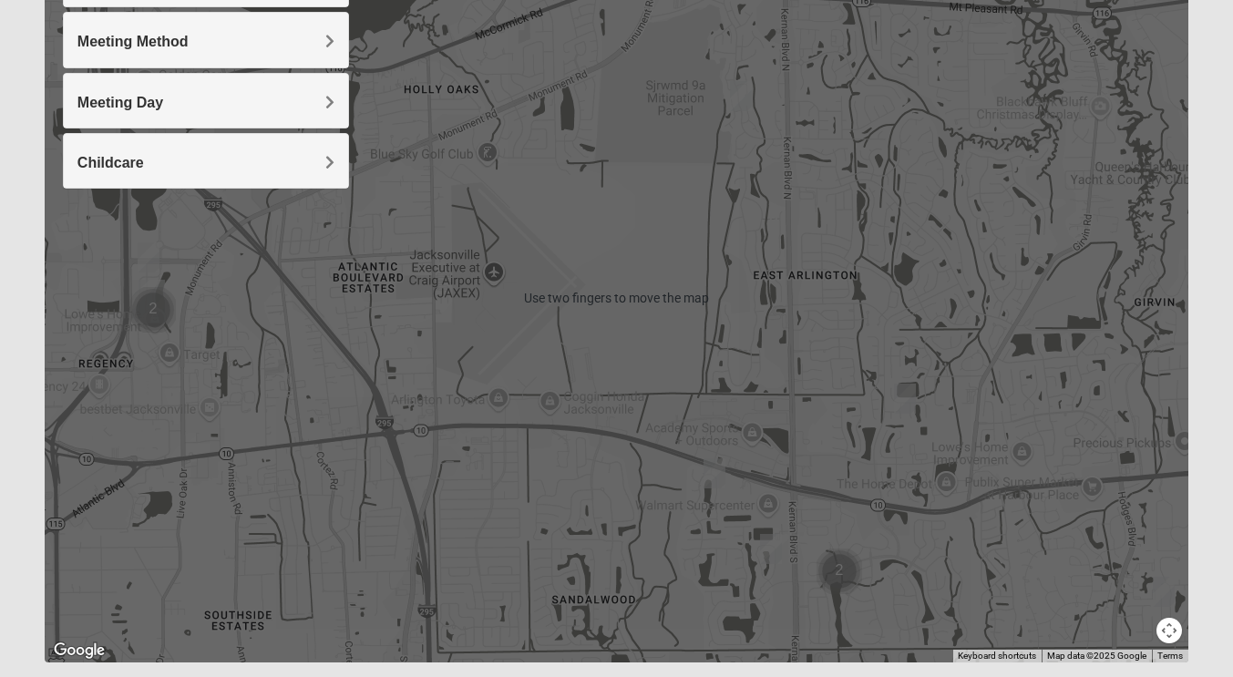
scroll to position [189, 0]
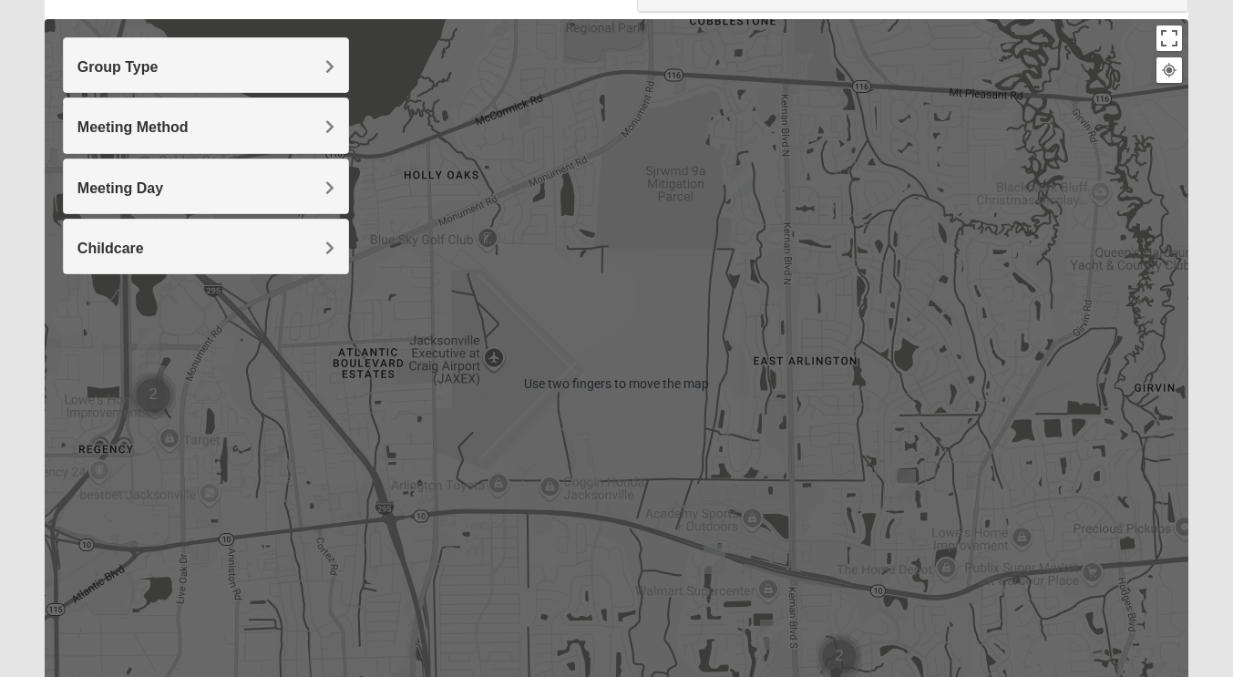
click at [224, 55] on div "Group Type" at bounding box center [206, 65] width 284 height 54
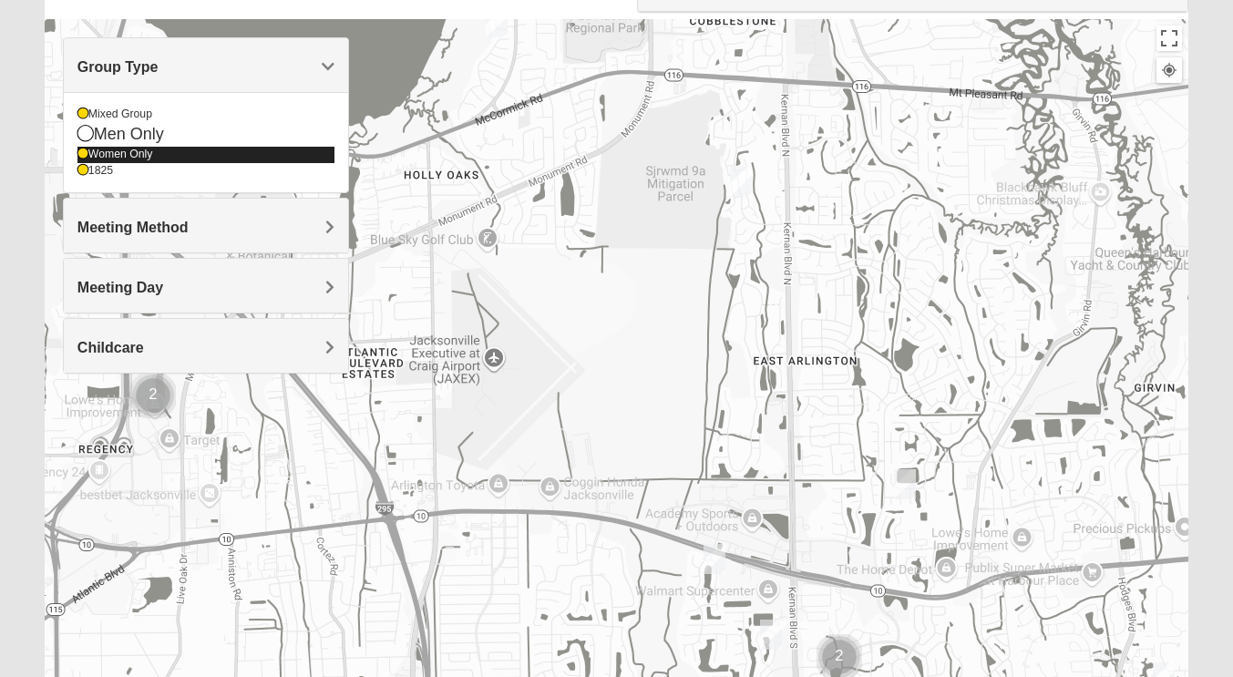
click at [91, 149] on div "Women Only" at bounding box center [205, 154] width 257 height 15
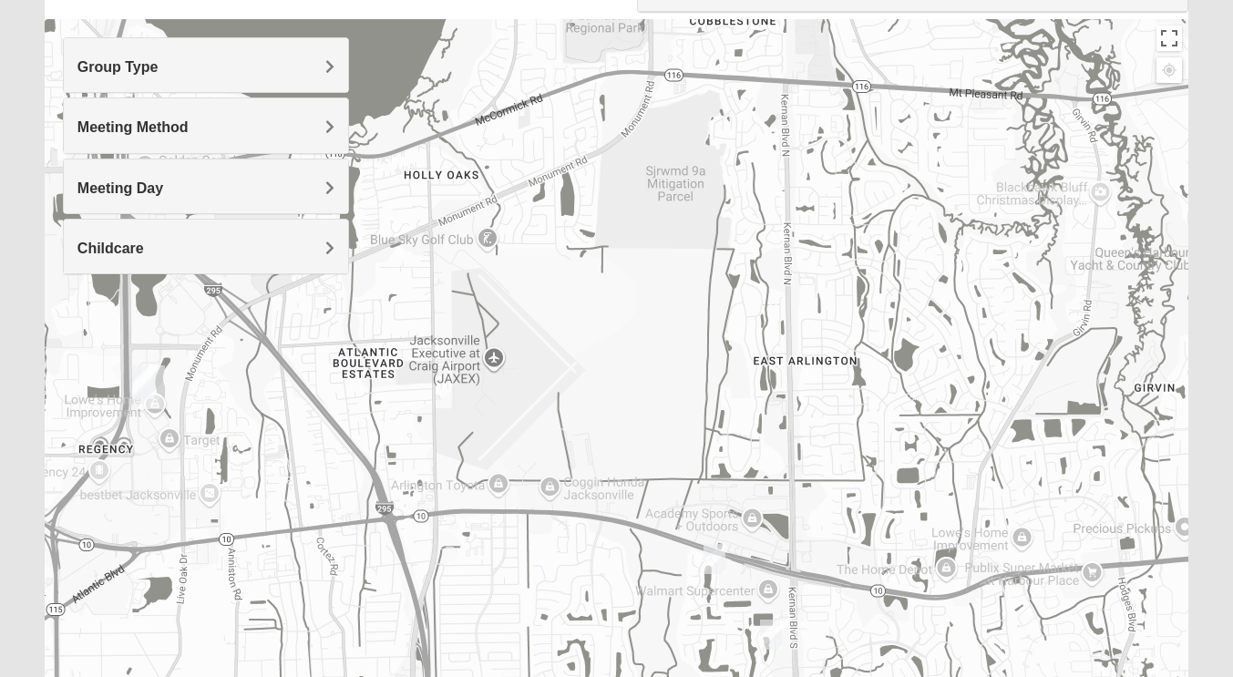
click at [113, 55] on div "Group Type" at bounding box center [206, 65] width 284 height 54
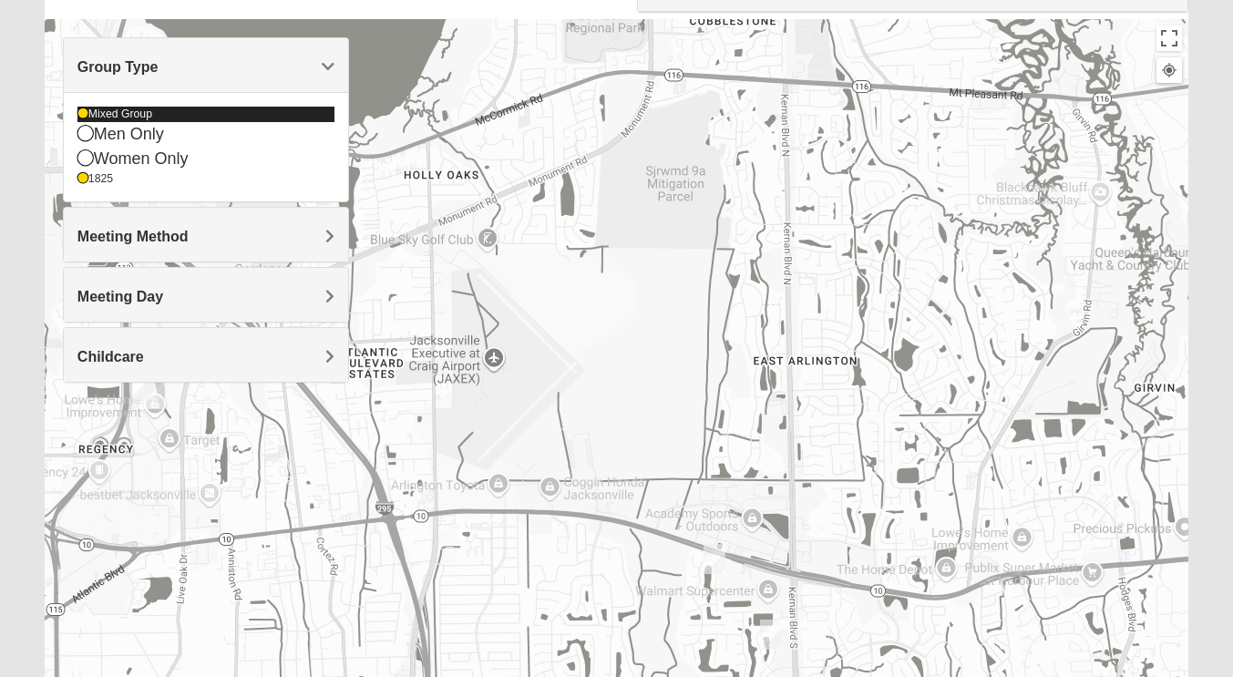
click at [99, 117] on div "Mixed Group" at bounding box center [205, 114] width 257 height 15
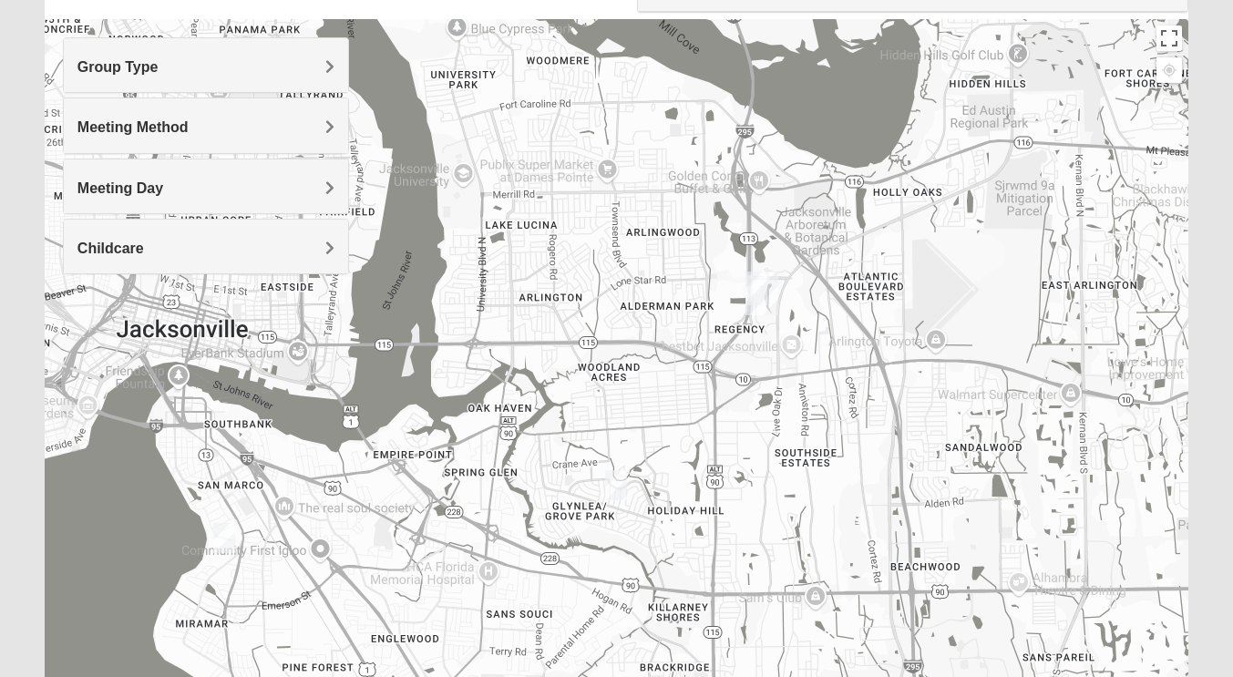
click at [218, 531] on img "1825 Mixed Chamberlian/Hicks 32207" at bounding box center [224, 538] width 36 height 45
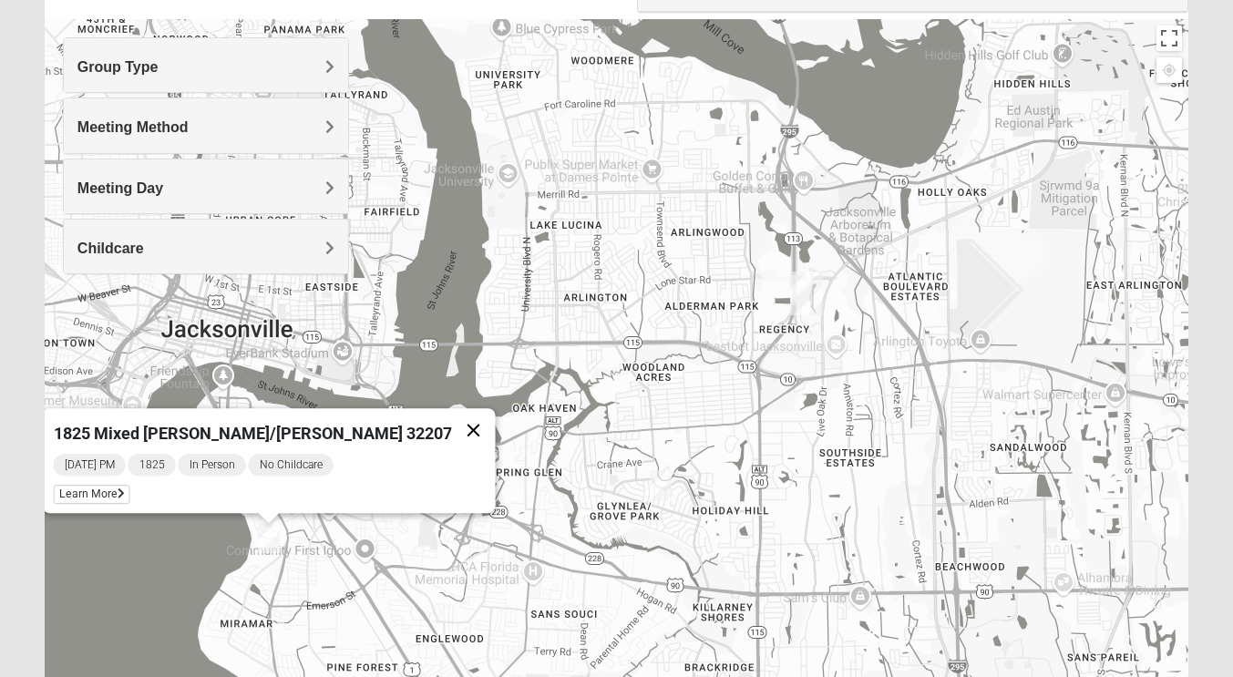
click at [451, 422] on button "Close" at bounding box center [473, 430] width 44 height 44
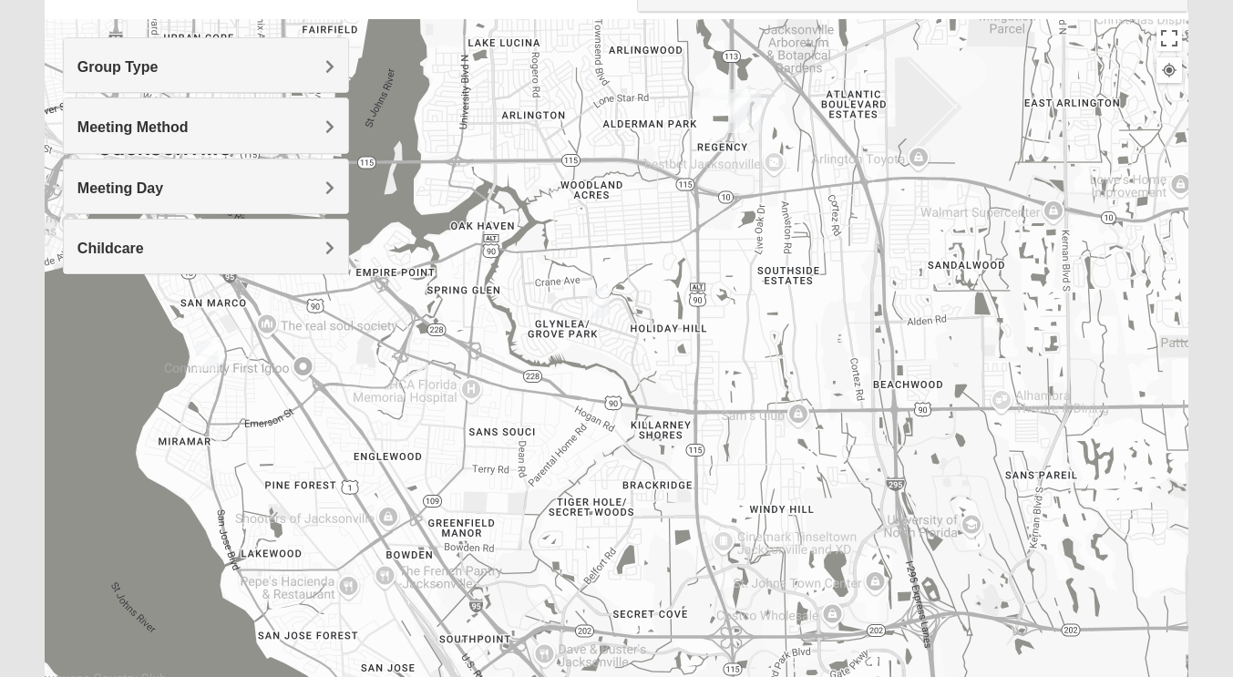
click at [602, 305] on img "1825 Mixed Shamet 32216" at bounding box center [598, 303] width 36 height 45
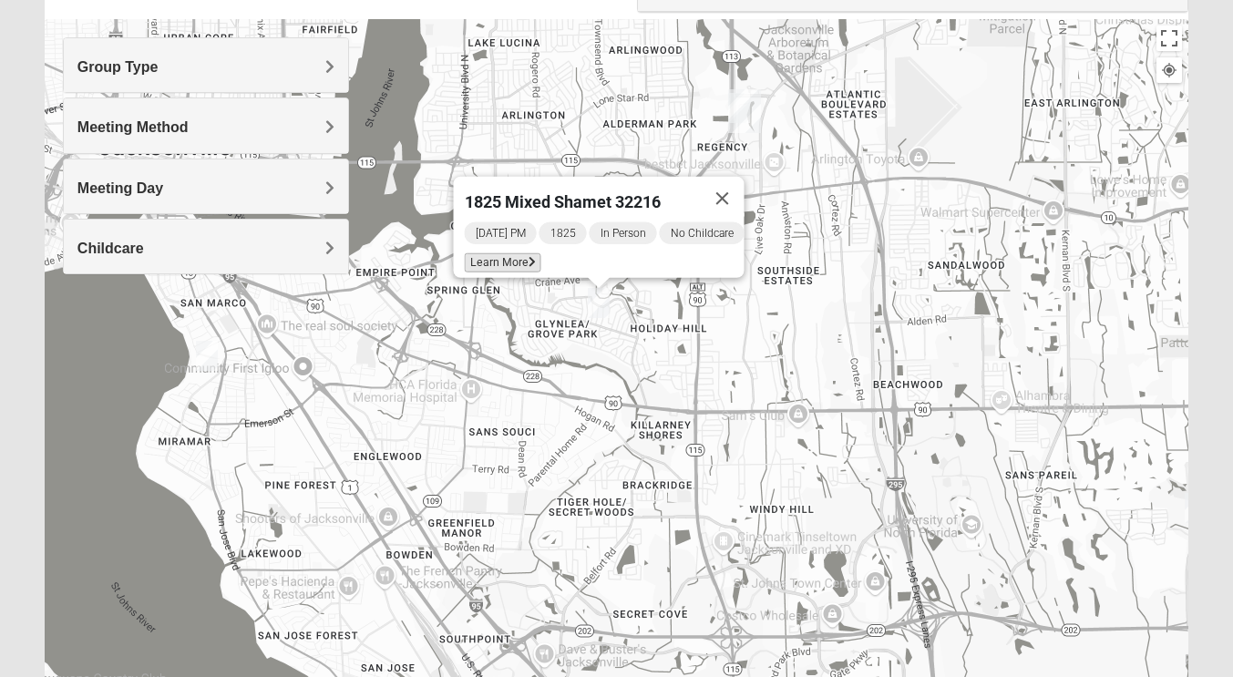
click at [480, 253] on span "Learn More" at bounding box center [502, 262] width 77 height 19
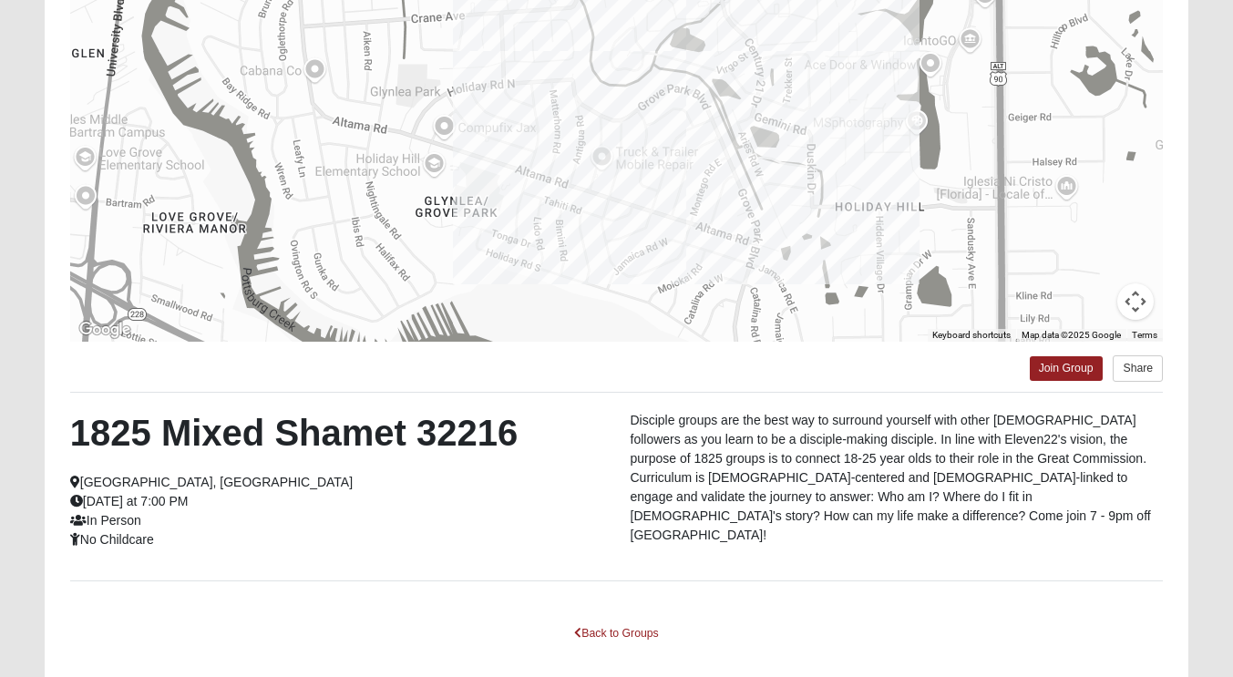
scroll to position [222, 0]
click at [599, 642] on link "Back to Groups" at bounding box center [616, 634] width 108 height 28
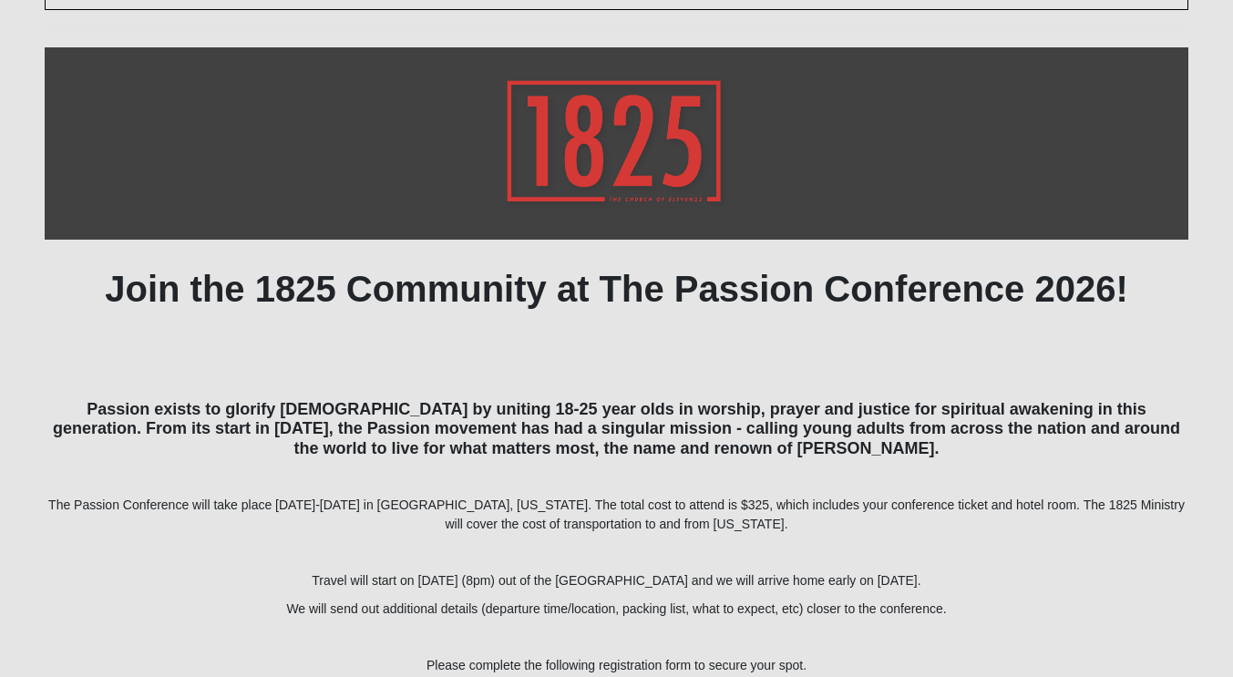
scroll to position [160, 0]
